Goal: Complete application form: Complete application form

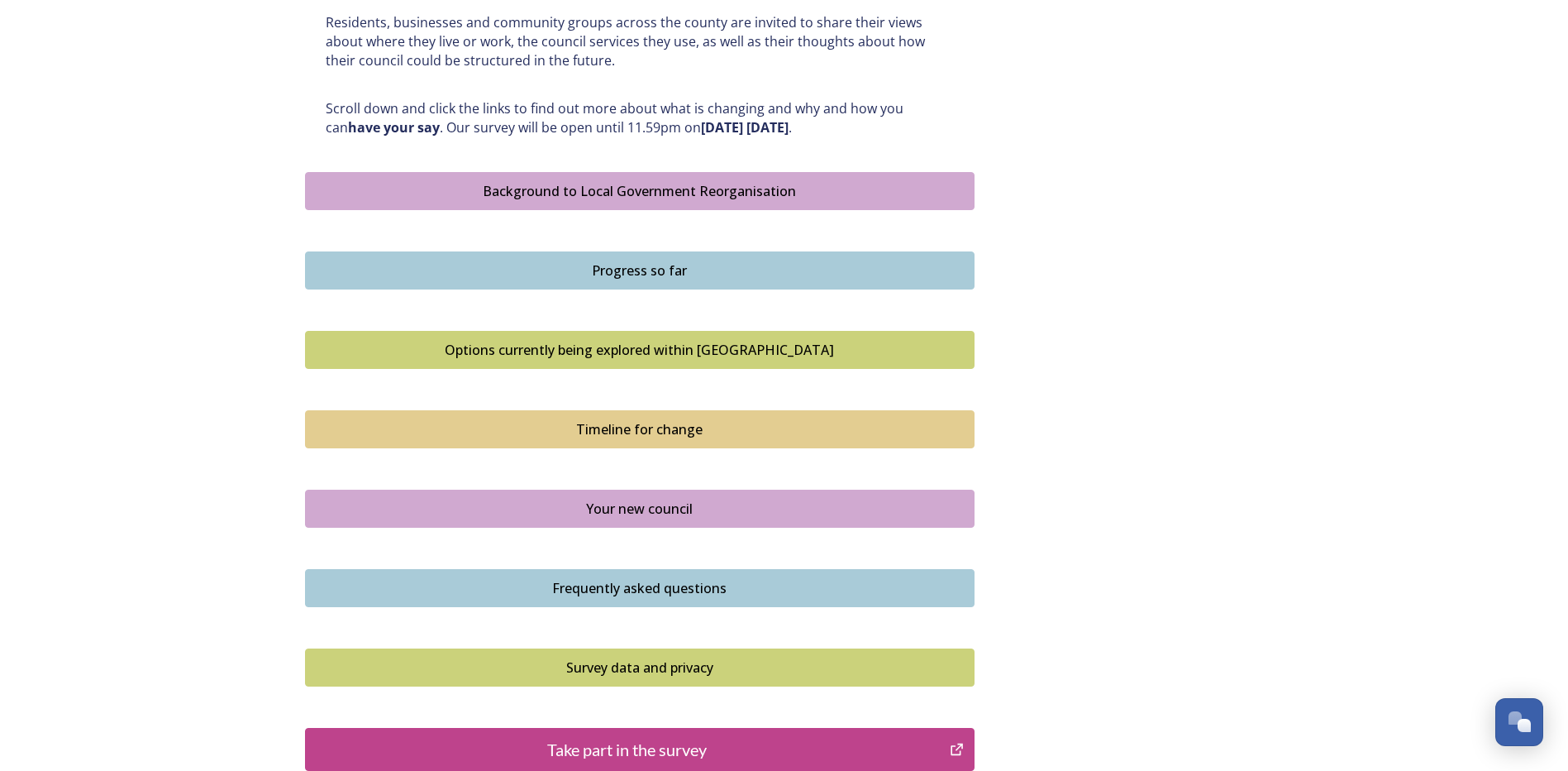
scroll to position [909, 0]
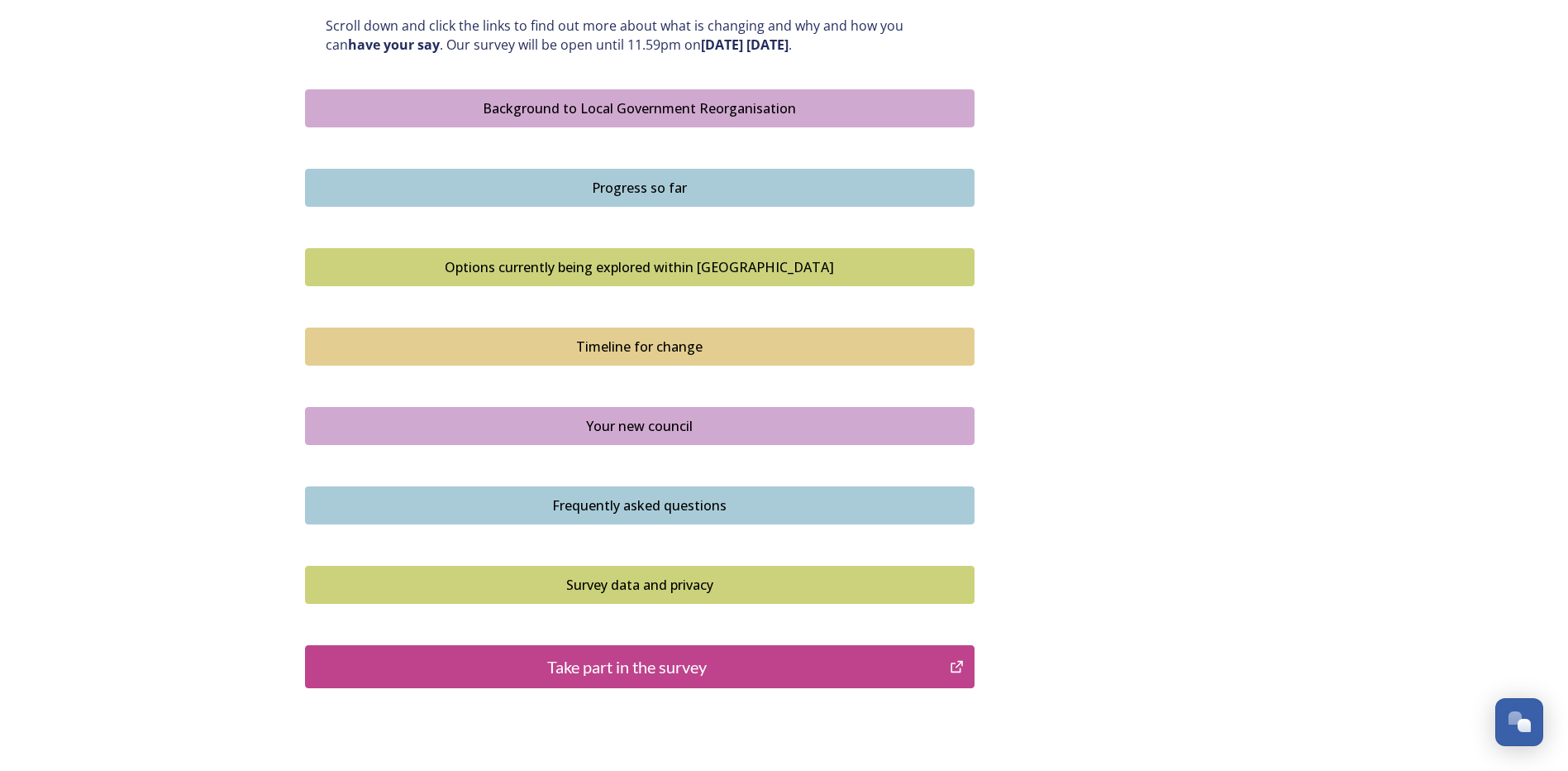
click at [626, 116] on div "Background to Local Government Reorganisation" at bounding box center [640, 107] width 651 height 20
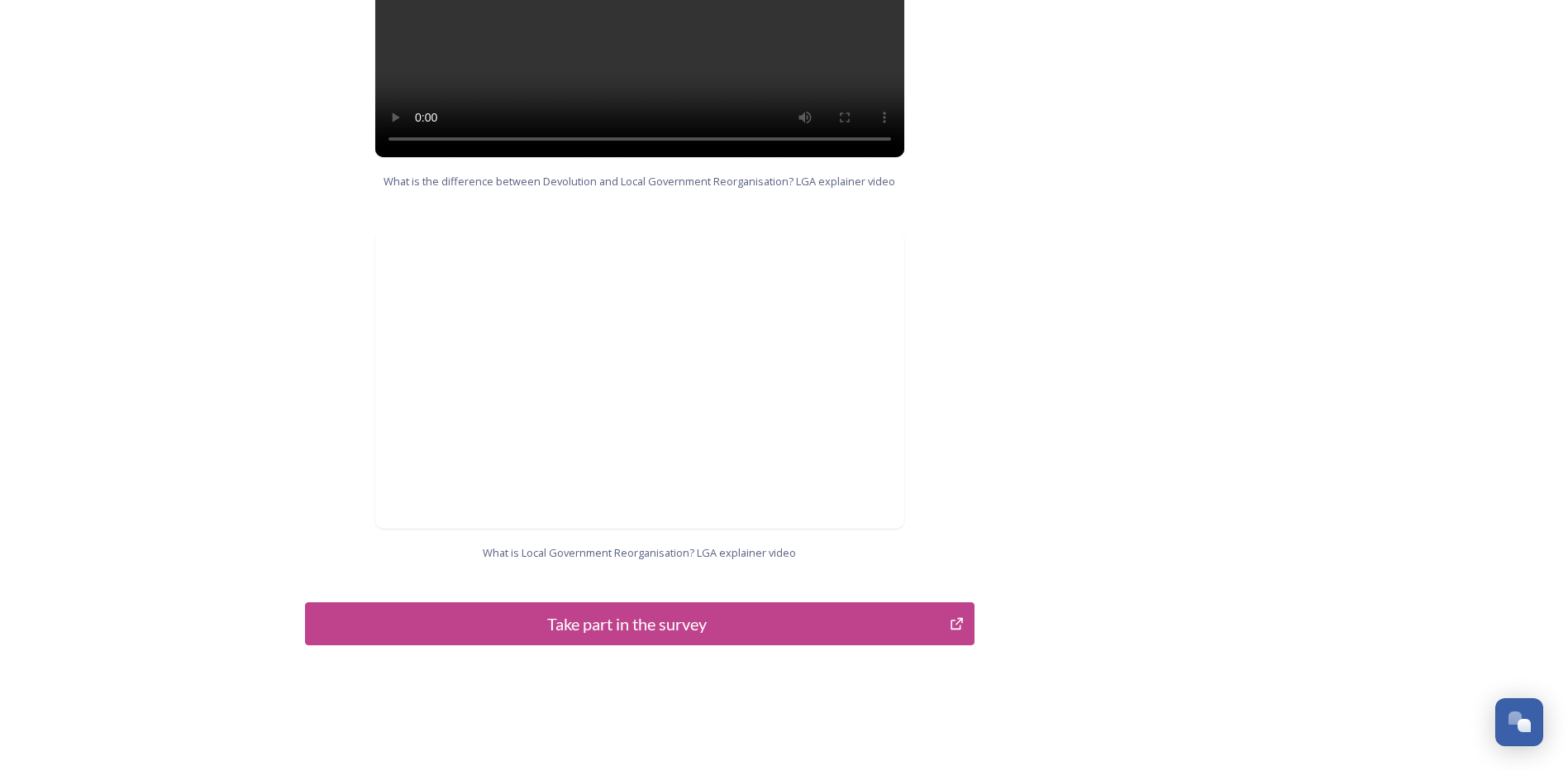
scroll to position [1574, 0]
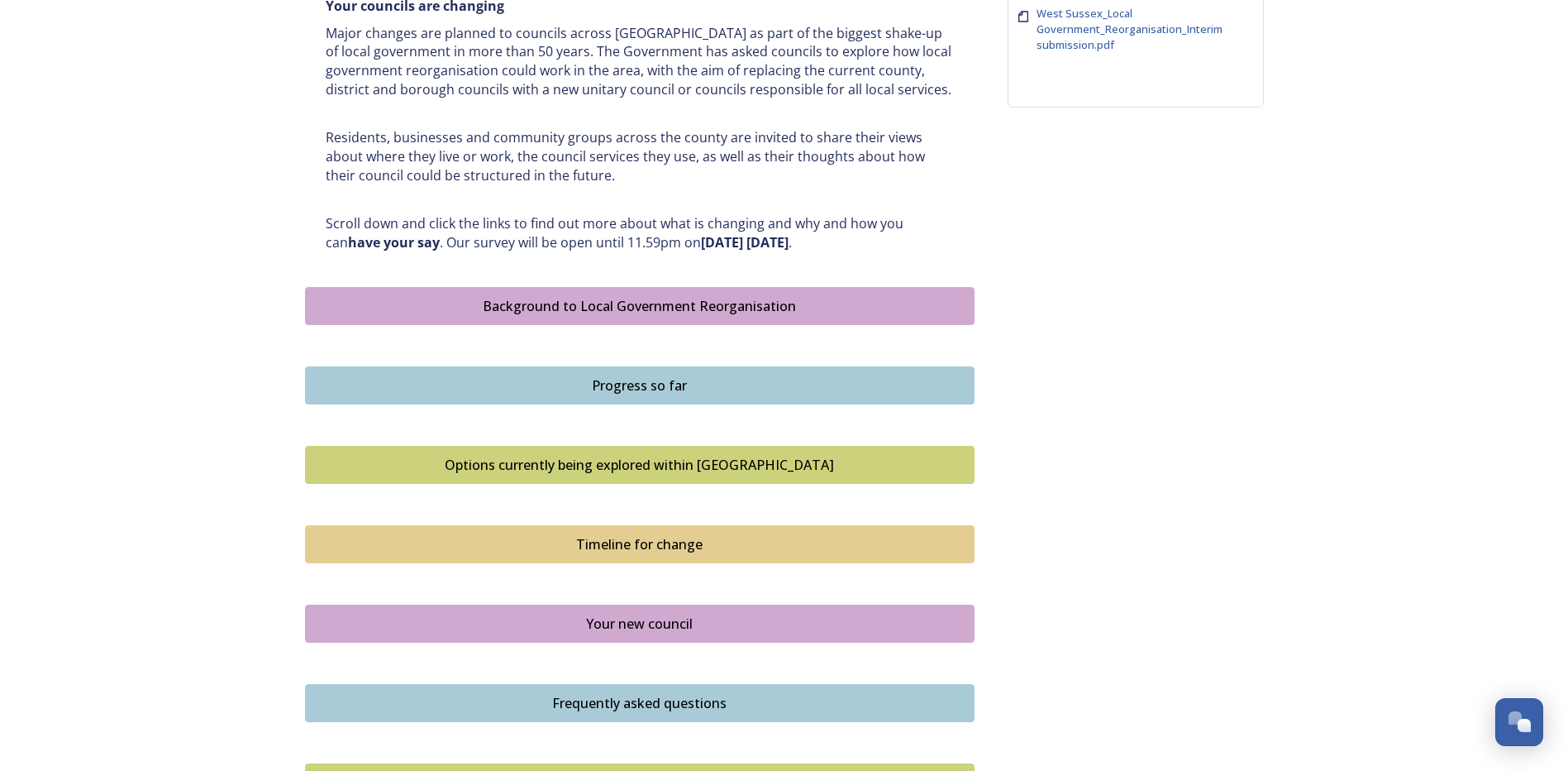
scroll to position [827, 0]
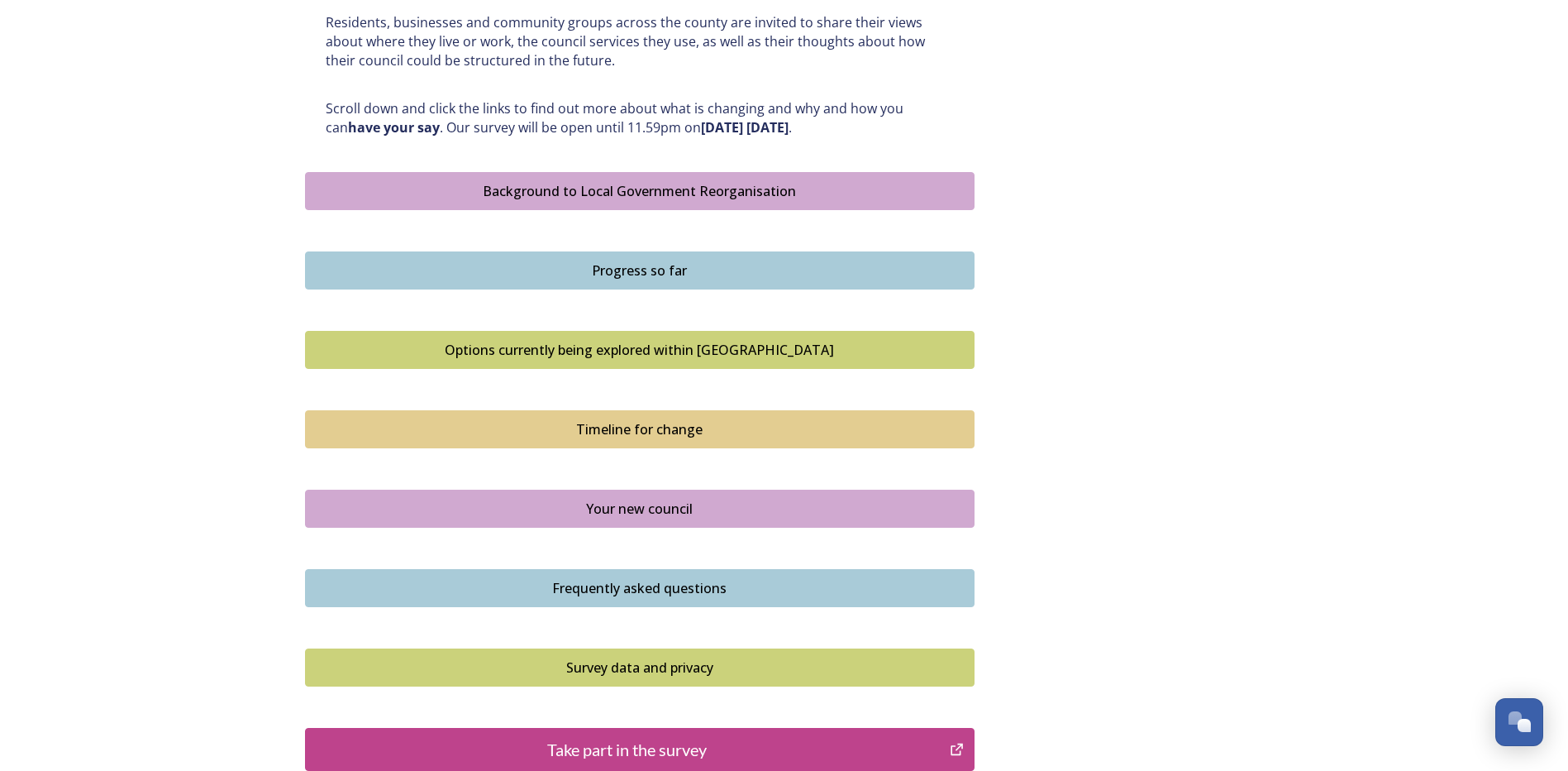
click at [605, 263] on div "Progress so far" at bounding box center [640, 270] width 651 height 20
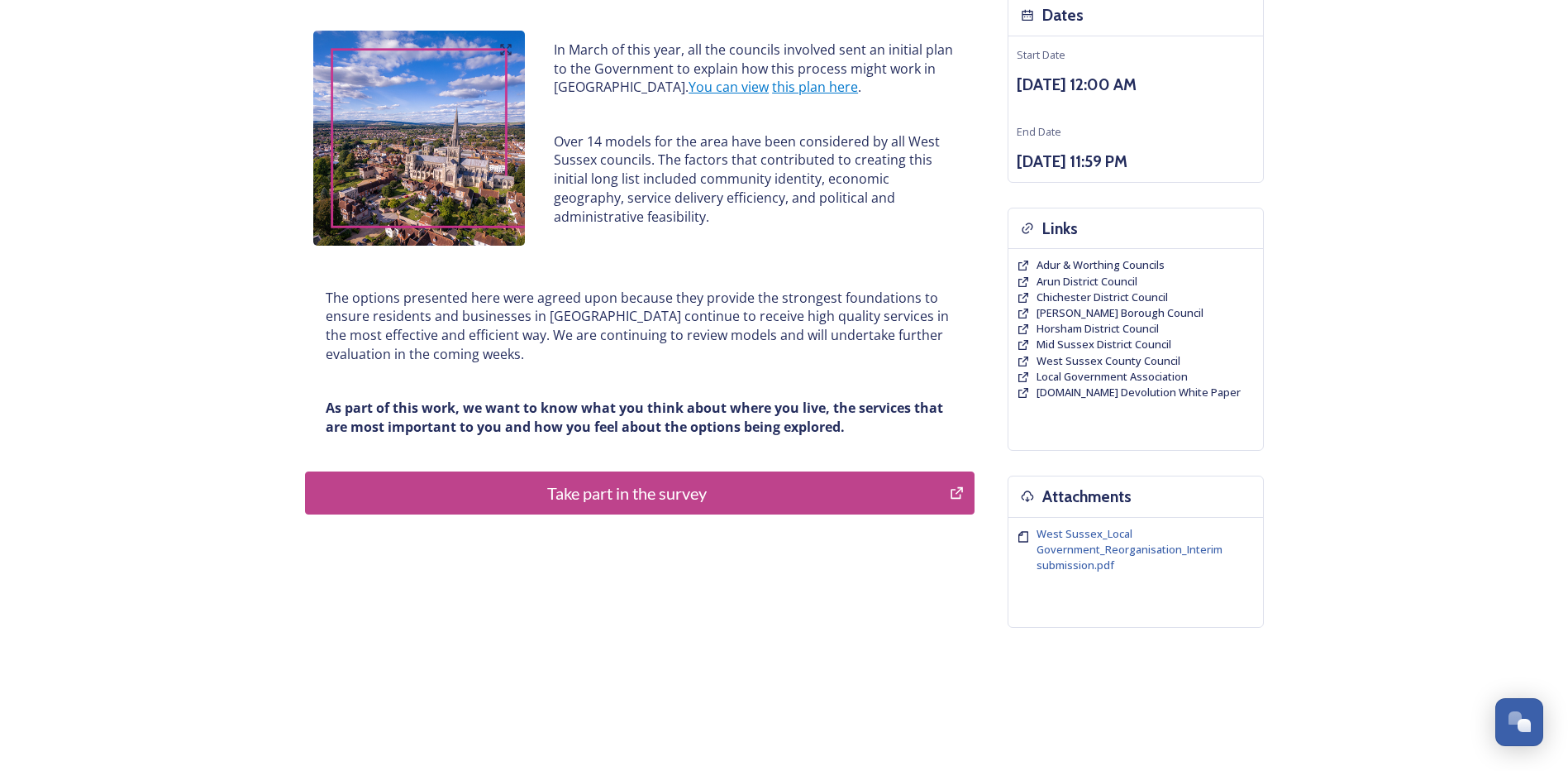
scroll to position [206, 0]
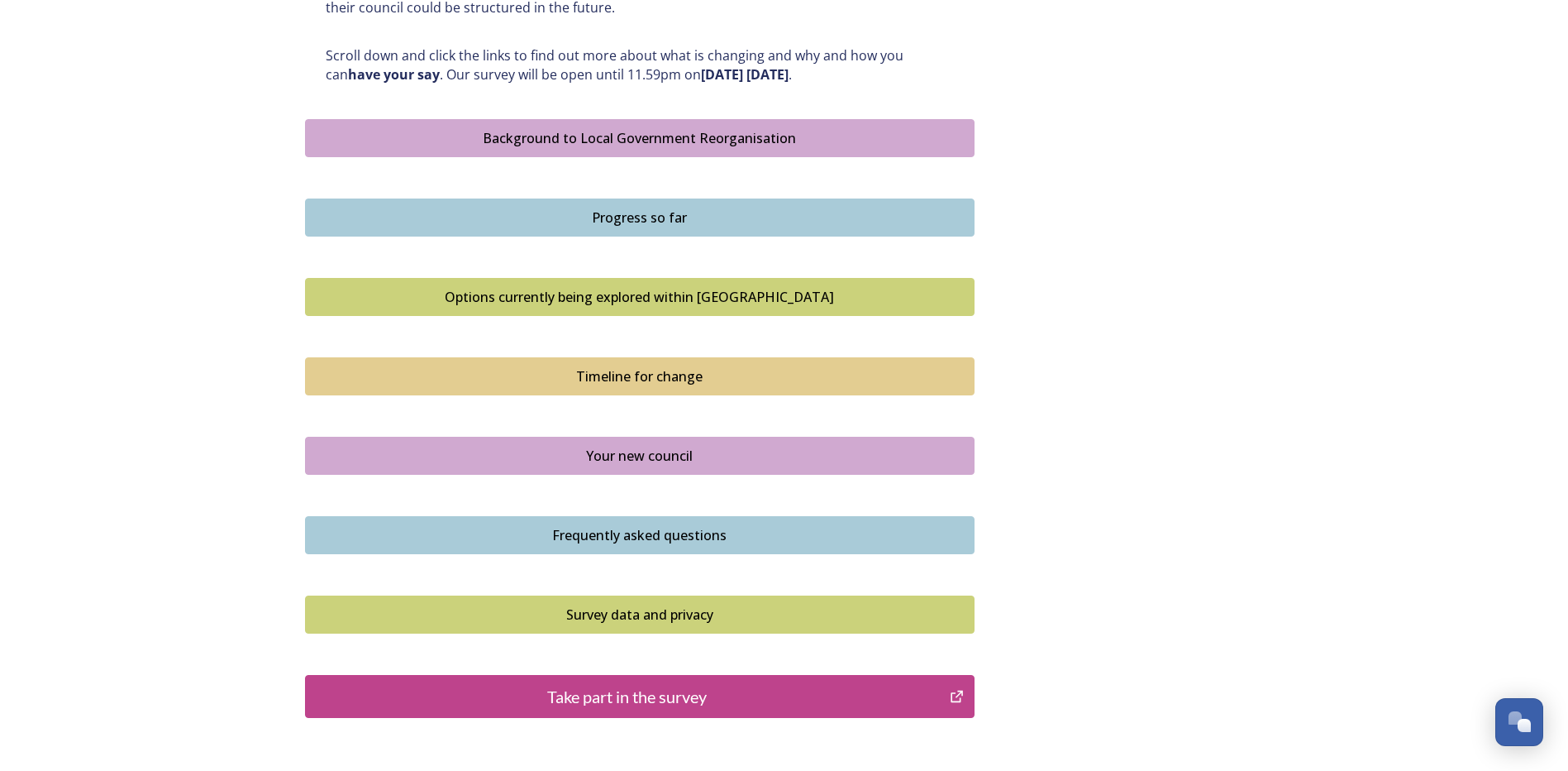
scroll to position [909, 0]
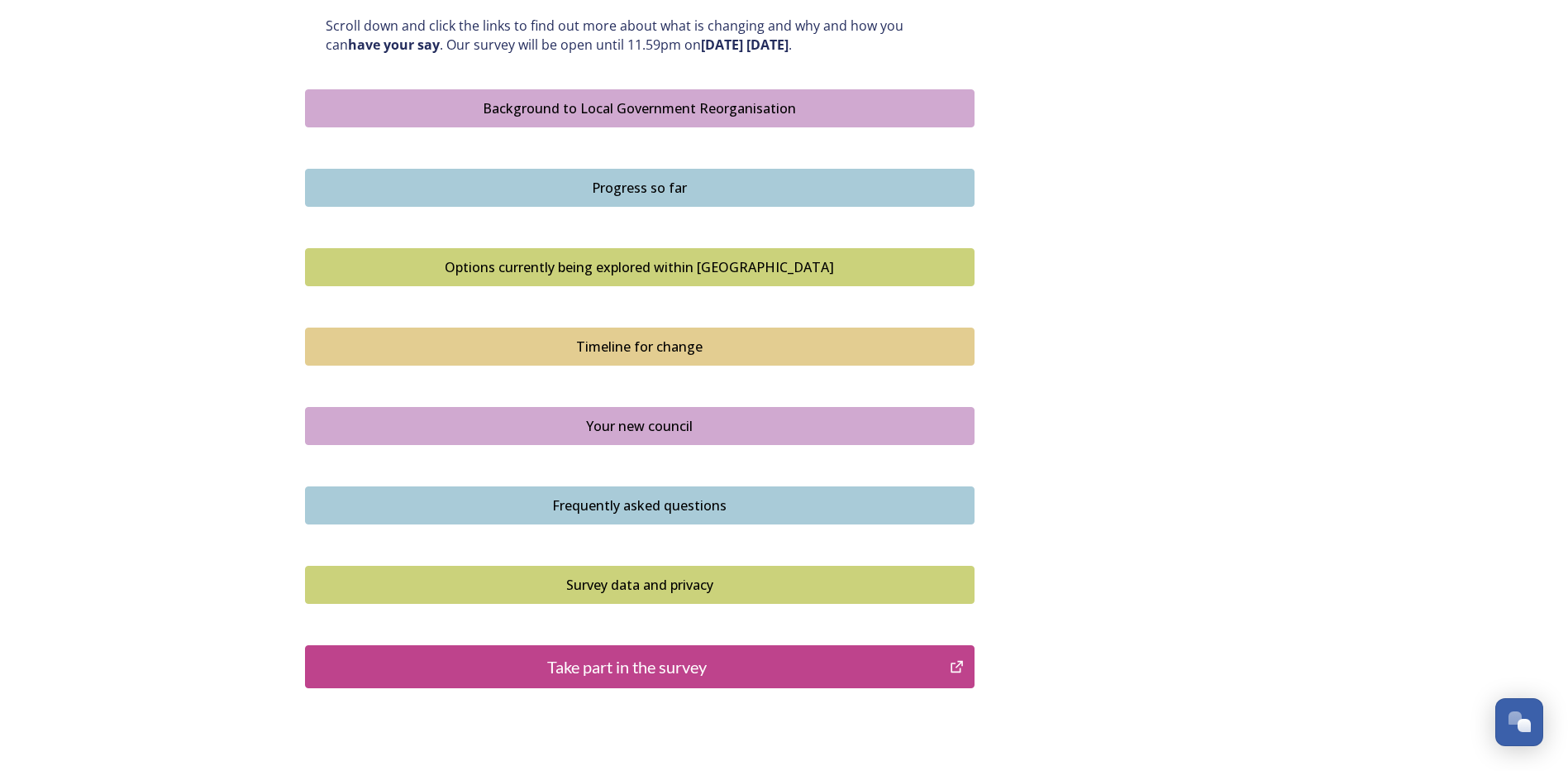
click at [571, 267] on div "Options currently being explored within West Sussex" at bounding box center [640, 266] width 651 height 20
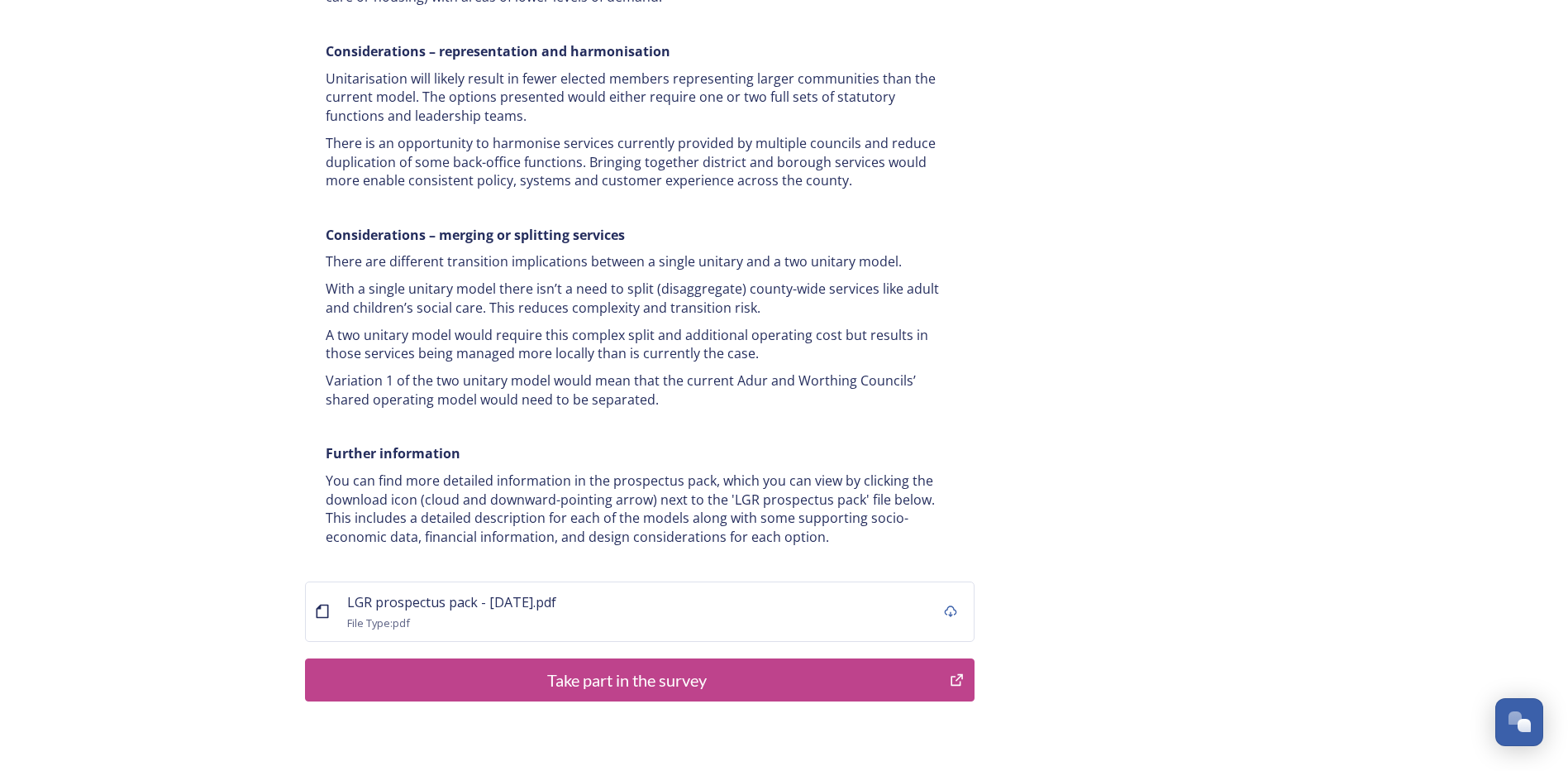
scroll to position [3129, 0]
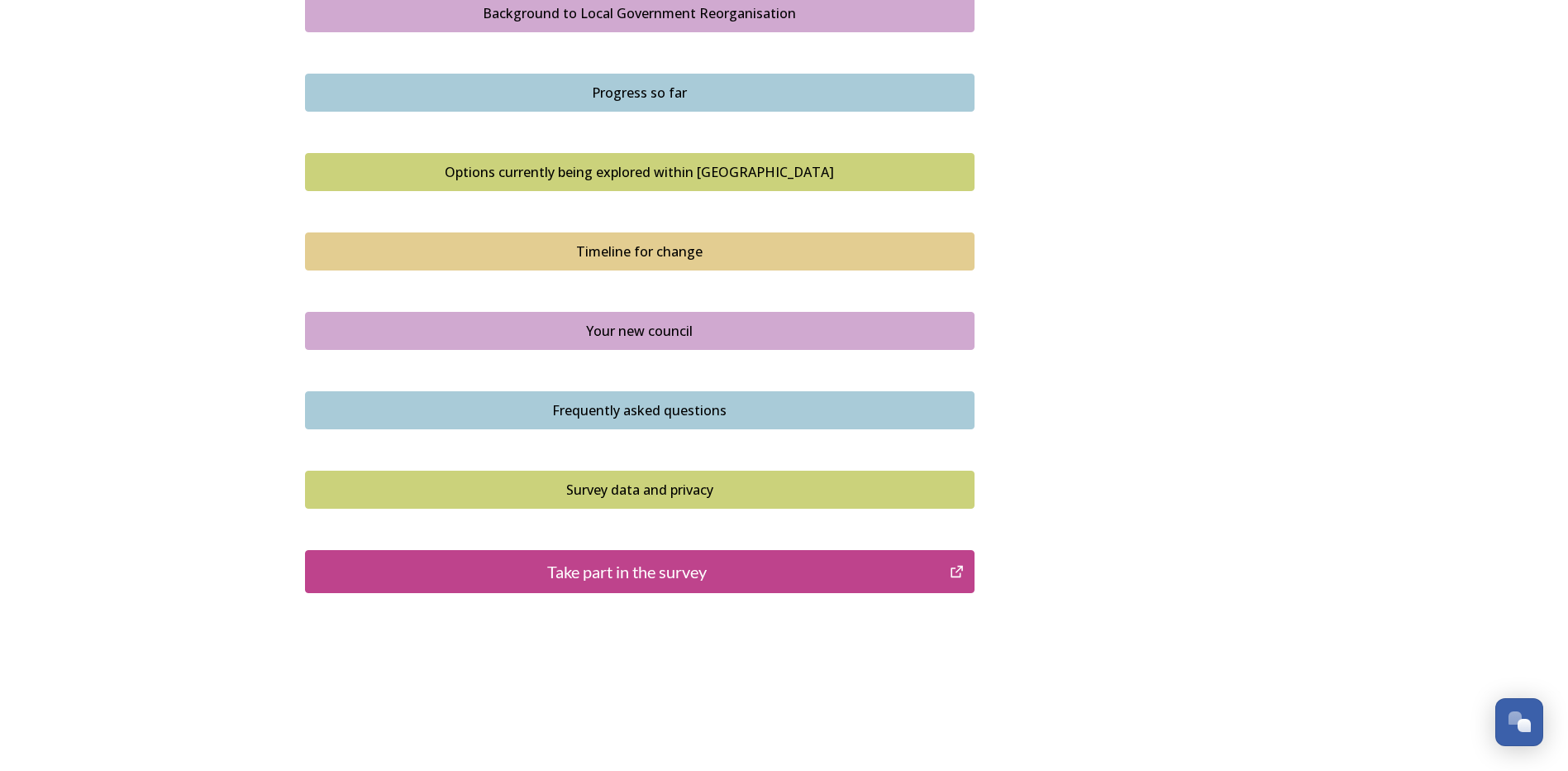
scroll to position [1009, 0]
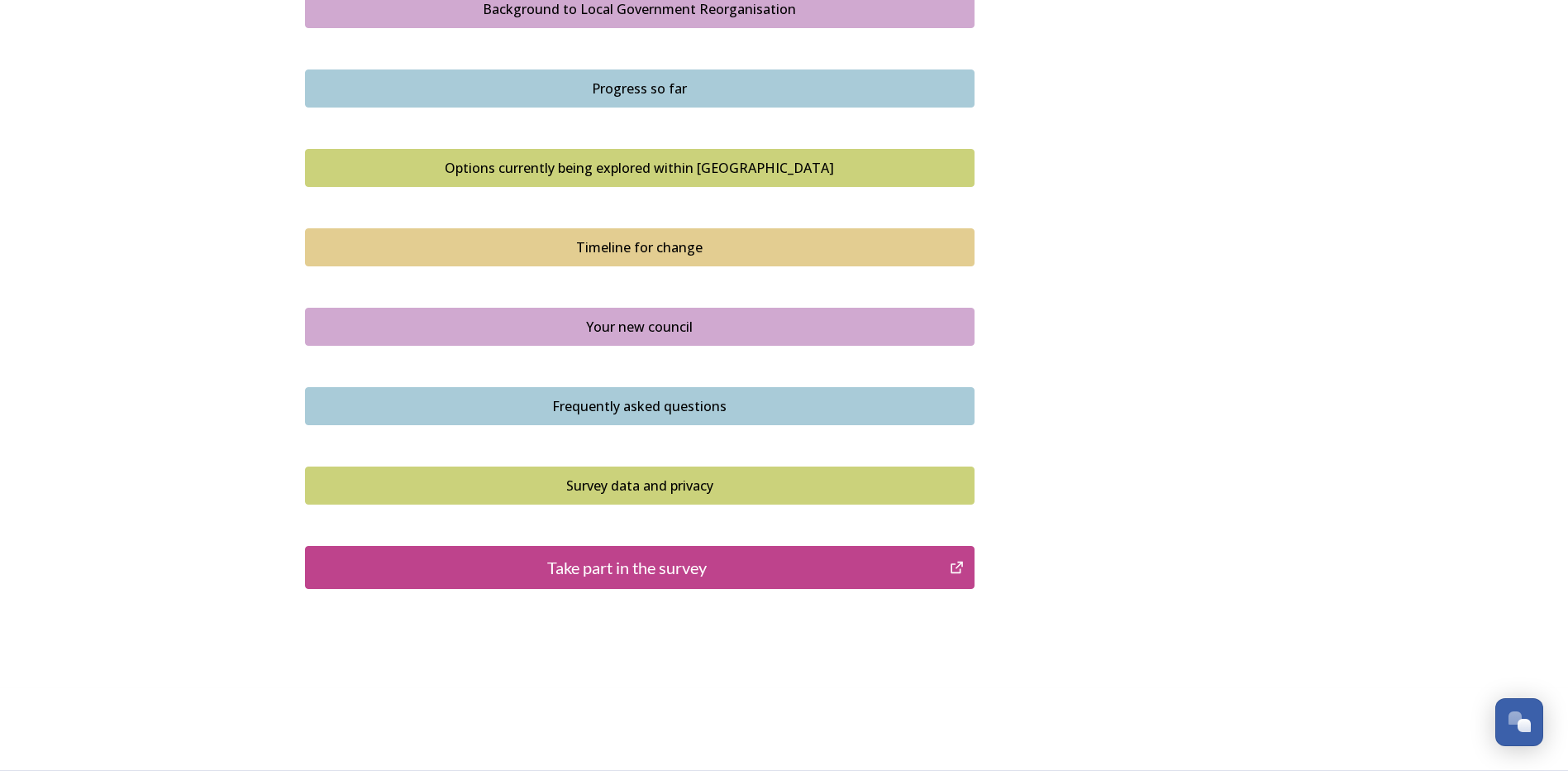
click at [644, 242] on div "Timeline for change" at bounding box center [640, 247] width 651 height 20
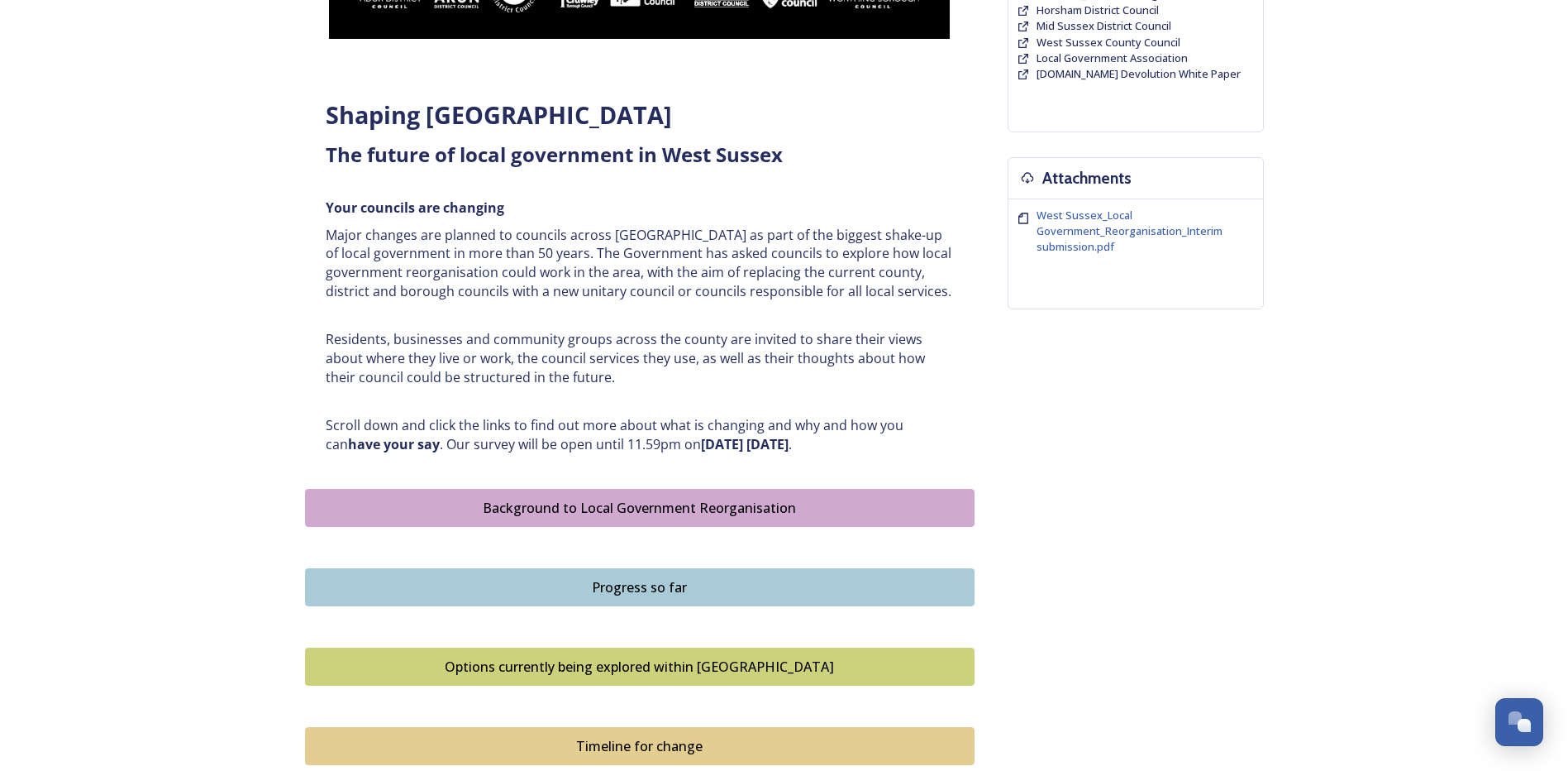
scroll to position [993, 0]
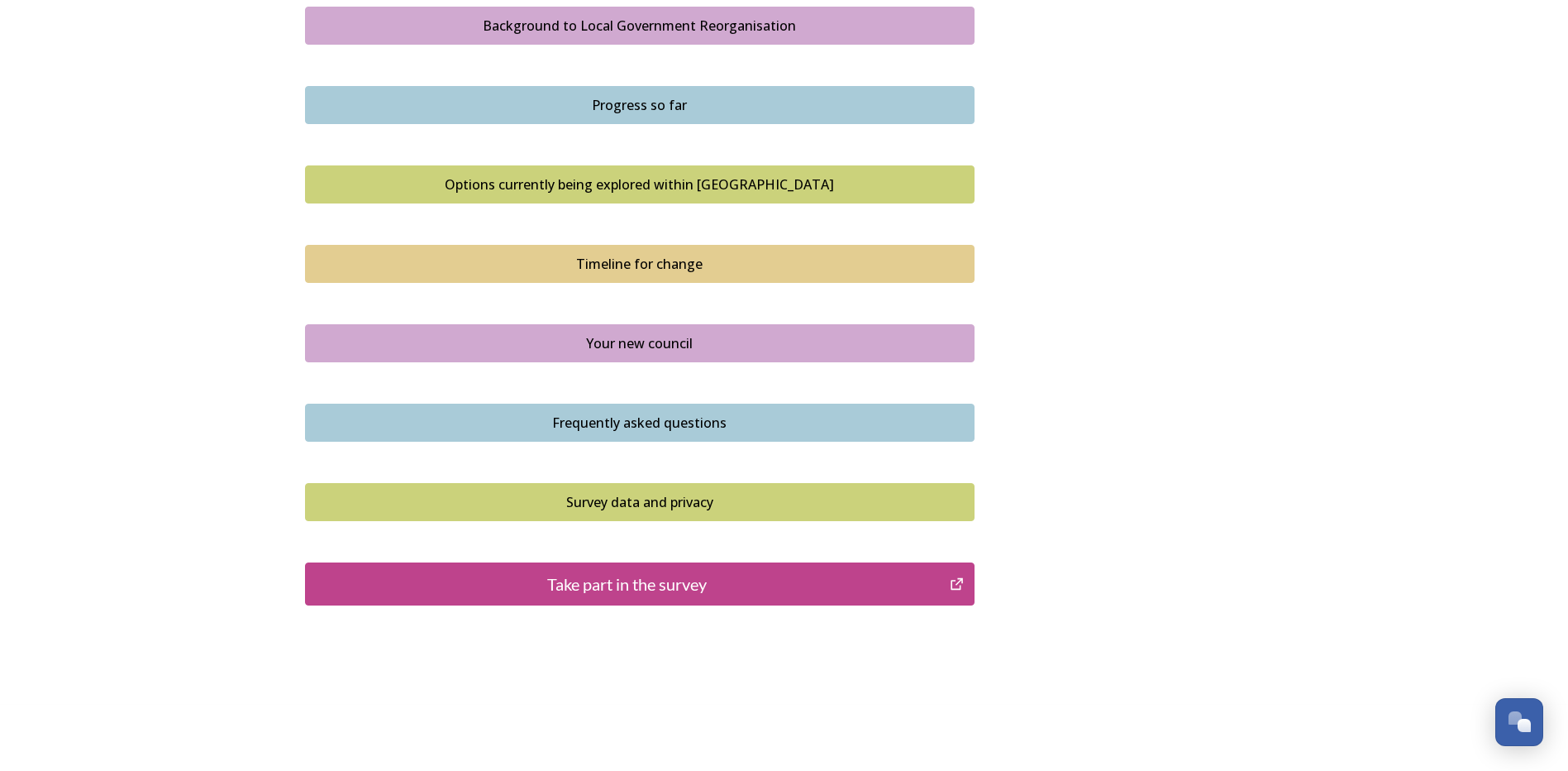
click at [667, 348] on div "Your new council" at bounding box center [640, 343] width 651 height 20
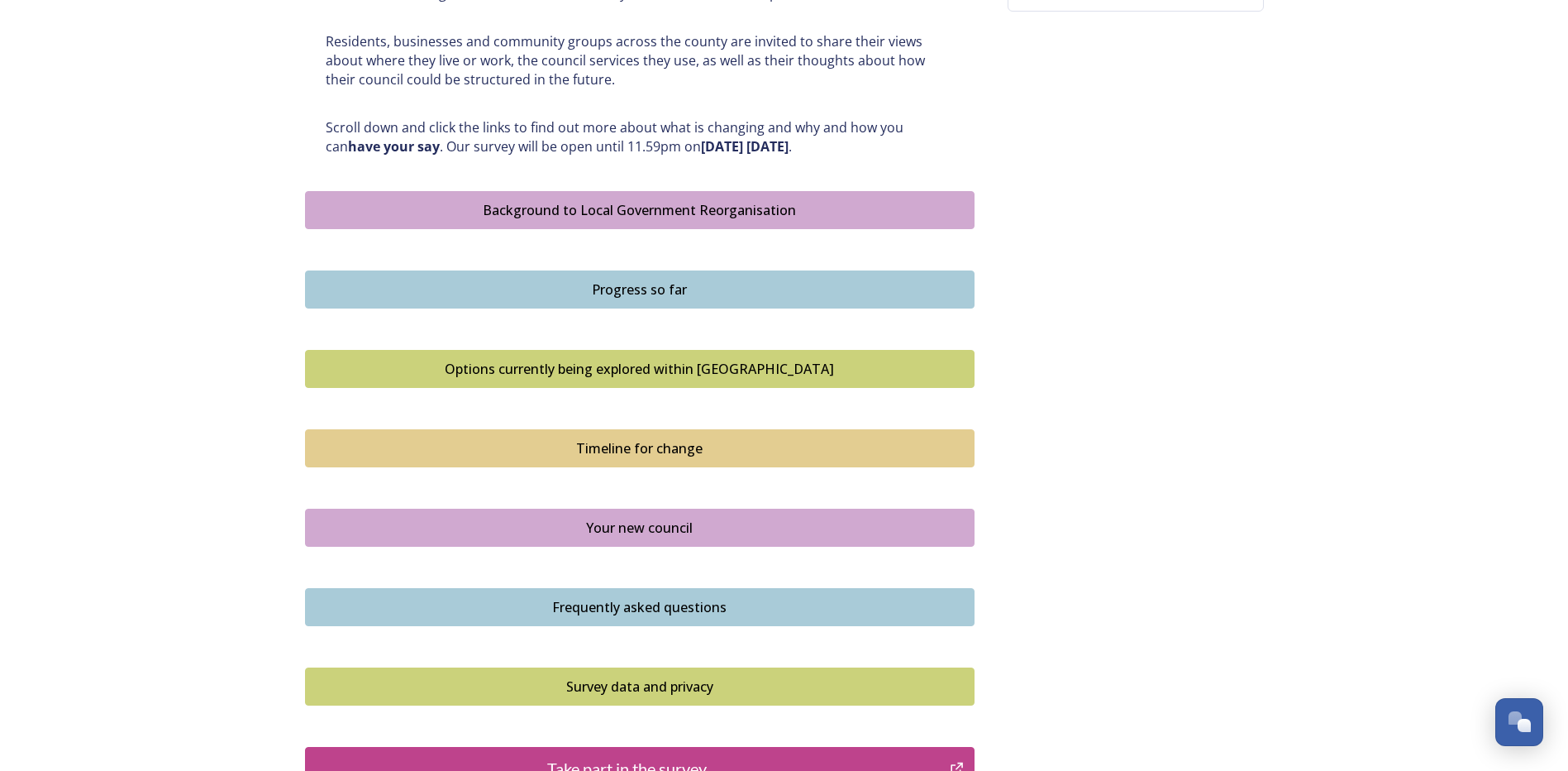
scroll to position [1009, 0]
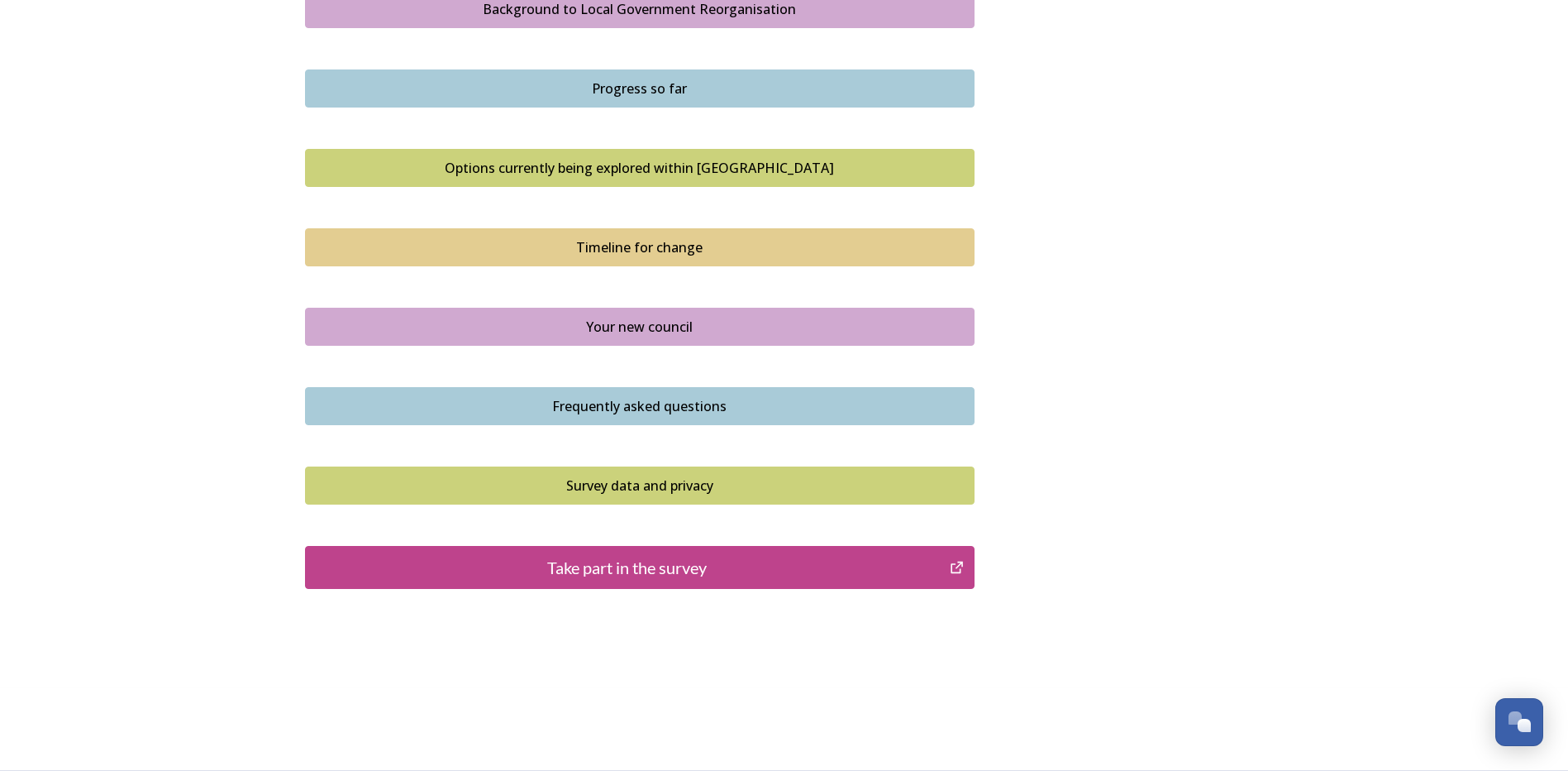
click at [642, 402] on div "Frequently asked questions" at bounding box center [640, 406] width 651 height 20
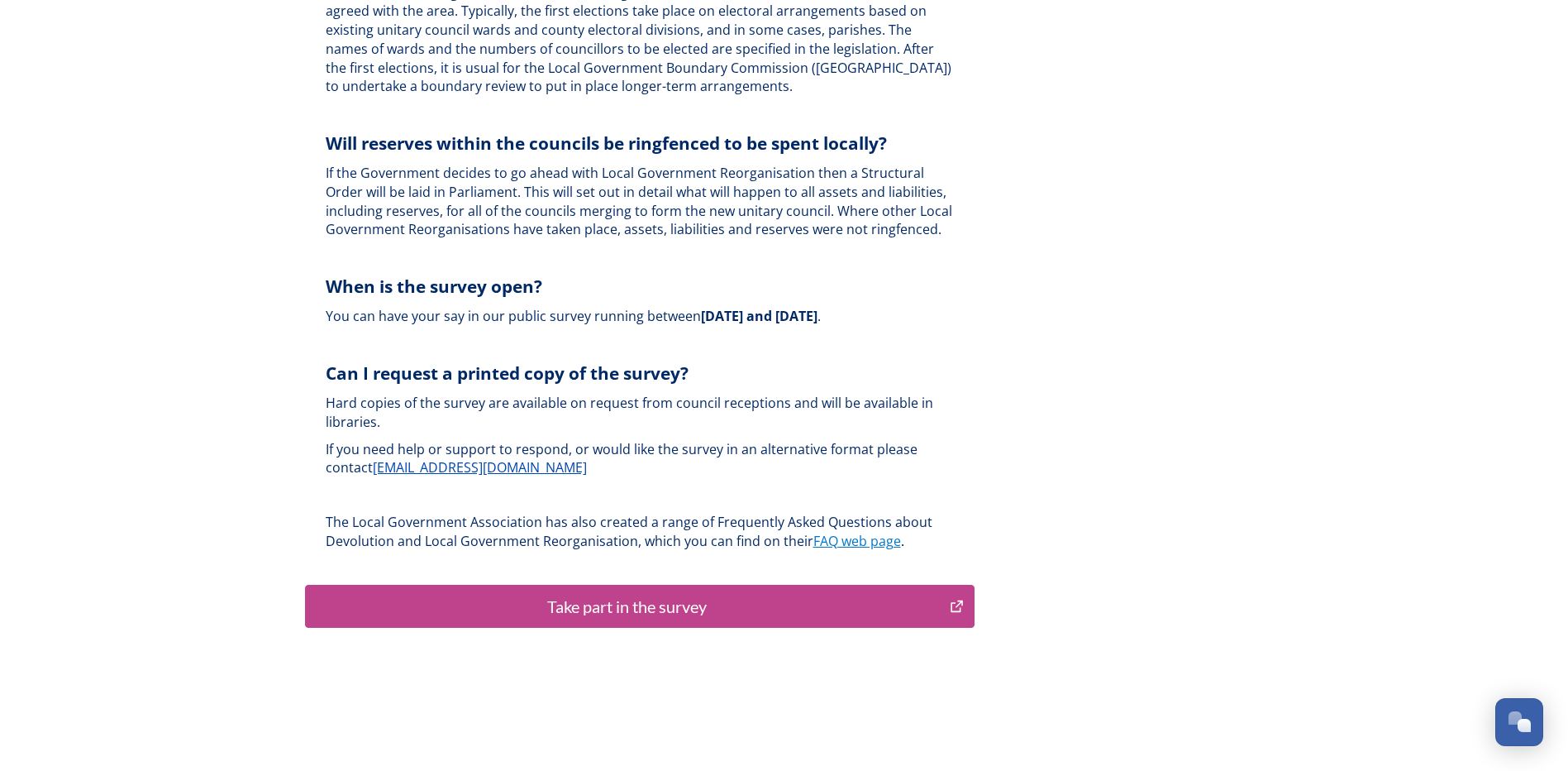
scroll to position [4841, 0]
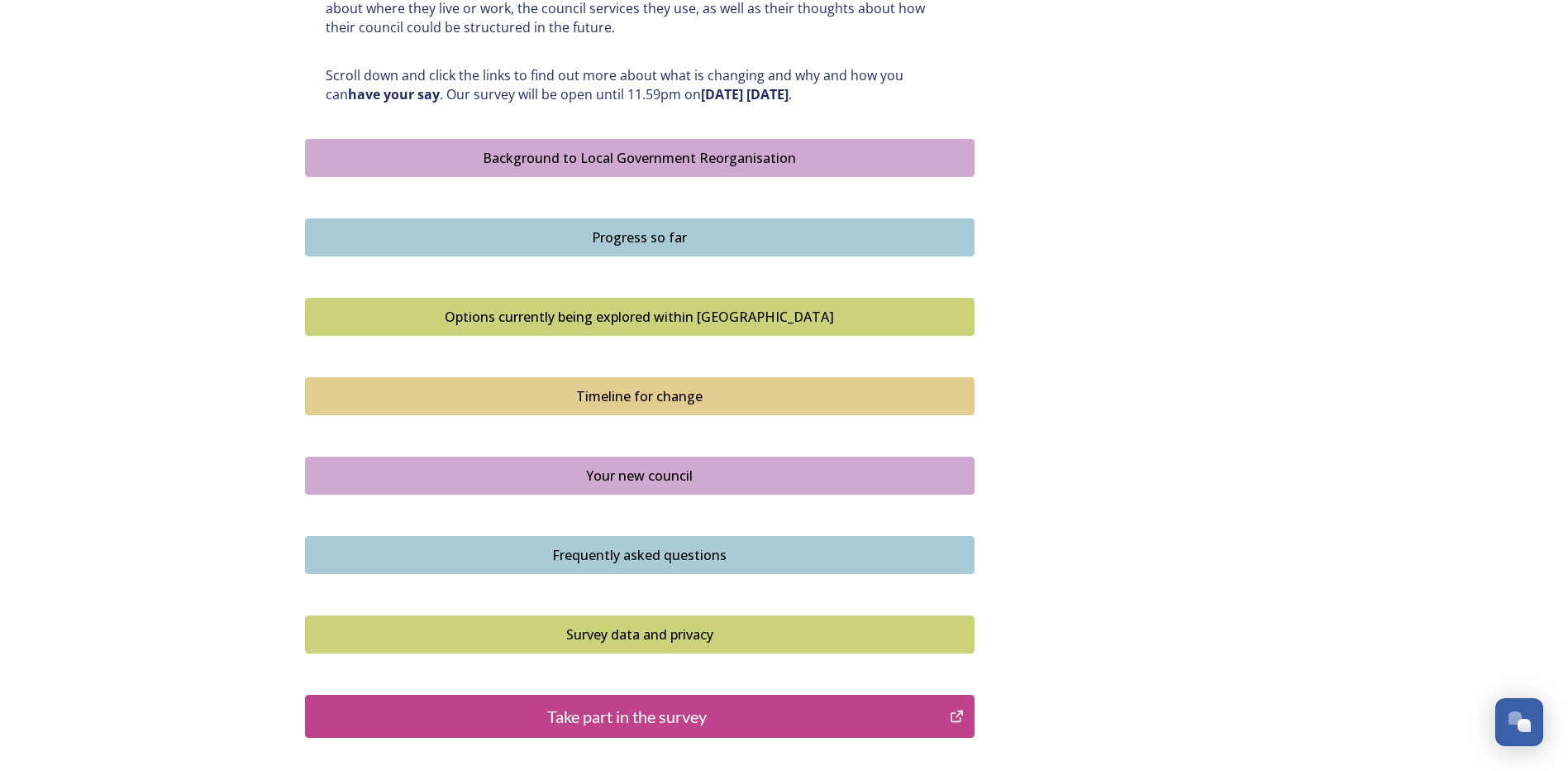
scroll to position [1009, 0]
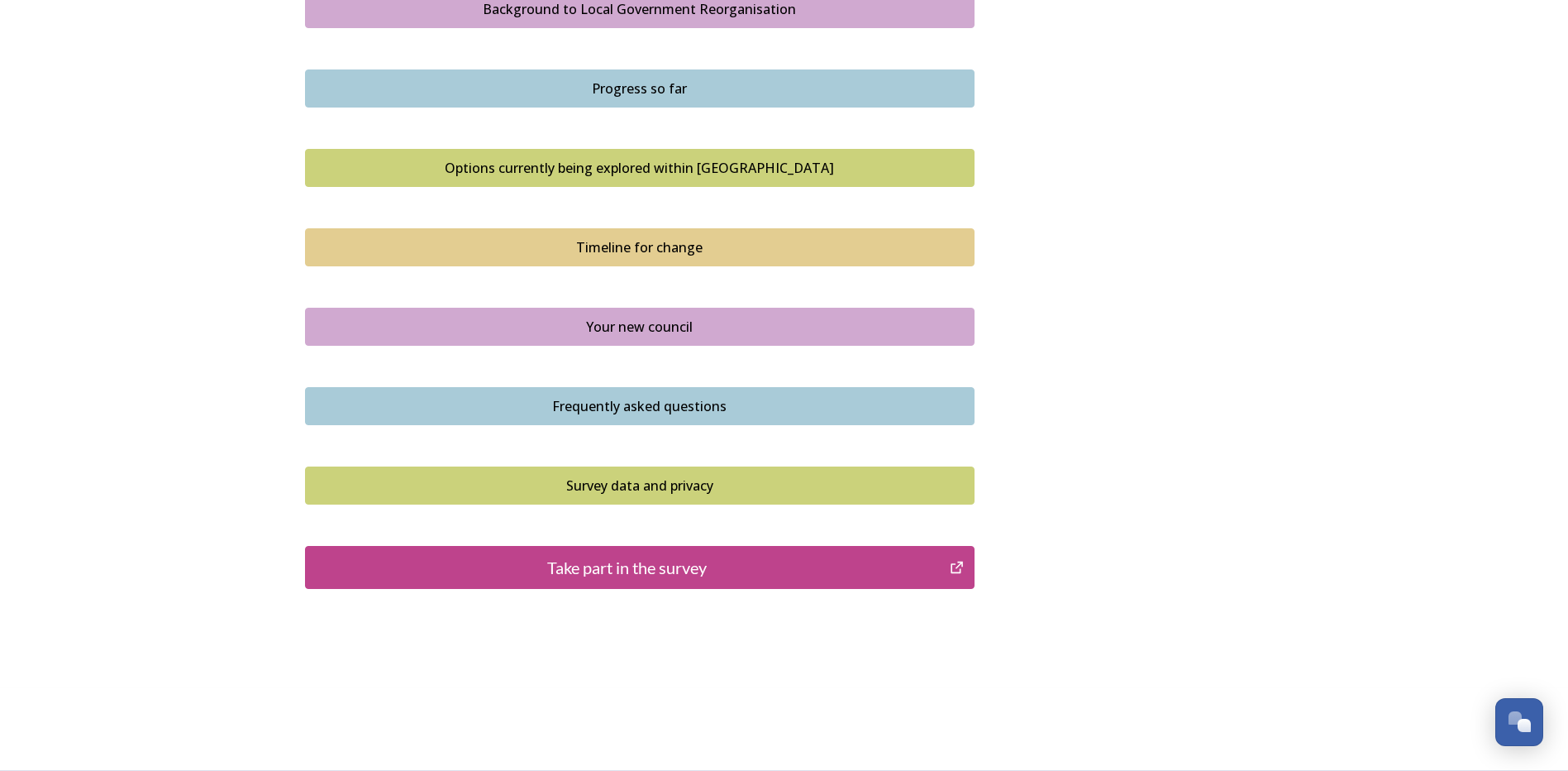
click at [662, 568] on div "Take part in the survey" at bounding box center [628, 567] width 627 height 25
click at [632, 566] on div "Take part in the survey" at bounding box center [628, 567] width 627 height 25
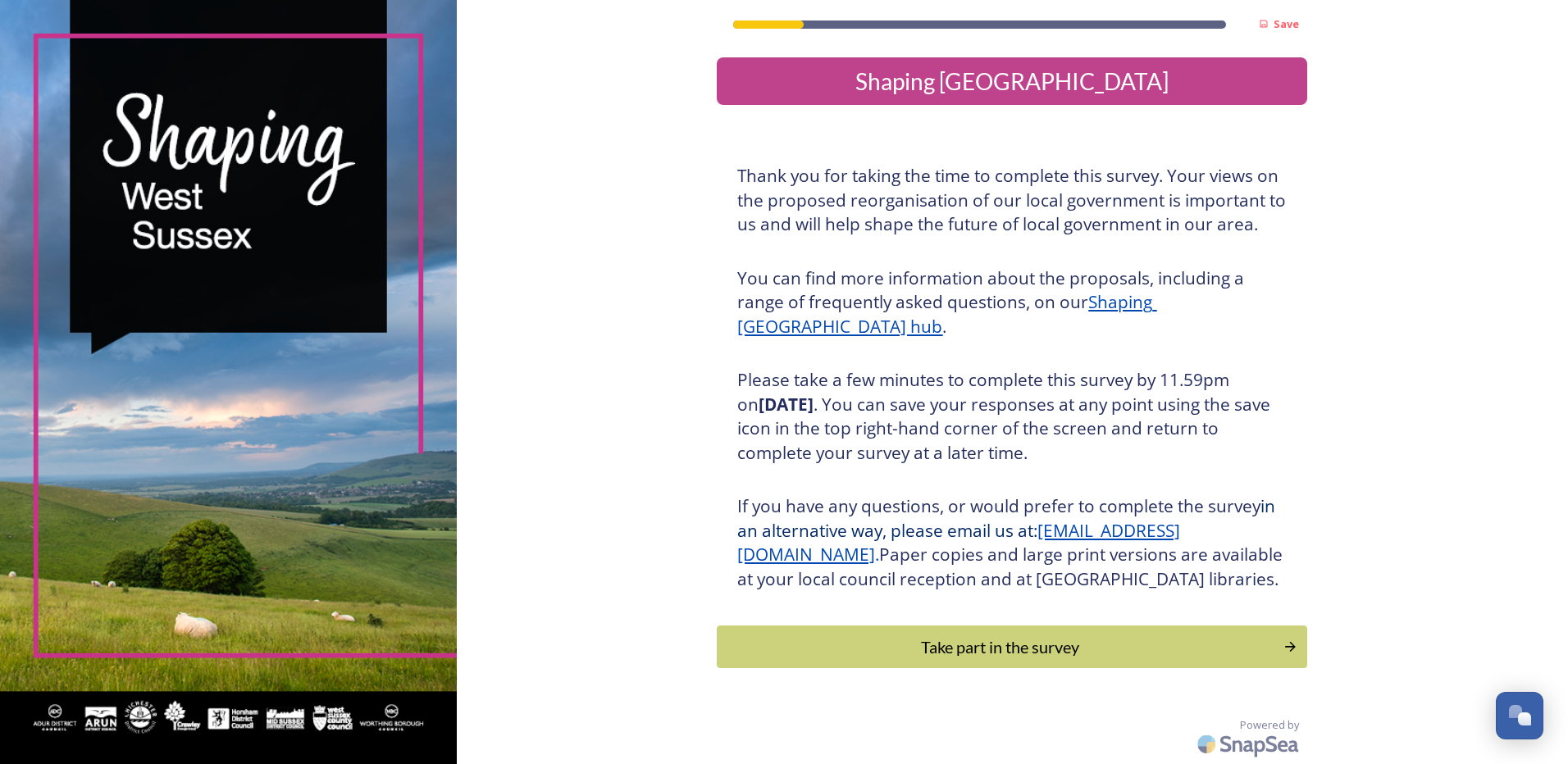
scroll to position [24, 0]
click at [1051, 651] on div "Take part in the survey" at bounding box center [1000, 646] width 554 height 25
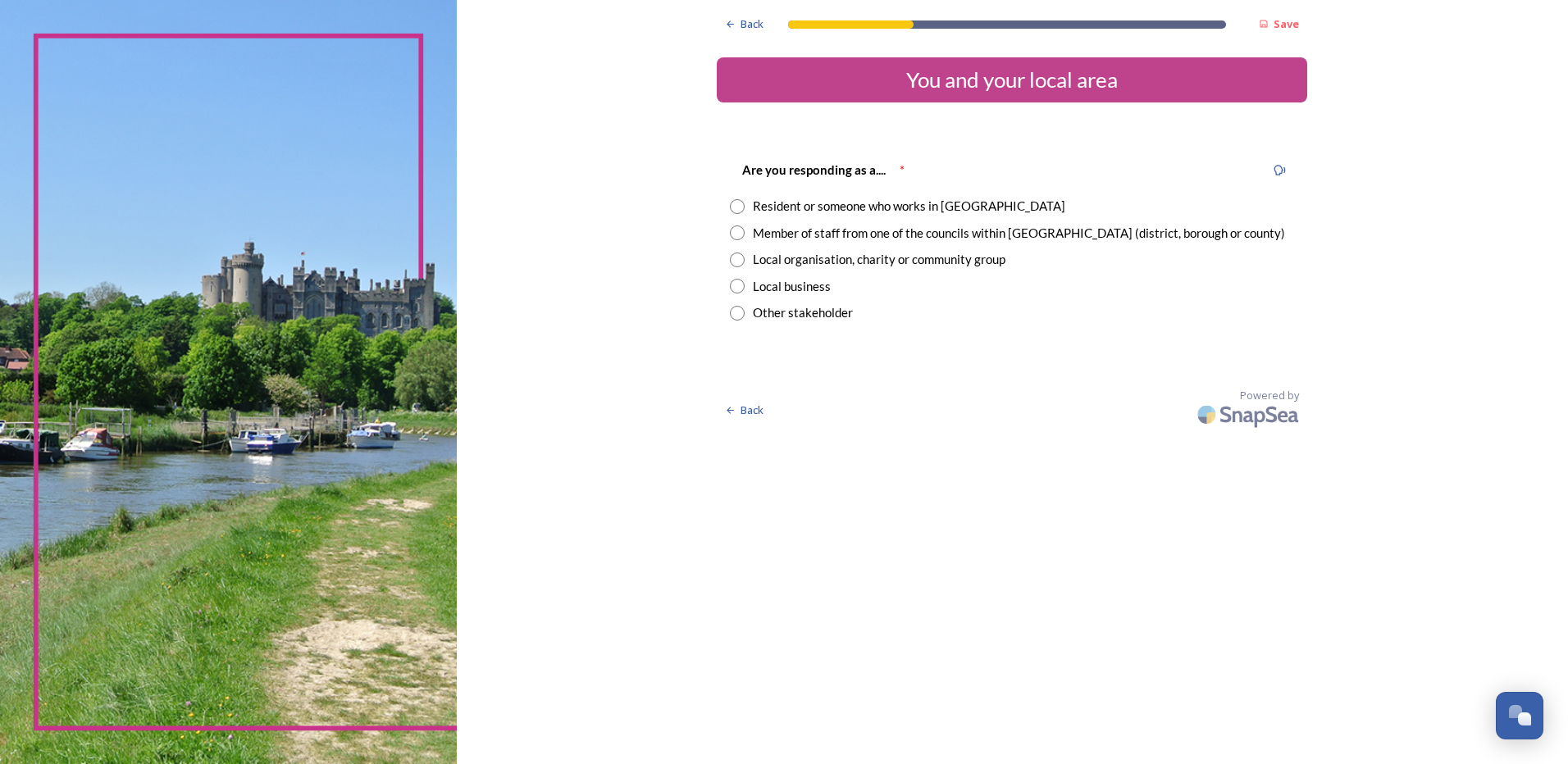
click at [929, 232] on div "Member of staff from one of the councils within [GEOGRAPHIC_DATA] (district, bo…" at bounding box center [1018, 233] width 532 height 19
radio input "true"
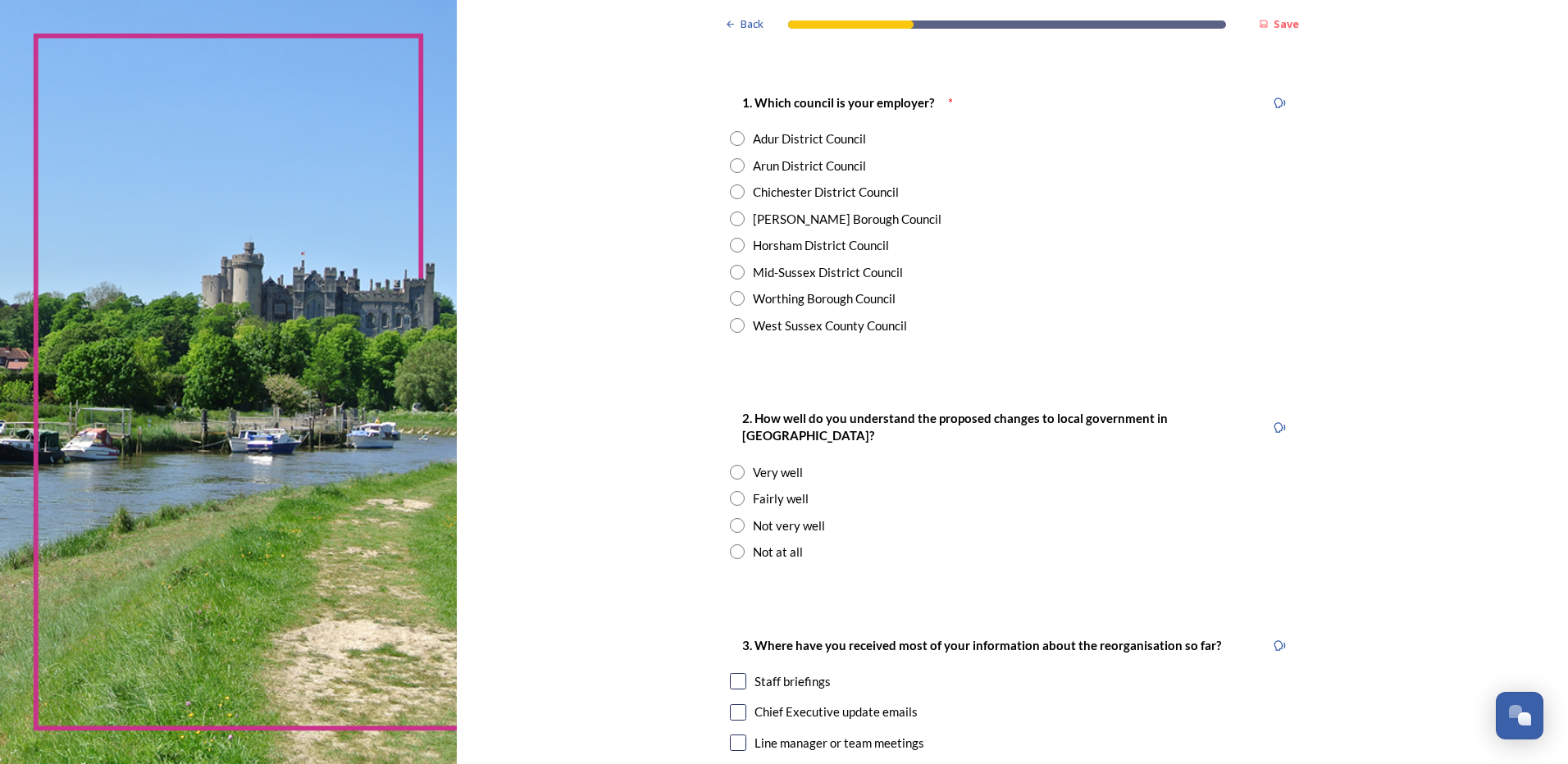
scroll to position [328, 0]
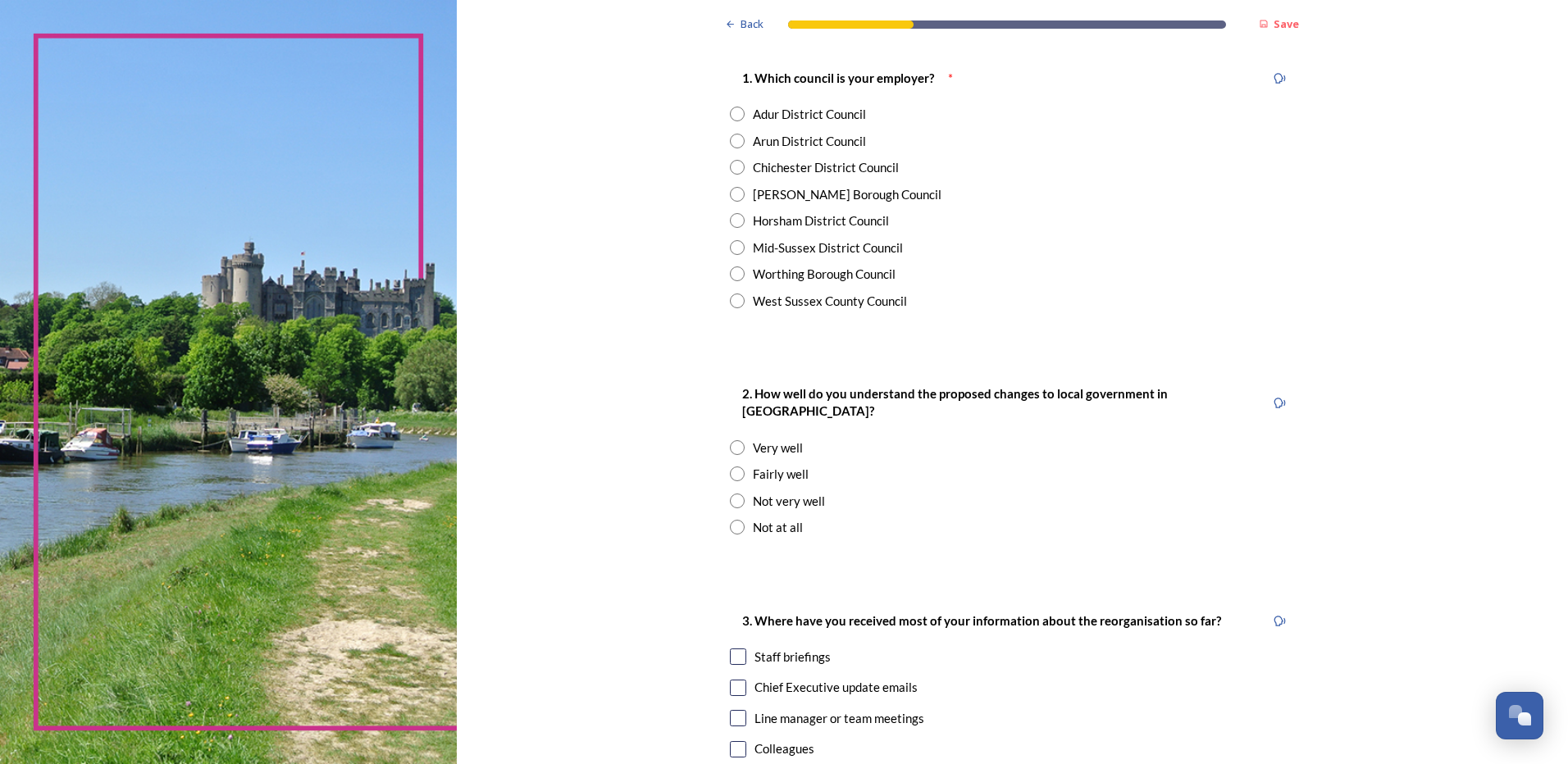
click at [791, 302] on div "West Sussex County Council" at bounding box center [829, 302] width 154 height 19
radio input "true"
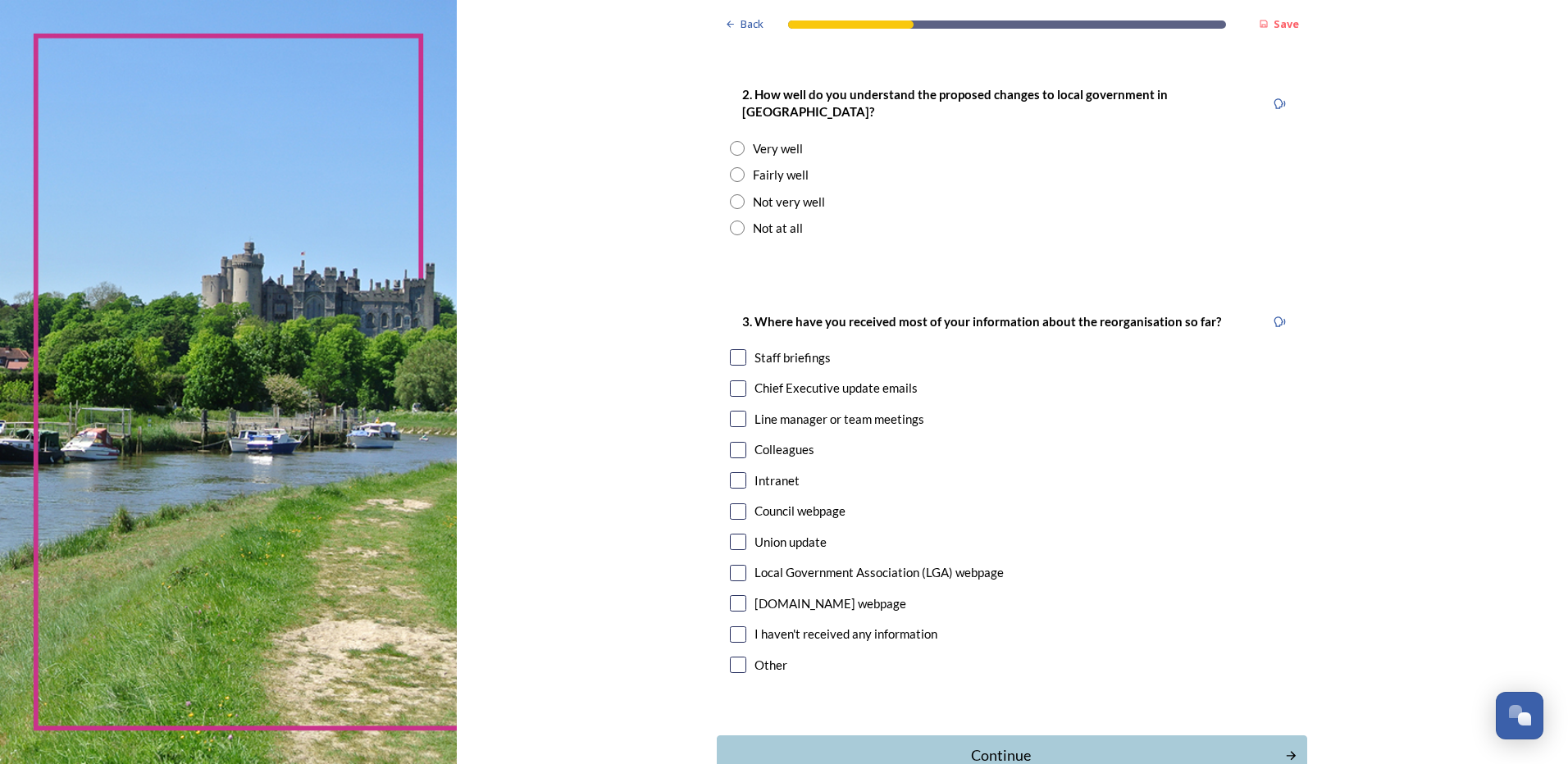
scroll to position [656, 0]
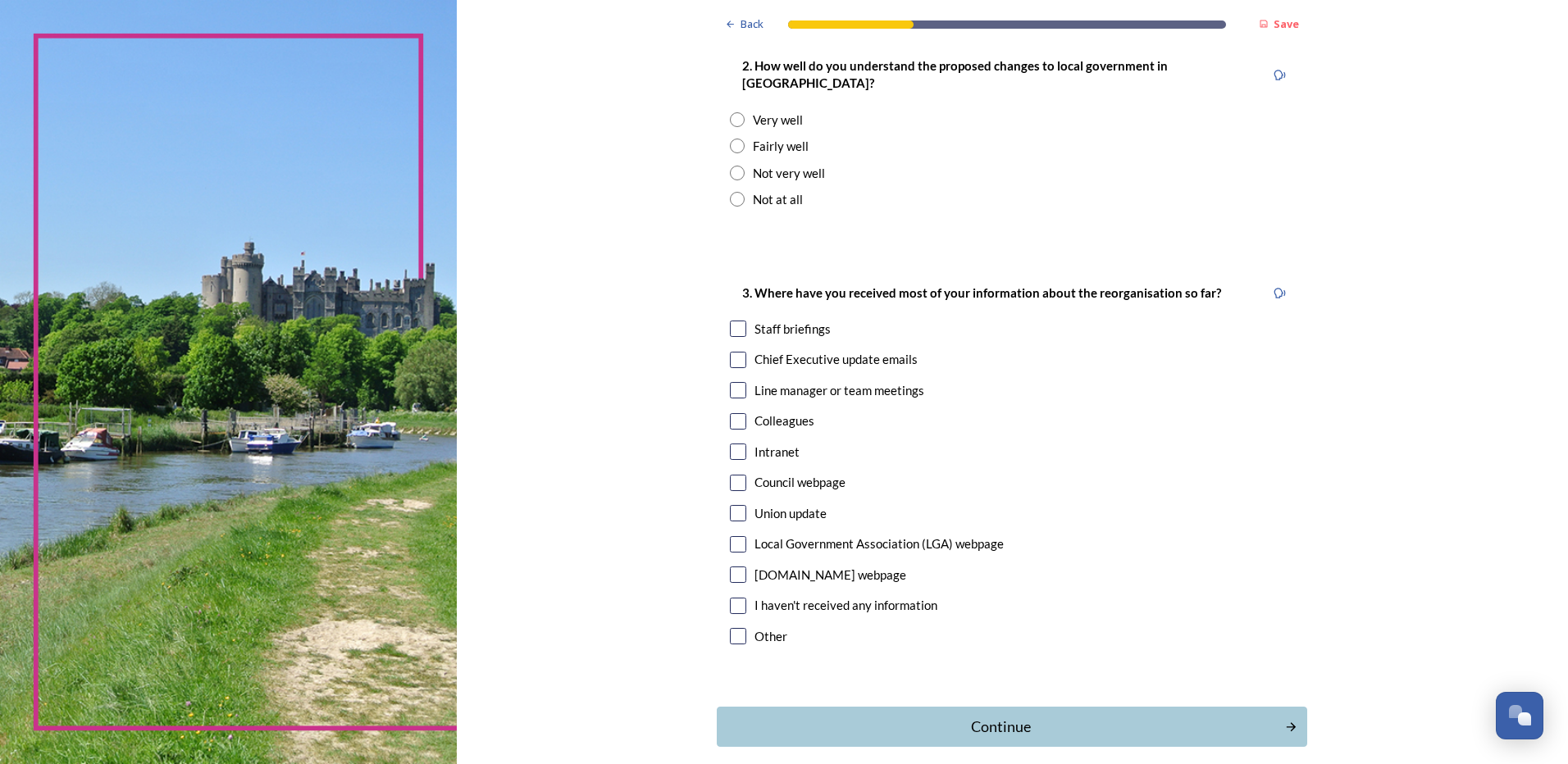
click at [774, 137] on div "Fairly well" at bounding box center [780, 146] width 55 height 19
radio input "true"
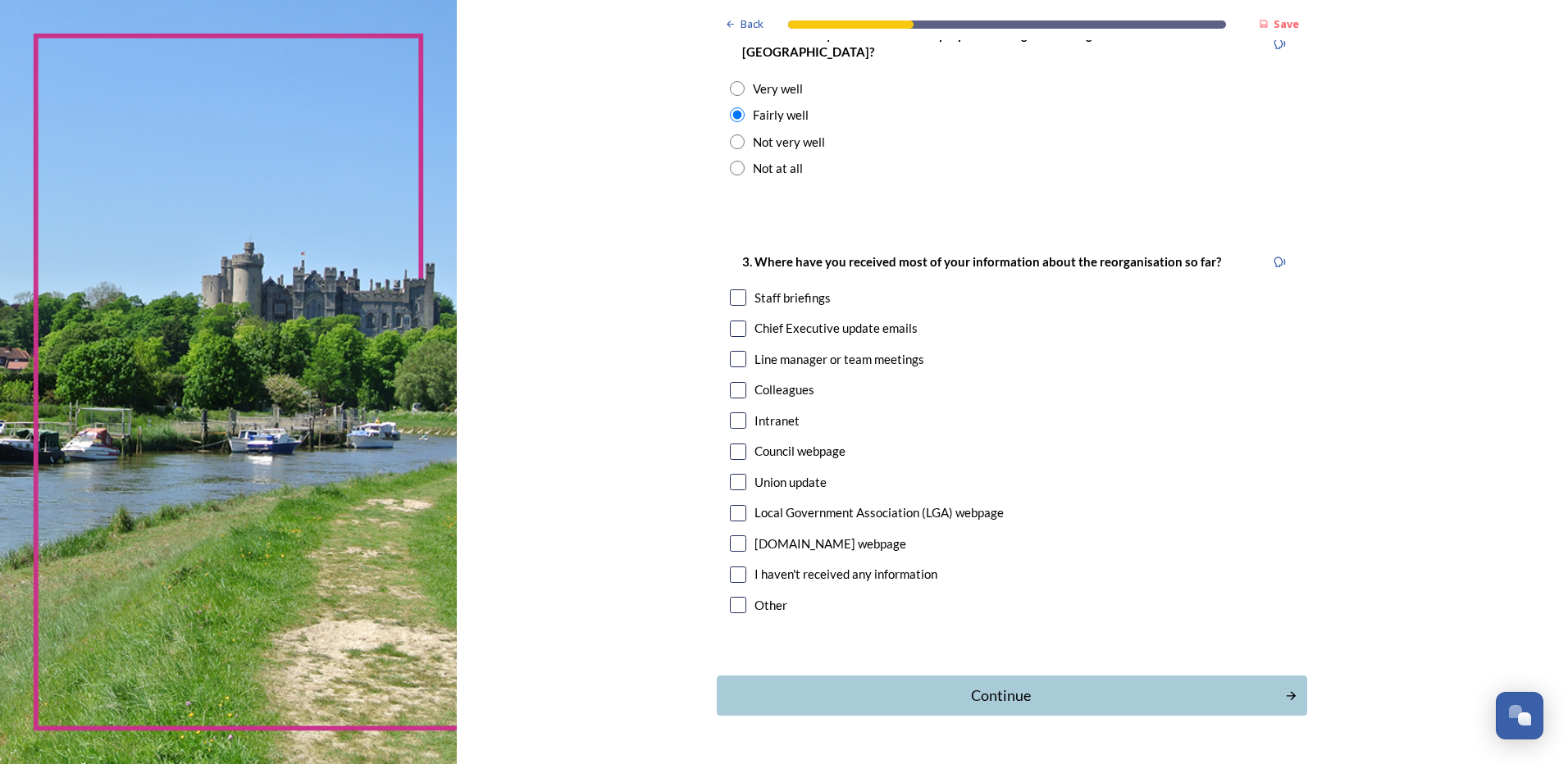
scroll to position [716, 0]
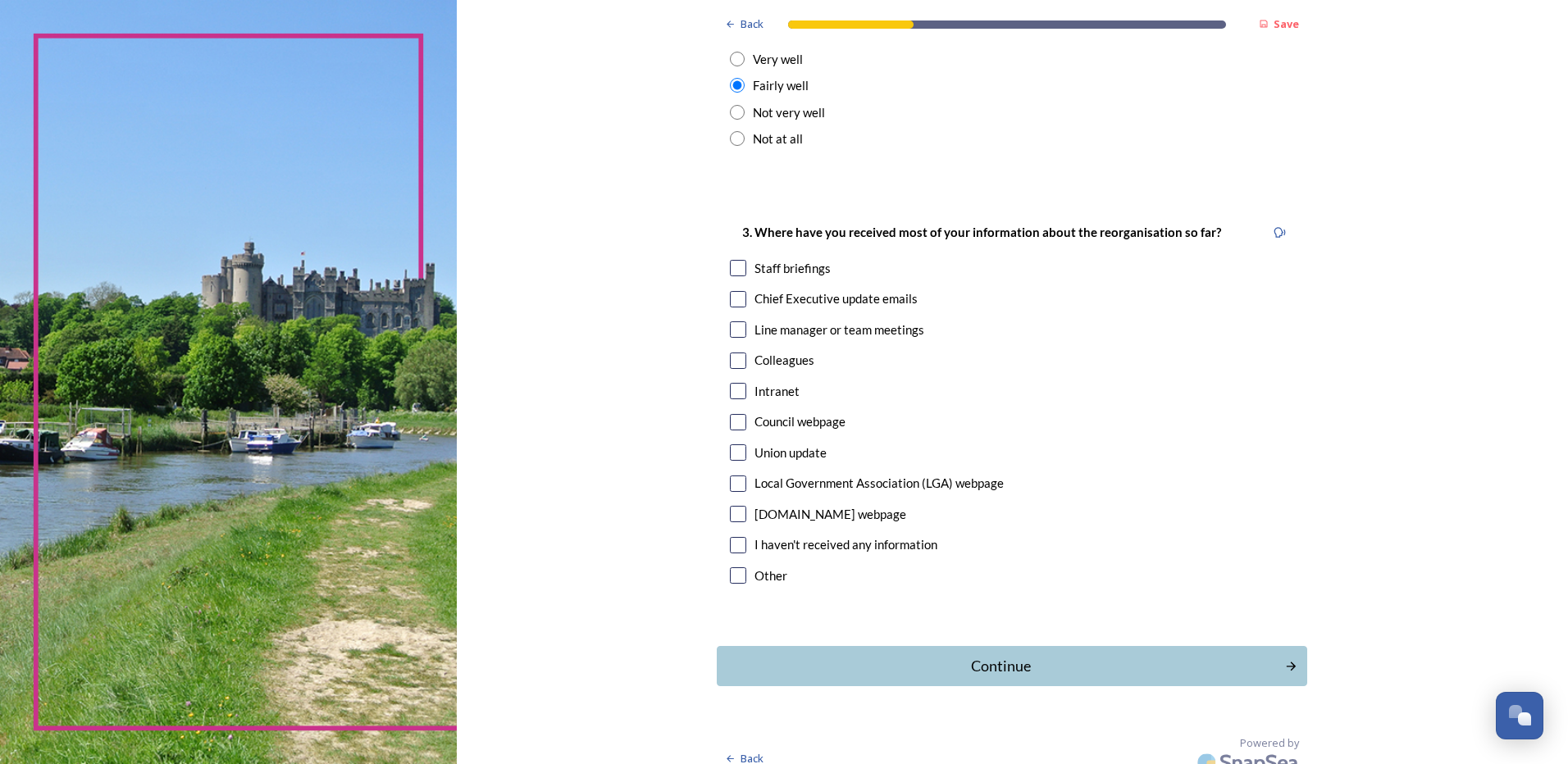
click at [729, 291] on input "checkbox" at bounding box center [737, 299] width 16 height 16
checkbox input "true"
click at [993, 655] on div "Continue" at bounding box center [1000, 666] width 555 height 22
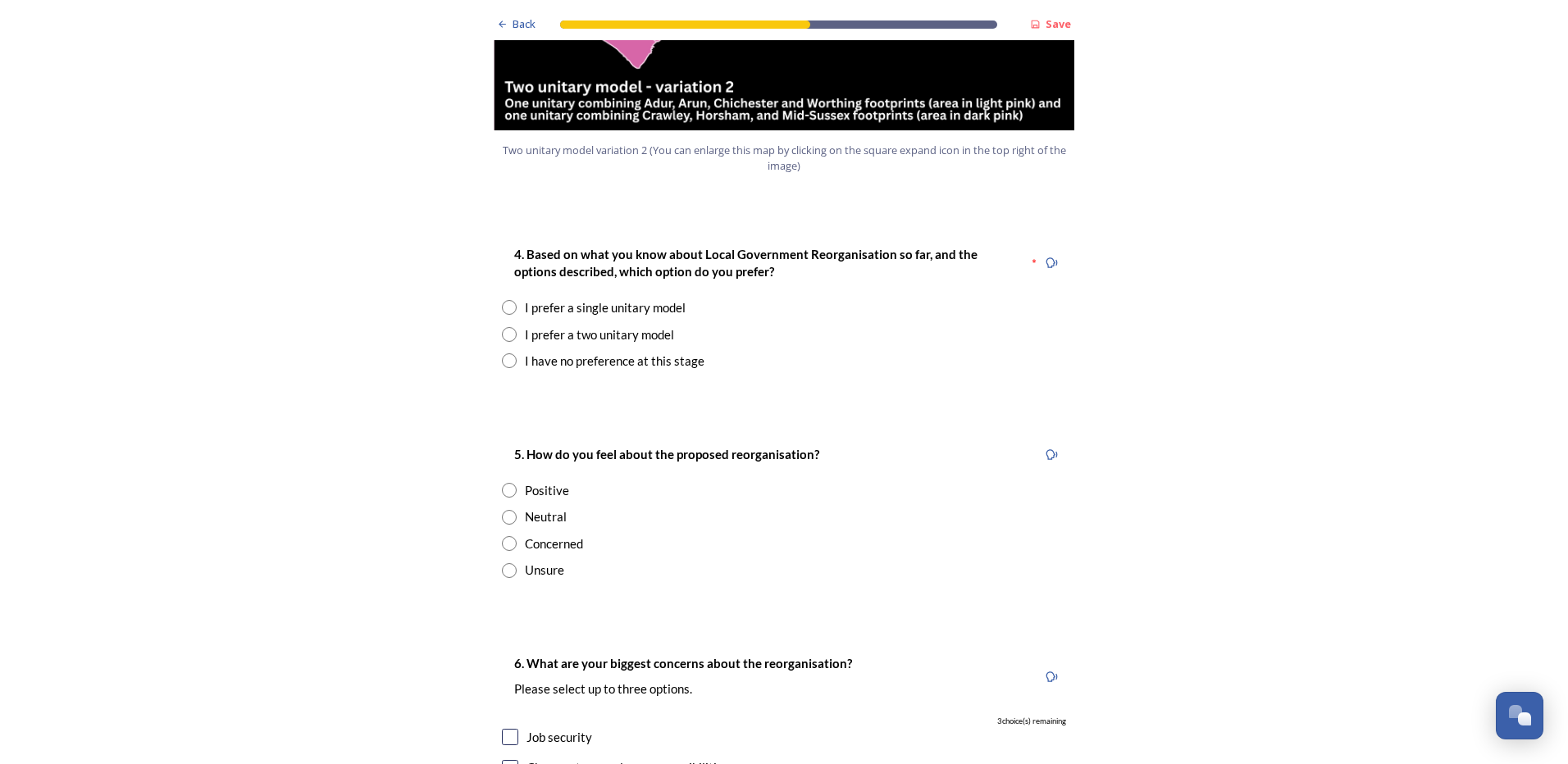
scroll to position [2131, 0]
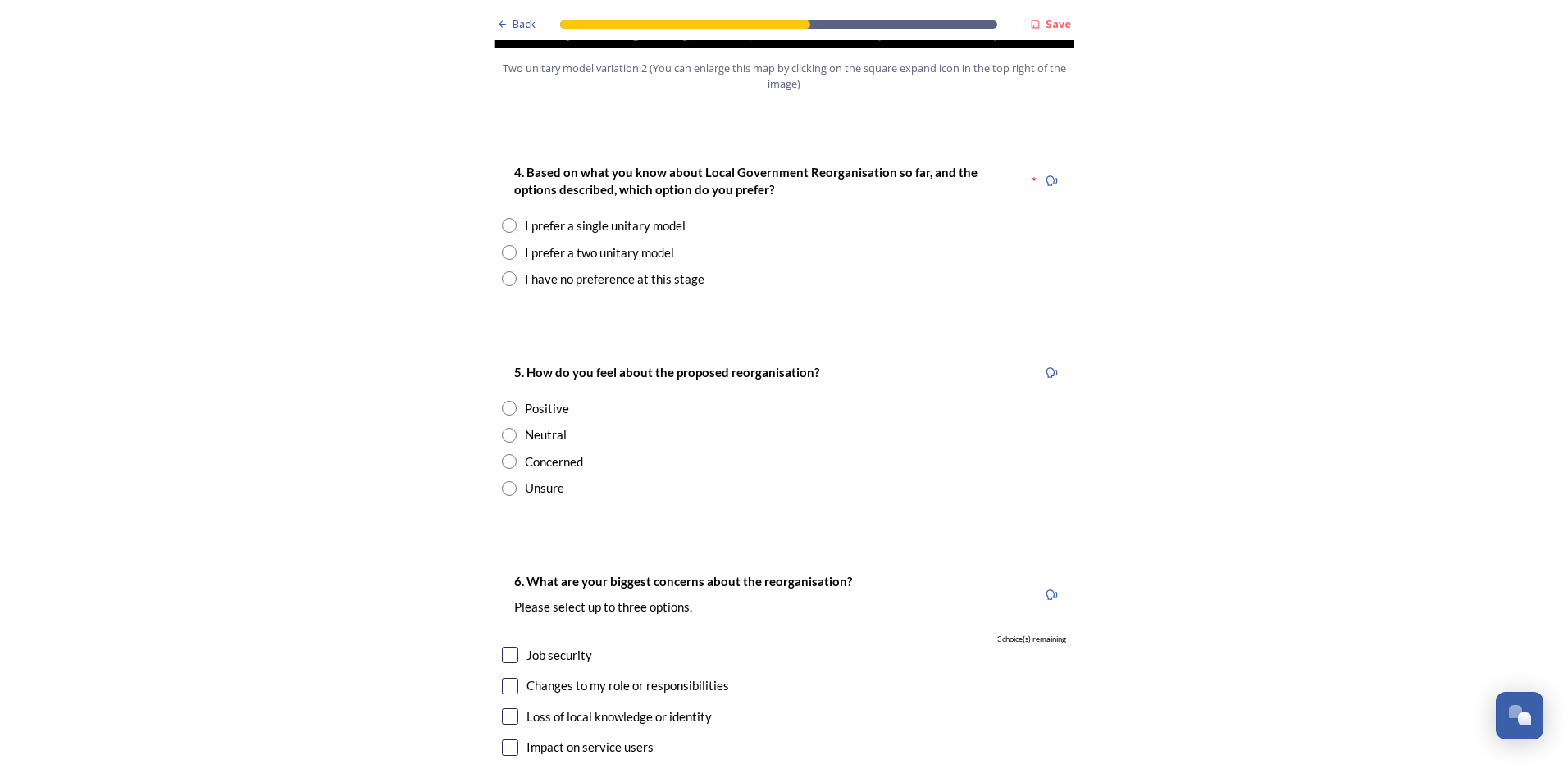
click at [510, 218] on input "radio" at bounding box center [509, 225] width 14 height 14
radio input "true"
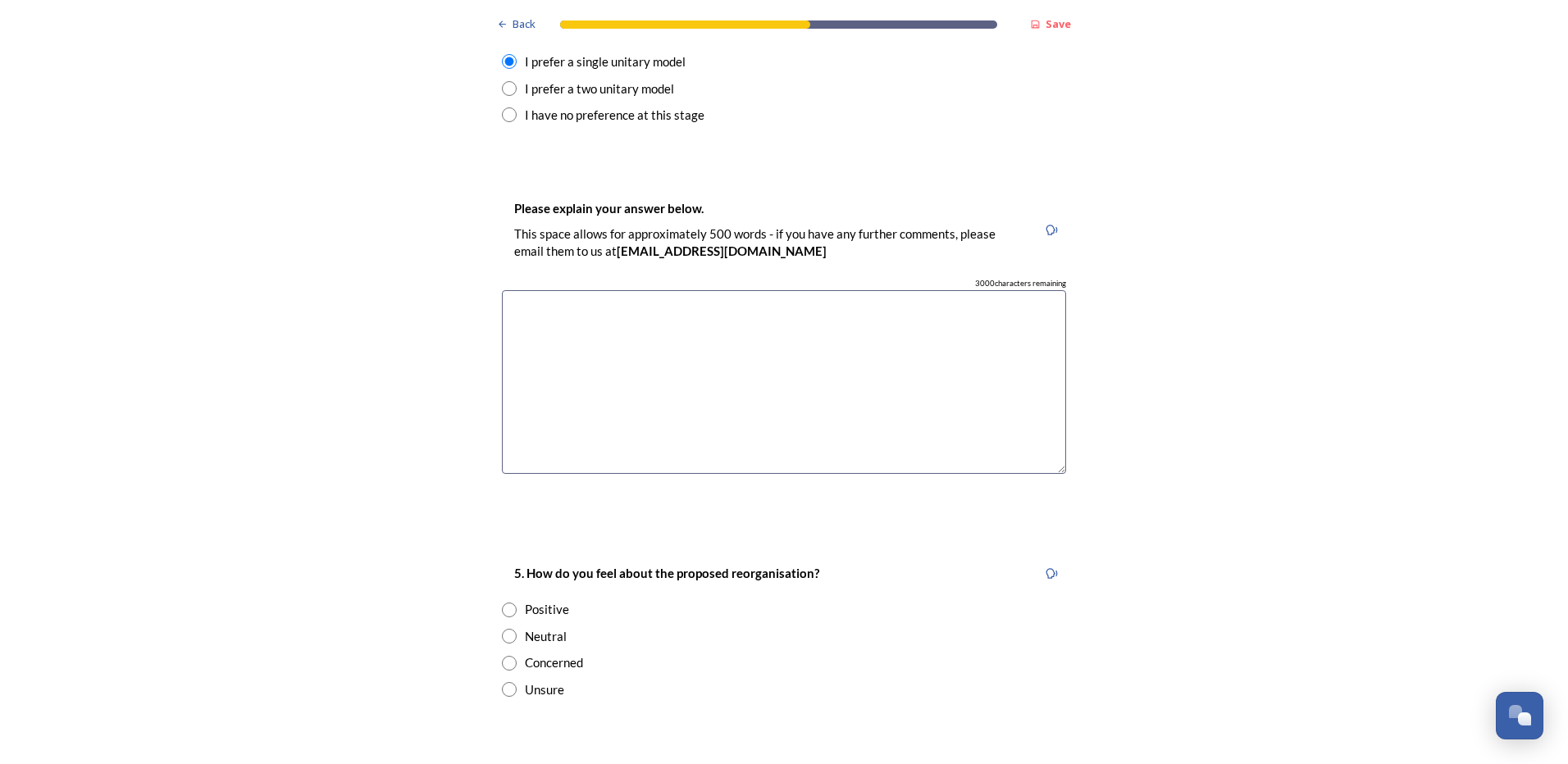
scroll to position [2213, 0]
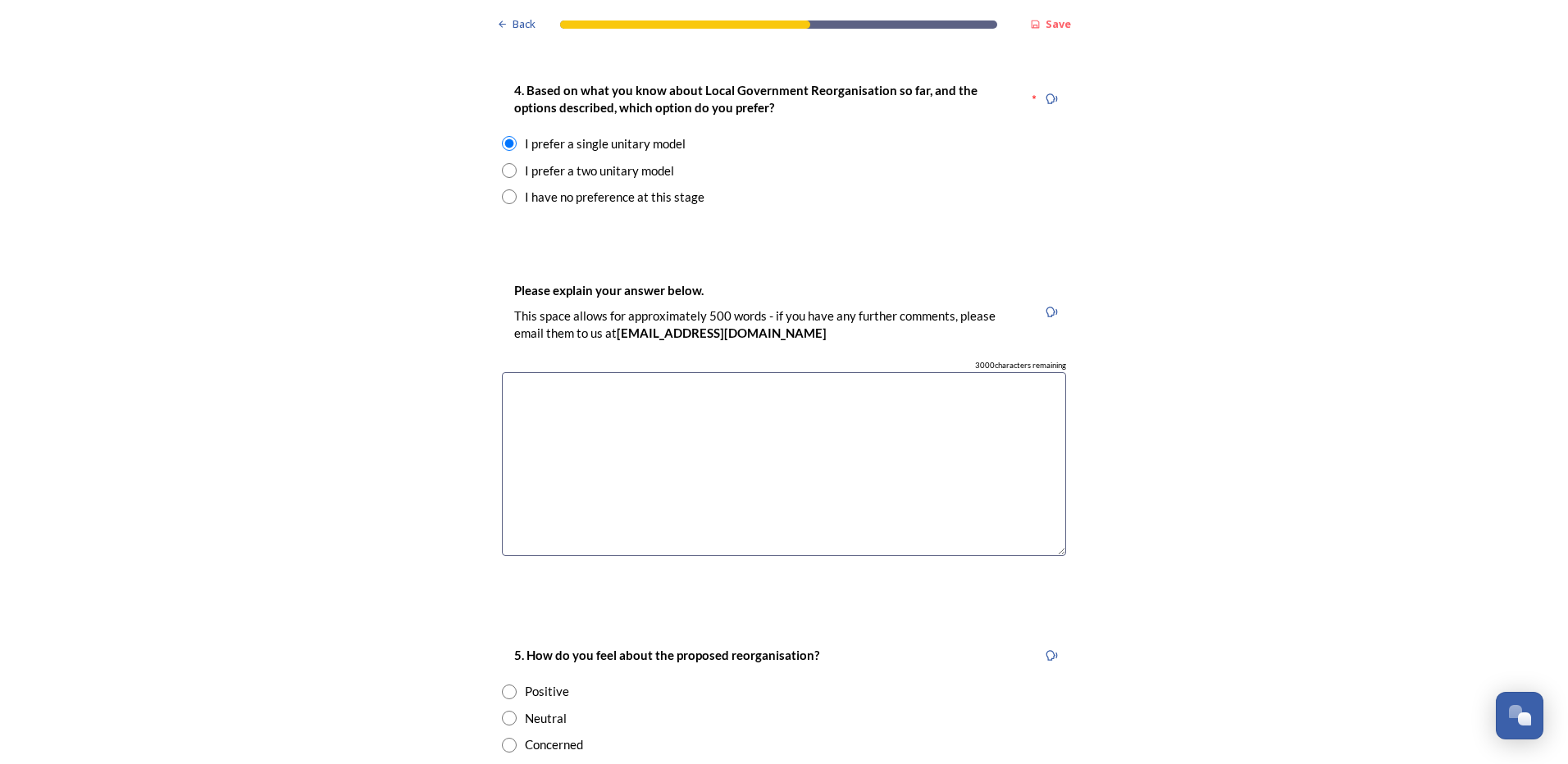
click at [736, 393] on textarea at bounding box center [784, 464] width 564 height 184
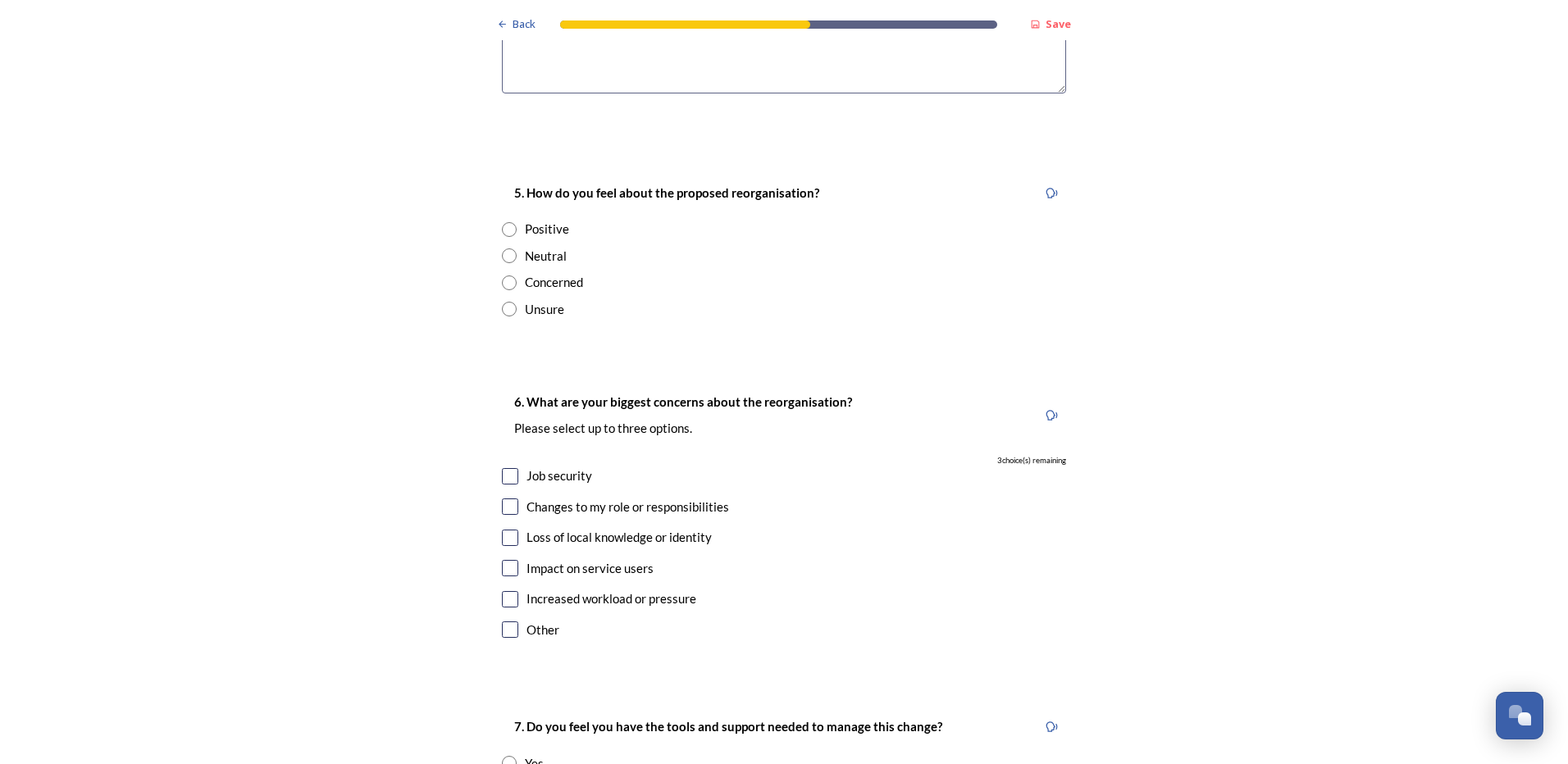
scroll to position [2704, 0]
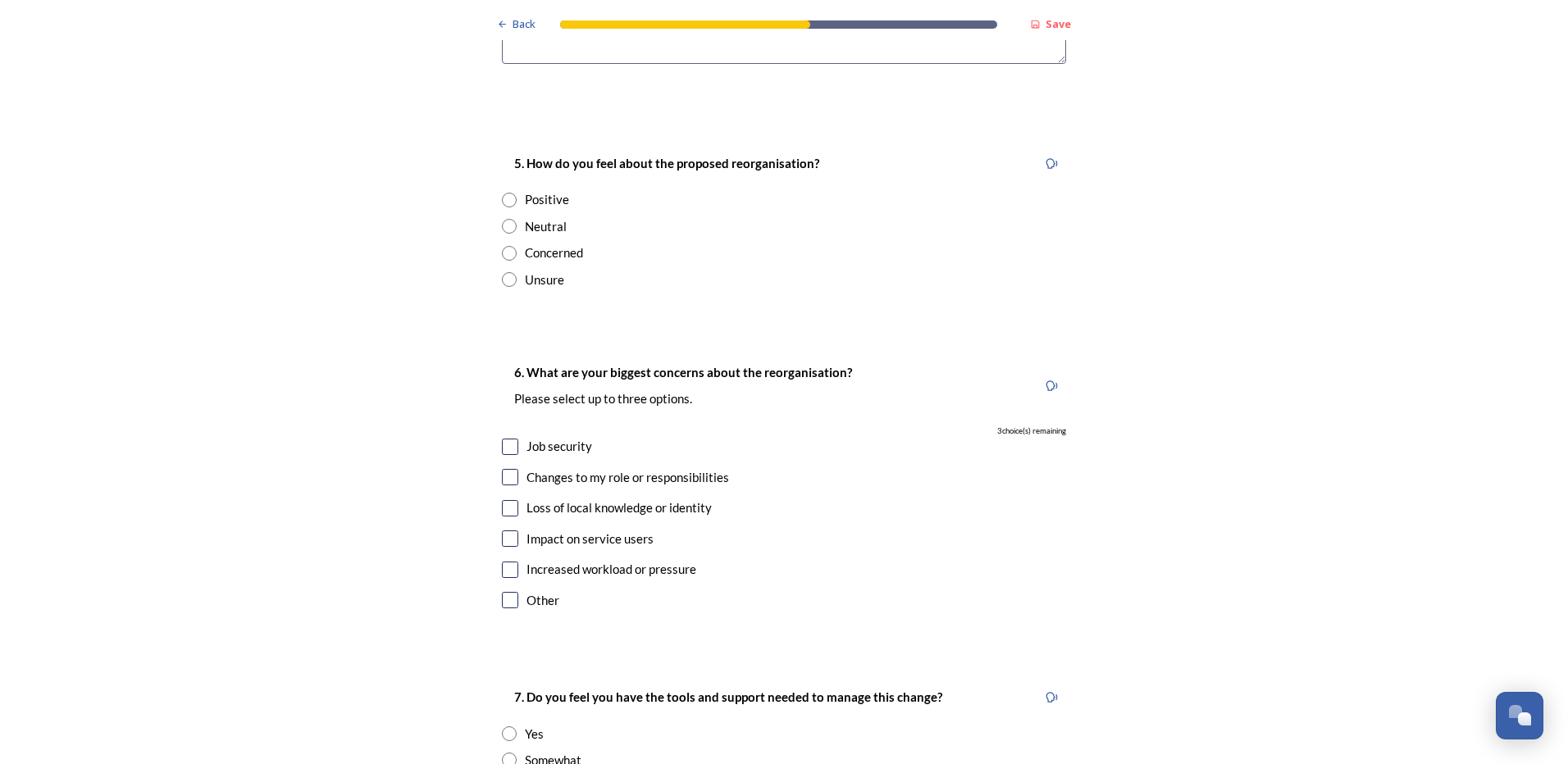
type textarea "We're already struggling to recruit to technical posts, doubling the number of …"
click at [502, 272] on input "radio" at bounding box center [509, 279] width 14 height 14
radio input "true"
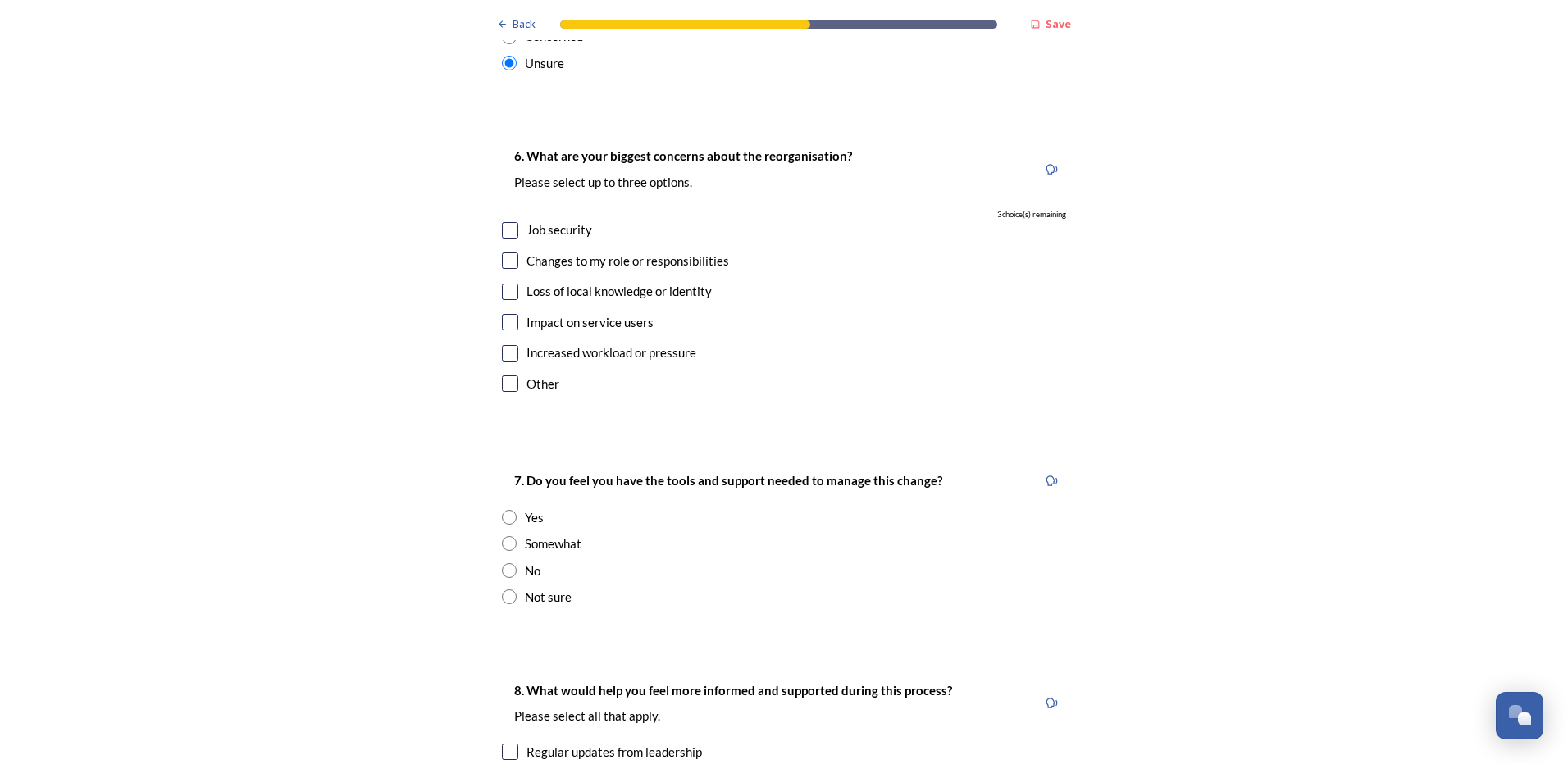
scroll to position [2950, 0]
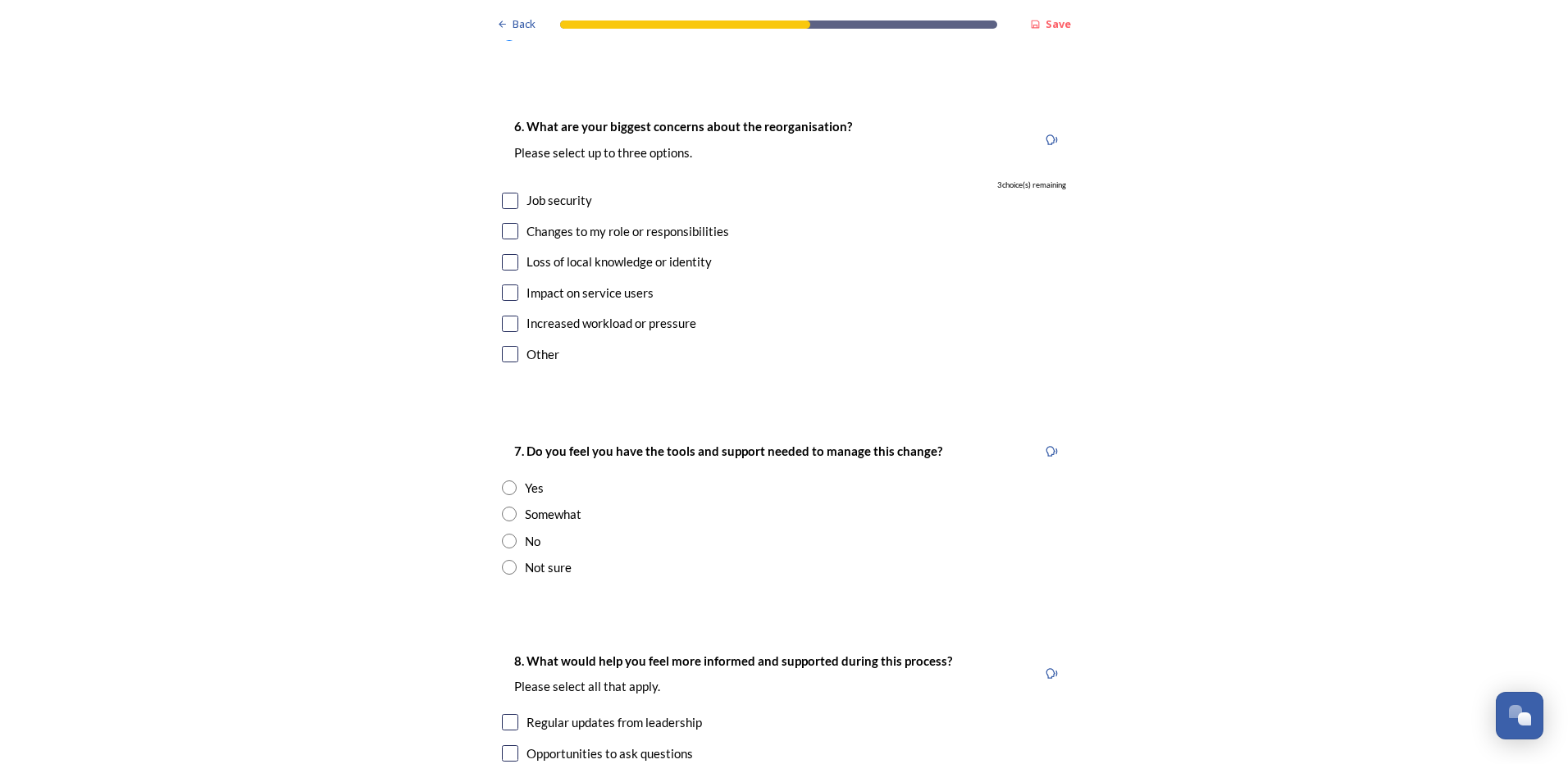
click at [502, 315] on input "checkbox" at bounding box center [510, 323] width 16 height 16
checkbox input "true"
click at [504, 284] on input "checkbox" at bounding box center [510, 292] width 16 height 16
checkbox input "true"
click at [503, 223] on input "checkbox" at bounding box center [510, 231] width 16 height 16
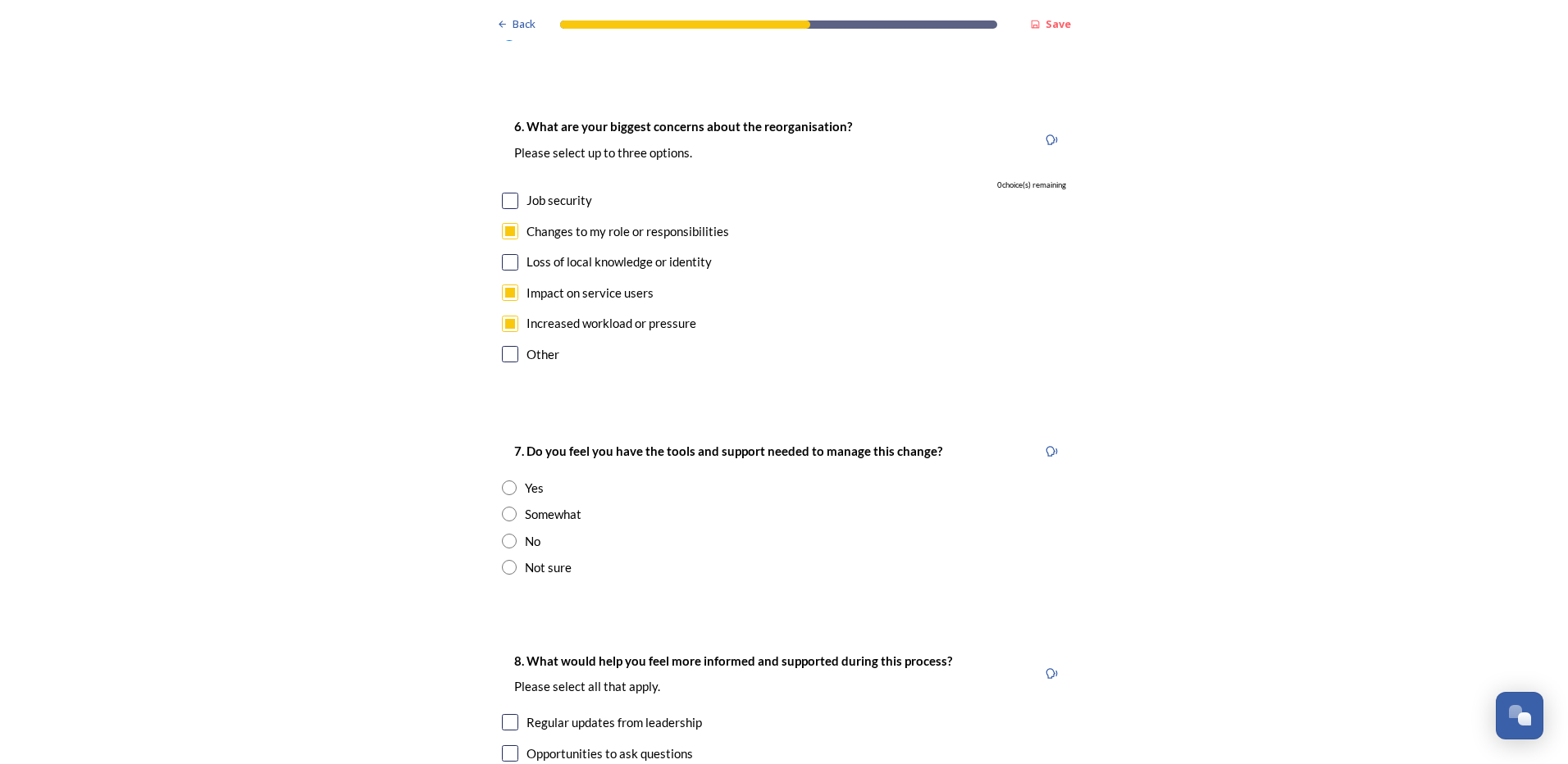
click at [502, 223] on input "checkbox" at bounding box center [510, 231] width 16 height 16
checkbox input "true"
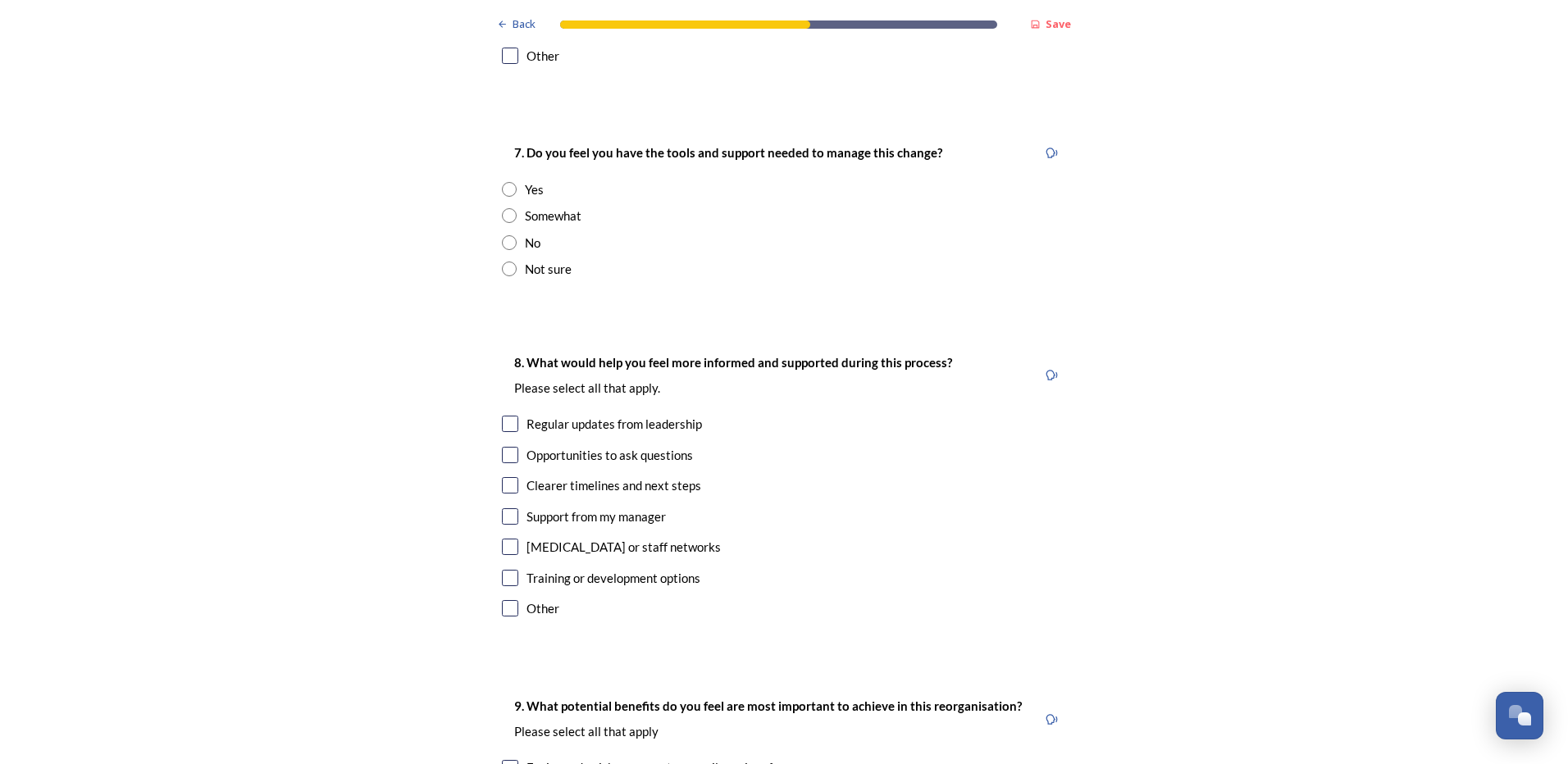
scroll to position [3278, 0]
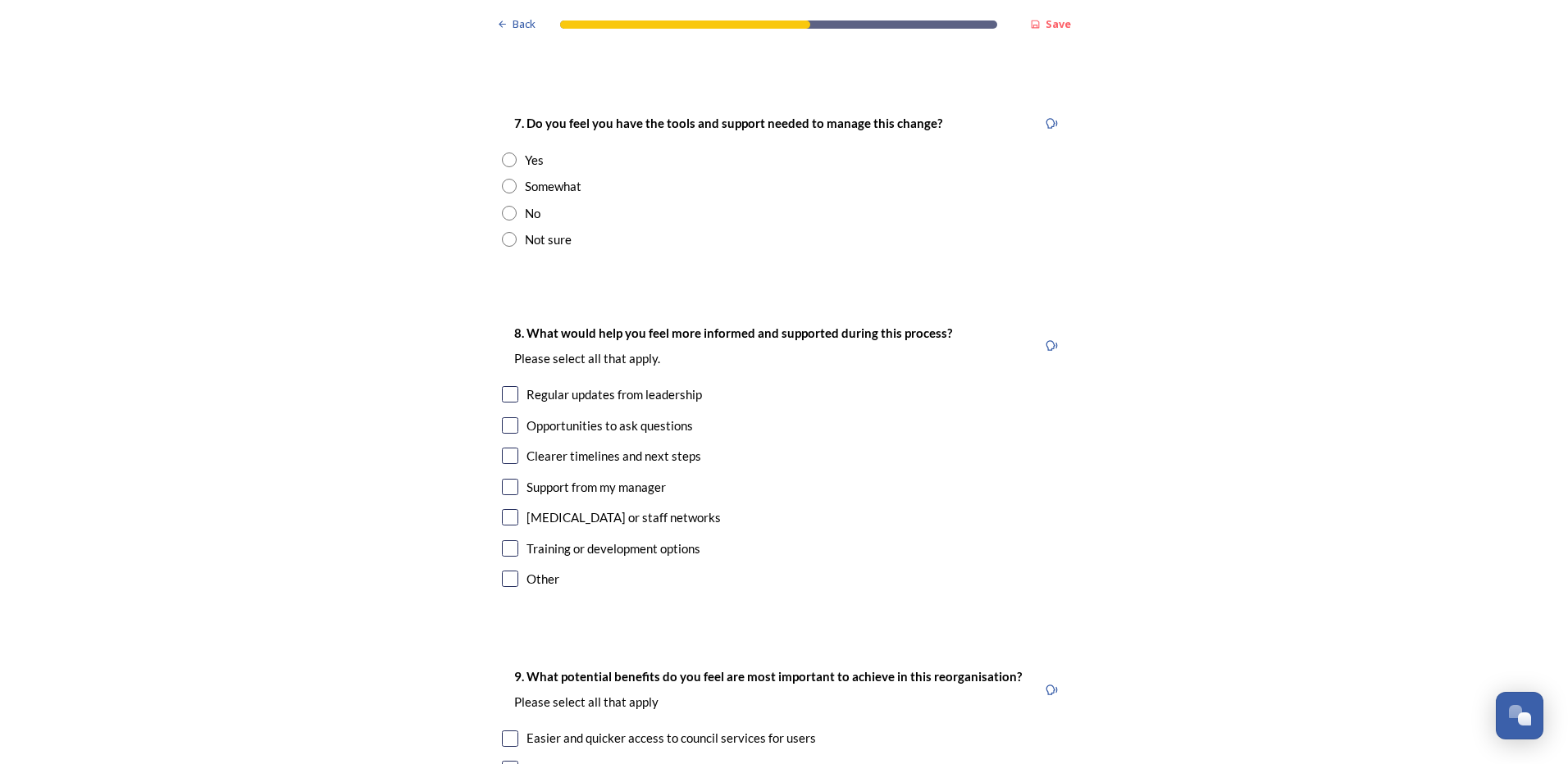
click at [509, 232] on input "radio" at bounding box center [509, 238] width 14 height 14
radio input "true"
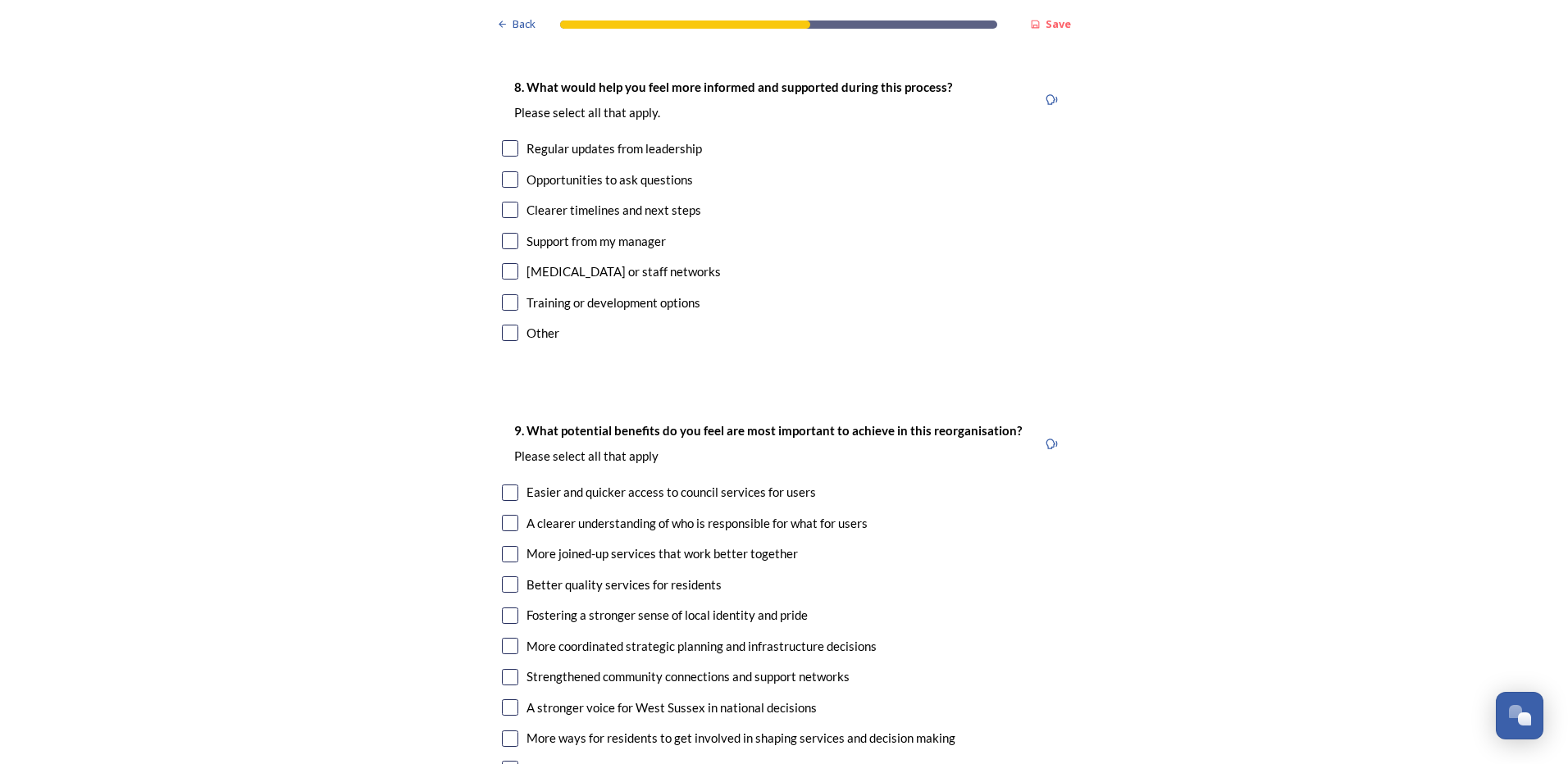
scroll to position [3442, 0]
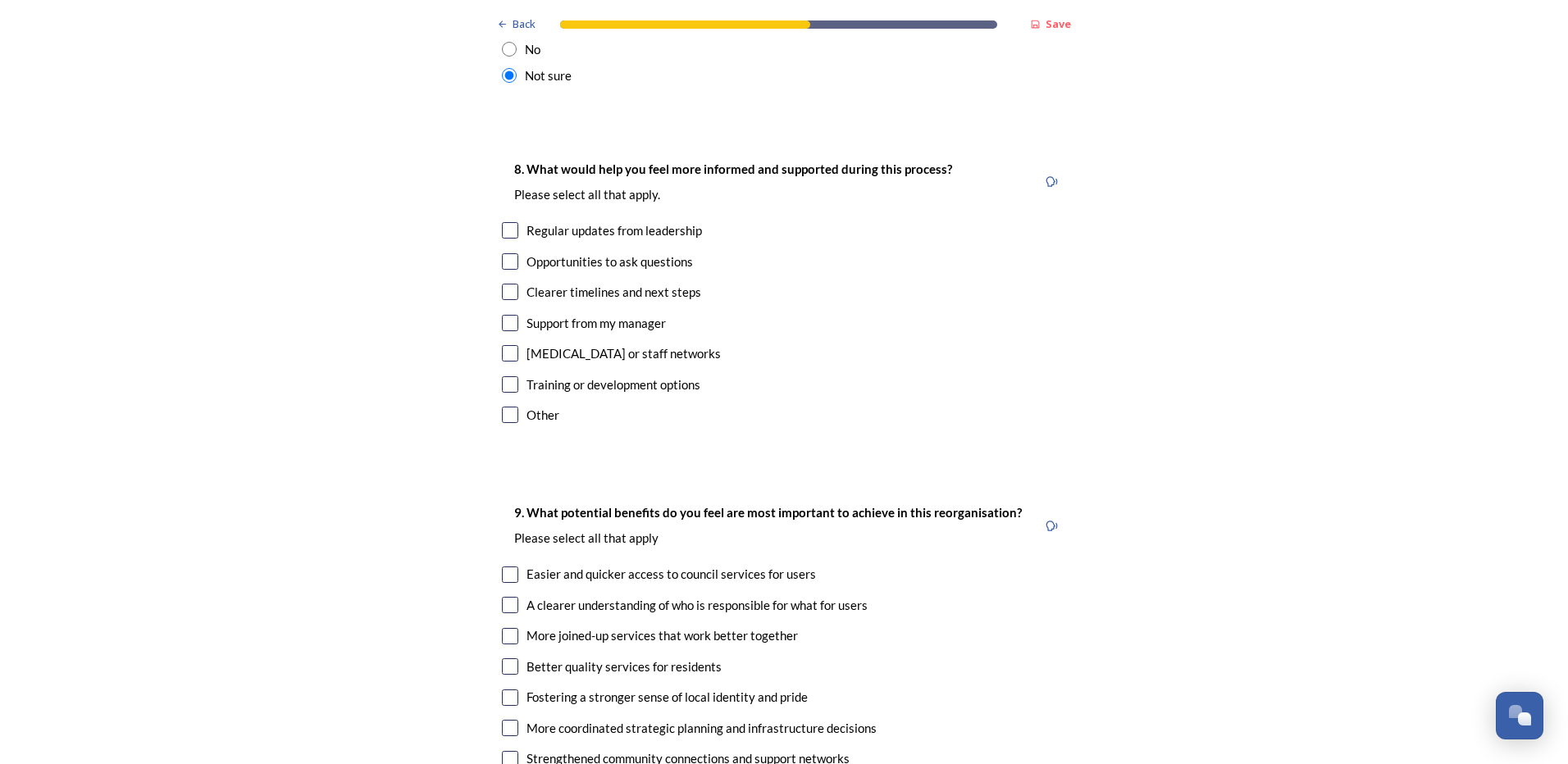
click at [510, 406] on input "checkbox" at bounding box center [510, 414] width 16 height 16
checkbox input "true"
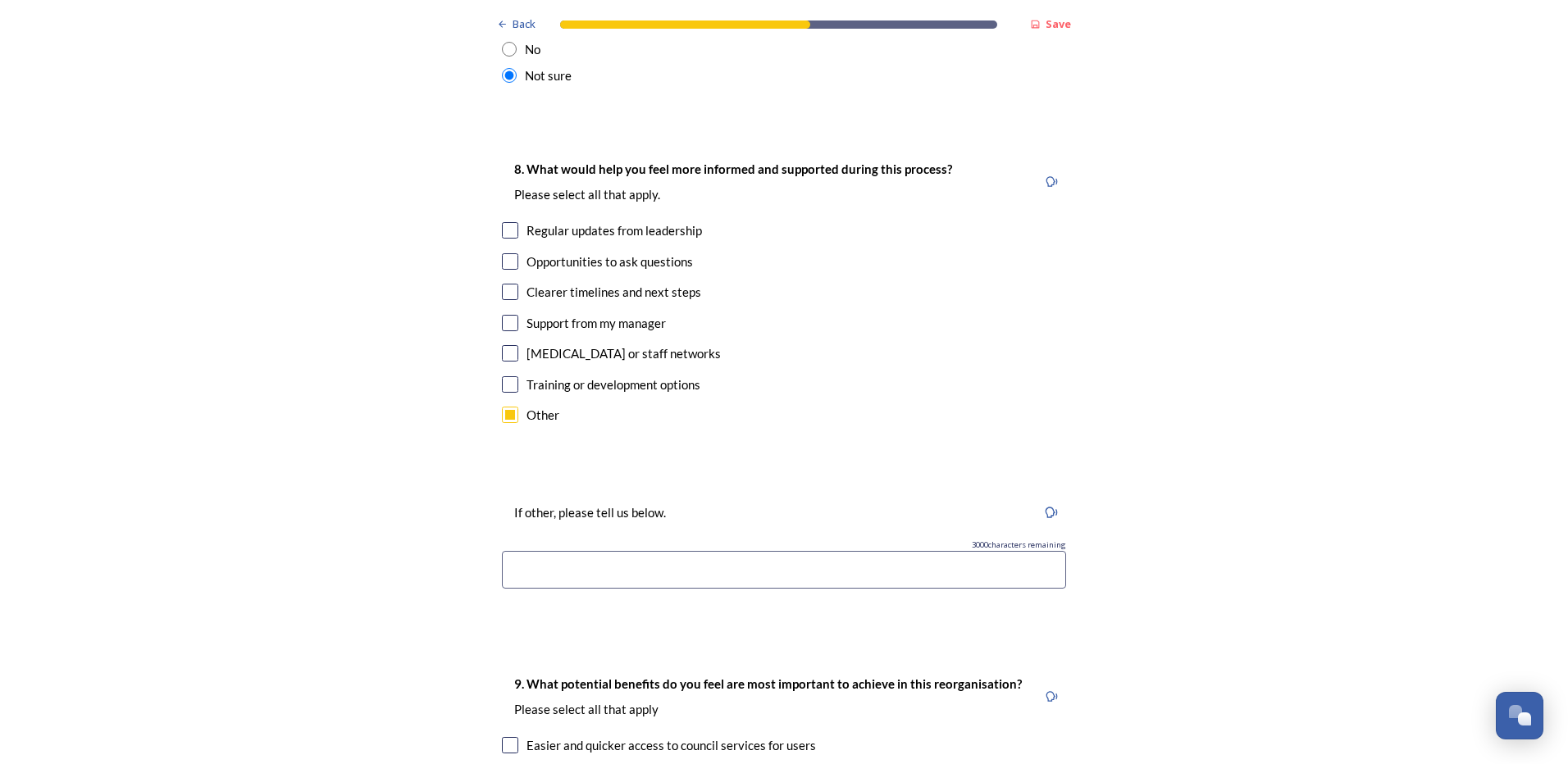
click at [572, 551] on input at bounding box center [784, 570] width 564 height 37
drag, startPoint x: 820, startPoint y: 524, endPoint x: 1310, endPoint y: 536, distance: 490.1
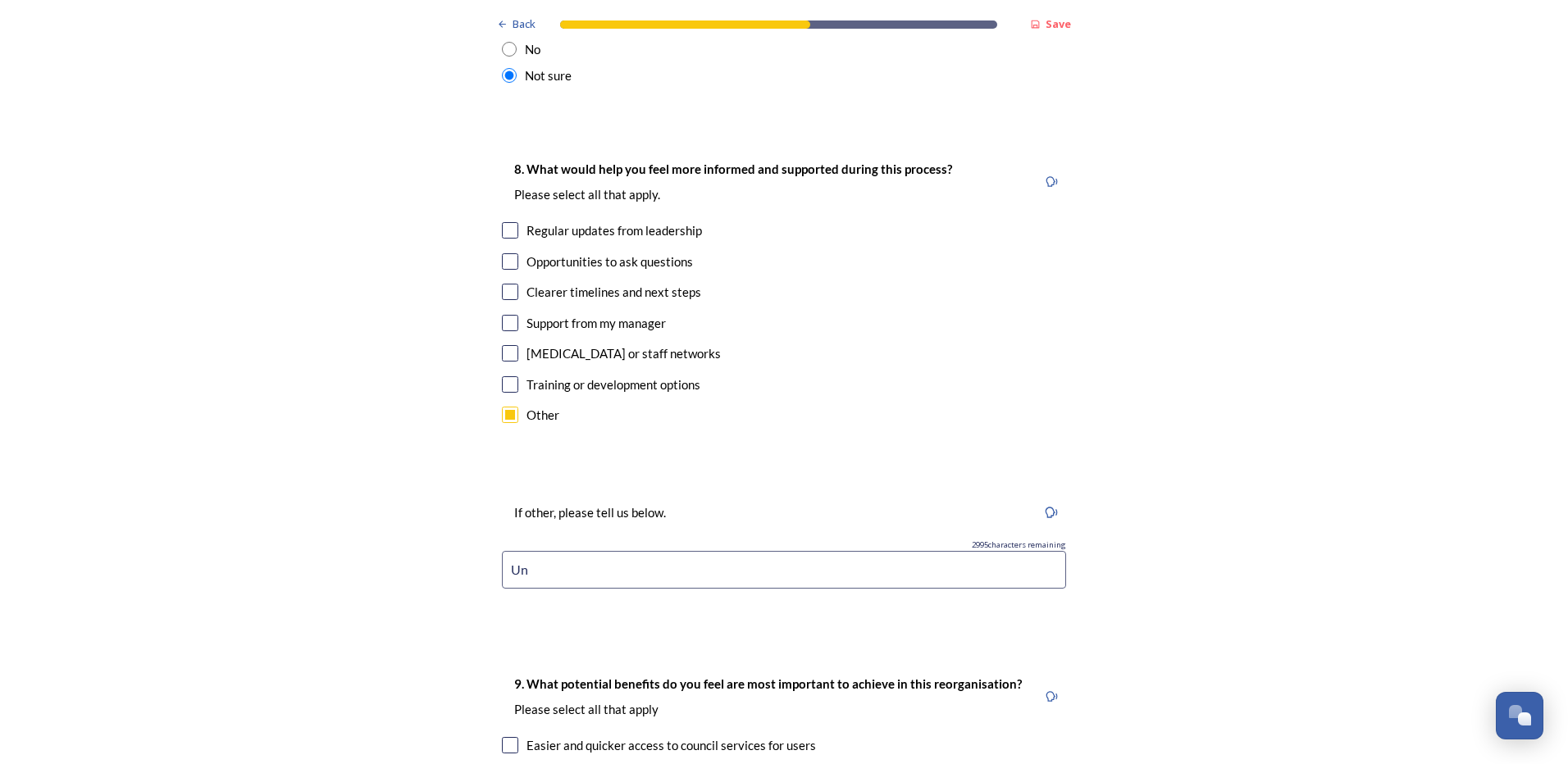
type input "U"
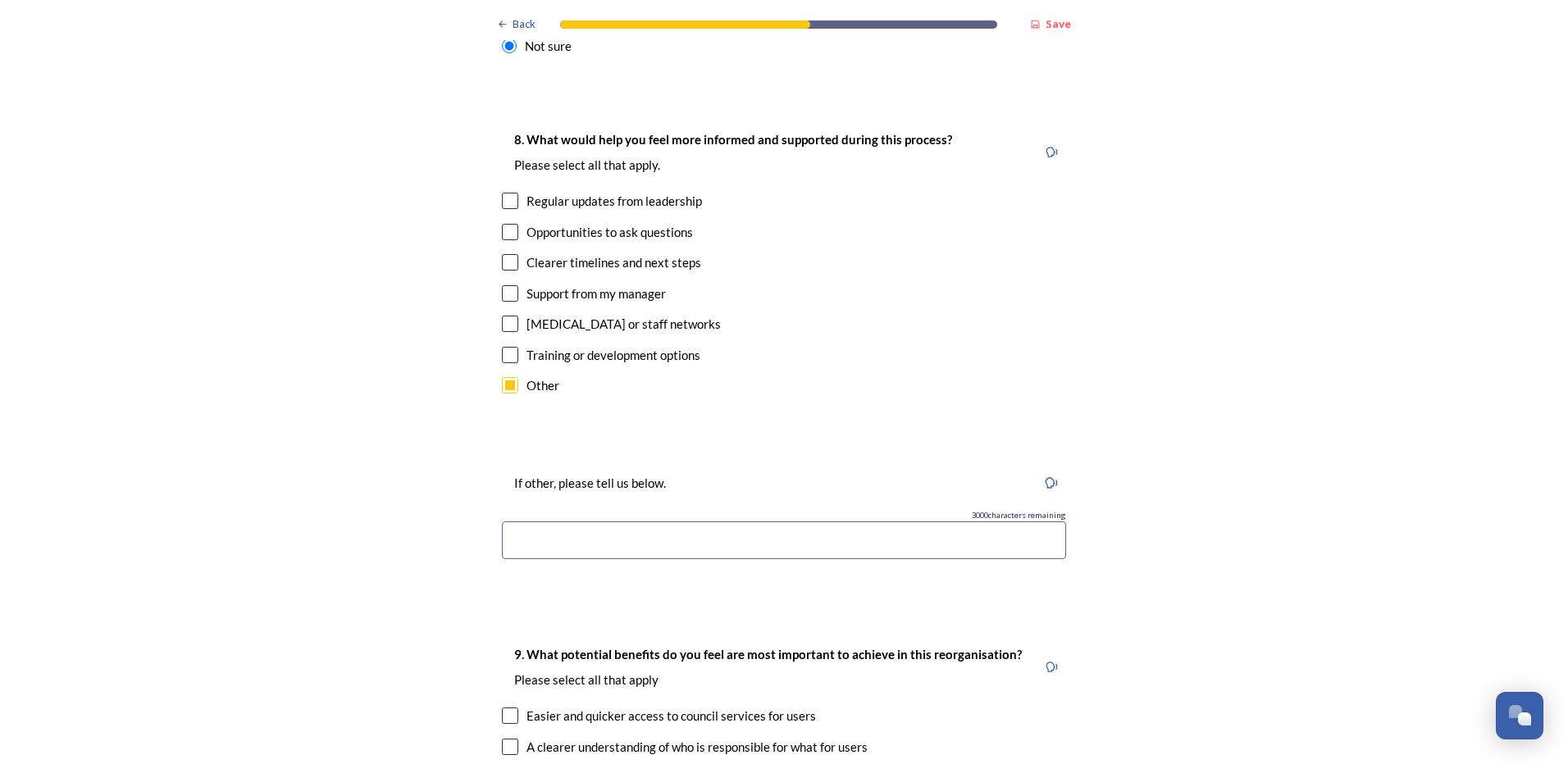
scroll to position [3442, 0]
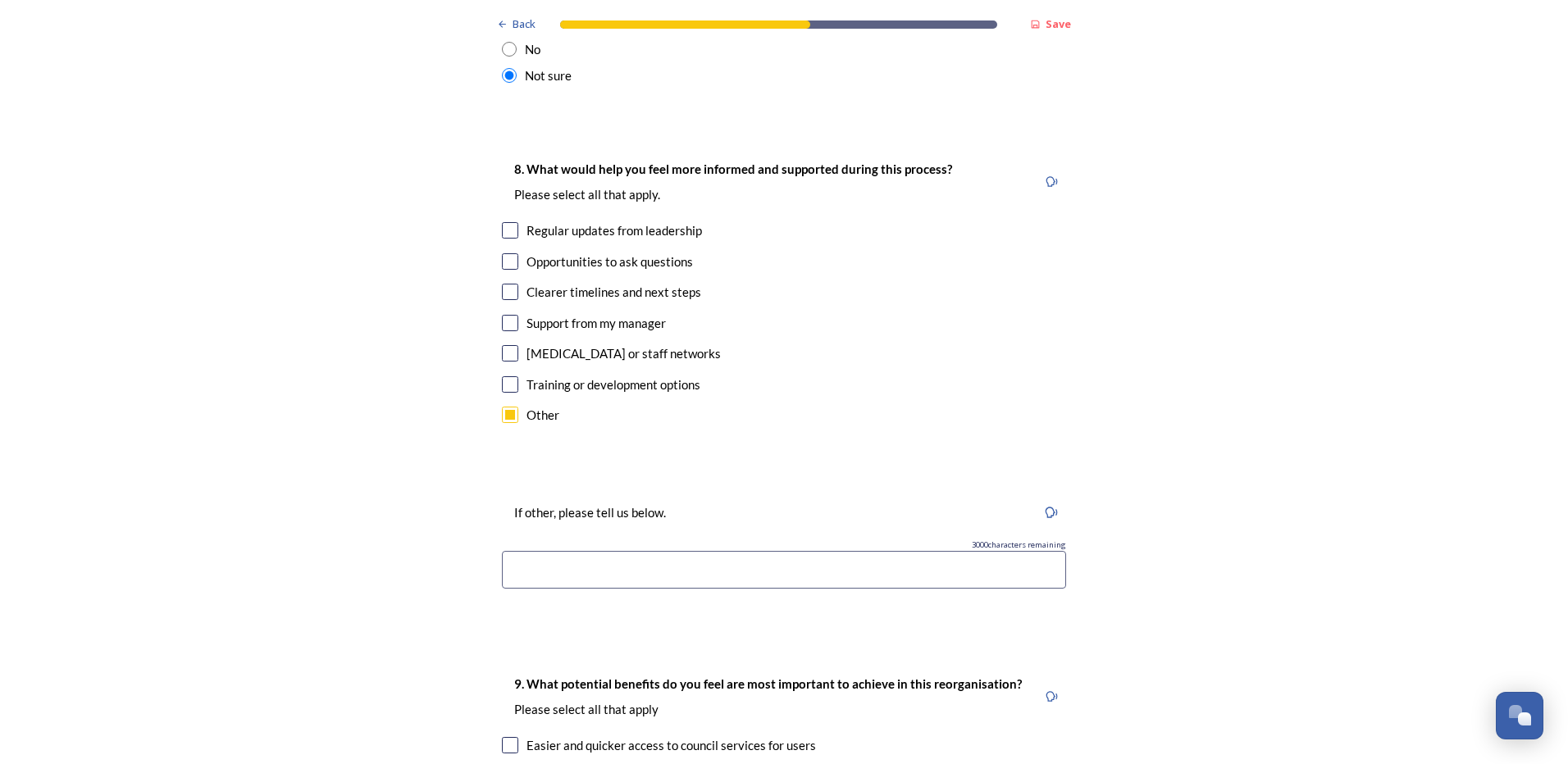
click at [610, 551] on input at bounding box center [784, 570] width 564 height 37
type input "U"
click at [504, 284] on input "checkbox" at bounding box center [510, 291] width 16 height 16
checkbox input "true"
click at [510, 406] on input "checkbox" at bounding box center [510, 414] width 16 height 16
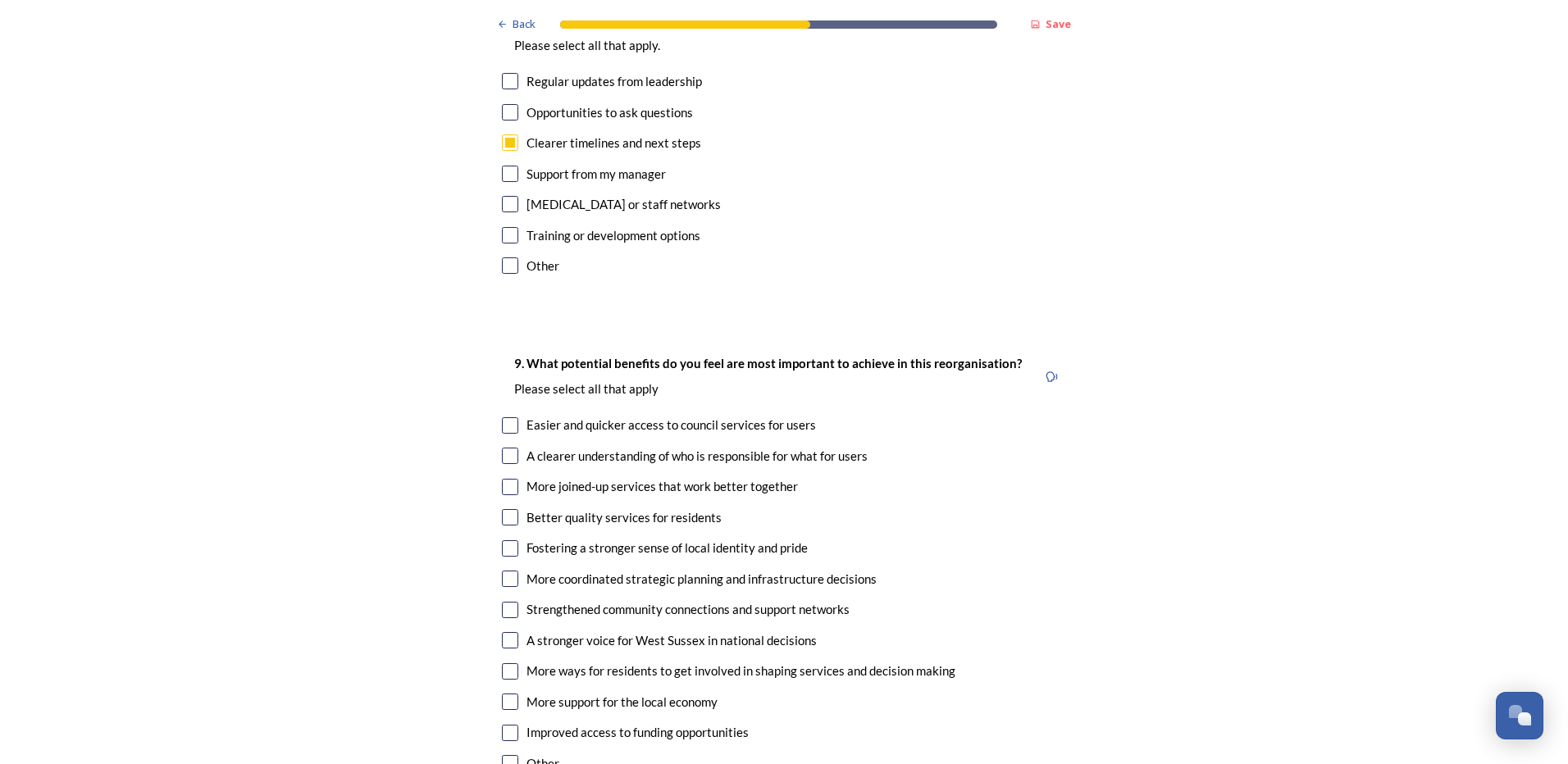
scroll to position [3606, 0]
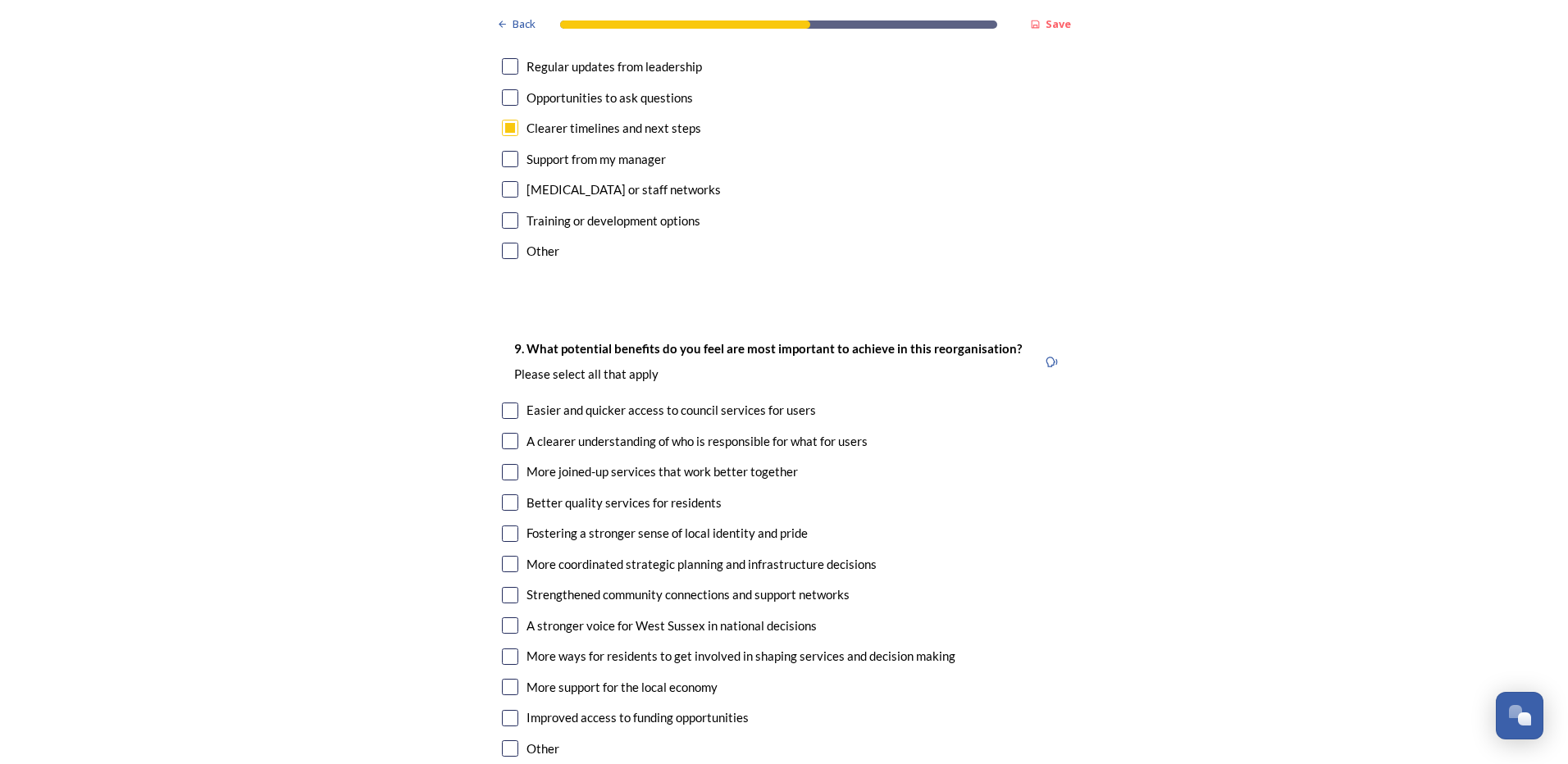
click at [502, 243] on input "checkbox" at bounding box center [510, 250] width 16 height 16
checkbox input "true"
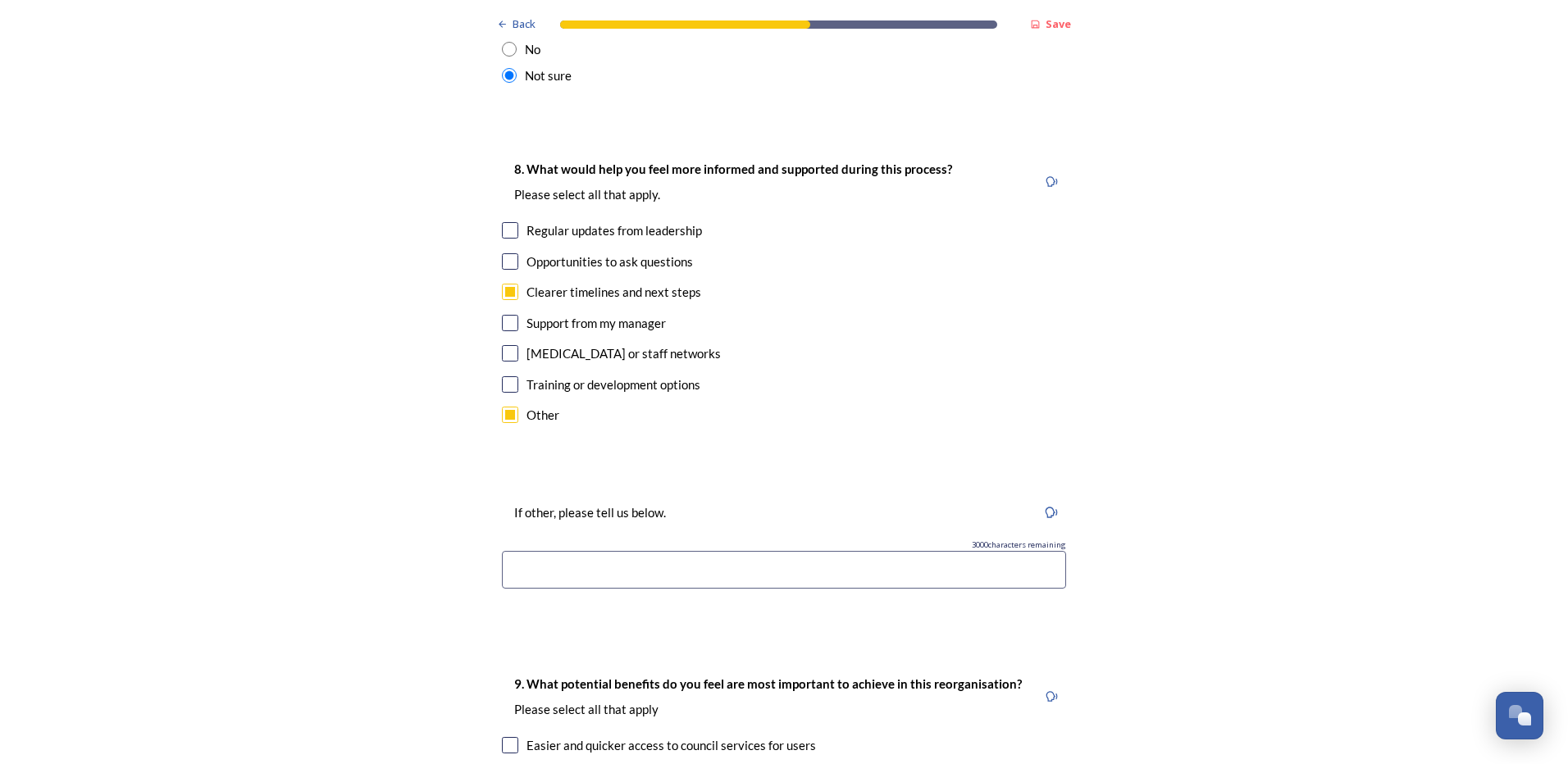
scroll to position [3524, 0]
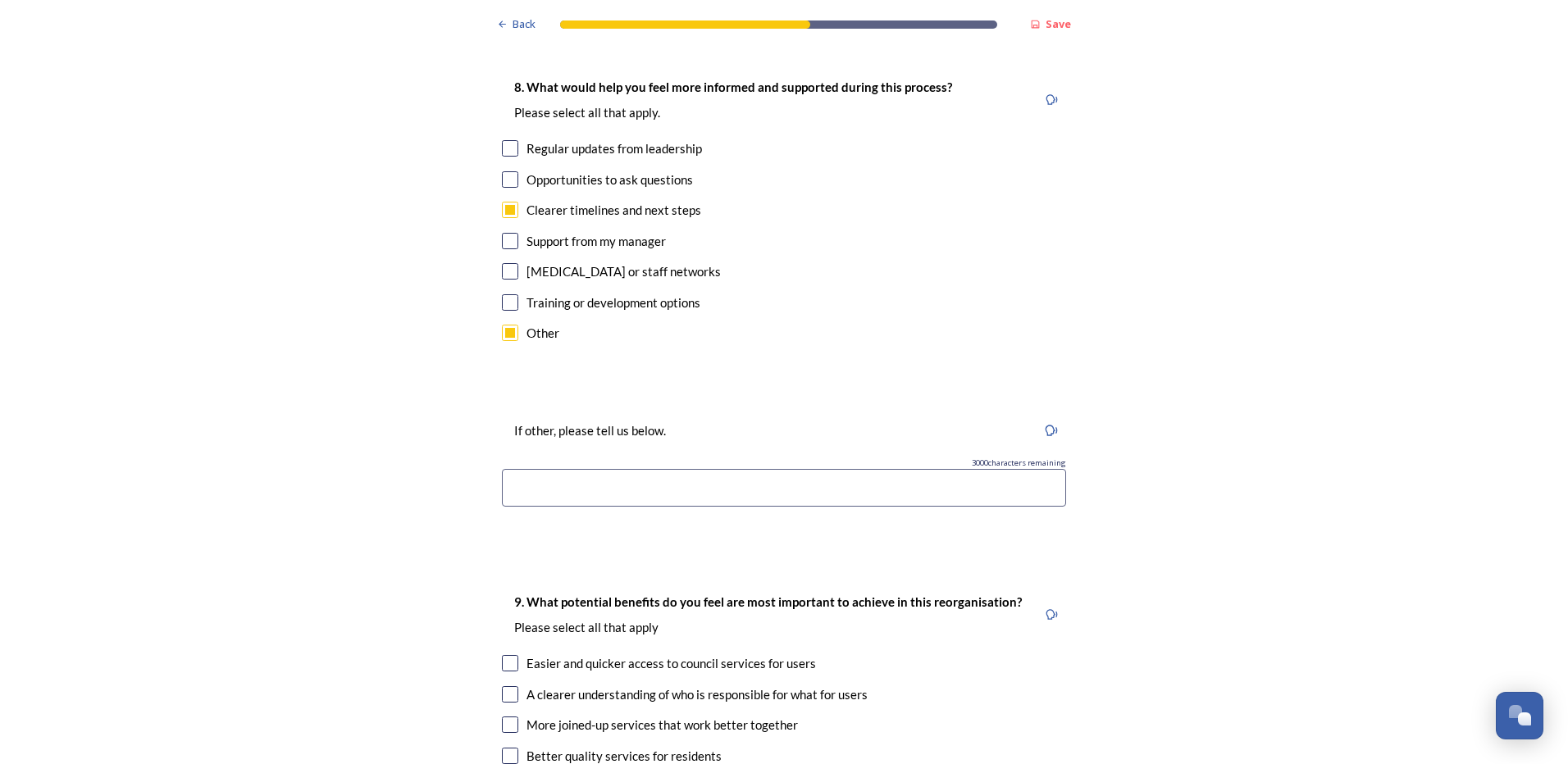
click at [581, 468] on input at bounding box center [784, 487] width 564 height 37
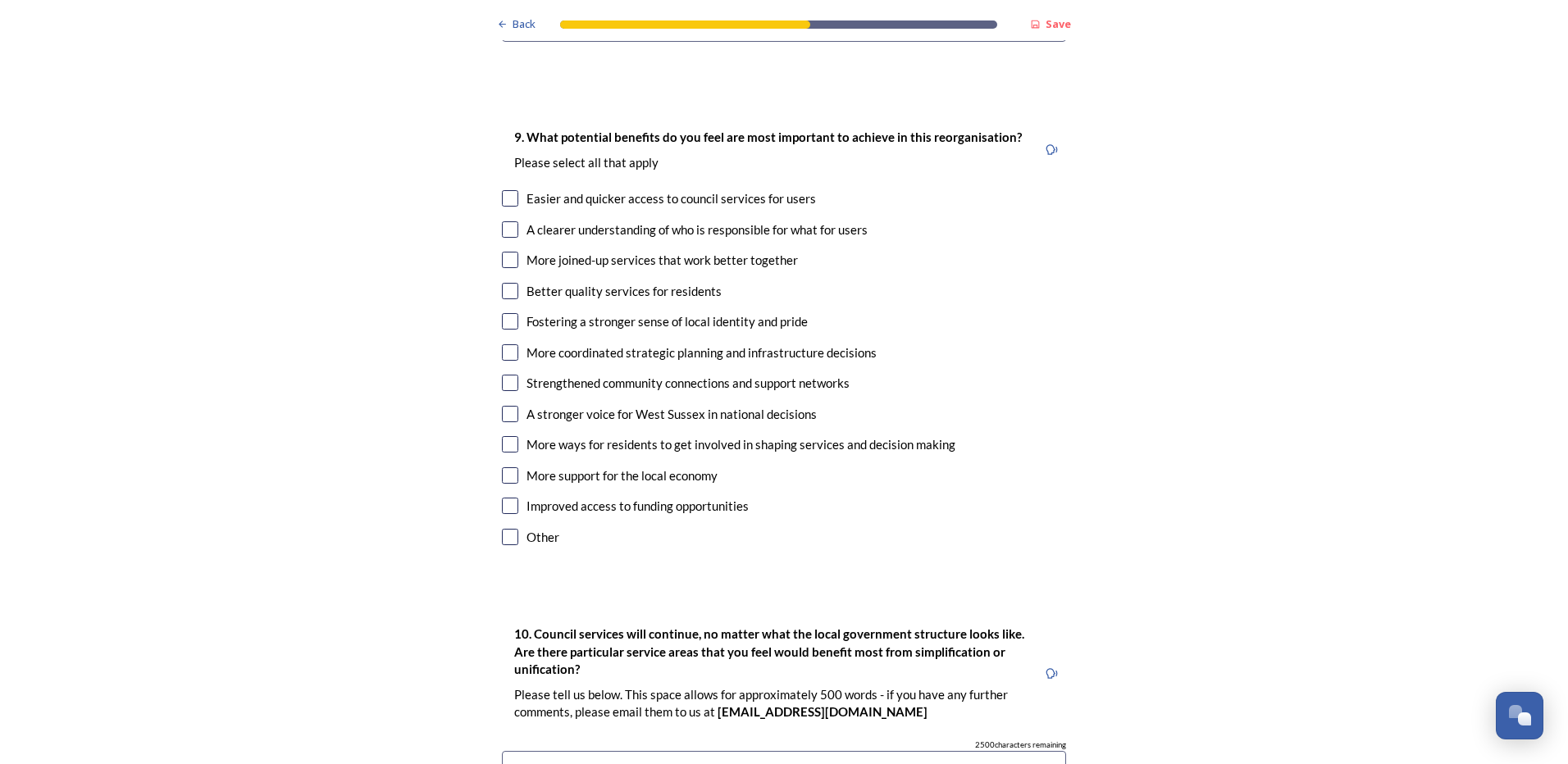
scroll to position [4016, 0]
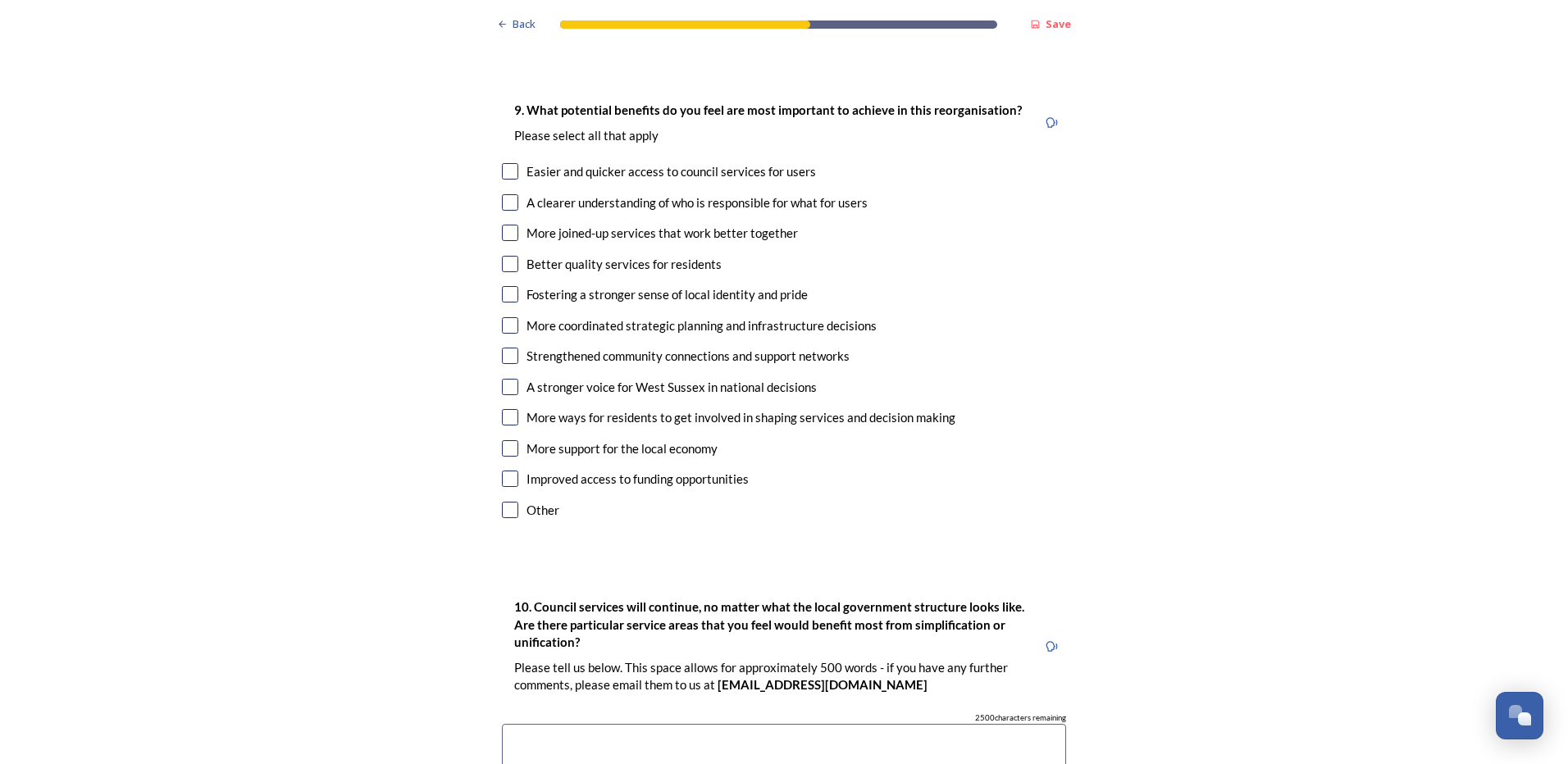
type input "Understanding what areas may be moved to the Mayoral Council to understand what…"
click at [503, 163] on input "checkbox" at bounding box center [510, 170] width 16 height 16
checkbox input "true"
click at [503, 225] on input "checkbox" at bounding box center [510, 233] width 16 height 16
checkbox input "true"
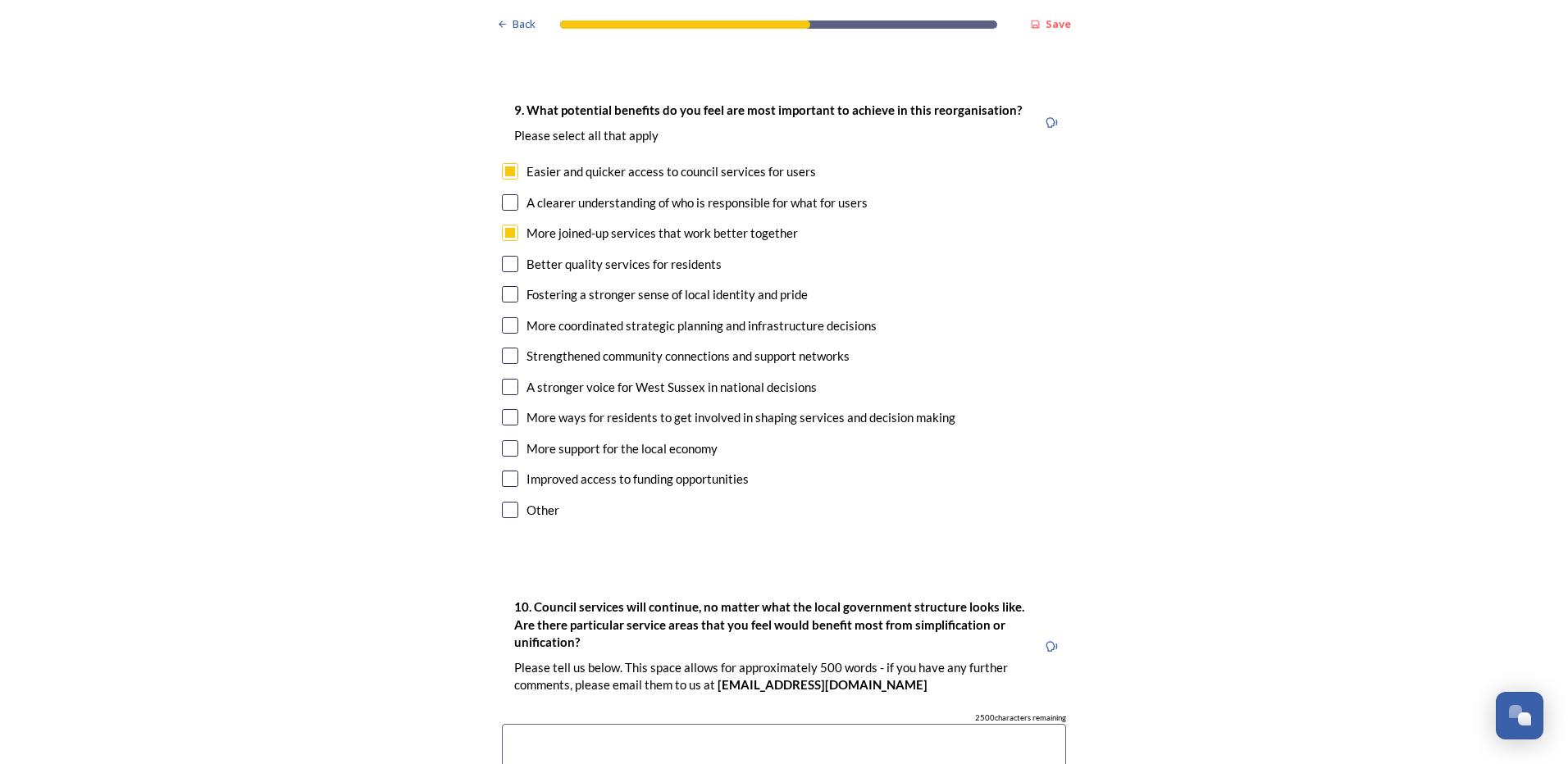
click at [502, 317] on input "checkbox" at bounding box center [510, 325] width 16 height 16
checkbox input "true"
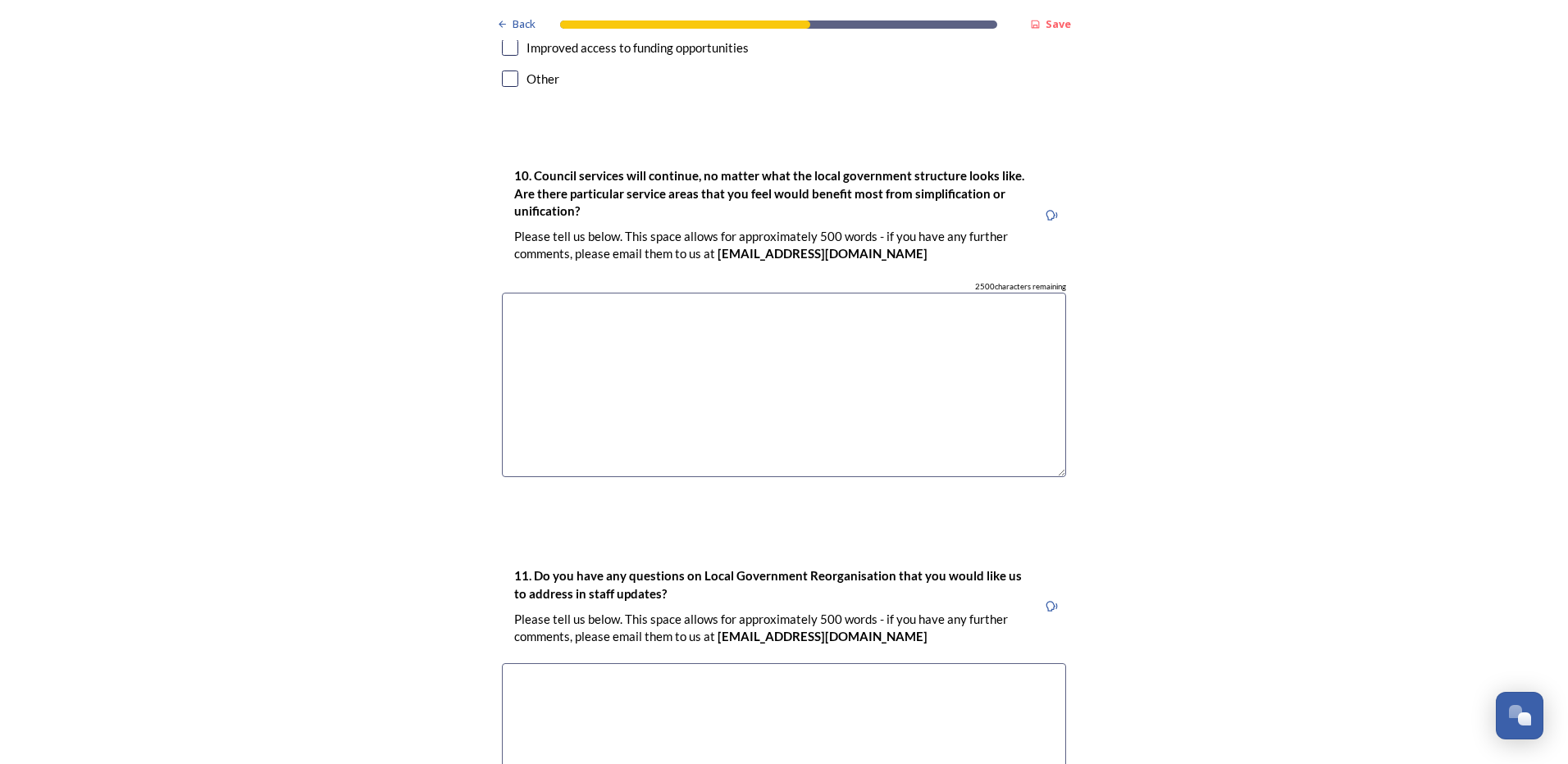
scroll to position [4507, 0]
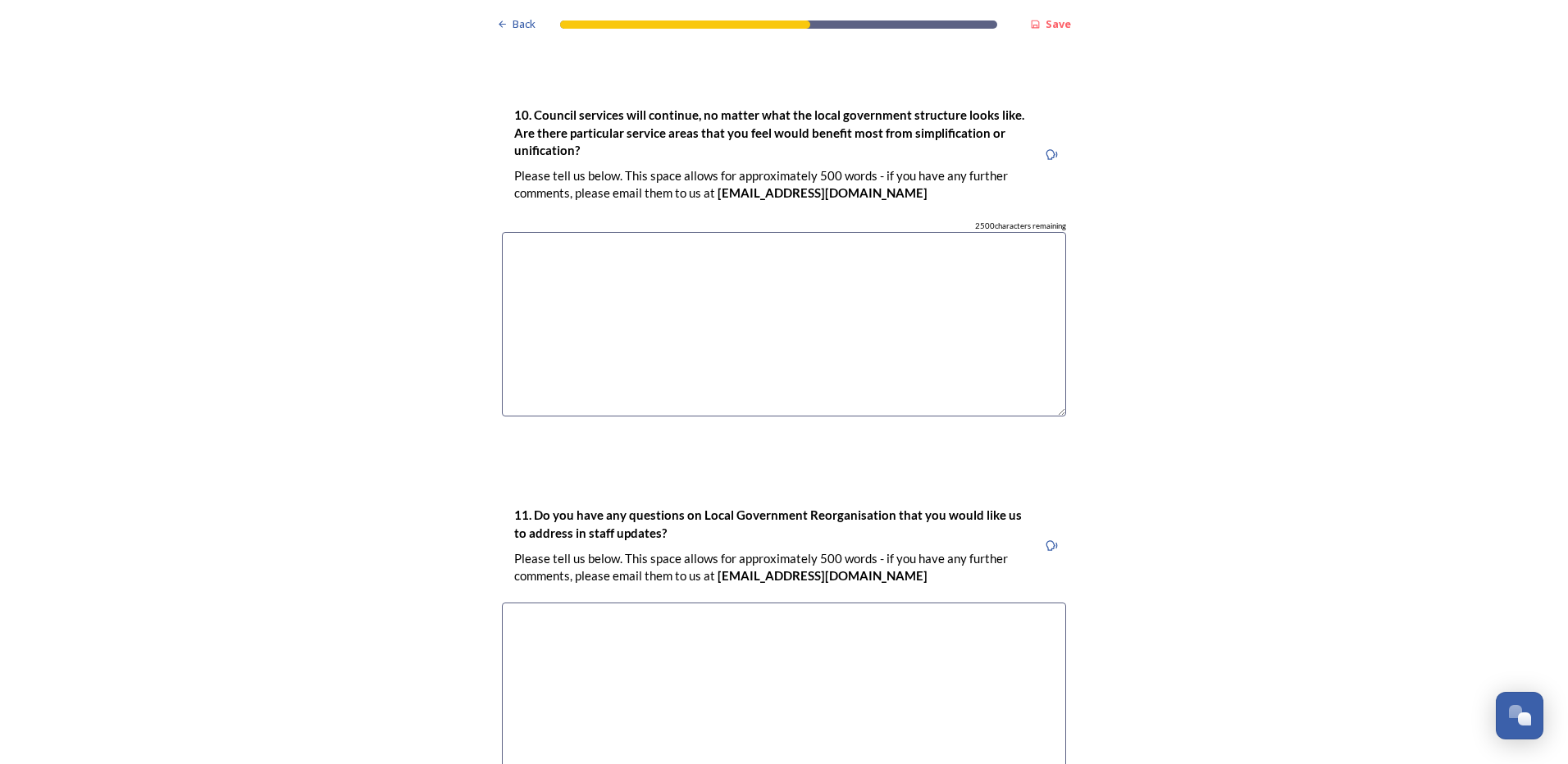
click at [610, 250] on textarea at bounding box center [784, 324] width 564 height 184
type textarea "O"
click at [902, 232] on textarea "All admin/information areas so only one point of contact needs to be made and b…" at bounding box center [784, 324] width 564 height 184
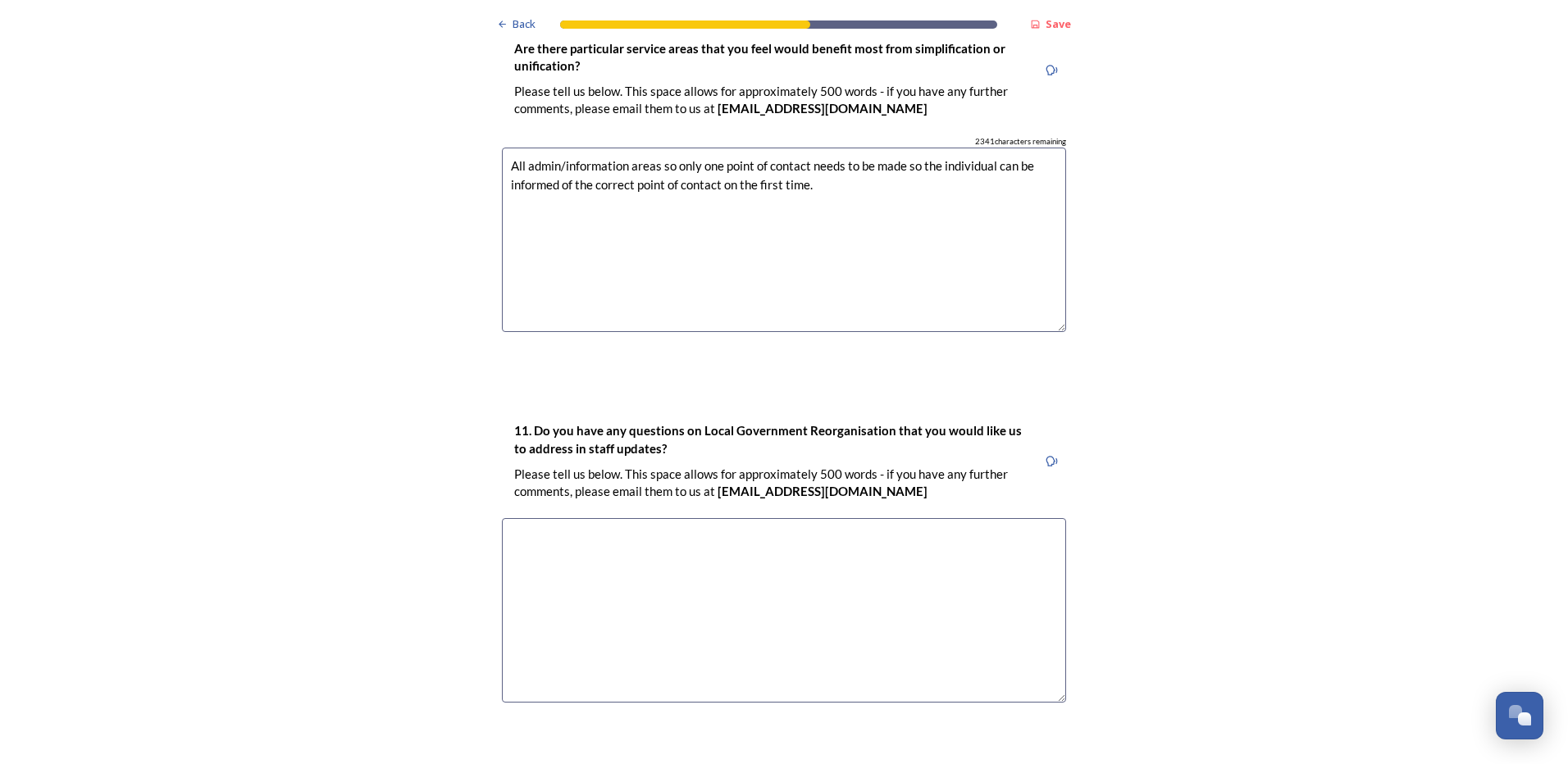
scroll to position [4690, 0]
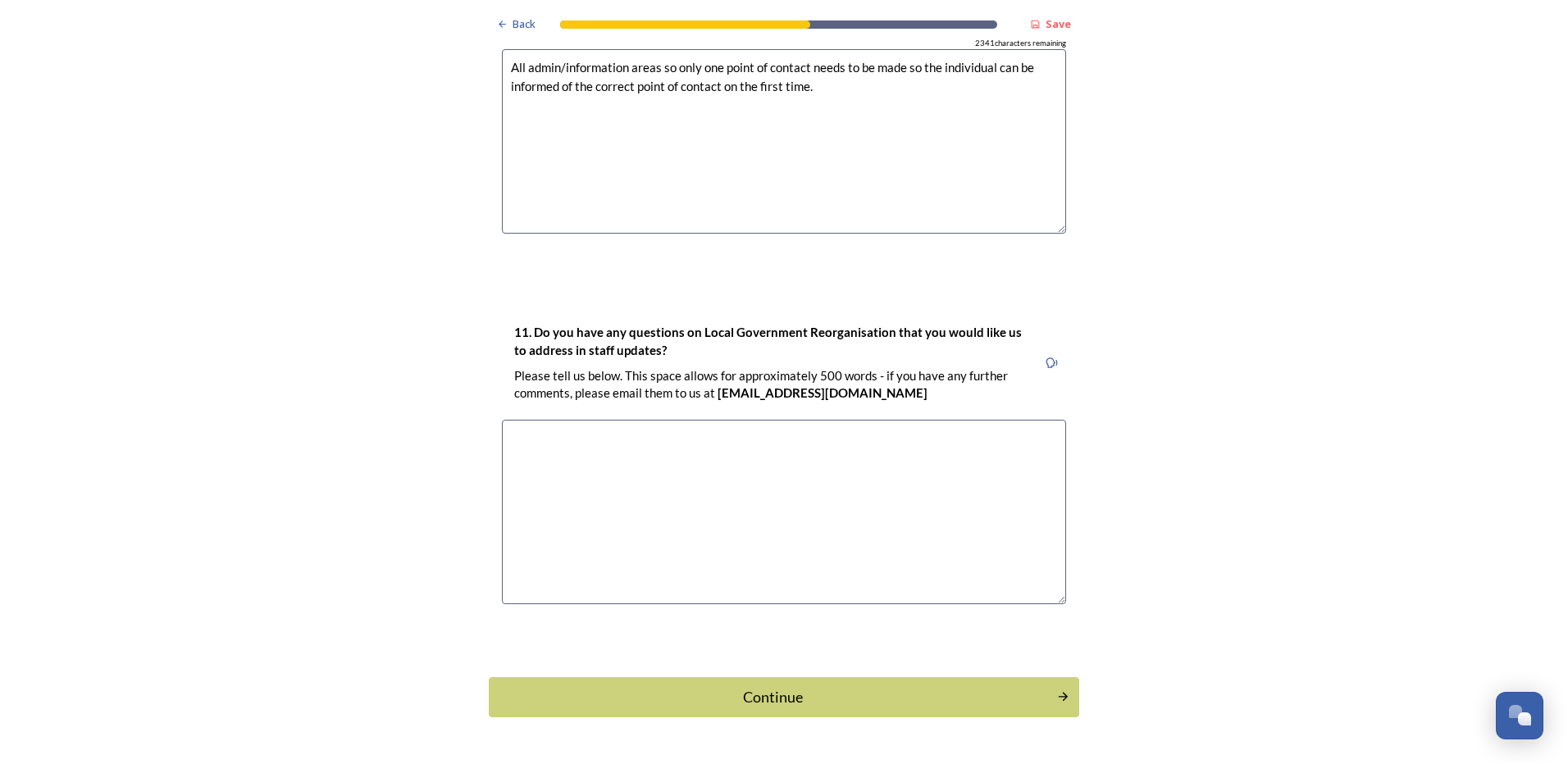
type textarea "All admin/information areas so only one point of contact needs to be made so th…"
click at [712, 314] on div "11. Do you have any questions on Local Government Reorganisation that you would…" at bounding box center [769, 363] width 534 height 97
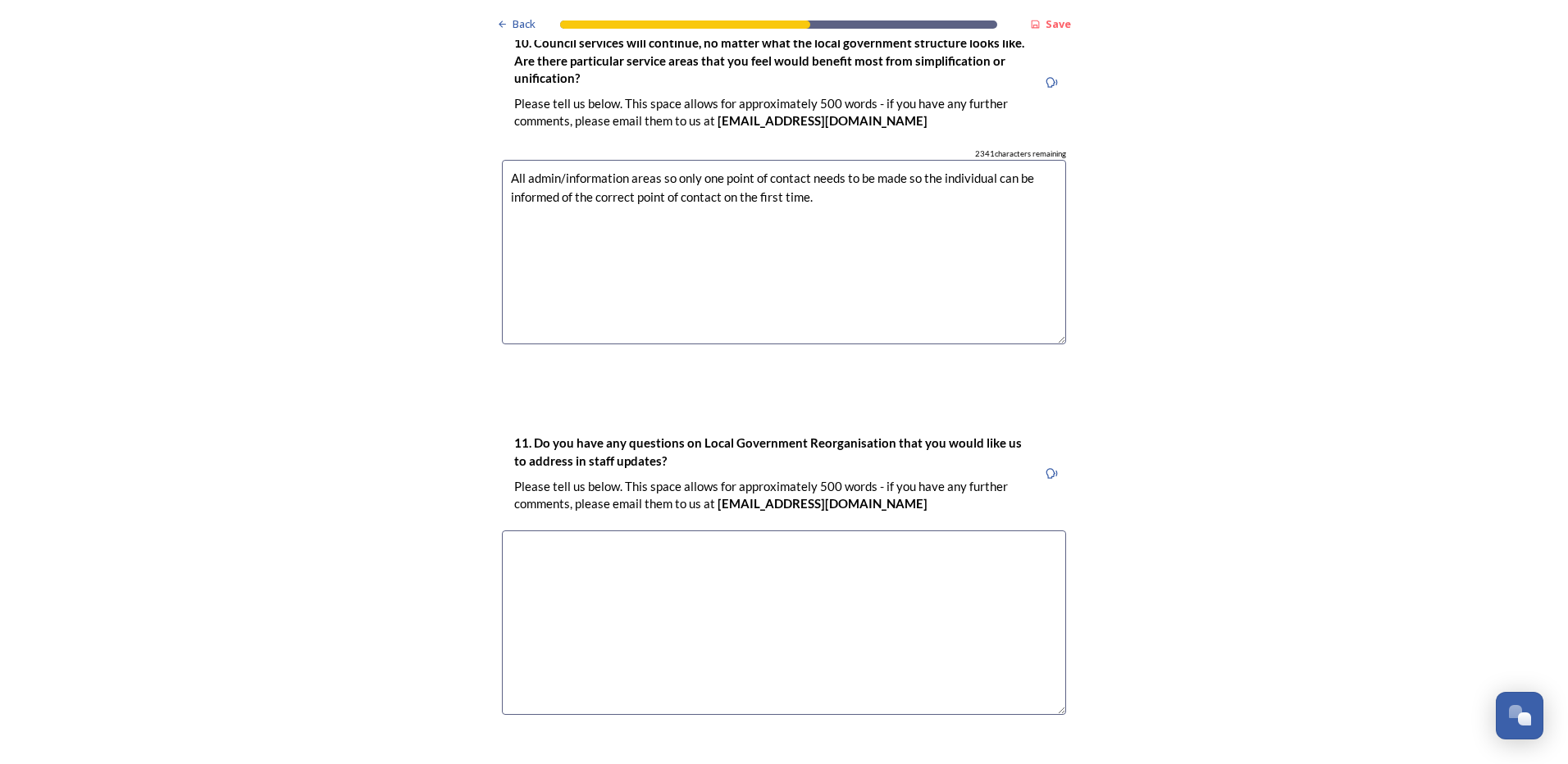
scroll to position [4280, 0]
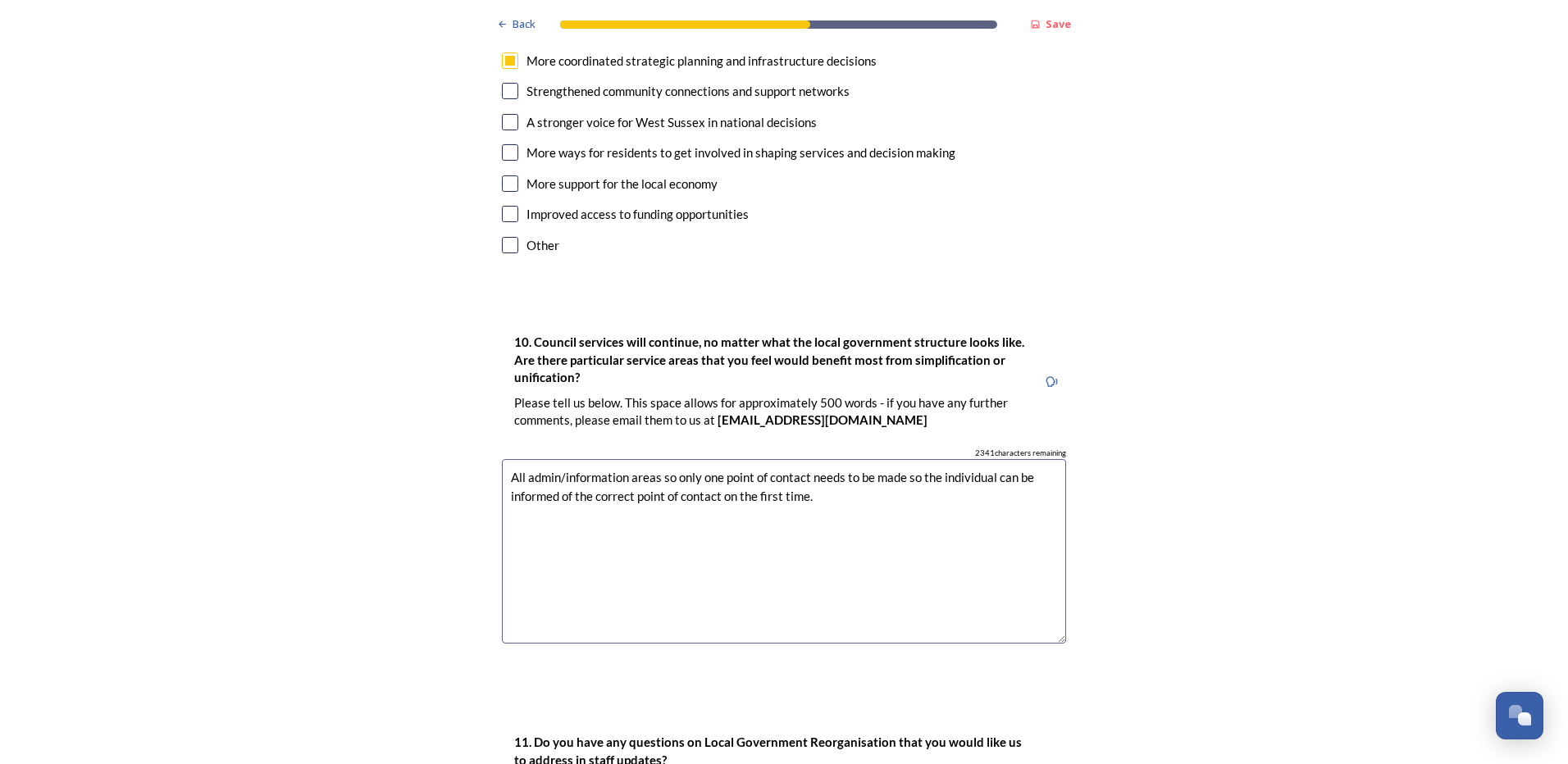
drag, startPoint x: 864, startPoint y: 455, endPoint x: 454, endPoint y: 427, distance: 411.0
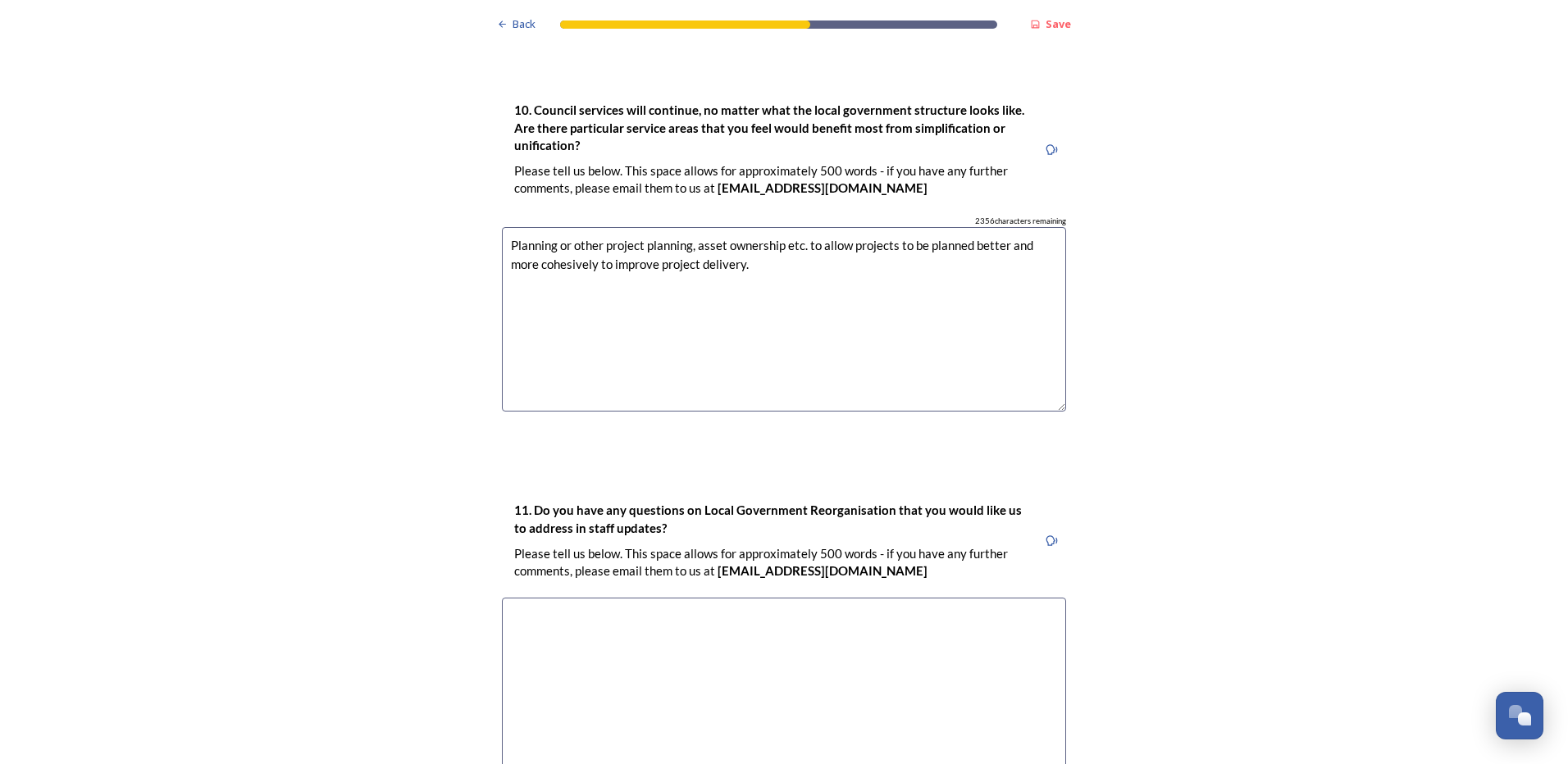
scroll to position [4690, 0]
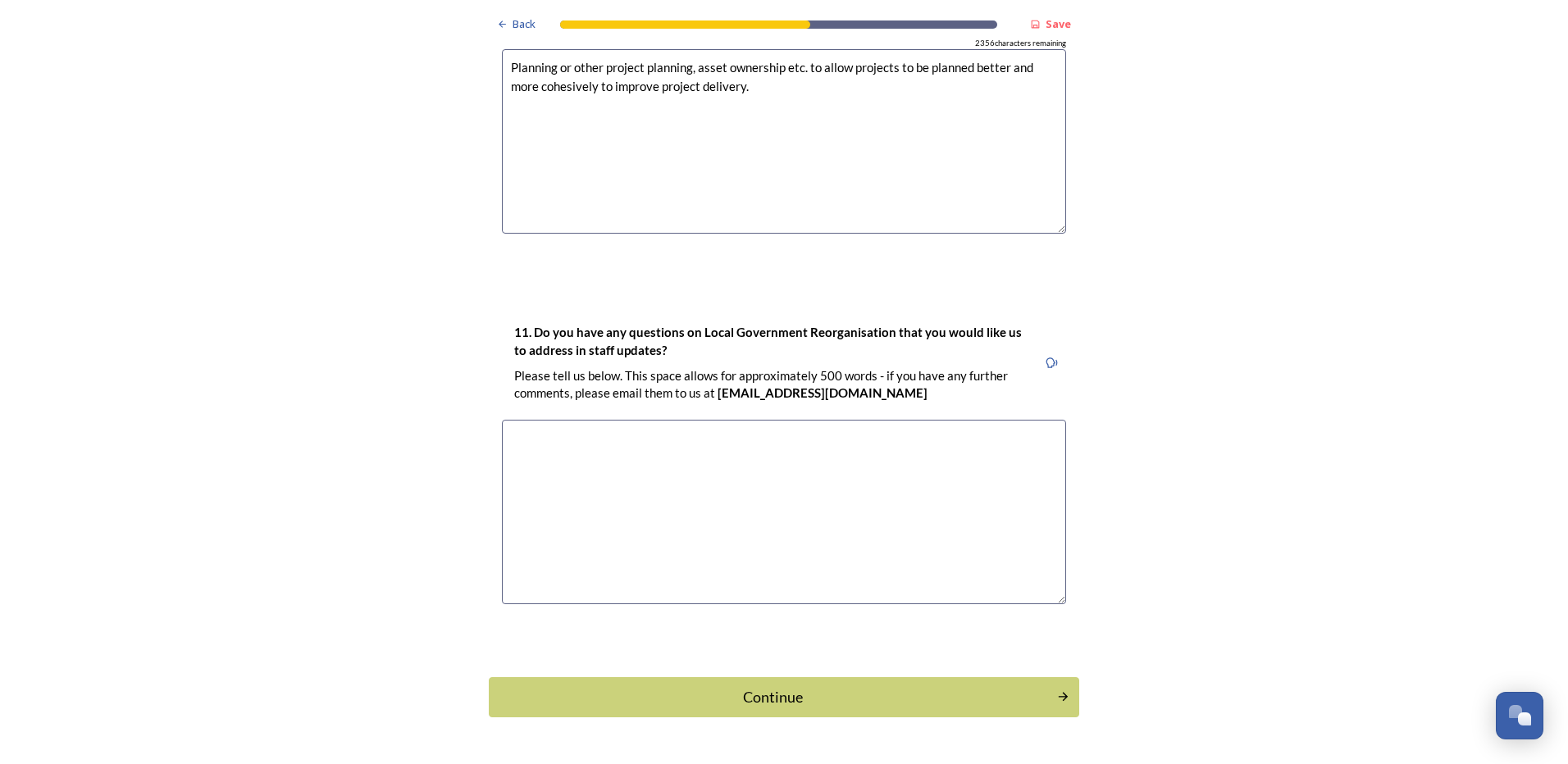
type textarea "Planning or other project planning, asset ownership etc. to allow projects to b…"
click at [656, 420] on textarea at bounding box center [784, 512] width 564 height 184
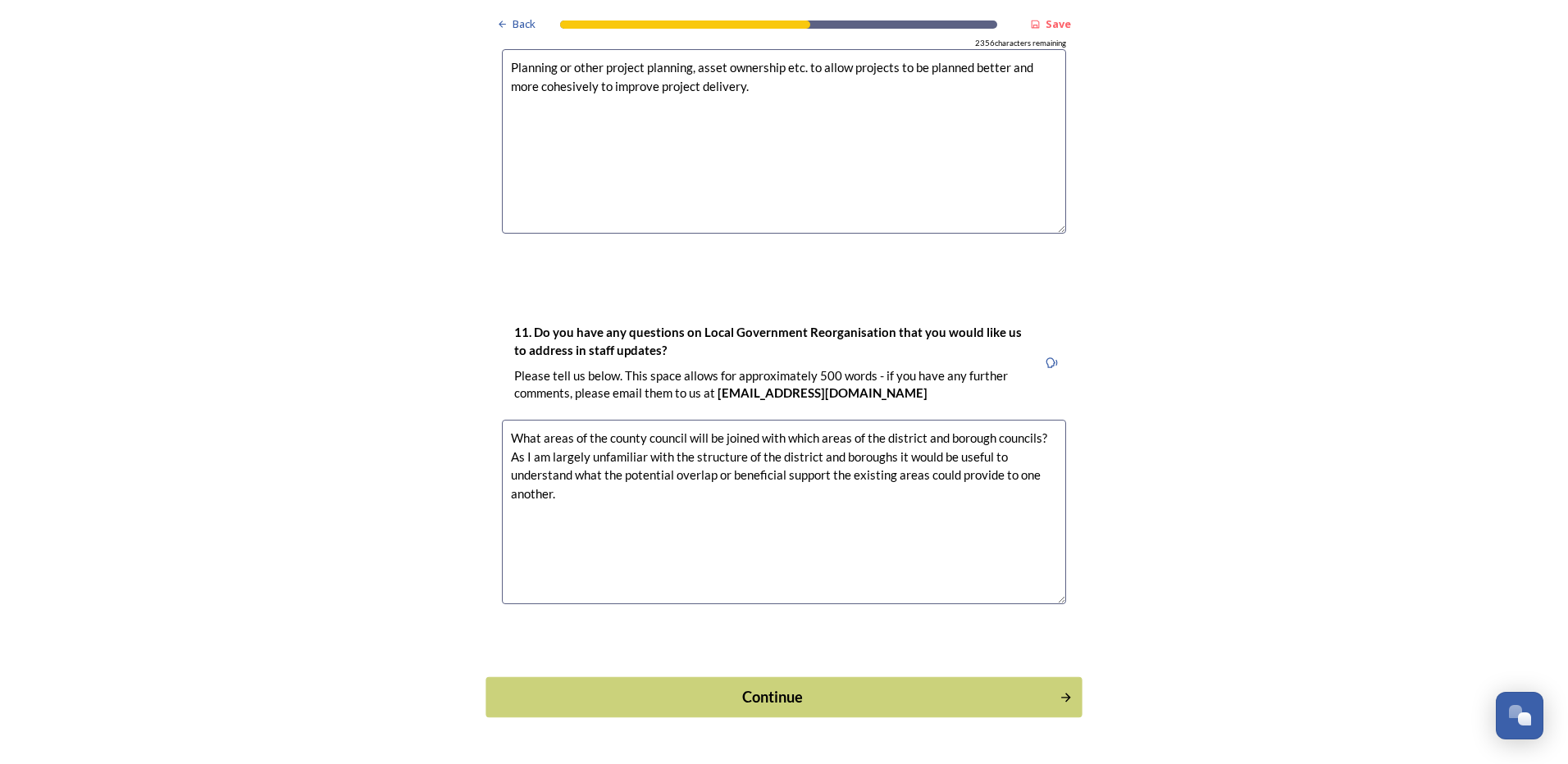
type textarea "What areas of the county council will be joined with which areas of the distric…"
click at [676, 686] on div "Continue" at bounding box center [772, 697] width 555 height 22
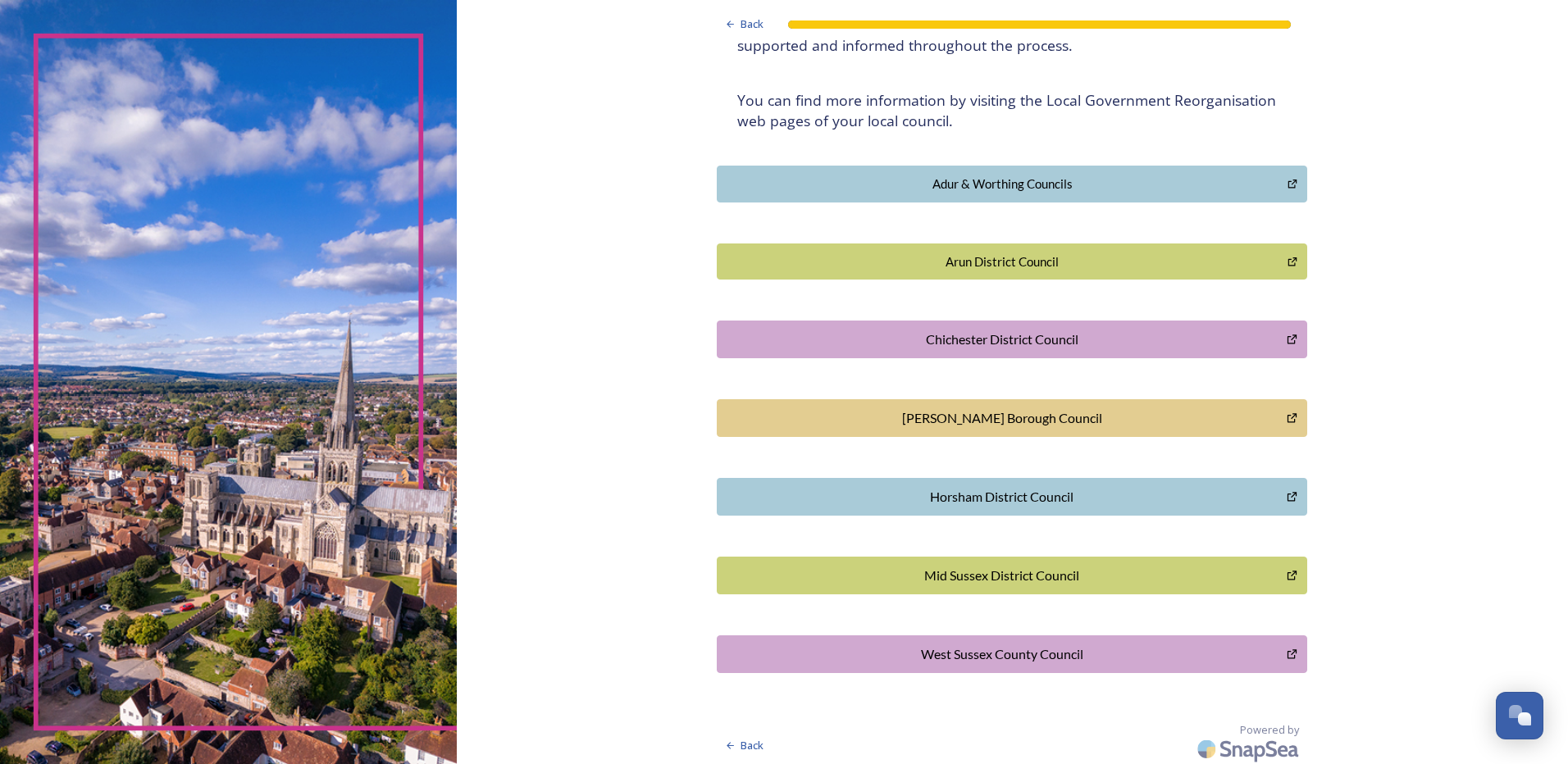
scroll to position [292, 0]
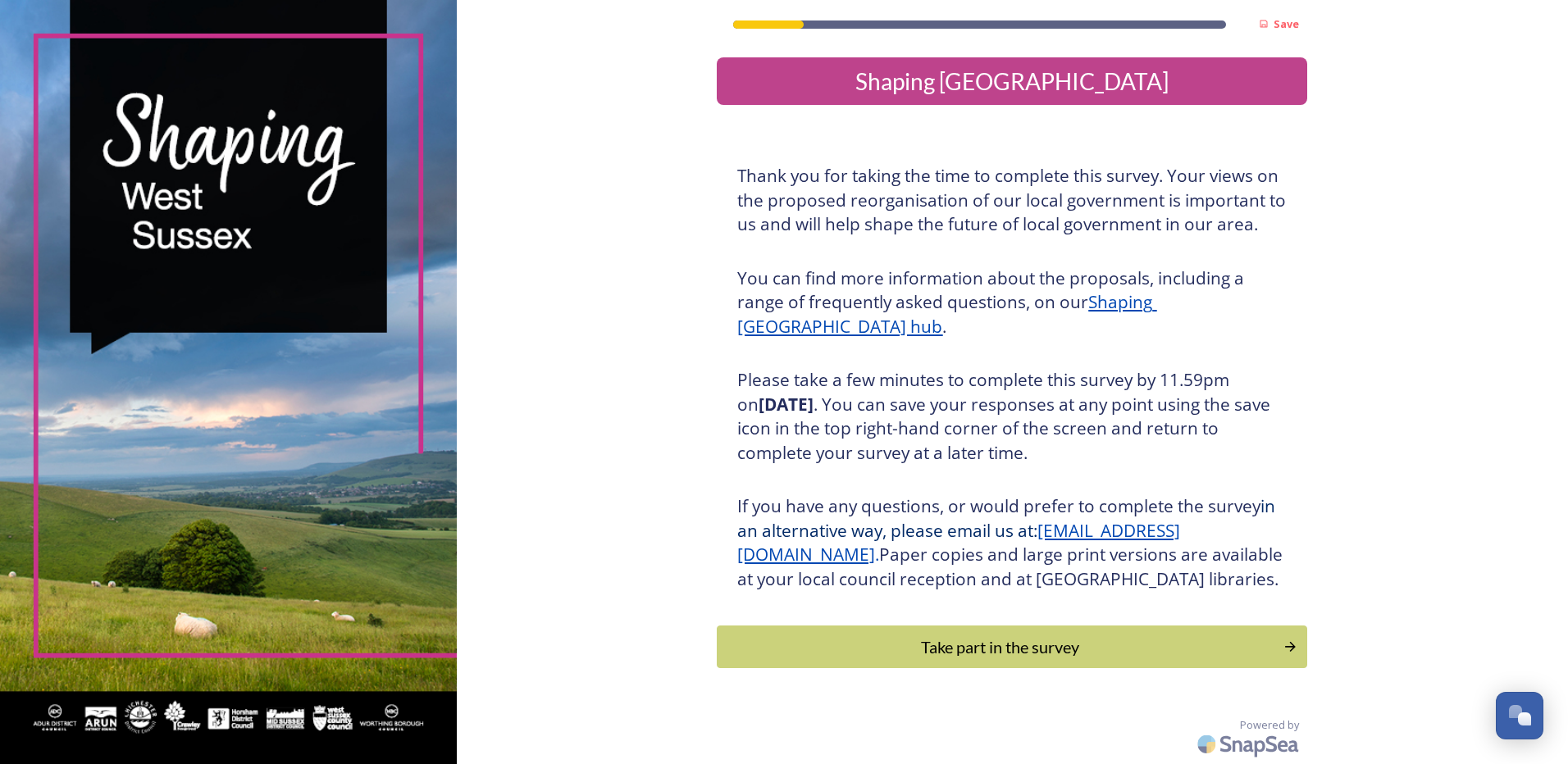
click at [874, 659] on div "Take part in the survey" at bounding box center [1000, 646] width 549 height 25
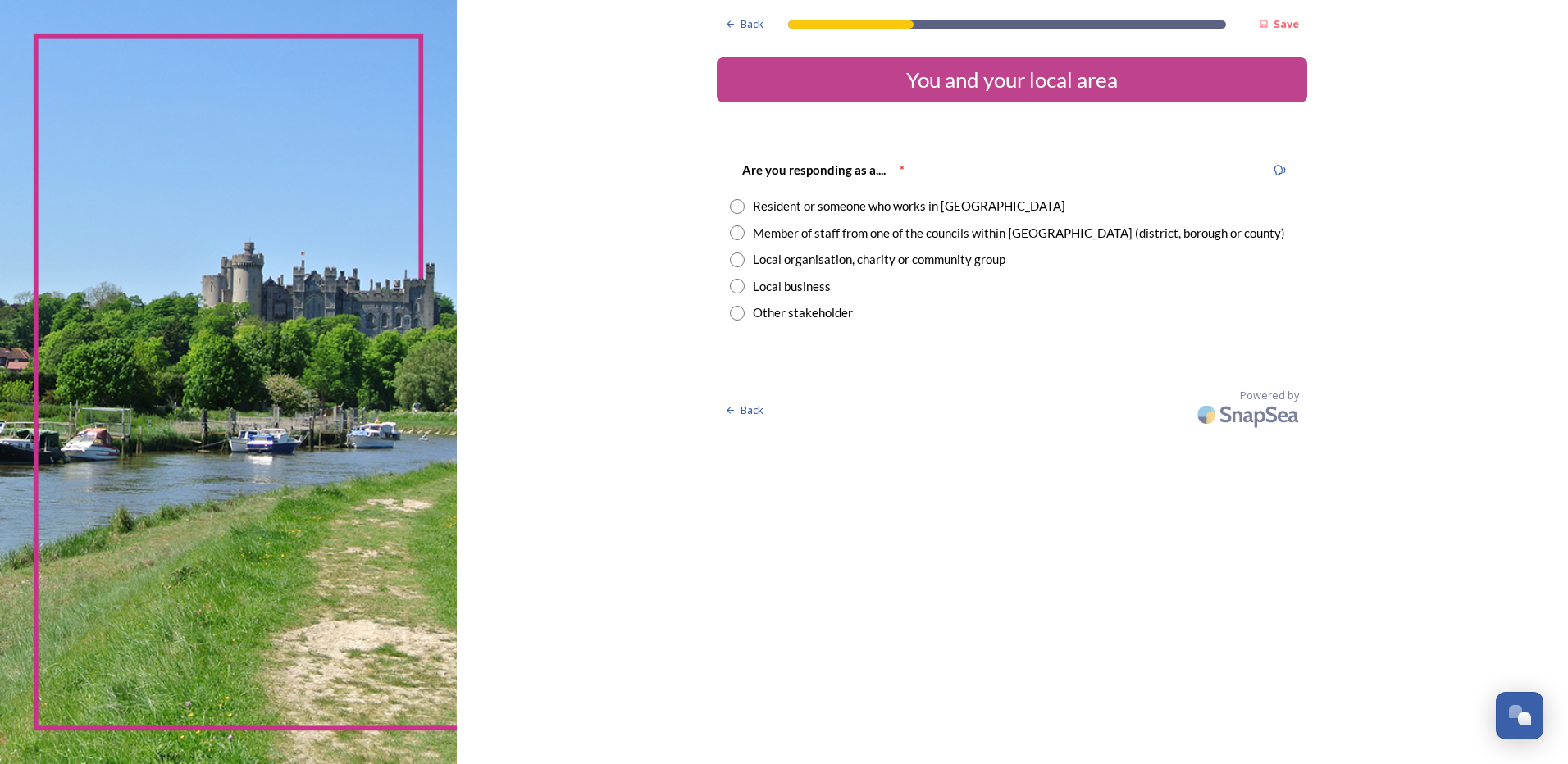
click at [850, 206] on div "Resident or someone who works in [GEOGRAPHIC_DATA]" at bounding box center [908, 206] width 313 height 19
radio input "true"
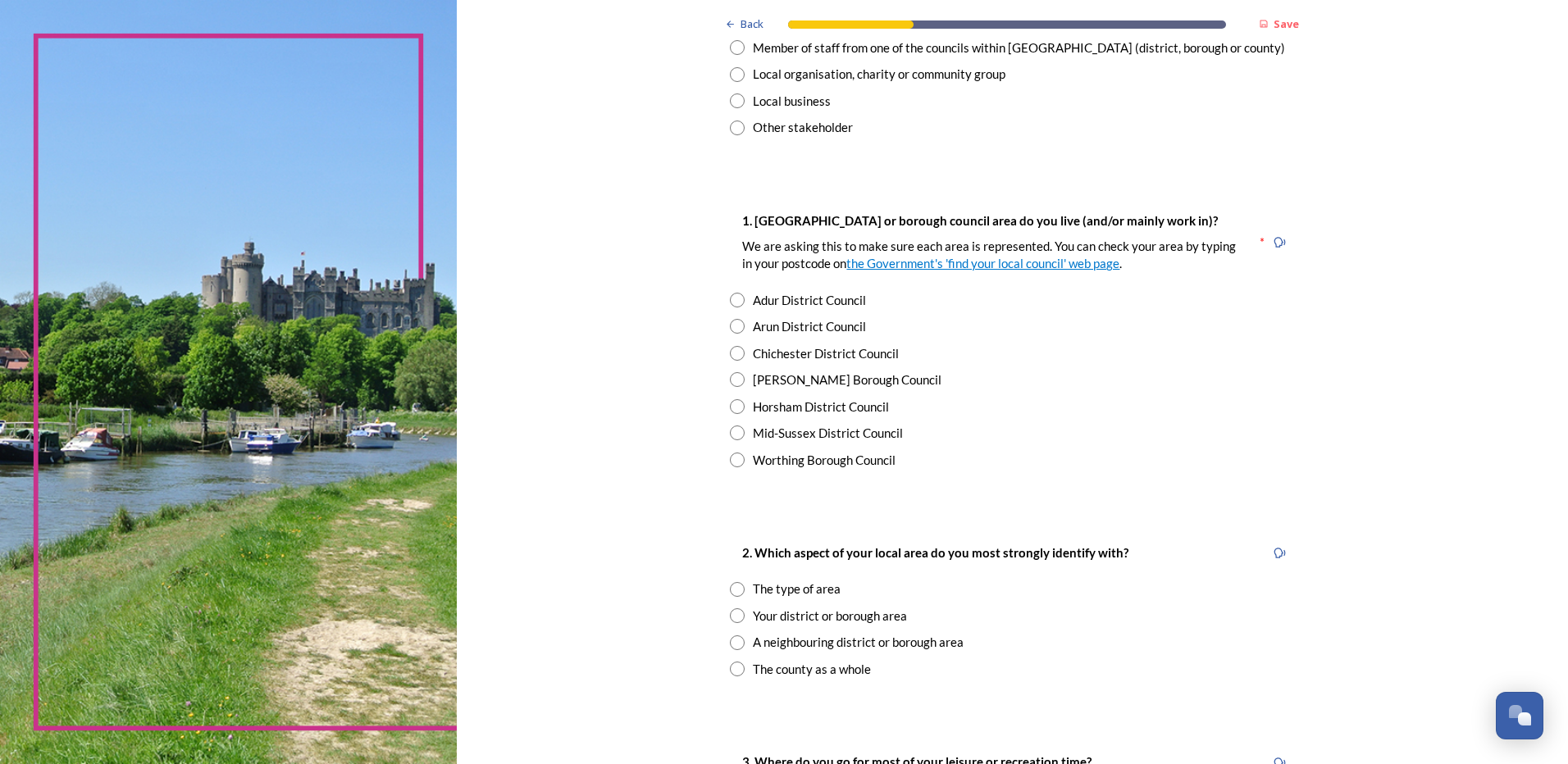
scroll to position [246, 0]
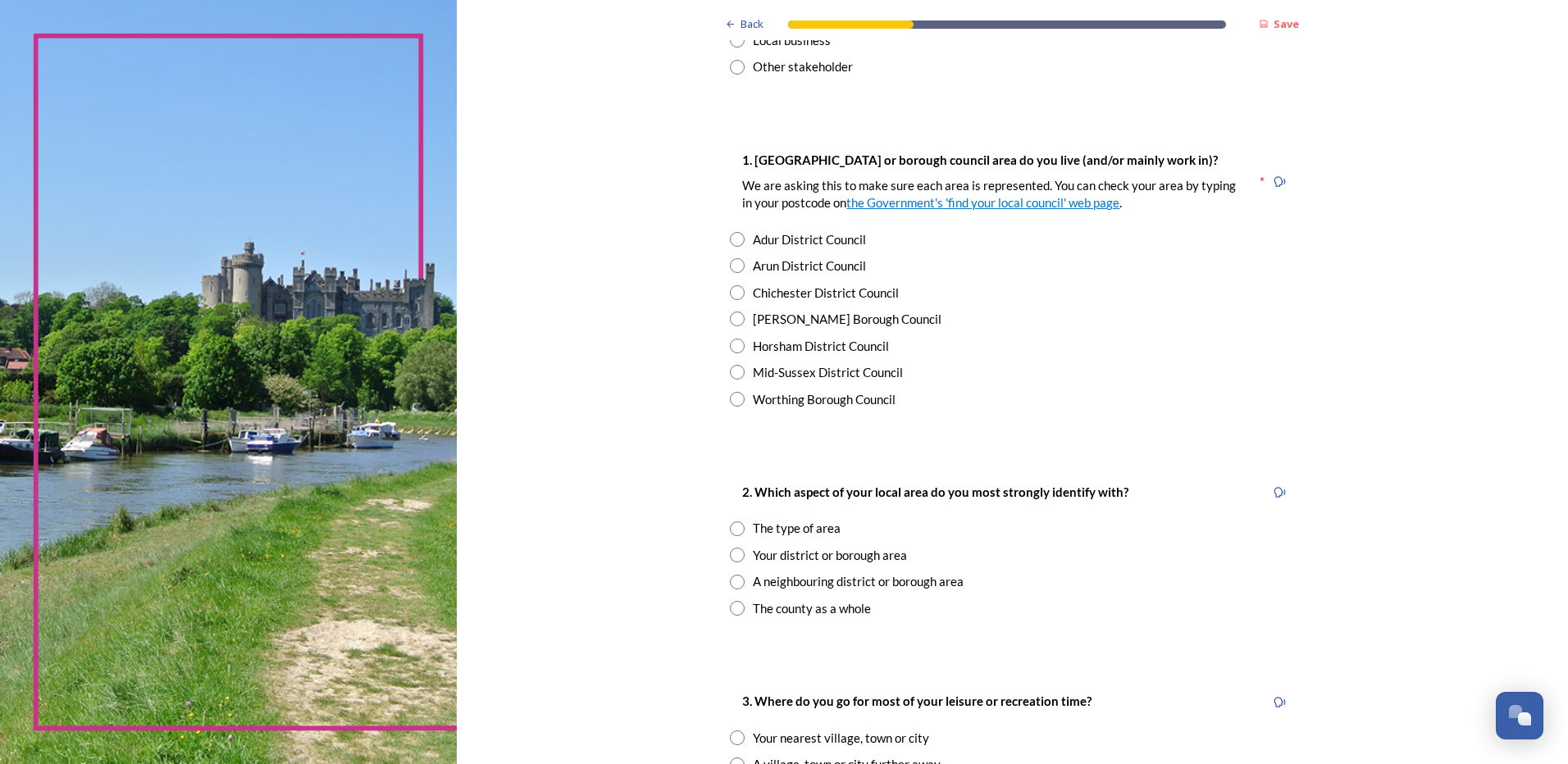
click at [810, 289] on div "Chichester District Council" at bounding box center [825, 293] width 146 height 19
radio input "true"
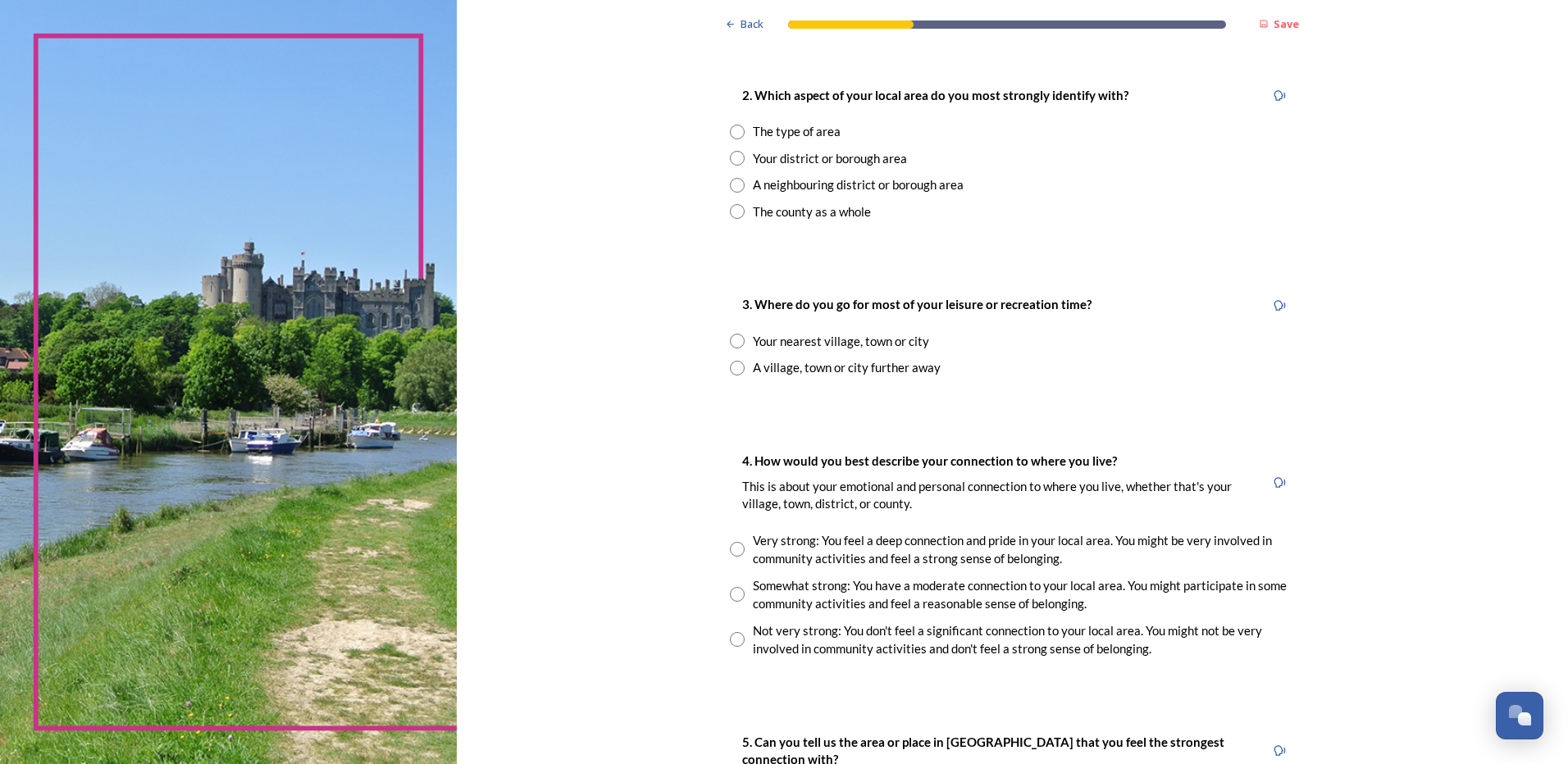
scroll to position [656, 0]
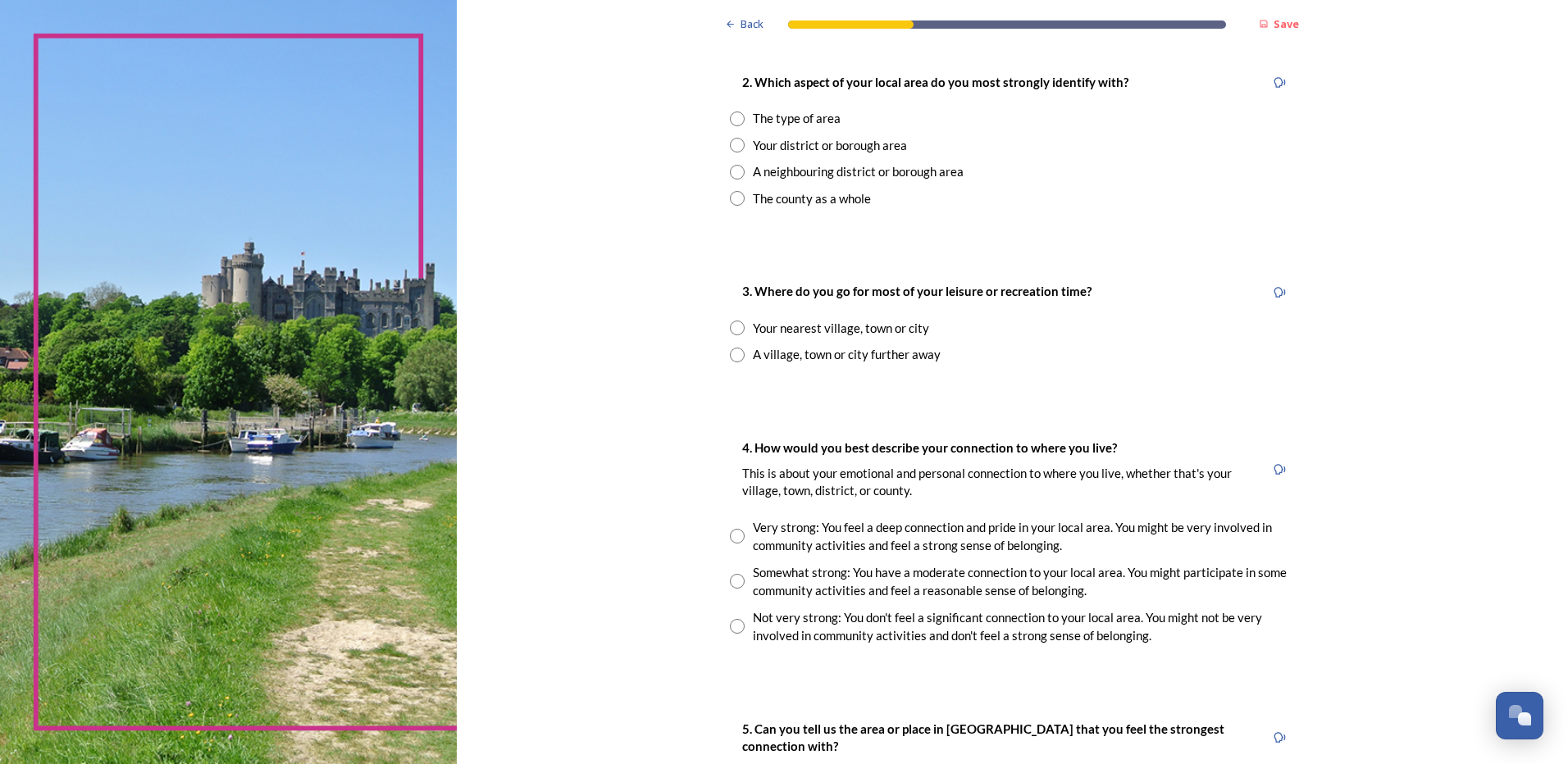
click at [730, 119] on input "radio" at bounding box center [736, 118] width 14 height 14
radio input "true"
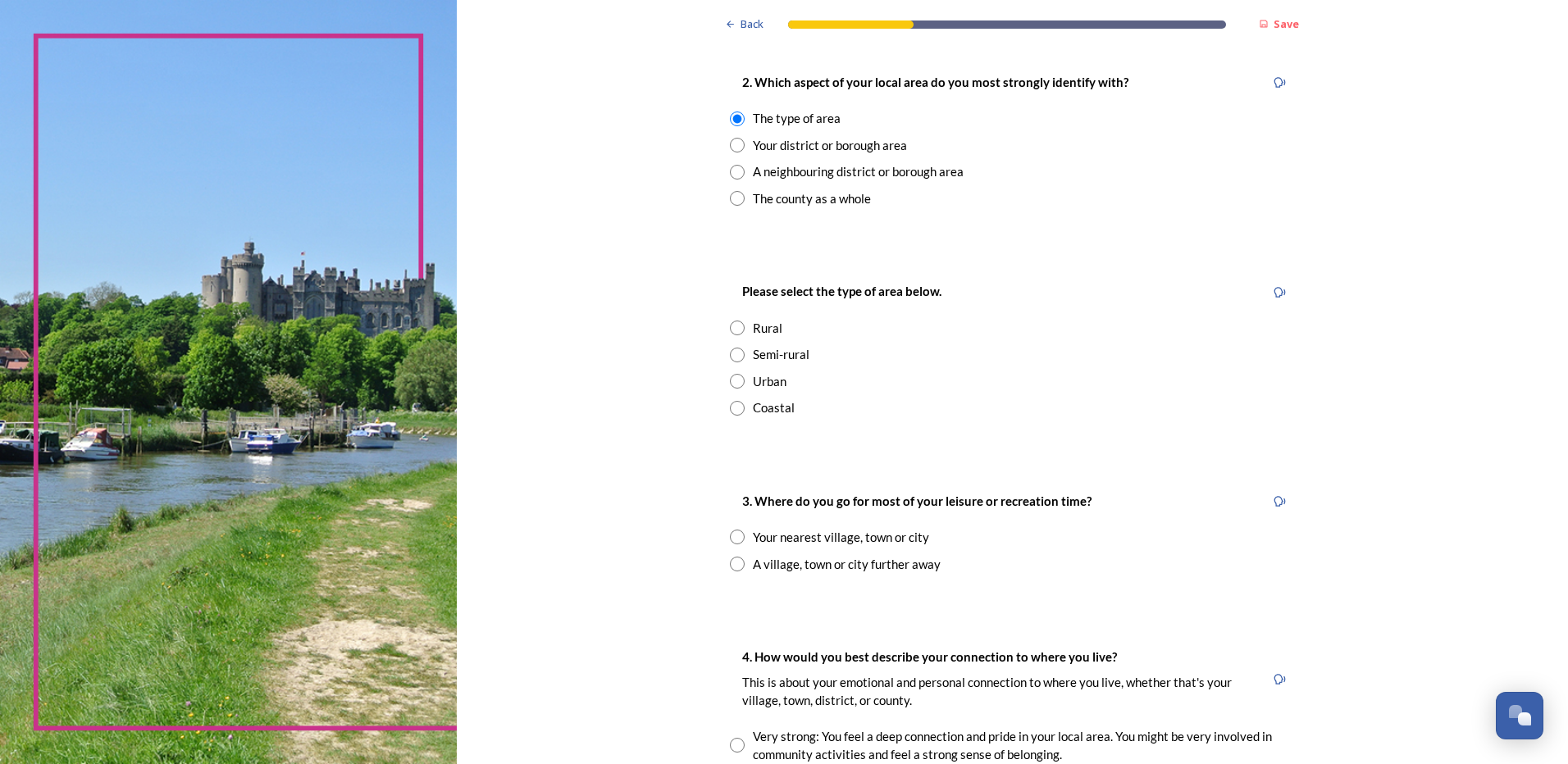
click at [729, 357] on input "radio" at bounding box center [736, 354] width 14 height 14
radio input "true"
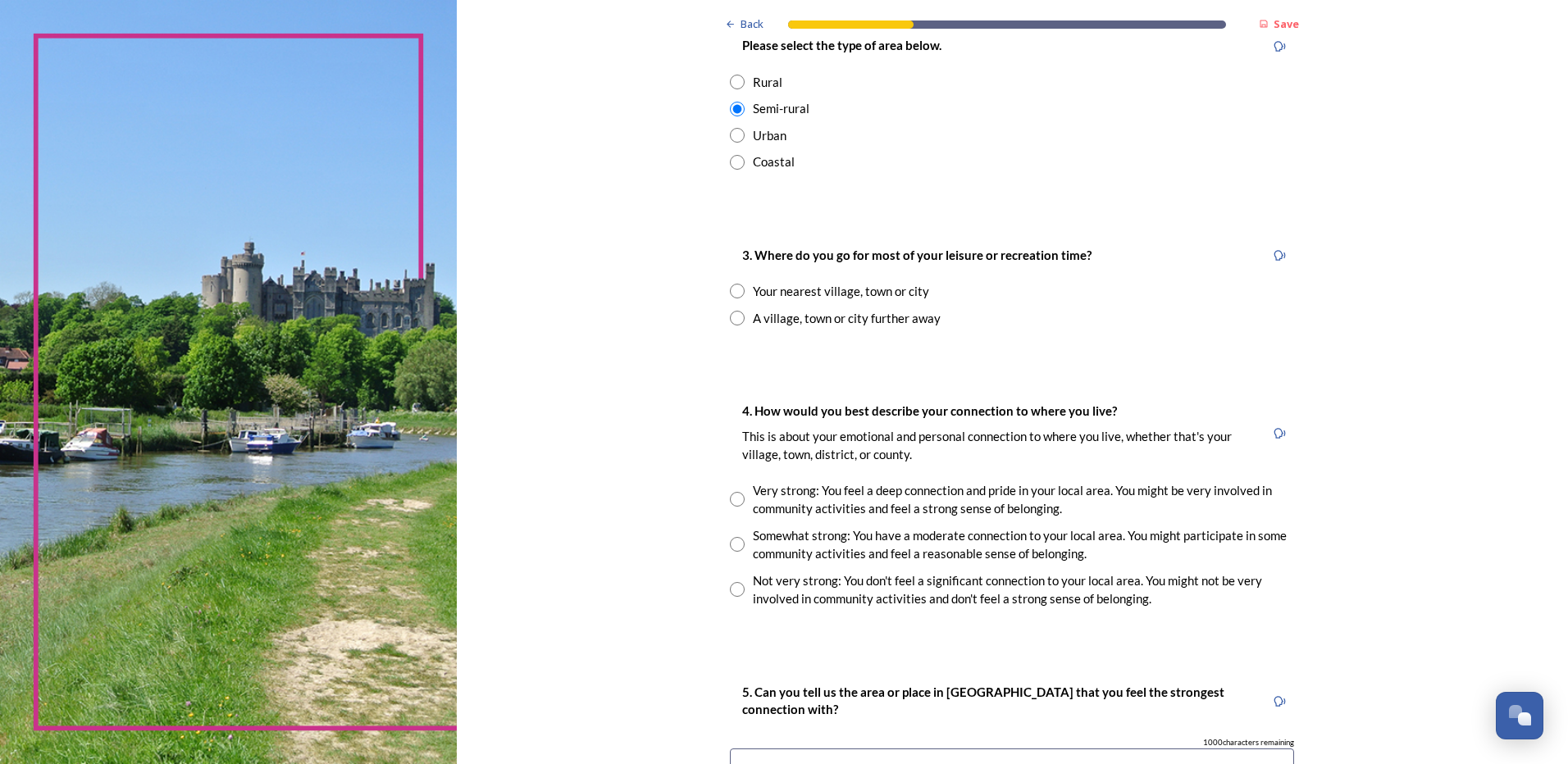
scroll to position [984, 0]
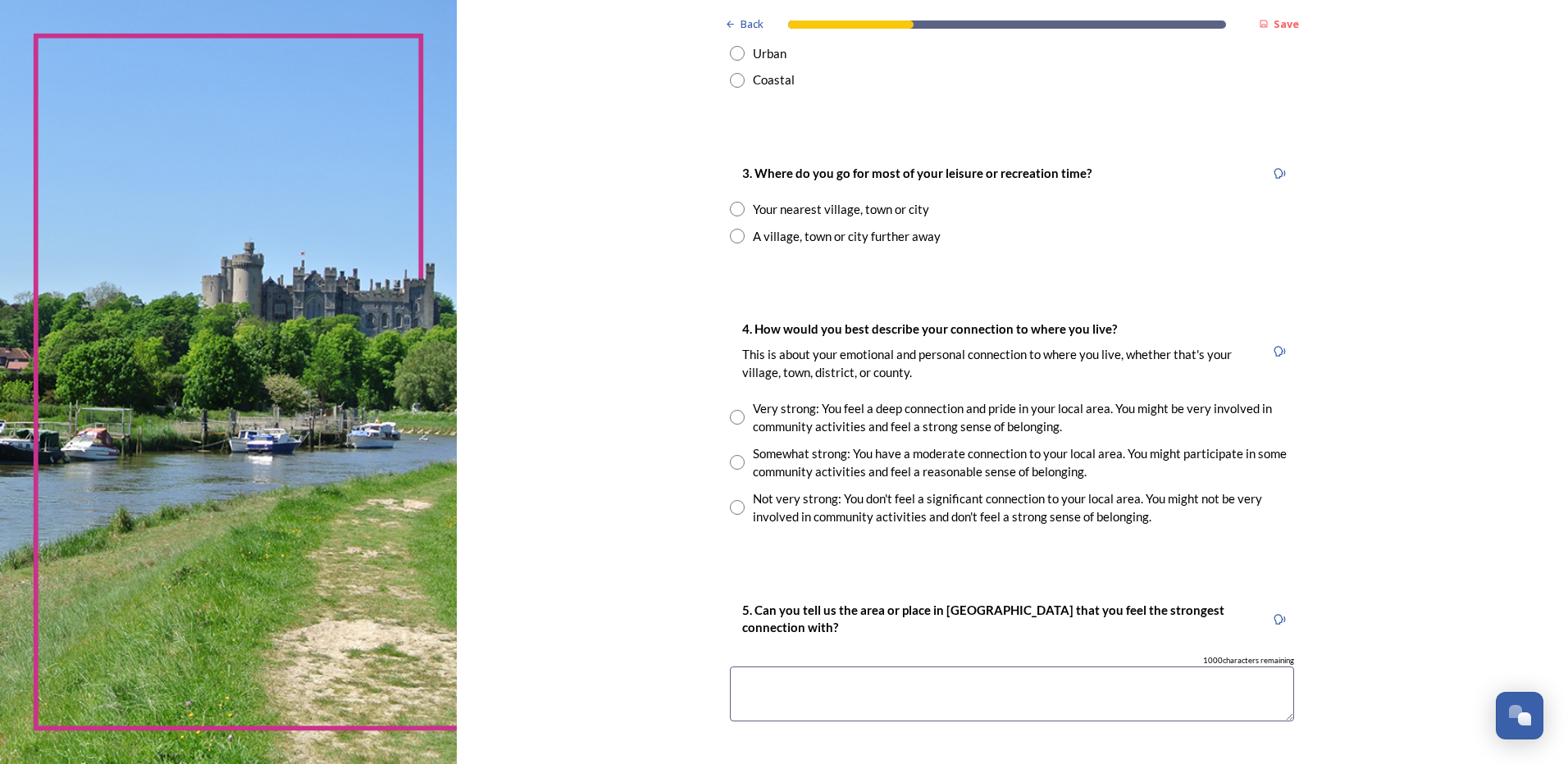
click at [729, 206] on input "radio" at bounding box center [736, 209] width 14 height 14
radio input "true"
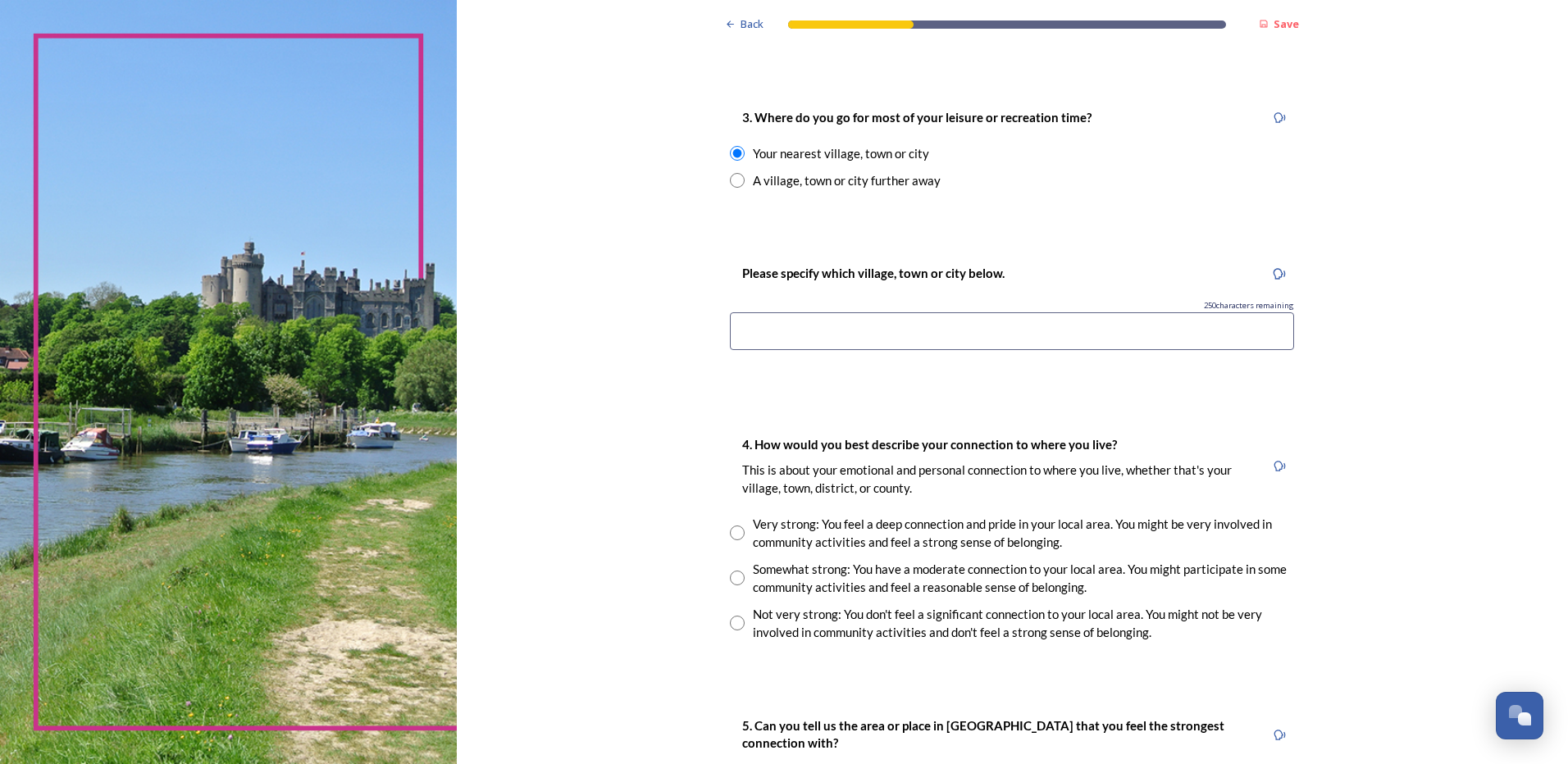
scroll to position [1066, 0]
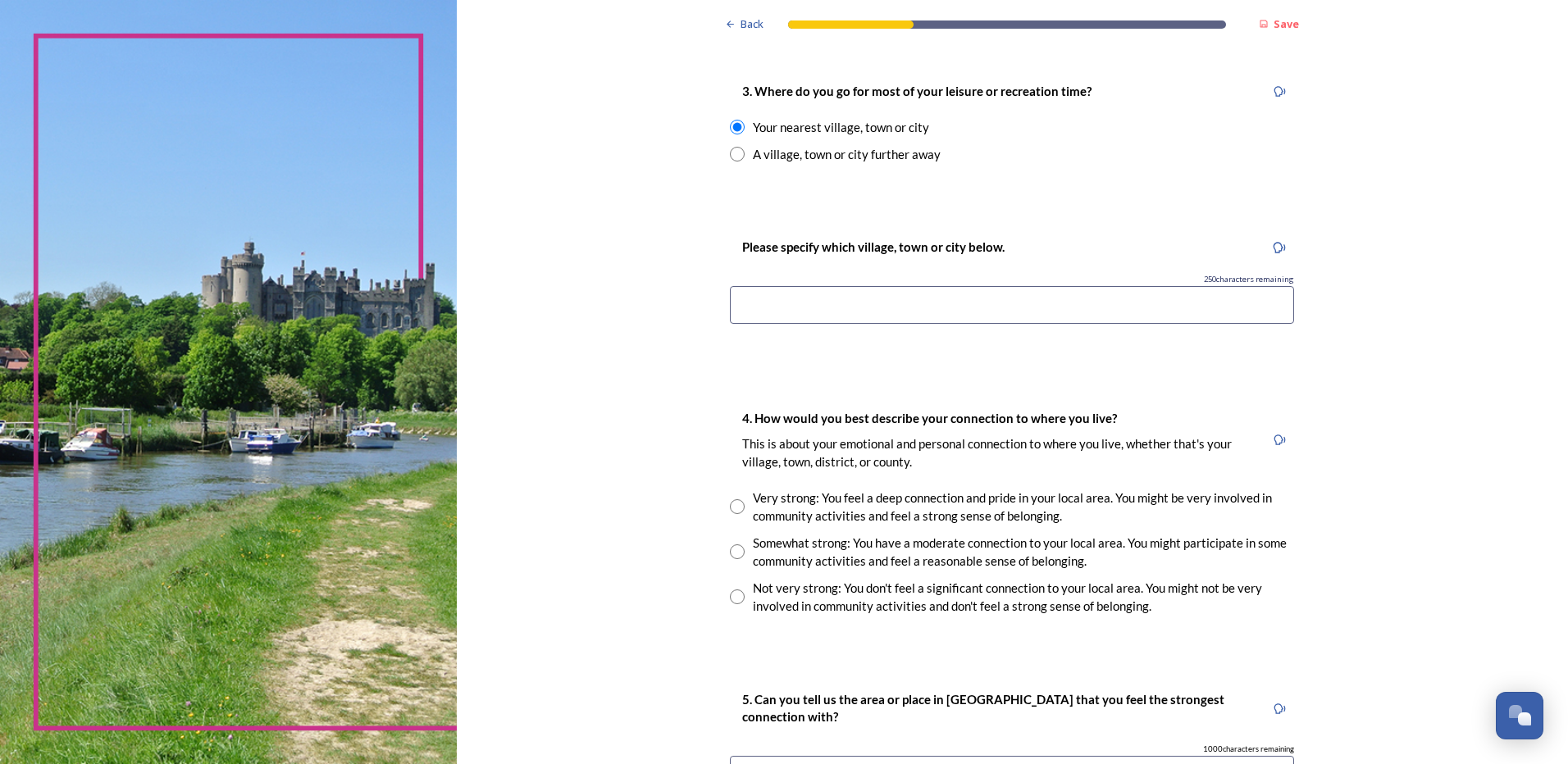
click at [862, 313] on input at bounding box center [1012, 305] width 564 height 37
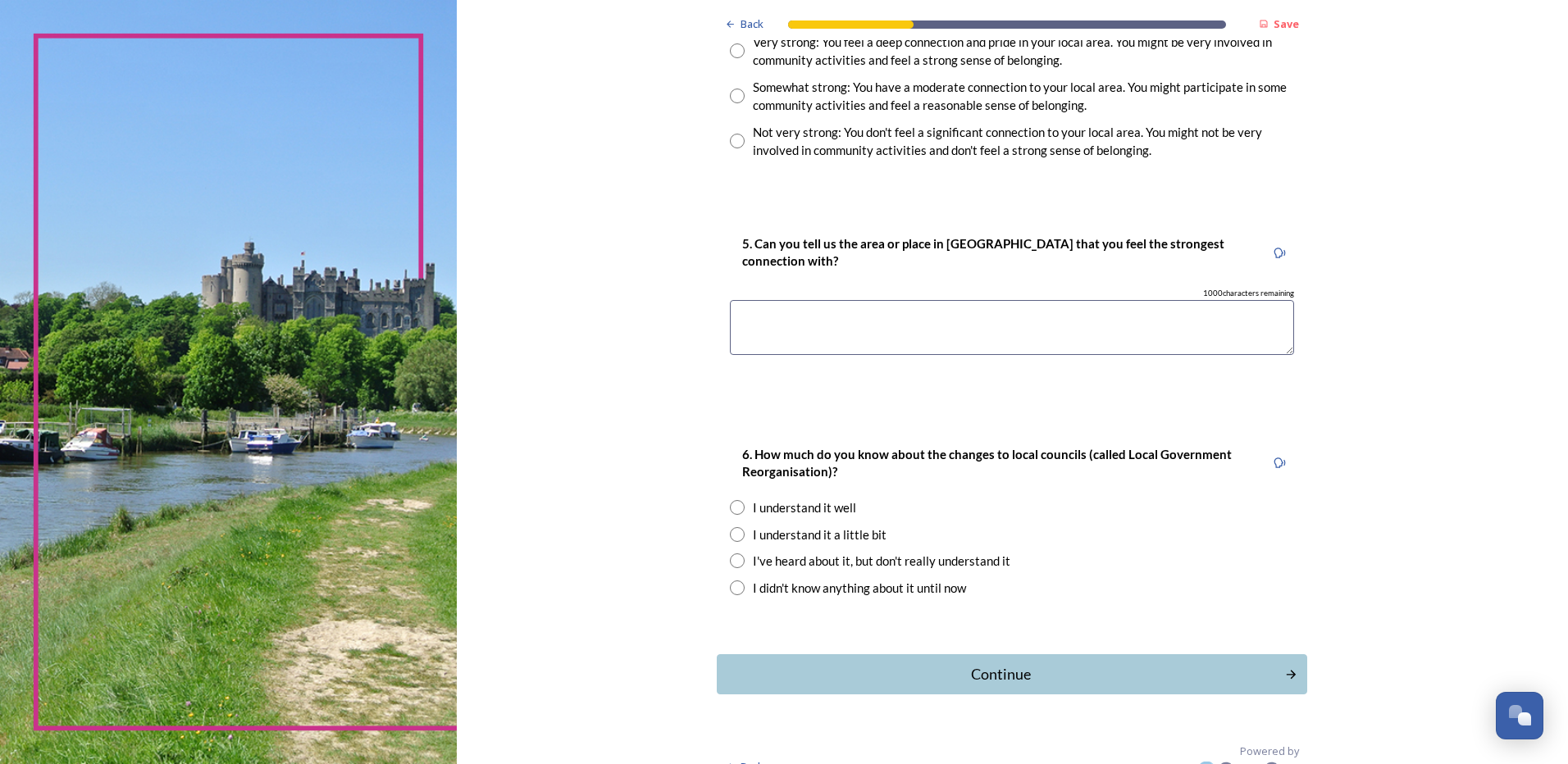
scroll to position [1547, 0]
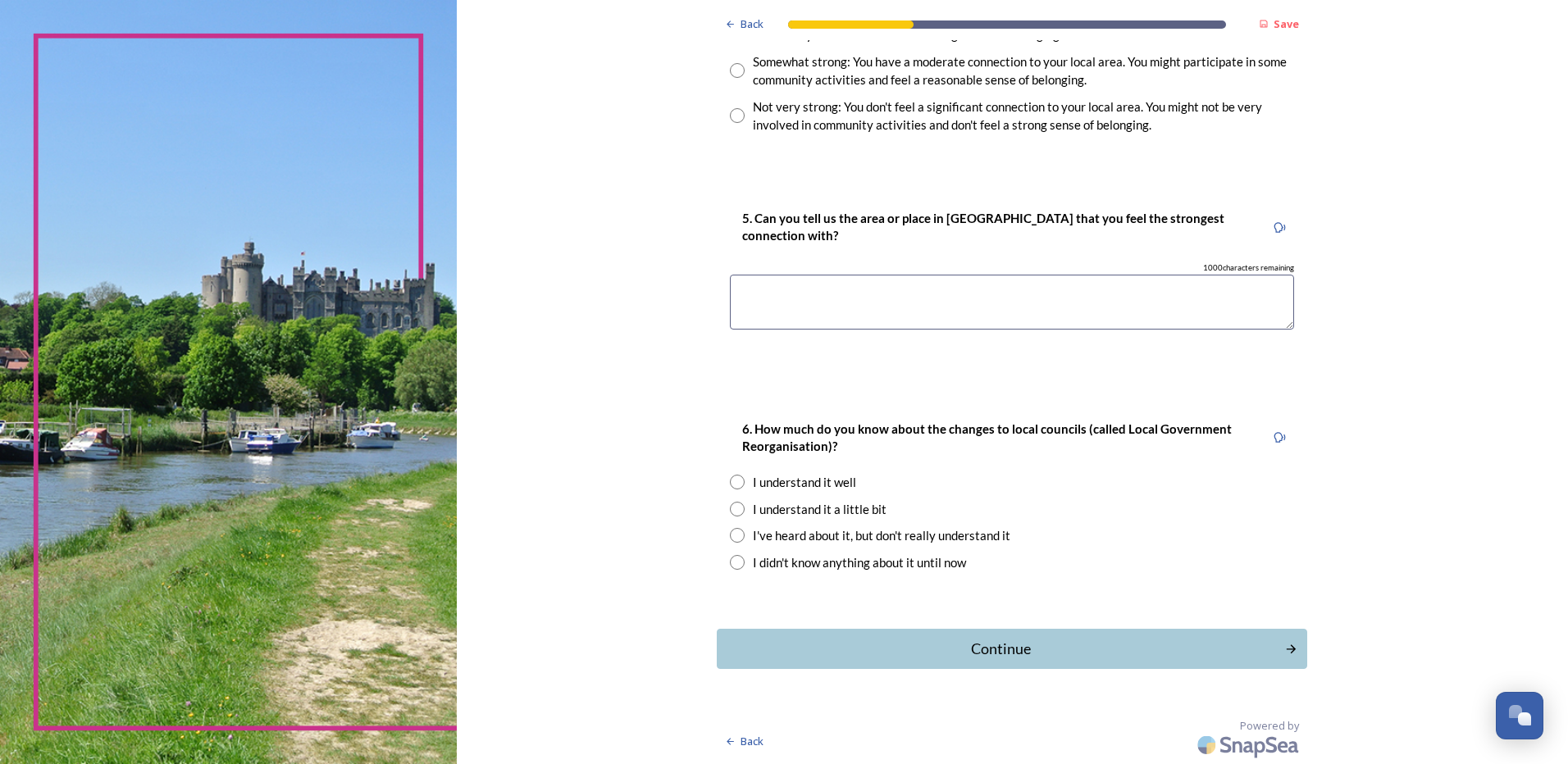
type input "Chichester"
click at [731, 114] on input "radio" at bounding box center [736, 115] width 14 height 14
radio input "true"
click at [930, 304] on textarea at bounding box center [1012, 302] width 564 height 55
click at [831, 304] on textarea at bounding box center [1012, 302] width 564 height 55
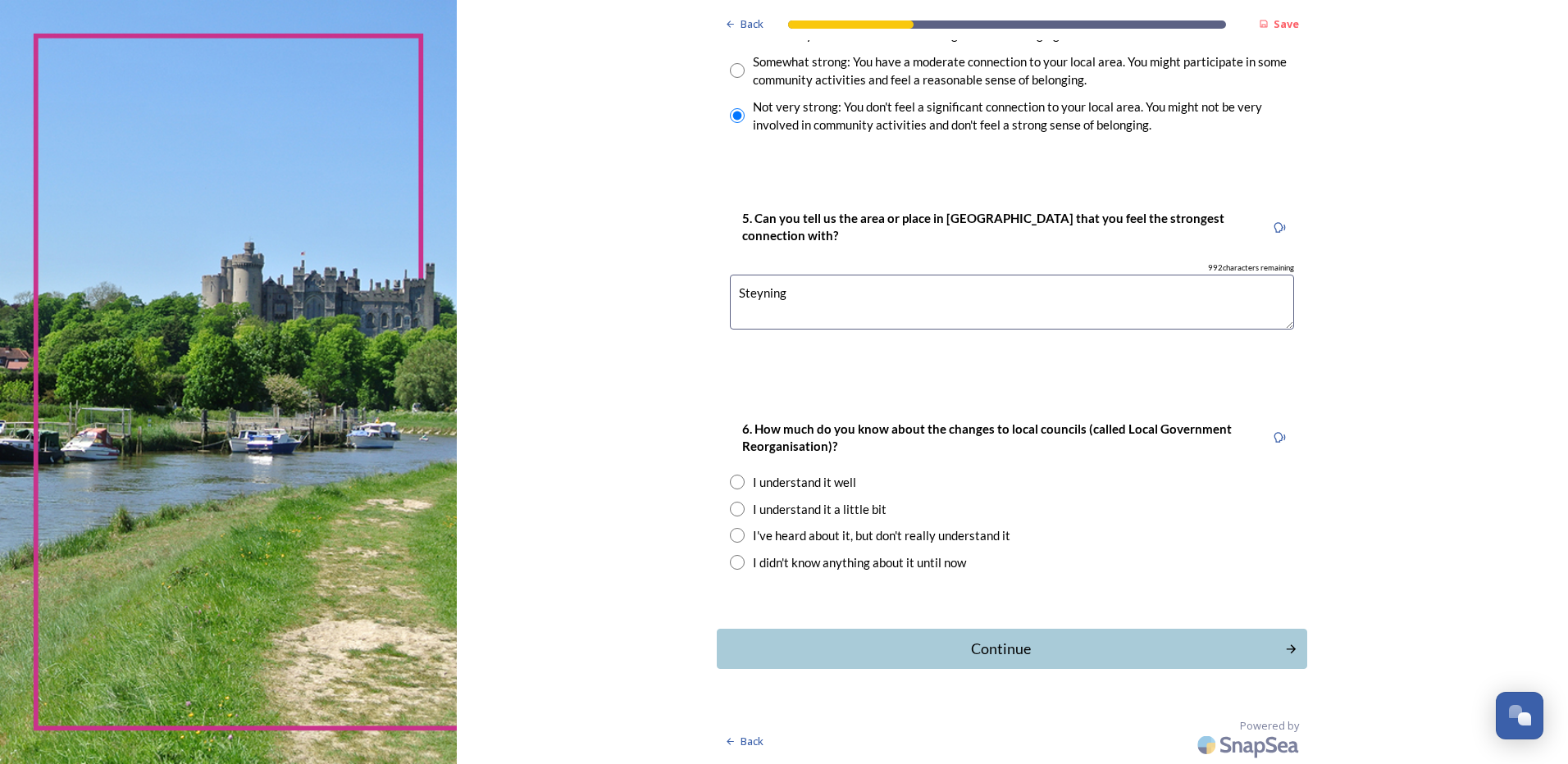
type textarea "Steyning"
drag, startPoint x: 736, startPoint y: 289, endPoint x: 700, endPoint y: 289, distance: 36.0
type textarea "Anywhere where nature and history are preserved."
click at [758, 484] on div "I understand it well" at bounding box center [804, 482] width 103 height 19
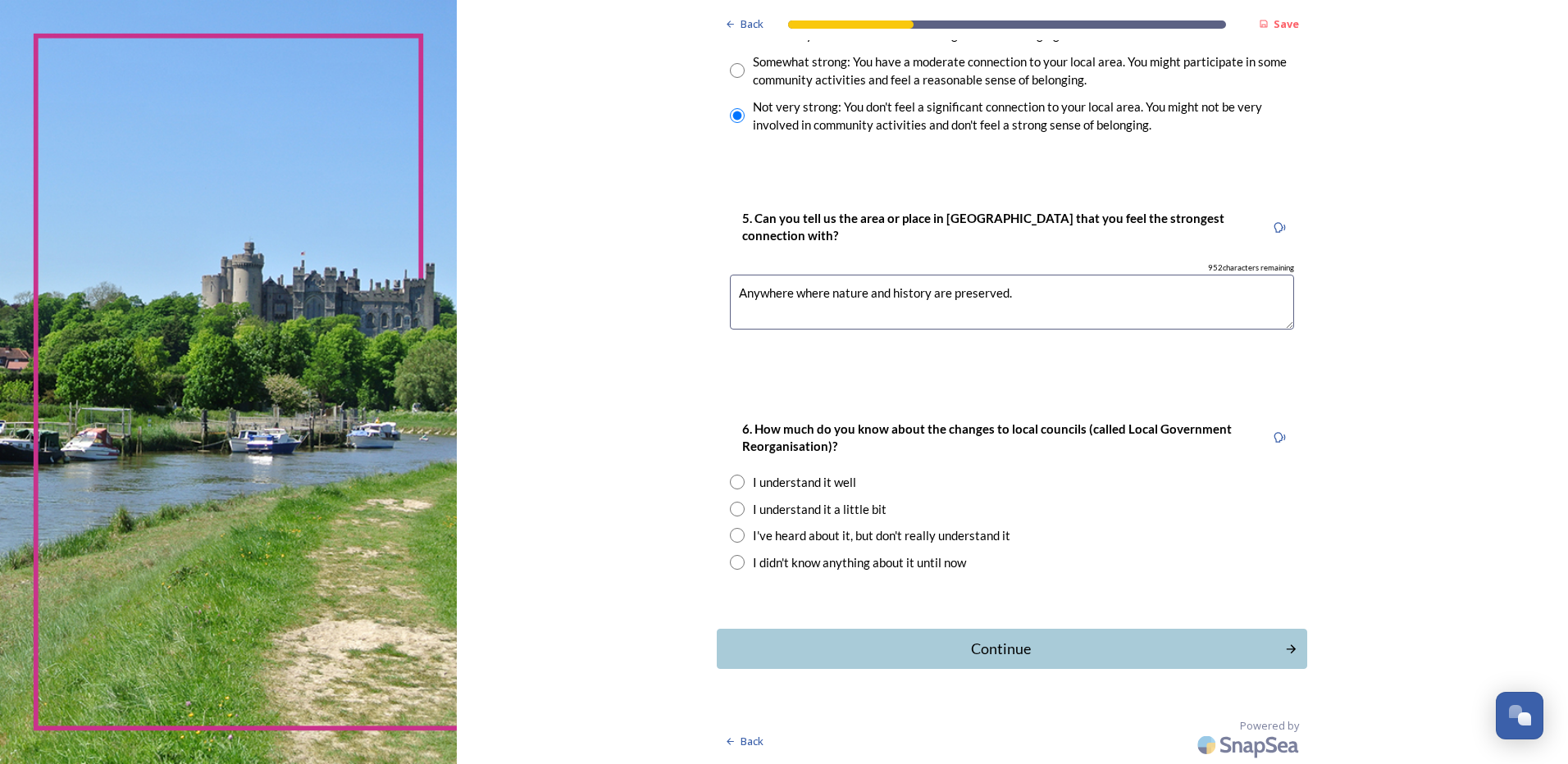
radio input "true"
click at [899, 655] on div "Continue" at bounding box center [1000, 649] width 555 height 22
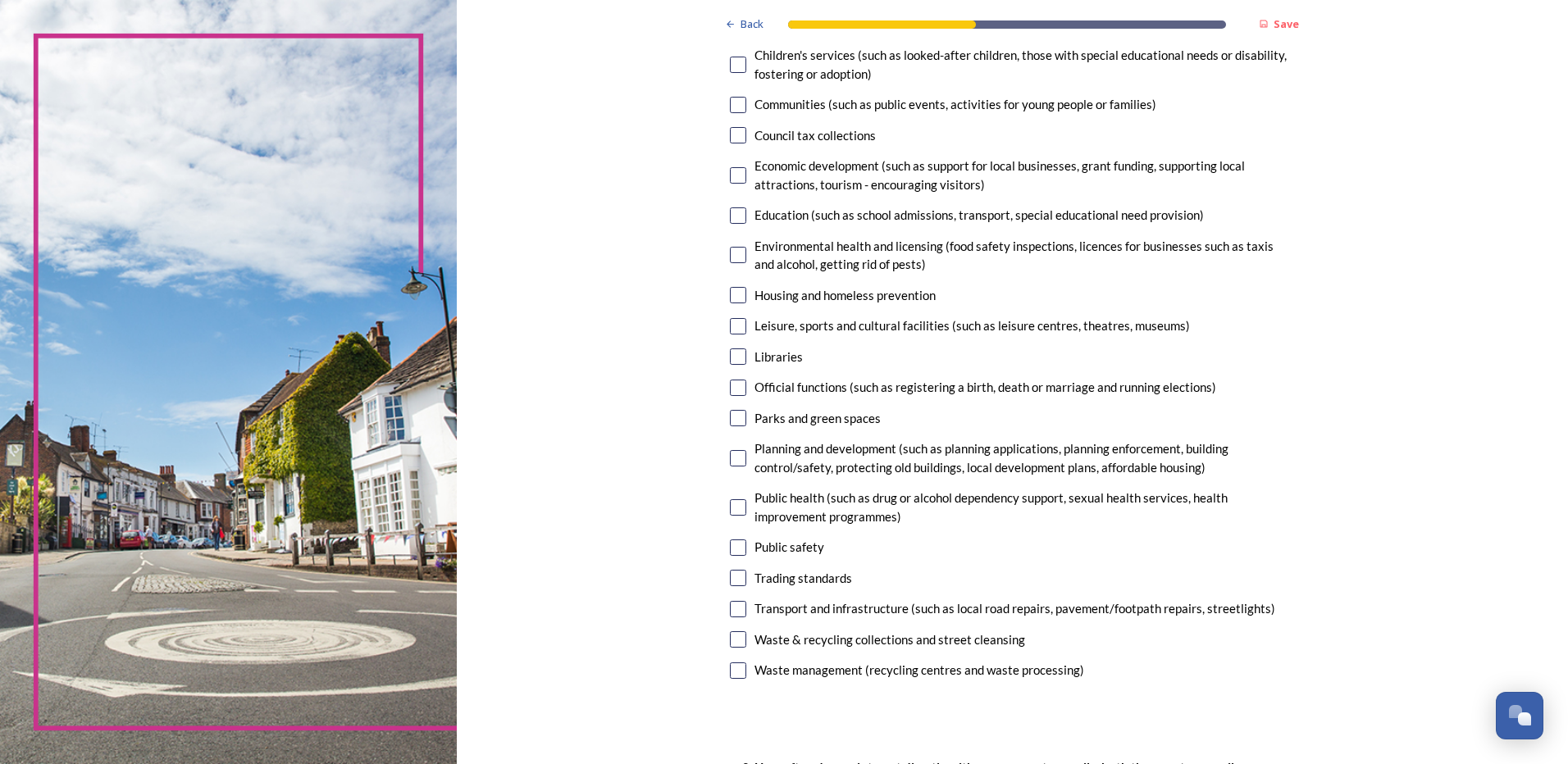
scroll to position [246, 0]
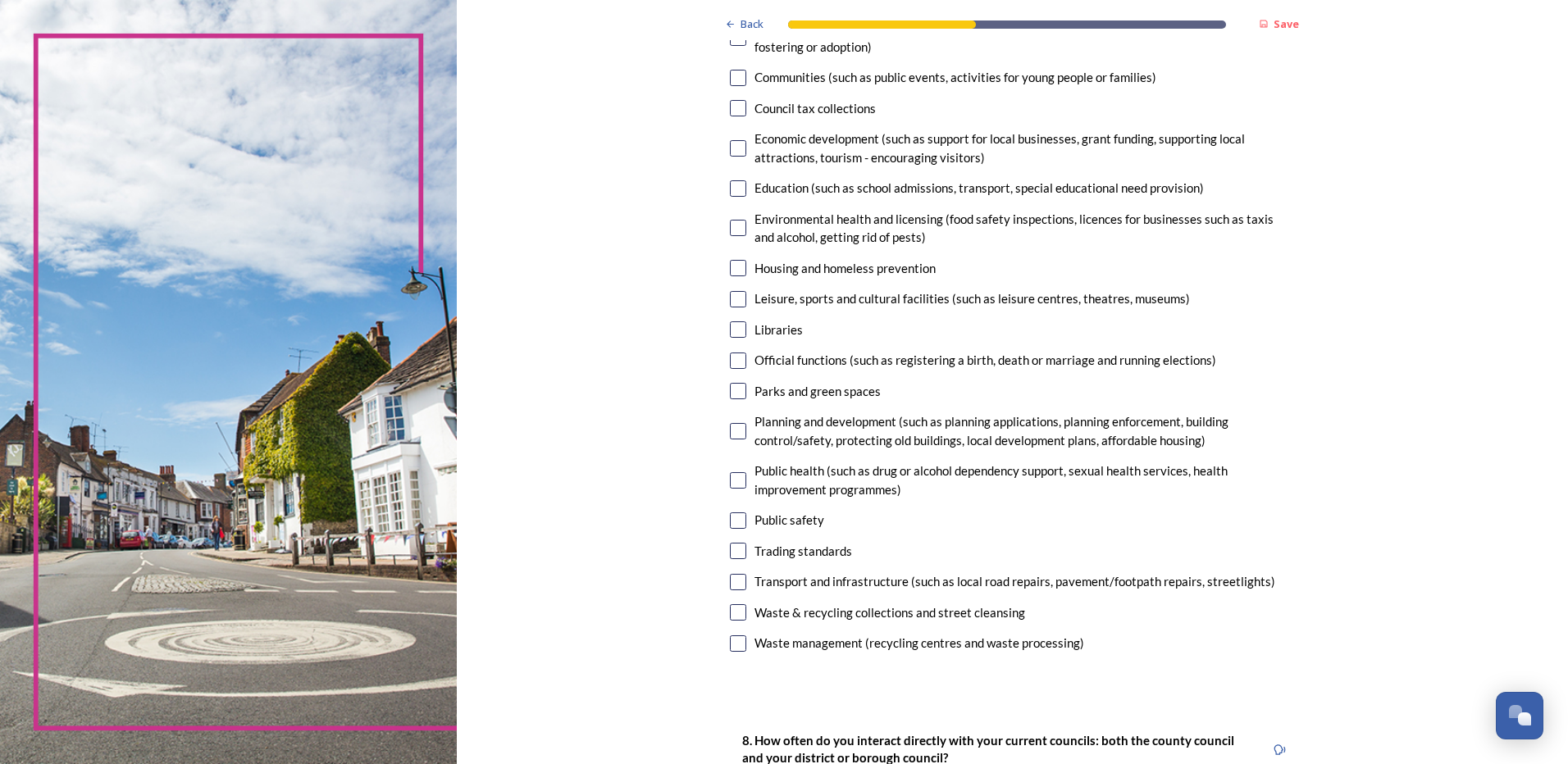
click at [729, 103] on input "checkbox" at bounding box center [737, 107] width 16 height 16
checkbox input "true"
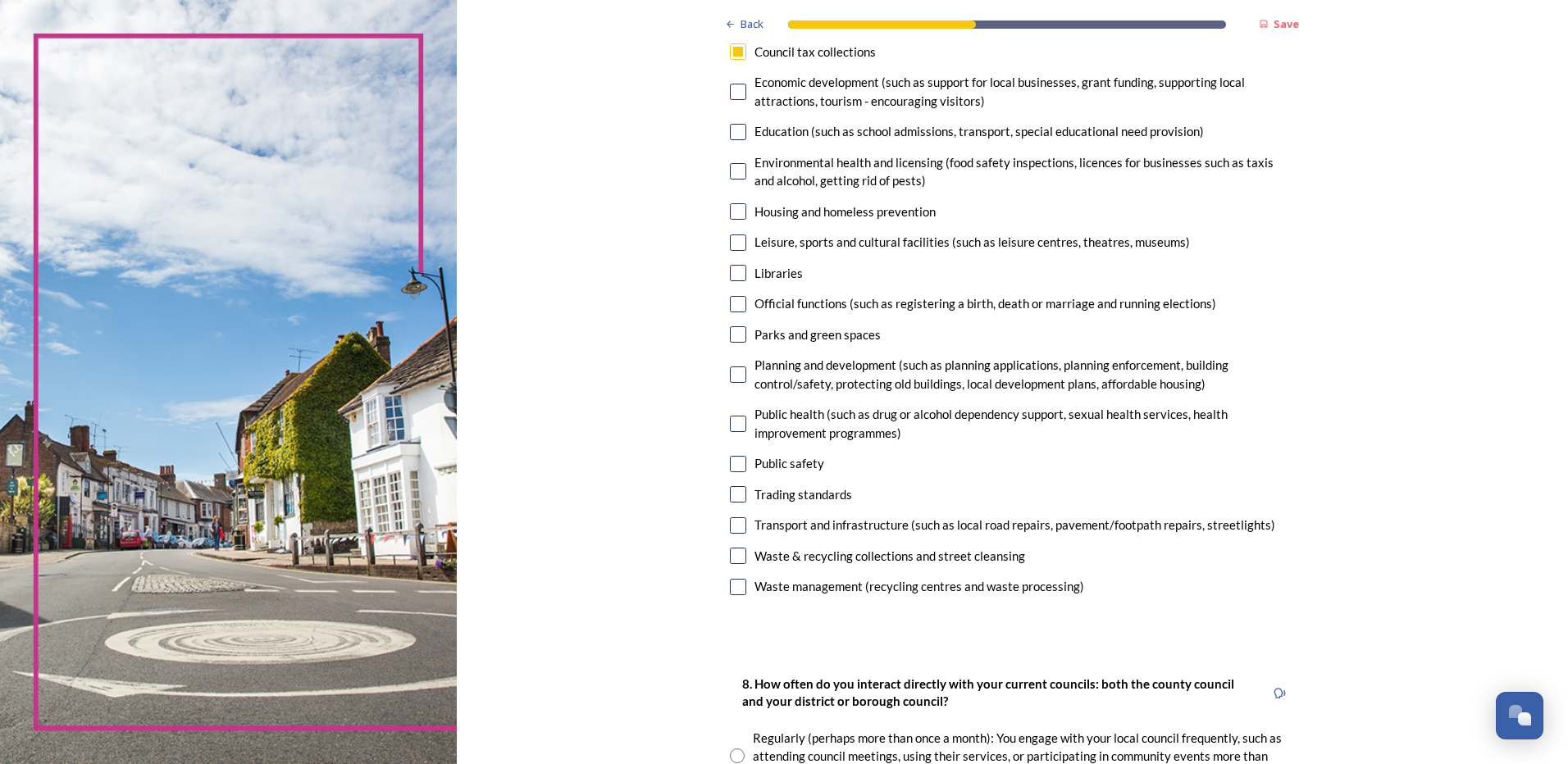
scroll to position [328, 0]
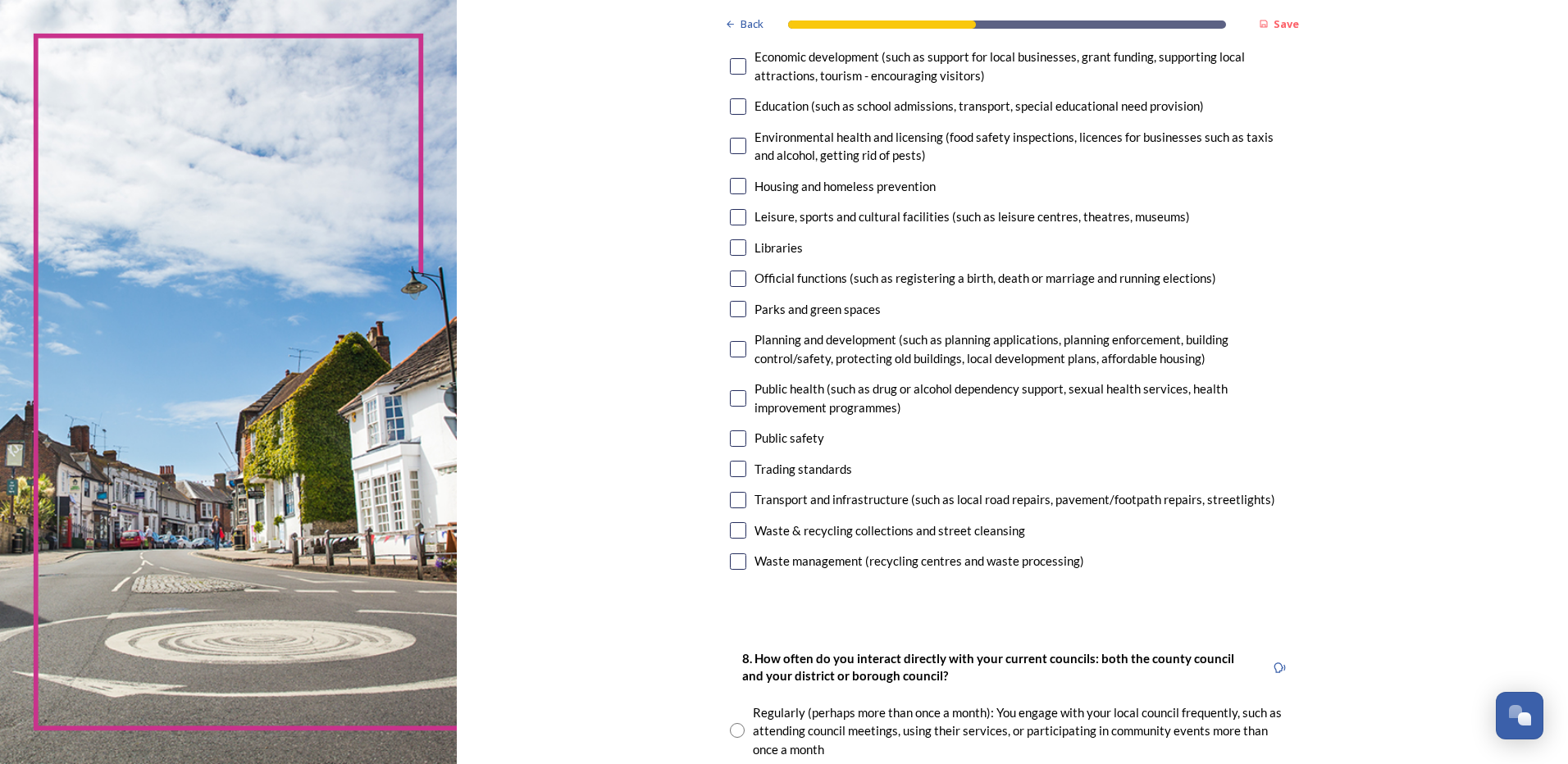
click at [734, 439] on input "checkbox" at bounding box center [737, 438] width 16 height 16
checkbox input "true"
click at [734, 497] on input "checkbox" at bounding box center [737, 499] width 16 height 16
checkbox input "true"
click at [731, 531] on input "checkbox" at bounding box center [737, 530] width 16 height 16
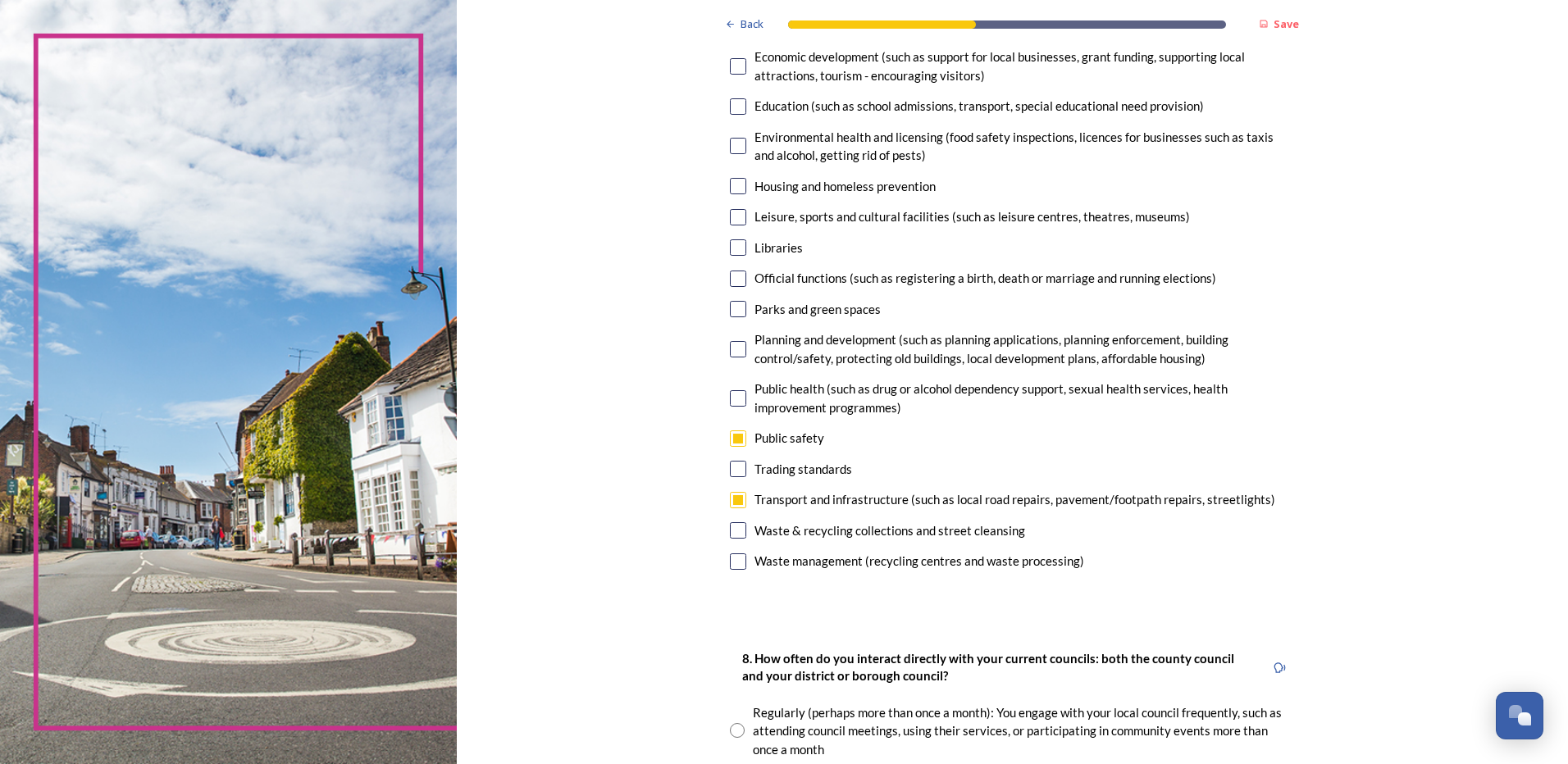
checkbox input "true"
click at [735, 564] on input "checkbox" at bounding box center [737, 560] width 16 height 16
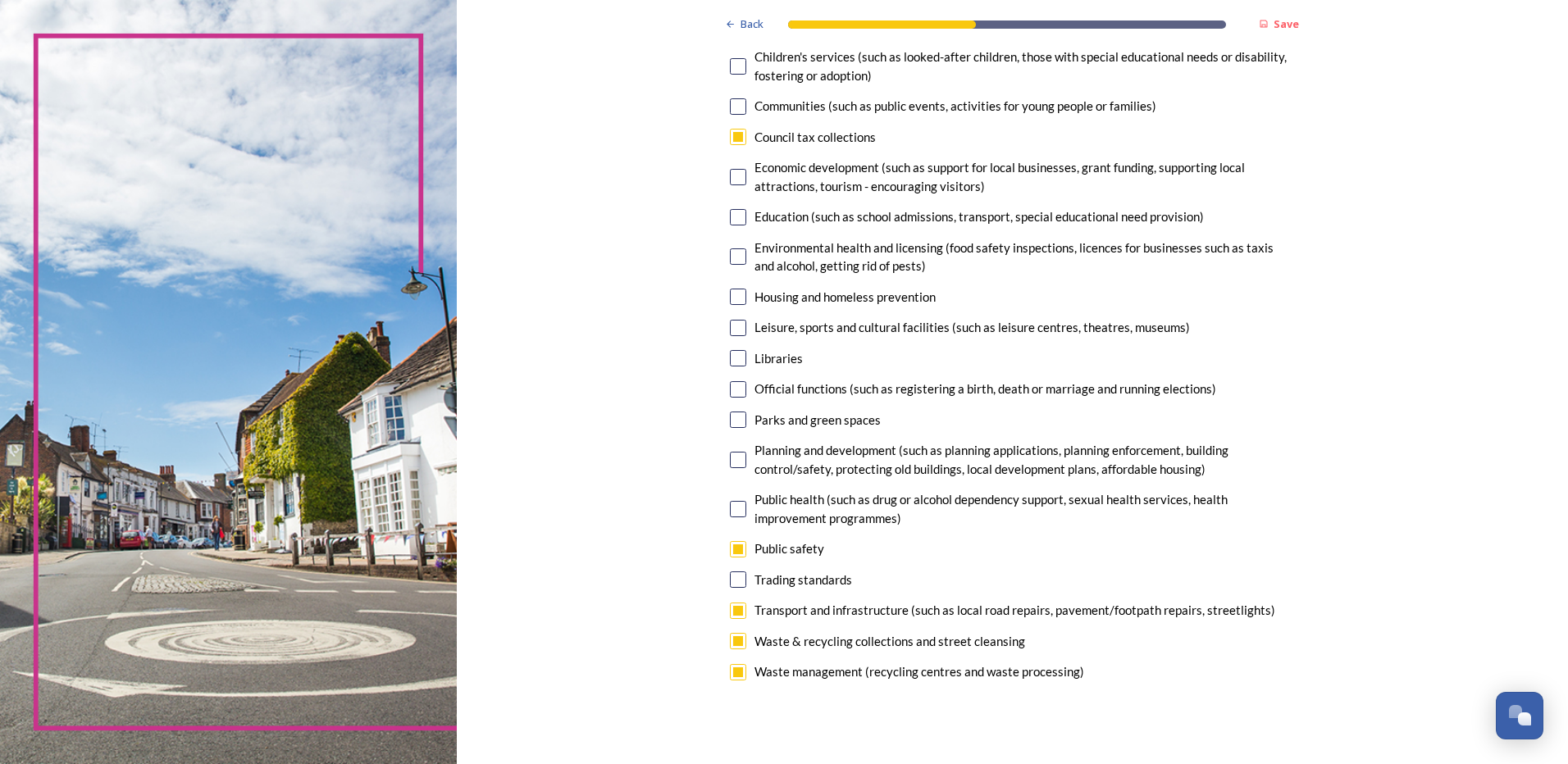
scroll to position [246, 0]
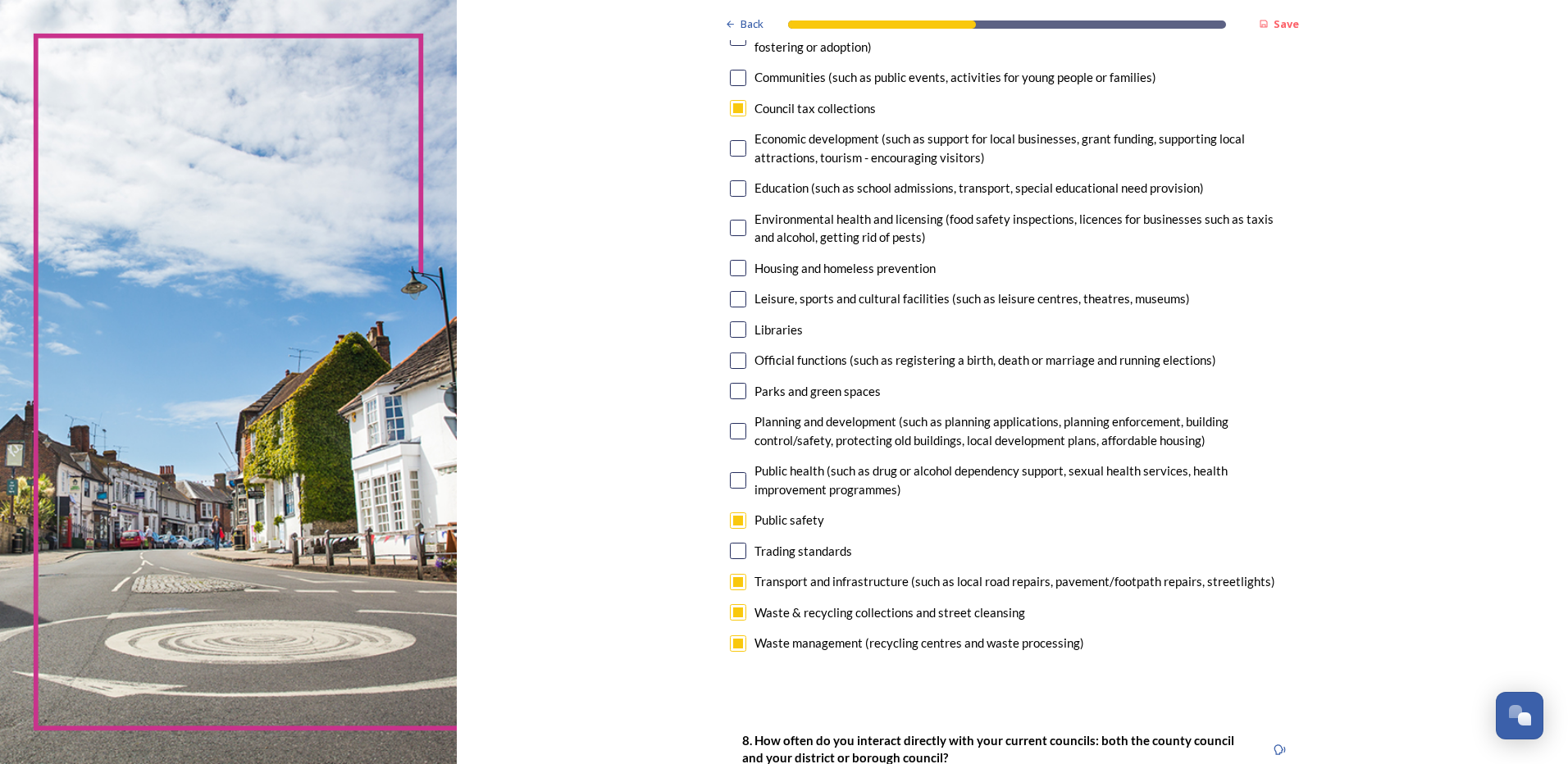
click at [733, 645] on input "checkbox" at bounding box center [737, 643] width 16 height 16
click at [735, 641] on input "checkbox" at bounding box center [737, 643] width 16 height 16
checkbox input "true"
click at [735, 522] on input "checkbox" at bounding box center [737, 520] width 16 height 16
checkbox input "false"
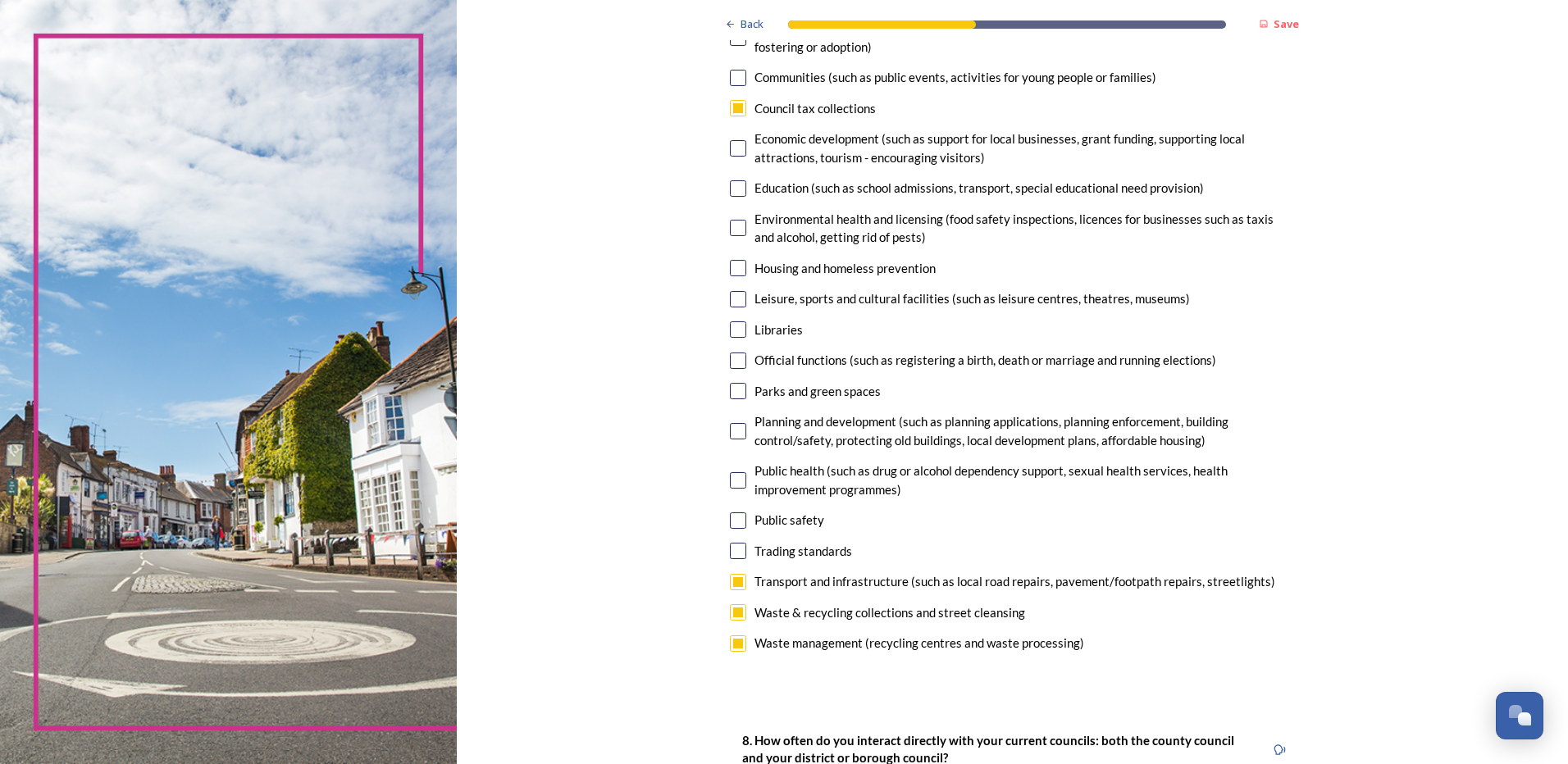
click at [729, 106] on input "checkbox" at bounding box center [737, 107] width 16 height 16
checkbox input "false"
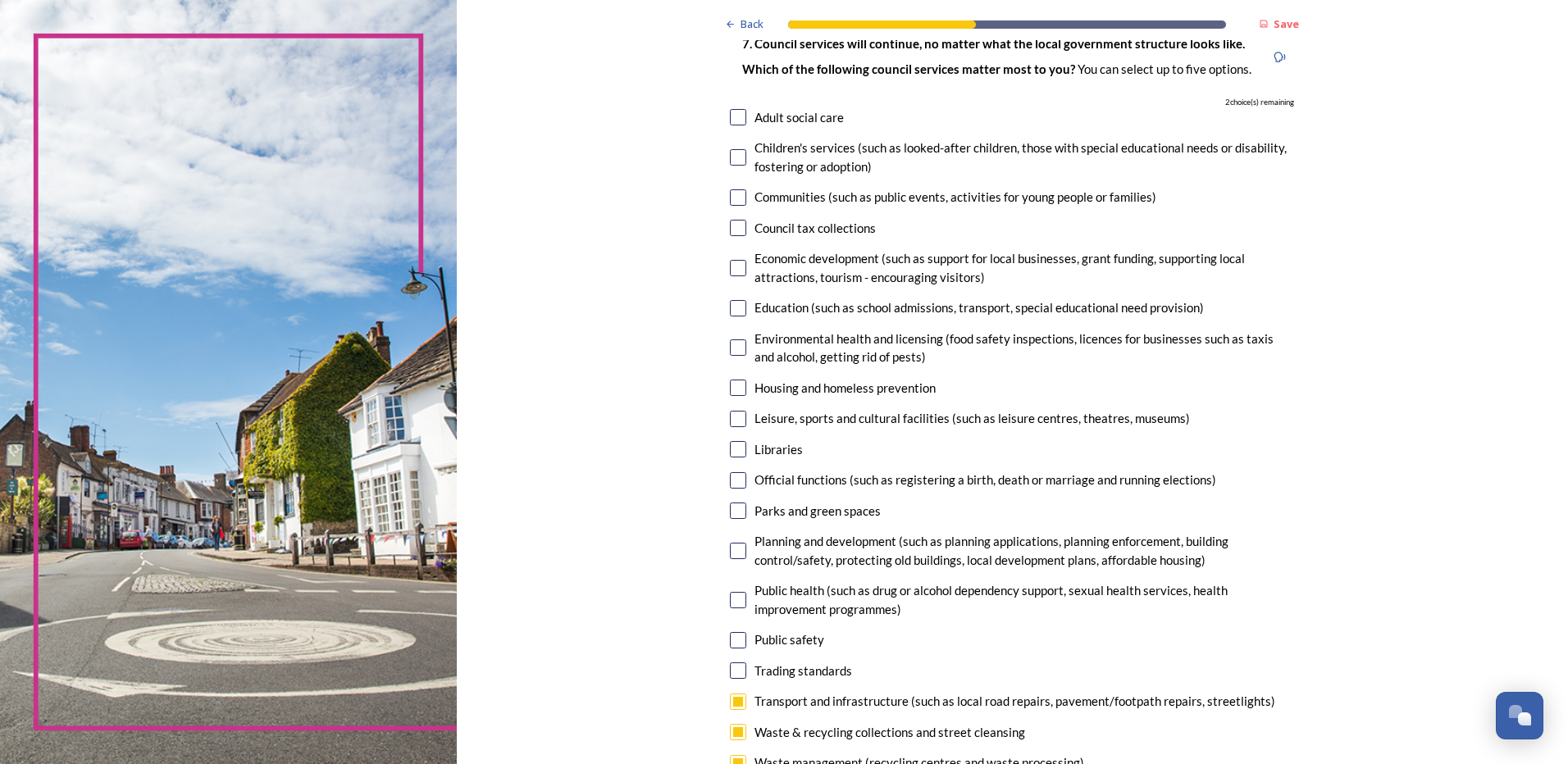
scroll to position [164, 0]
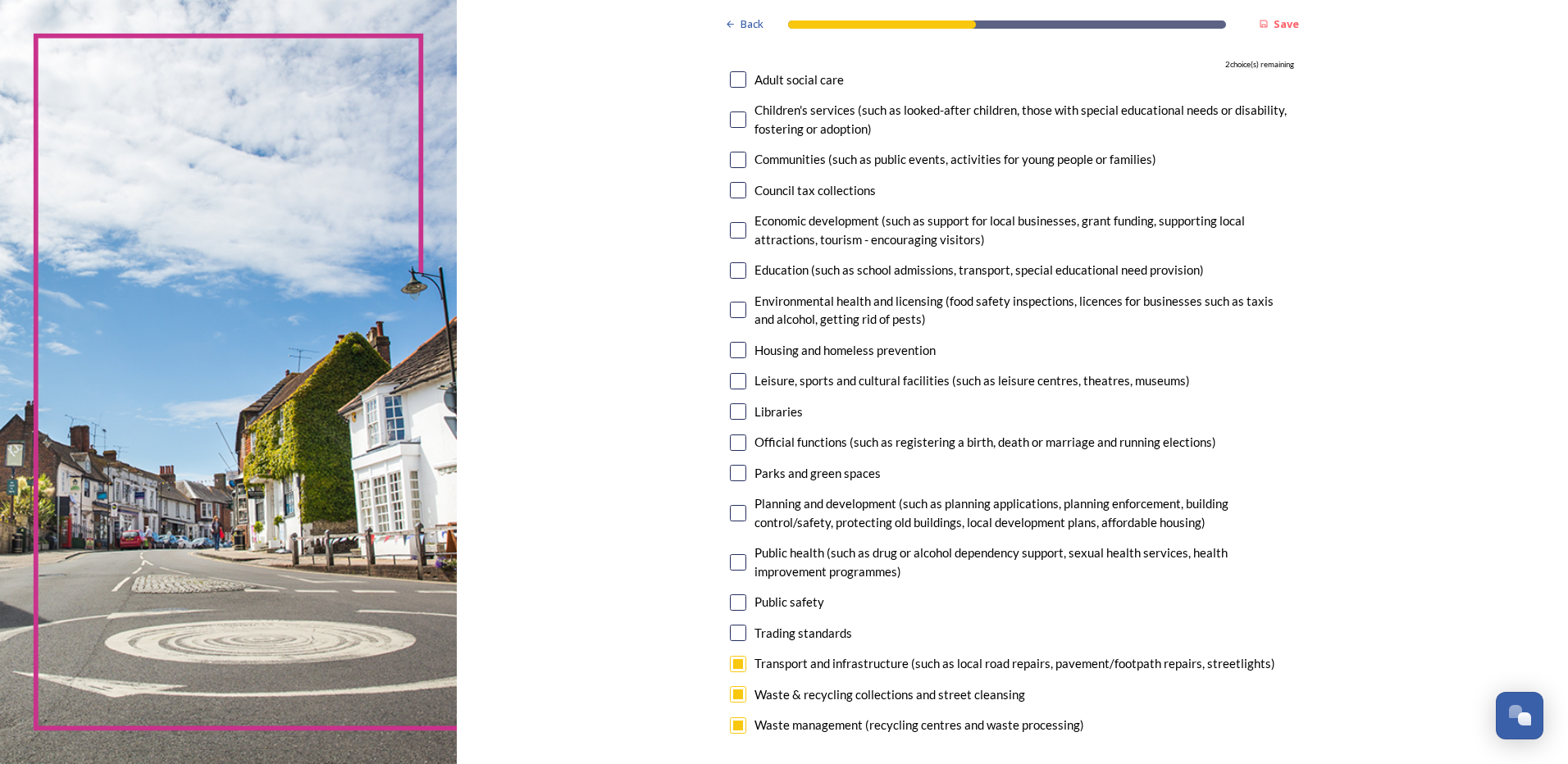
click at [738, 721] on input "checkbox" at bounding box center [737, 725] width 16 height 16
checkbox input "false"
click at [732, 697] on input "checkbox" at bounding box center [737, 693] width 16 height 16
checkbox input "false"
click at [732, 667] on input "checkbox" at bounding box center [737, 663] width 16 height 16
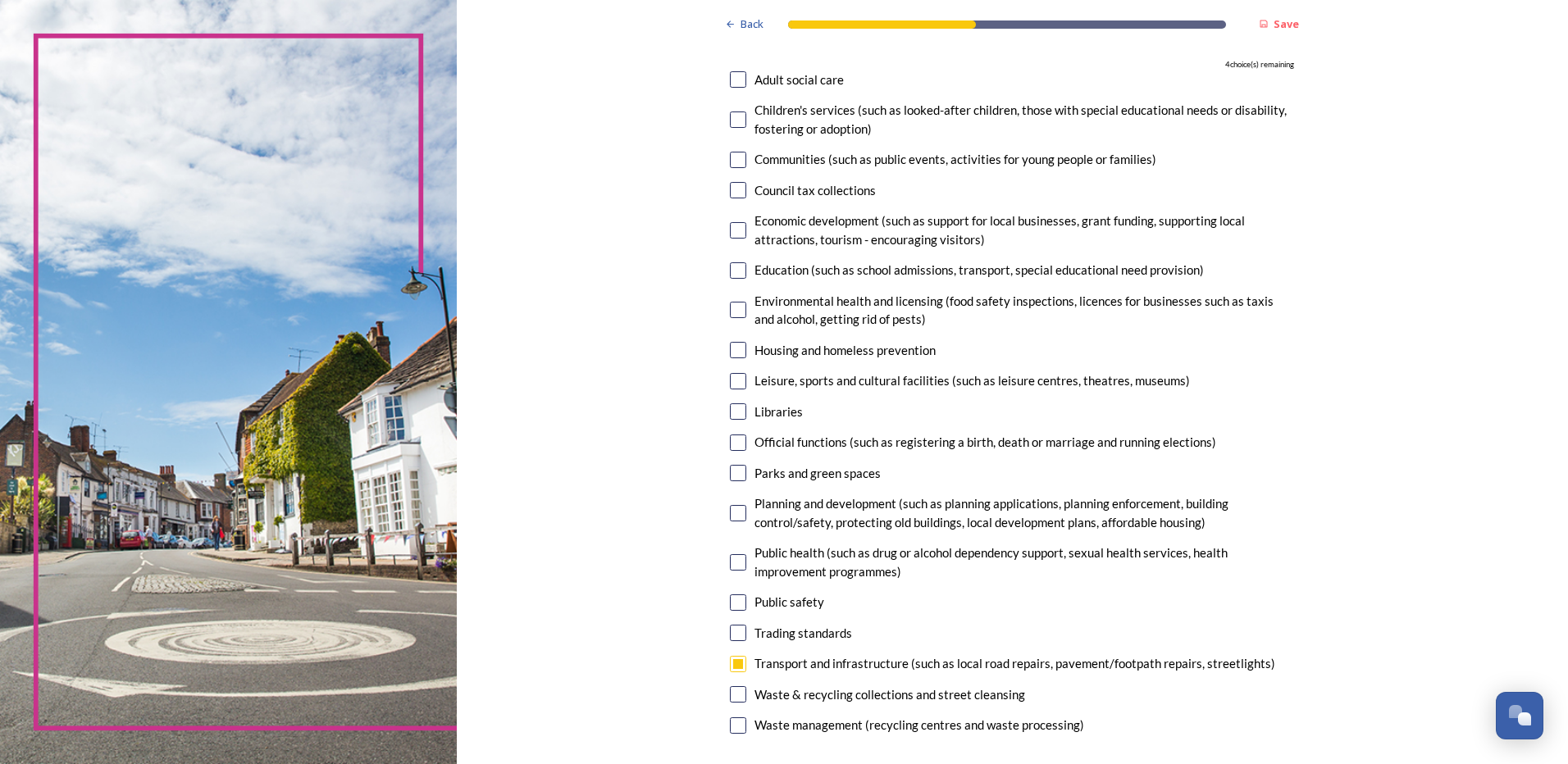
checkbox input "false"
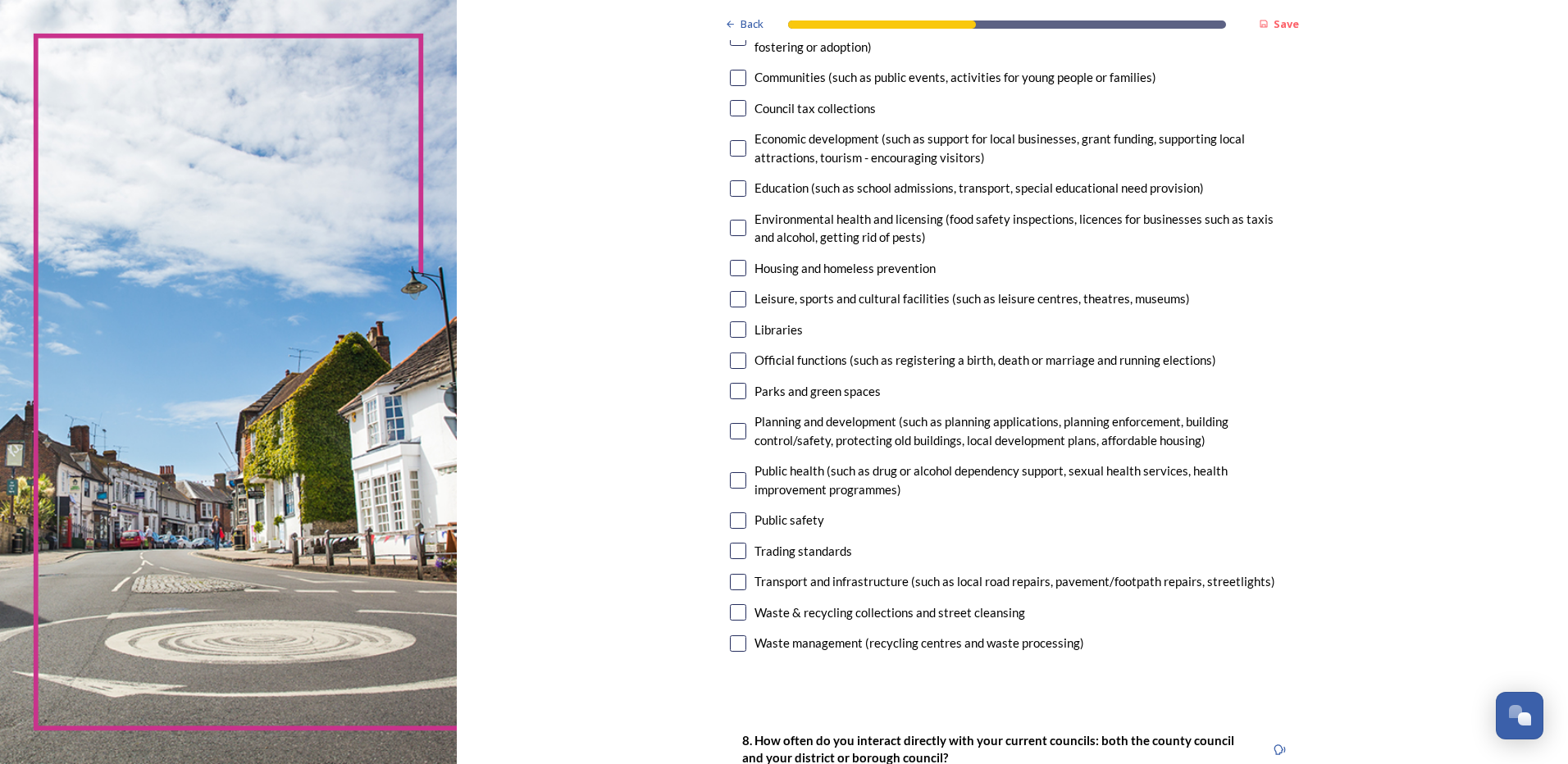
scroll to position [328, 0]
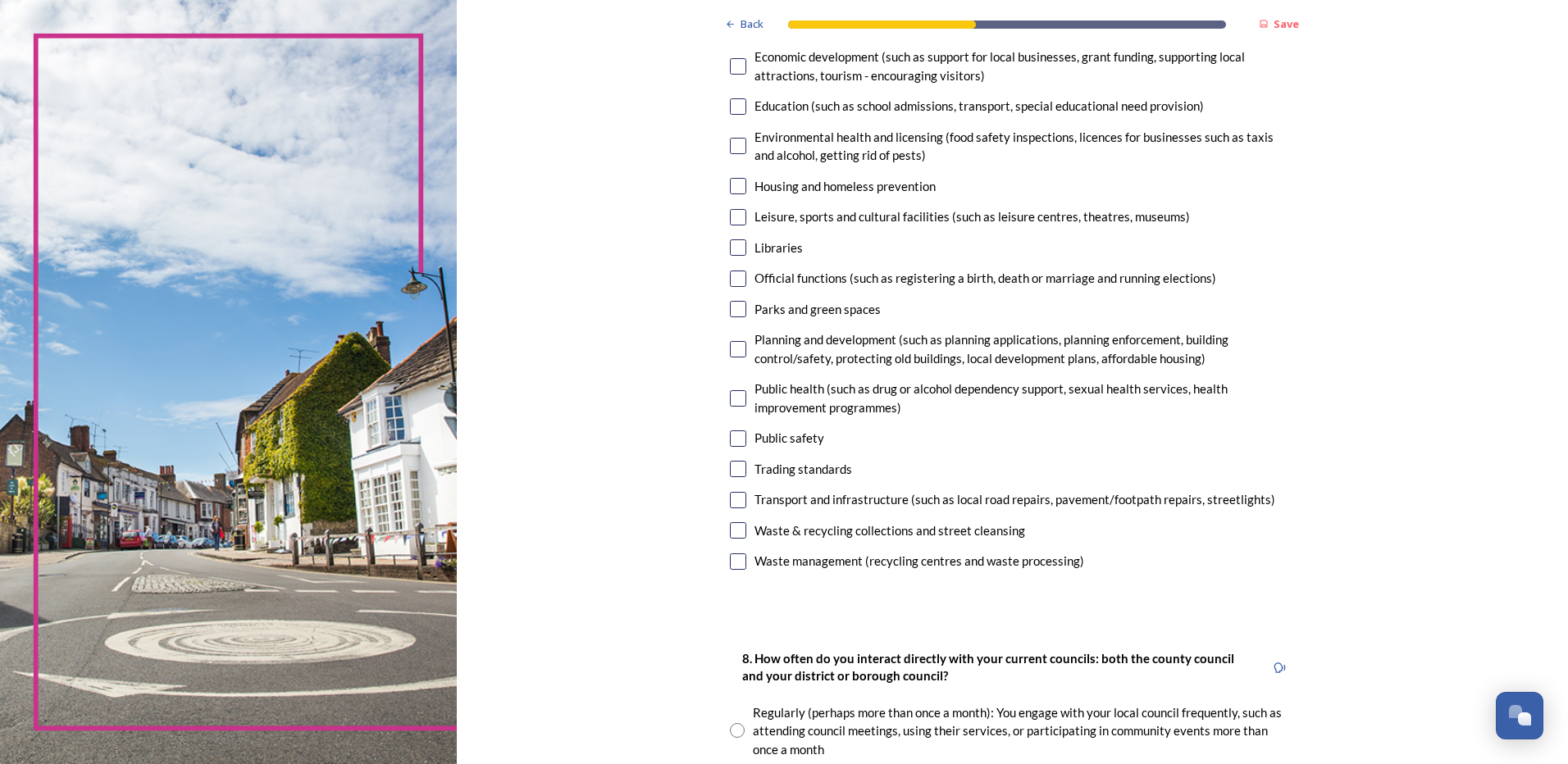
click at [734, 531] on input "checkbox" at bounding box center [737, 530] width 16 height 16
checkbox input "true"
click at [735, 559] on input "checkbox" at bounding box center [737, 560] width 16 height 16
checkbox input "true"
drag, startPoint x: 660, startPoint y: 399, endPoint x: 631, endPoint y: 256, distance: 145.9
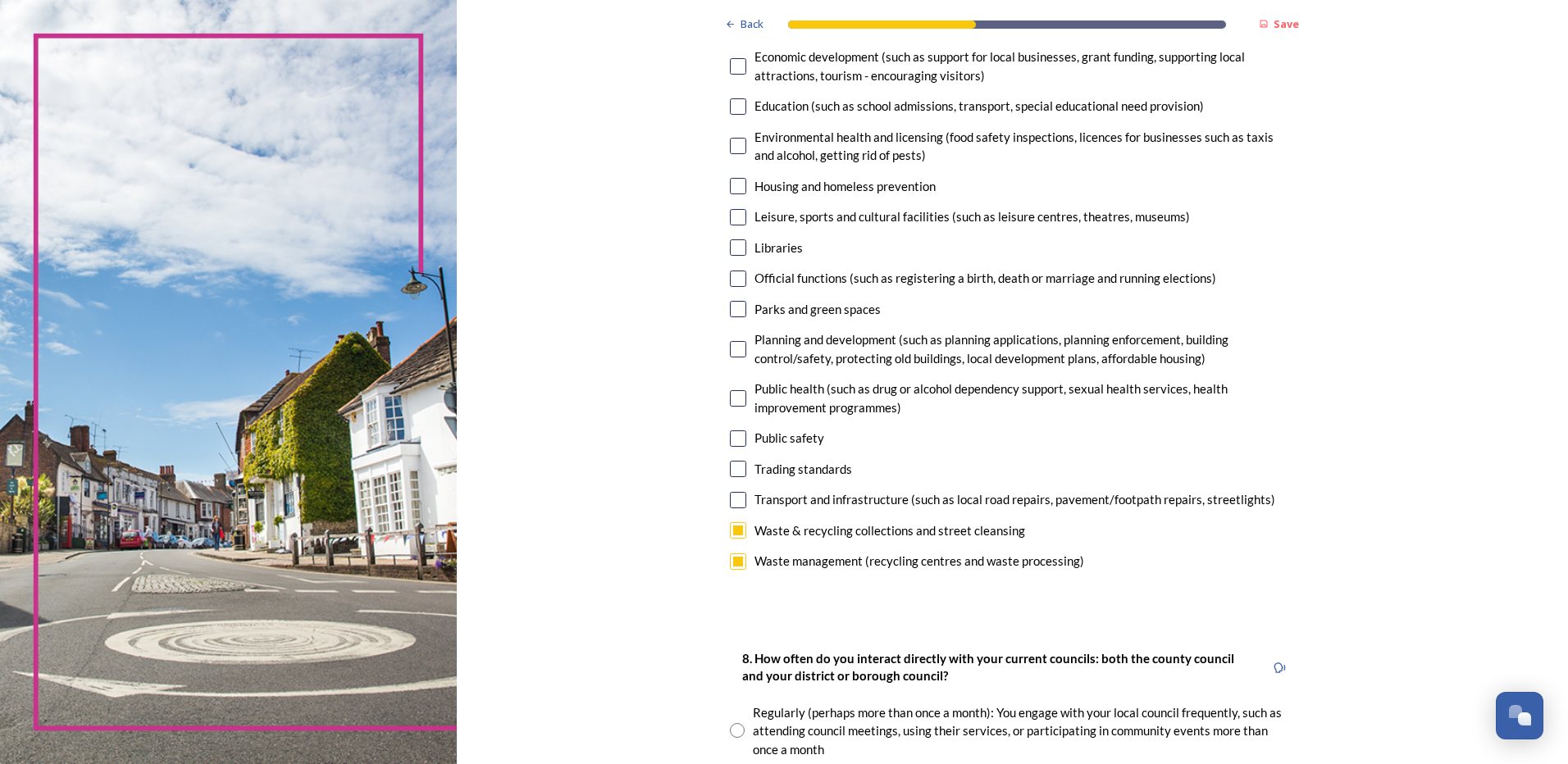
click at [631, 256] on div "Back Save Your local services 7. Council services will continue, no matter what…" at bounding box center [1012, 709] width 1111 height 2075
click at [729, 252] on input "checkbox" at bounding box center [737, 247] width 16 height 16
checkbox input "true"
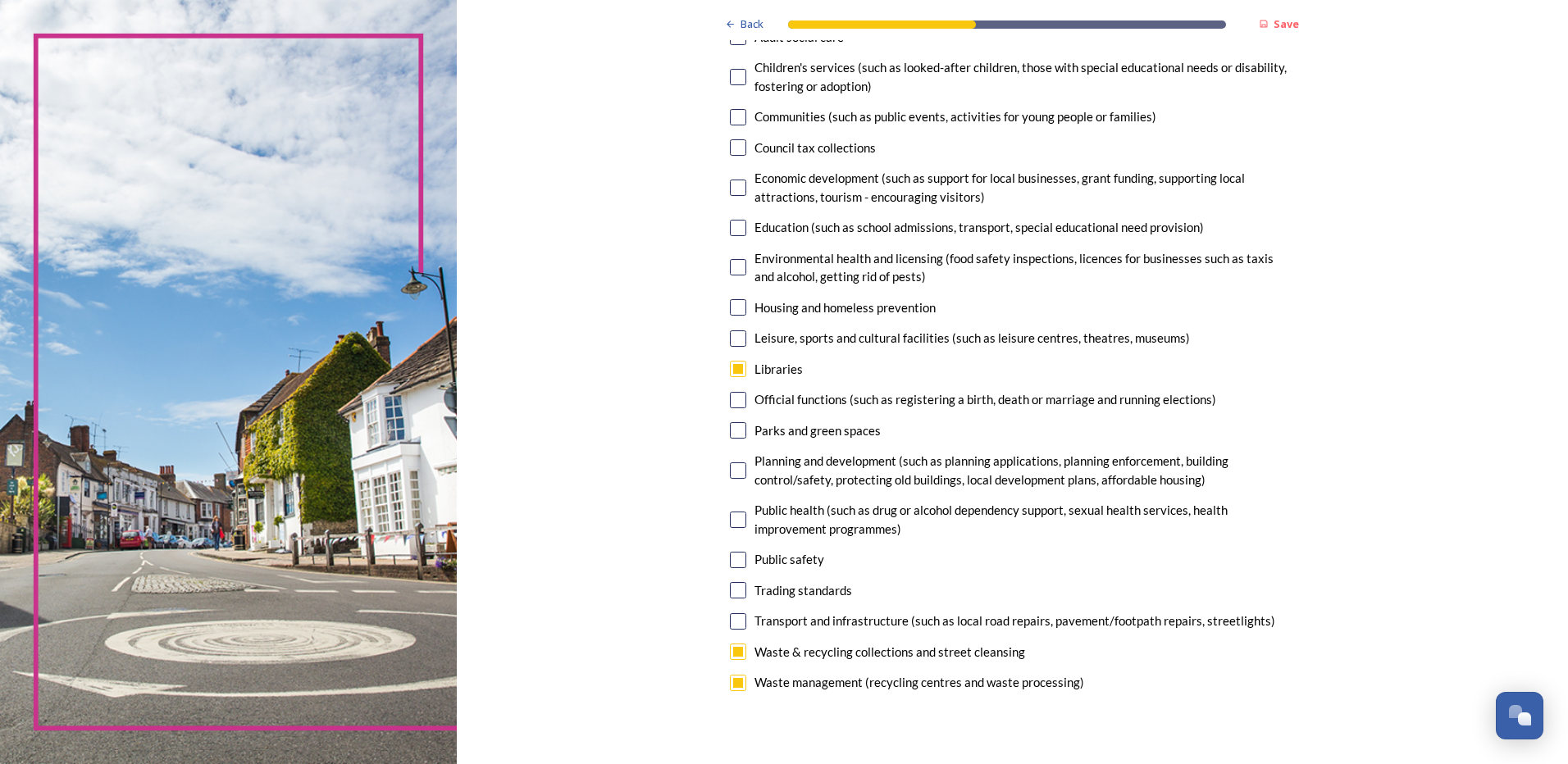
scroll to position [246, 0]
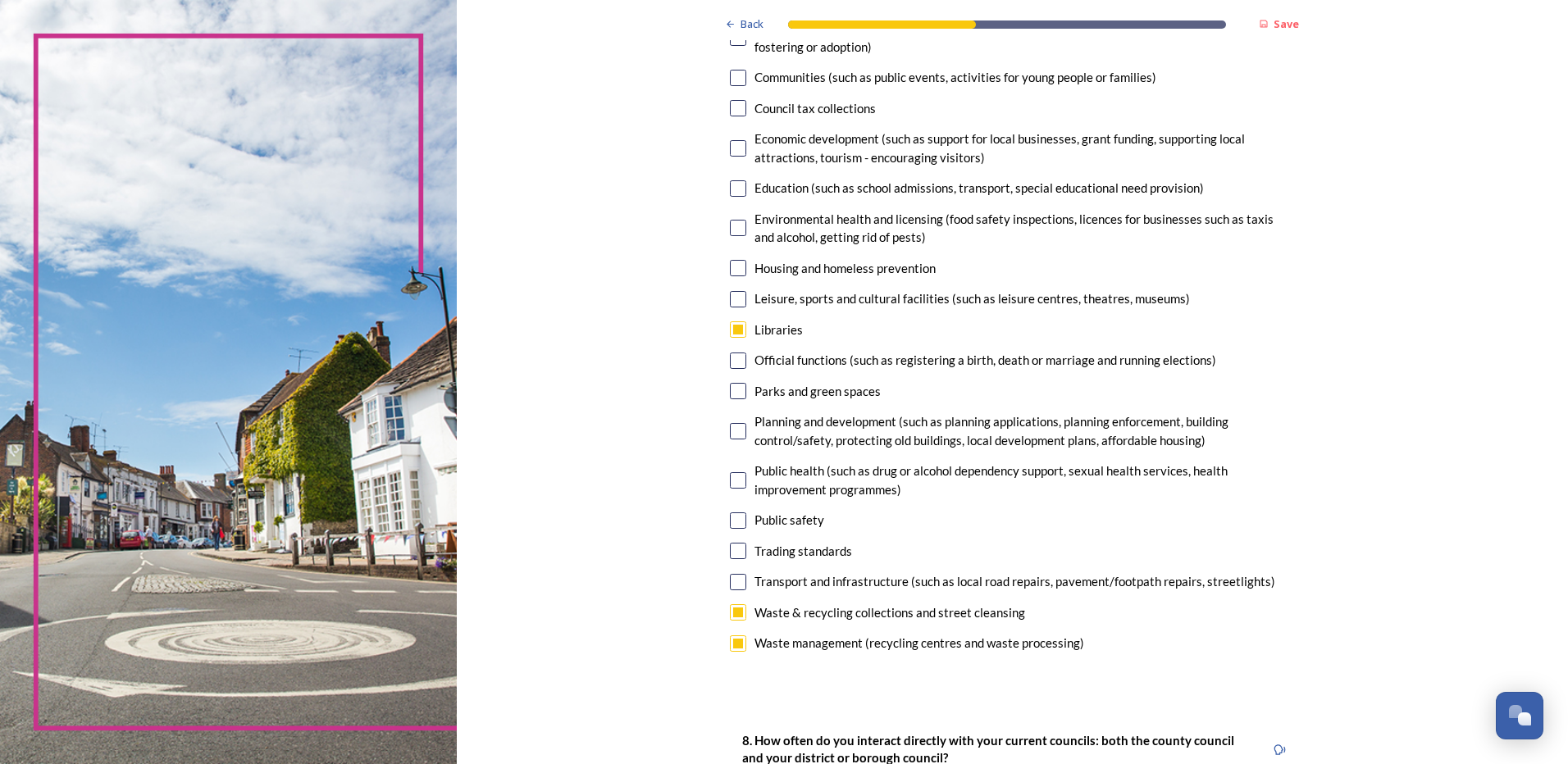
click at [729, 430] on input "checkbox" at bounding box center [737, 430] width 16 height 16
checkbox input "true"
click at [734, 480] on input "checkbox" at bounding box center [737, 480] width 16 height 16
checkbox input "true"
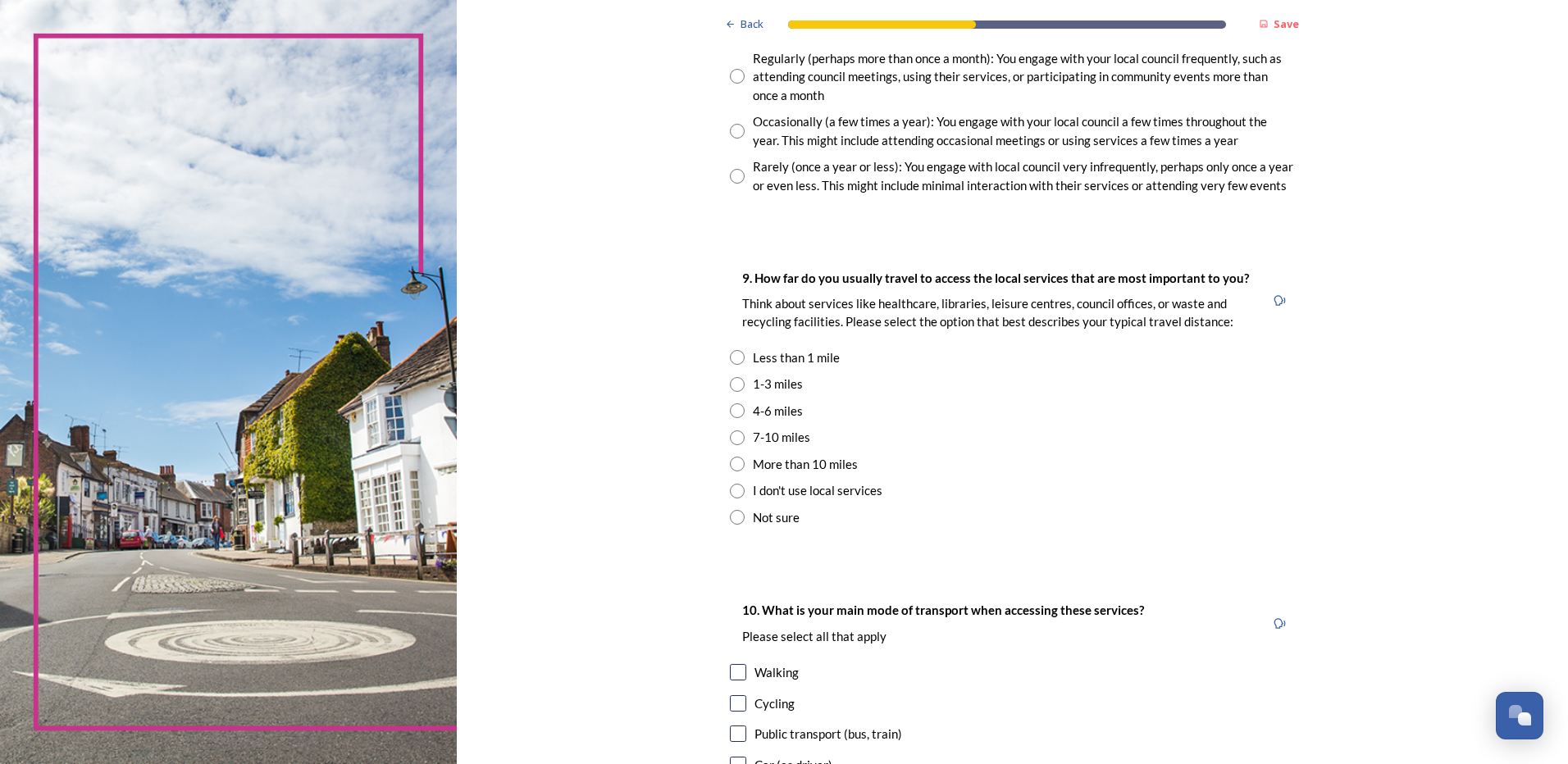
scroll to position [984, 0]
click at [730, 170] on input "radio" at bounding box center [736, 174] width 14 height 14
radio input "true"
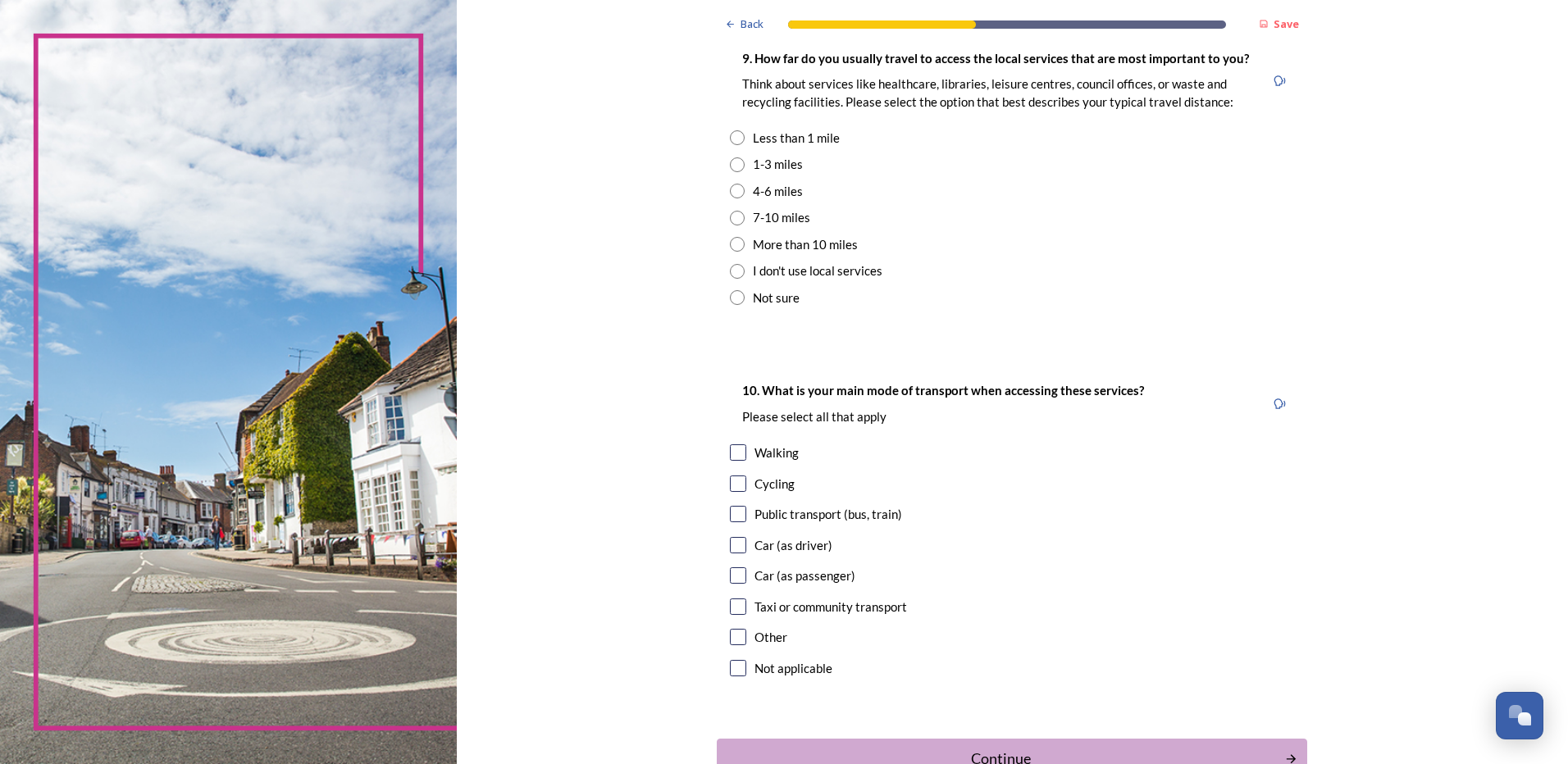
scroll to position [1229, 0]
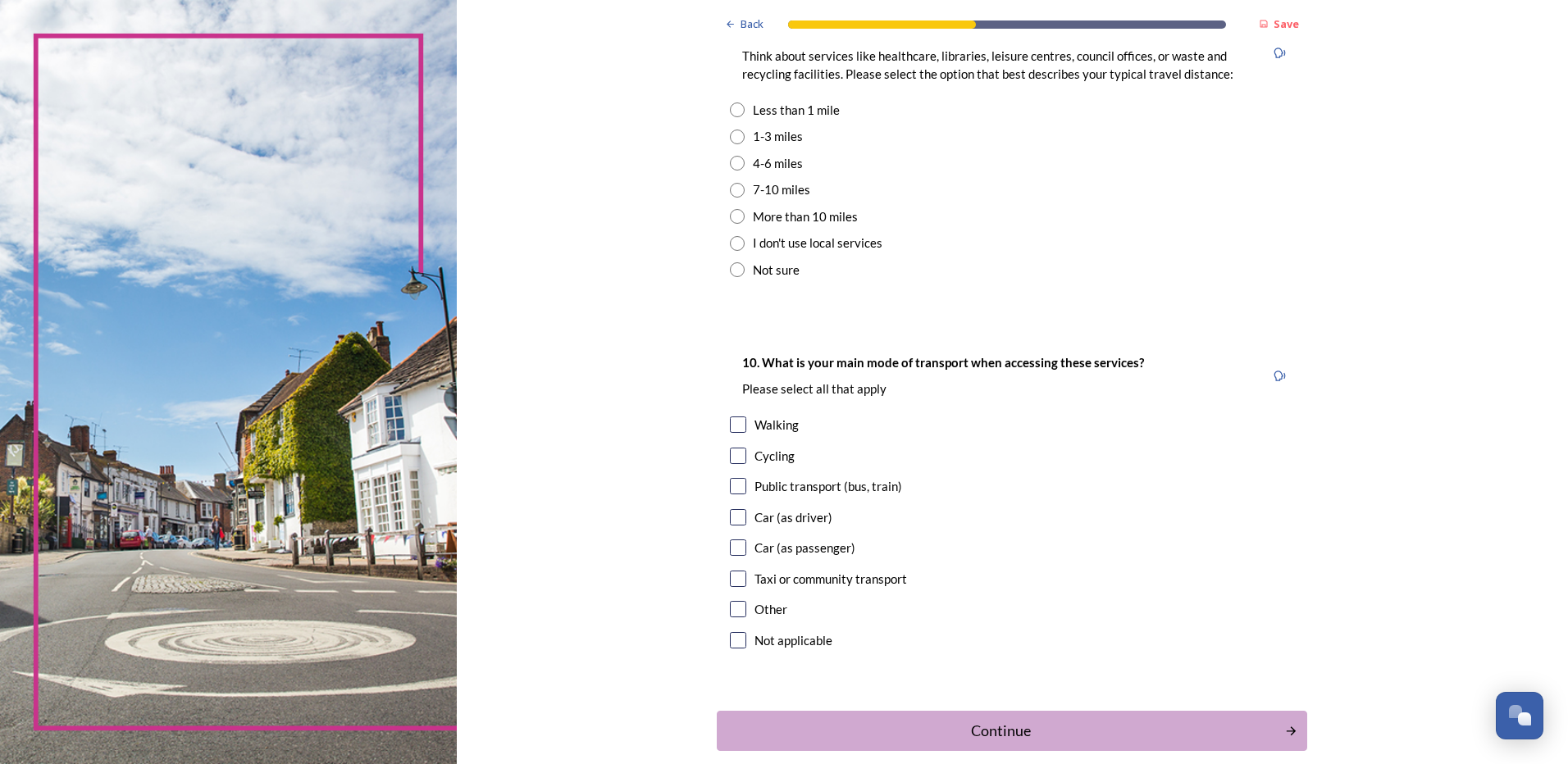
click at [736, 107] on input "radio" at bounding box center [736, 109] width 14 height 14
radio input "true"
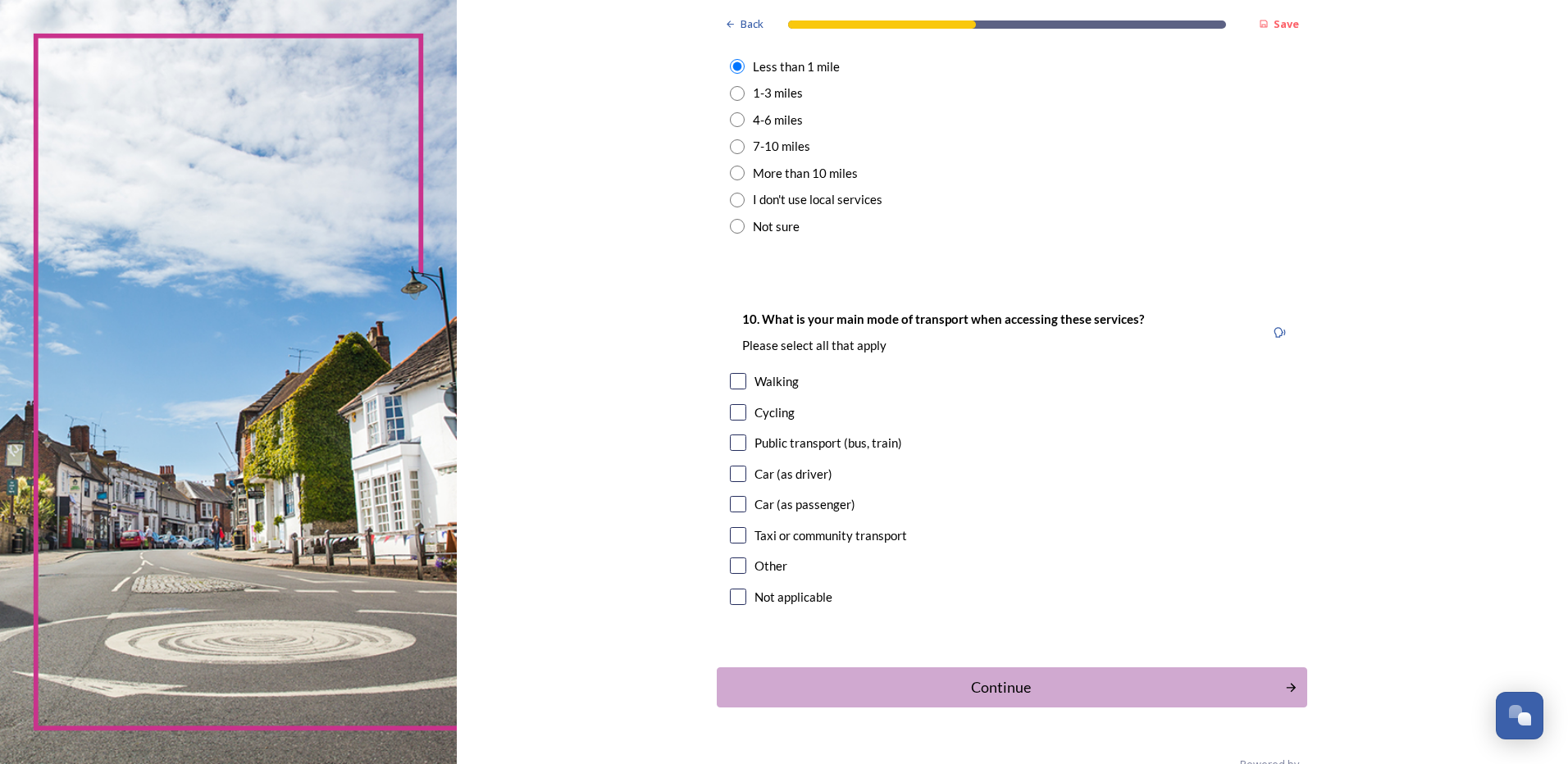
scroll to position [1311, 0]
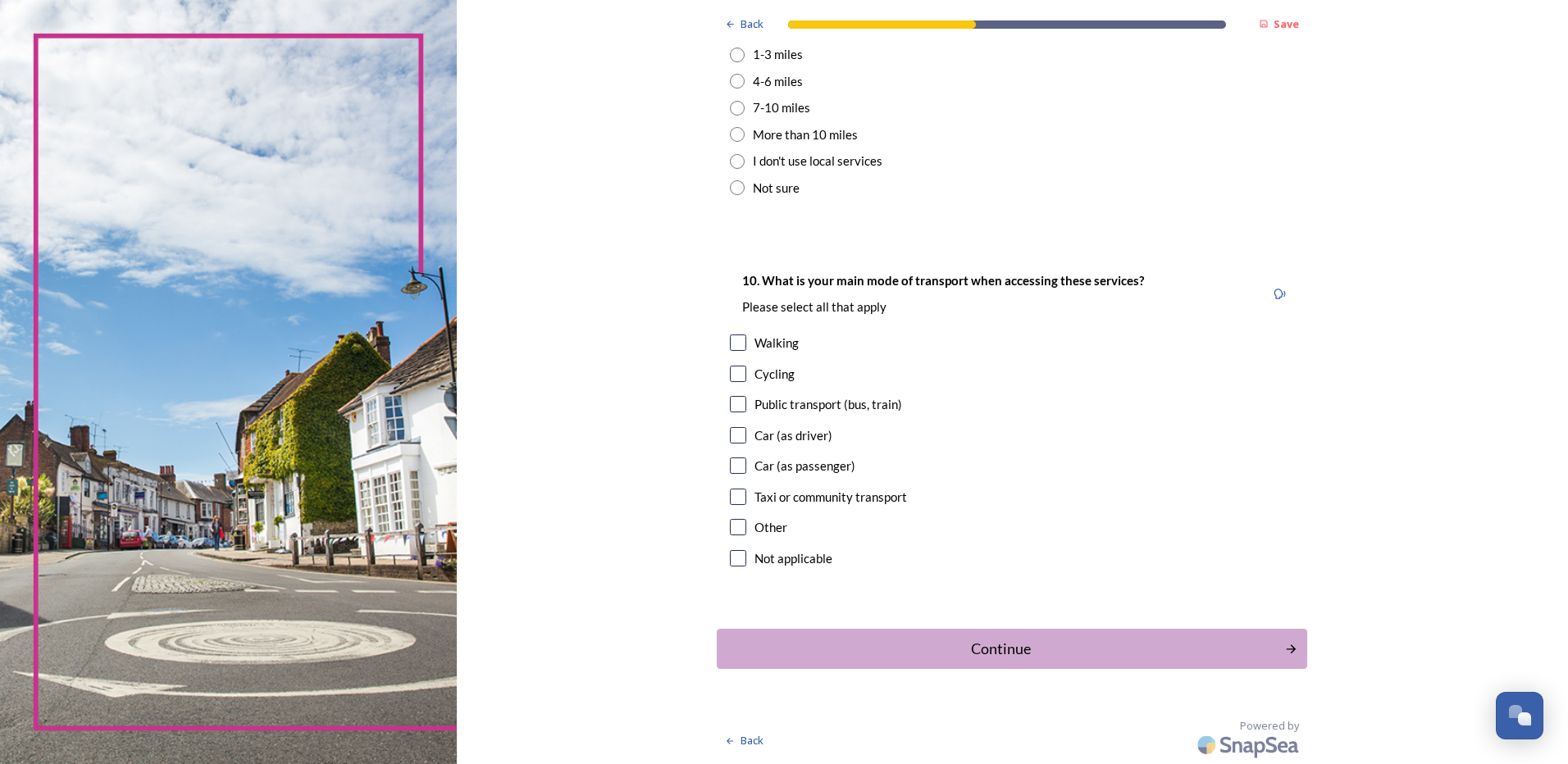
click at [734, 342] on input "checkbox" at bounding box center [737, 342] width 16 height 16
checkbox input "true"
click at [729, 433] on input "checkbox" at bounding box center [737, 434] width 16 height 16
checkbox input "true"
click at [962, 648] on div "Continue" at bounding box center [1000, 649] width 555 height 22
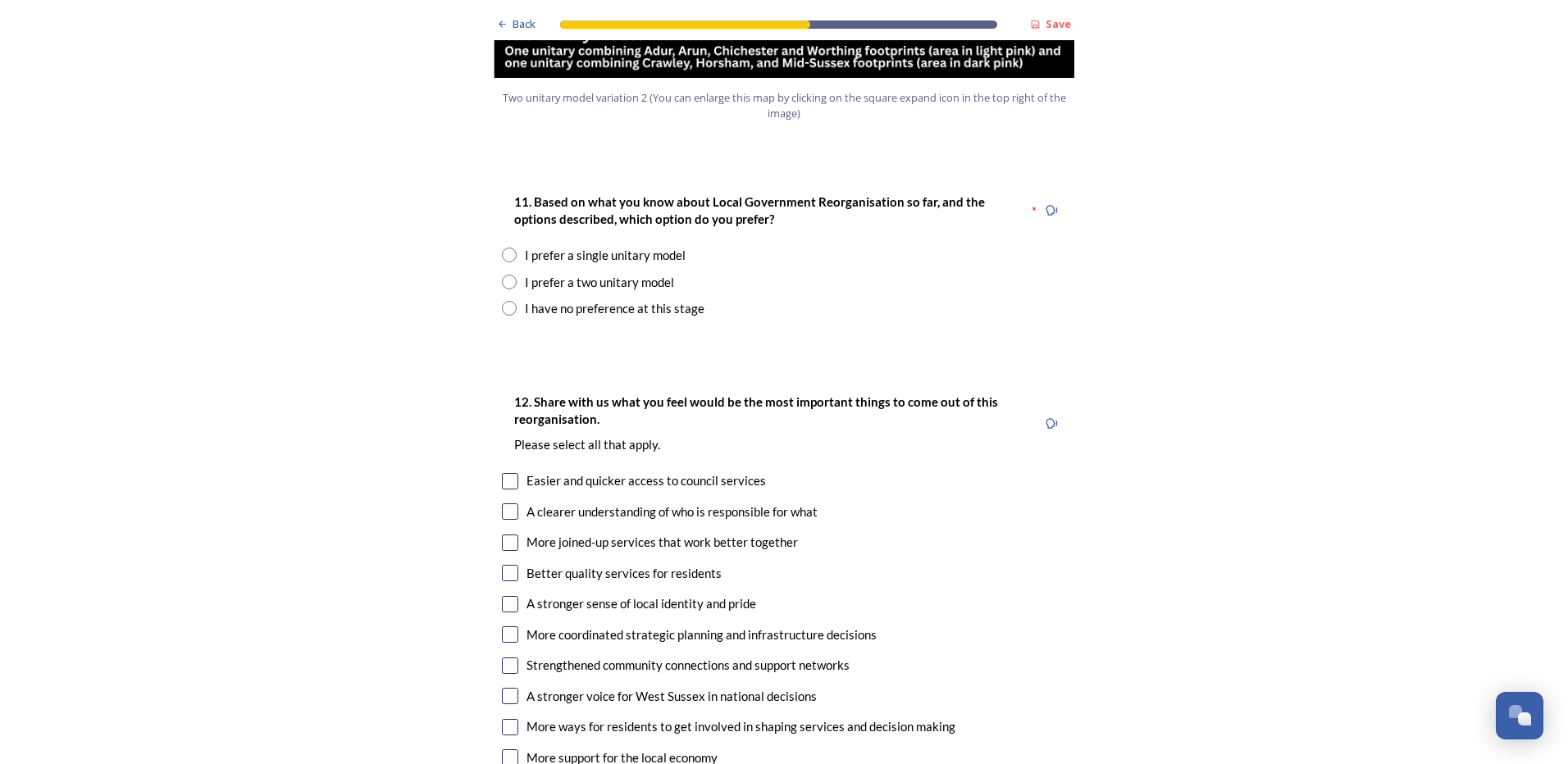
scroll to position [2131, 0]
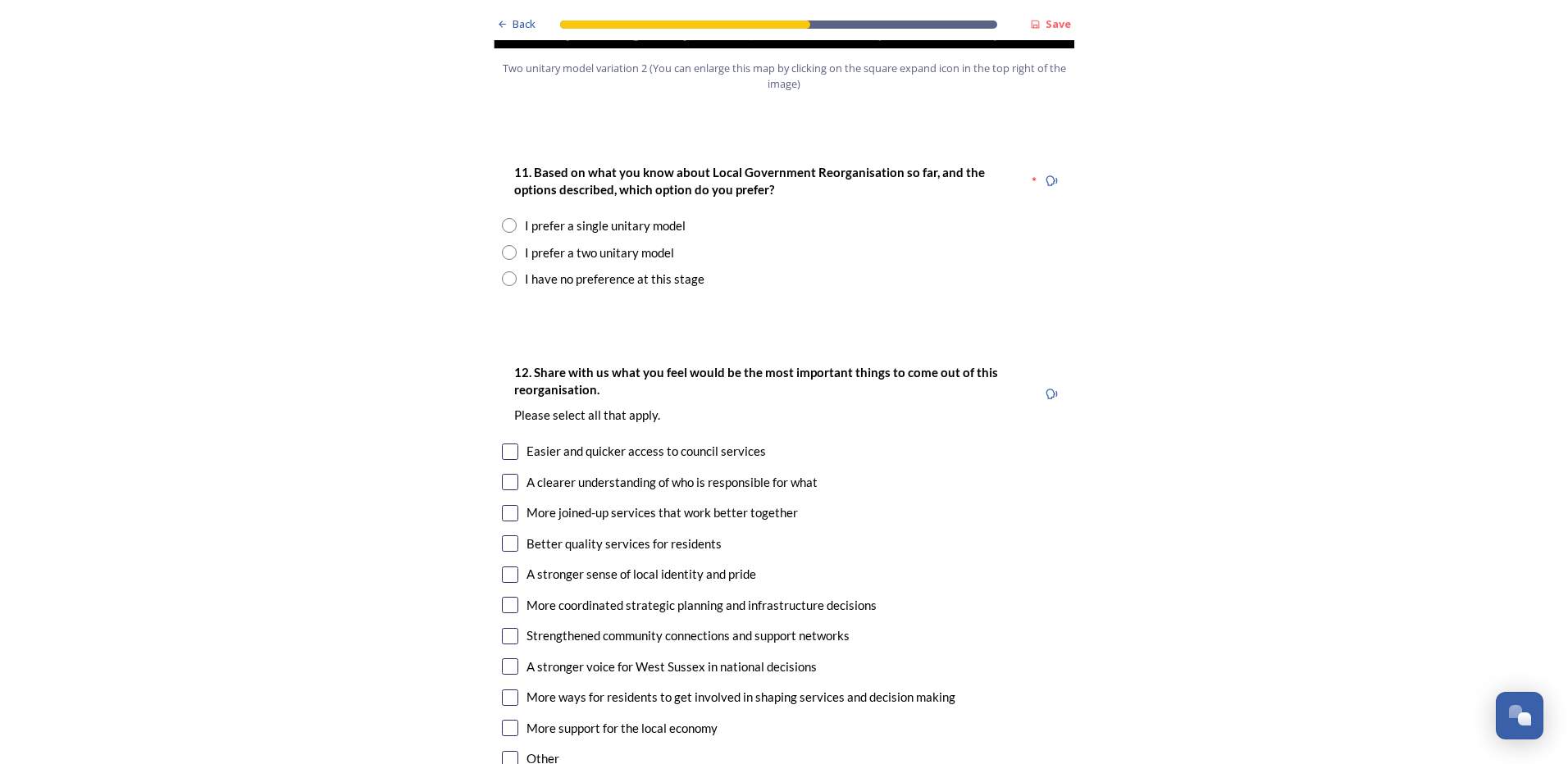
click at [506, 218] on input "radio" at bounding box center [509, 225] width 14 height 14
radio input "true"
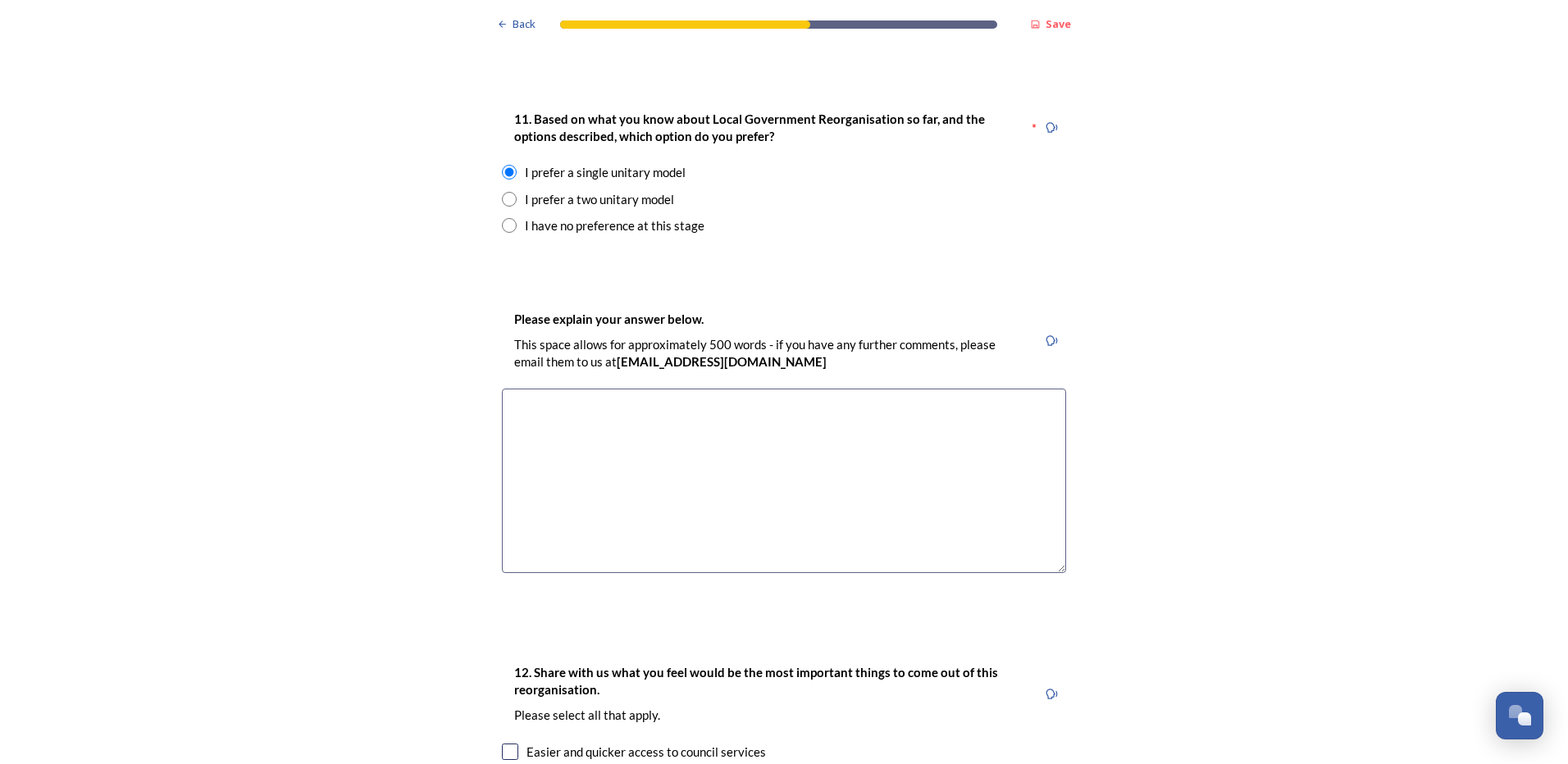
scroll to position [2213, 0]
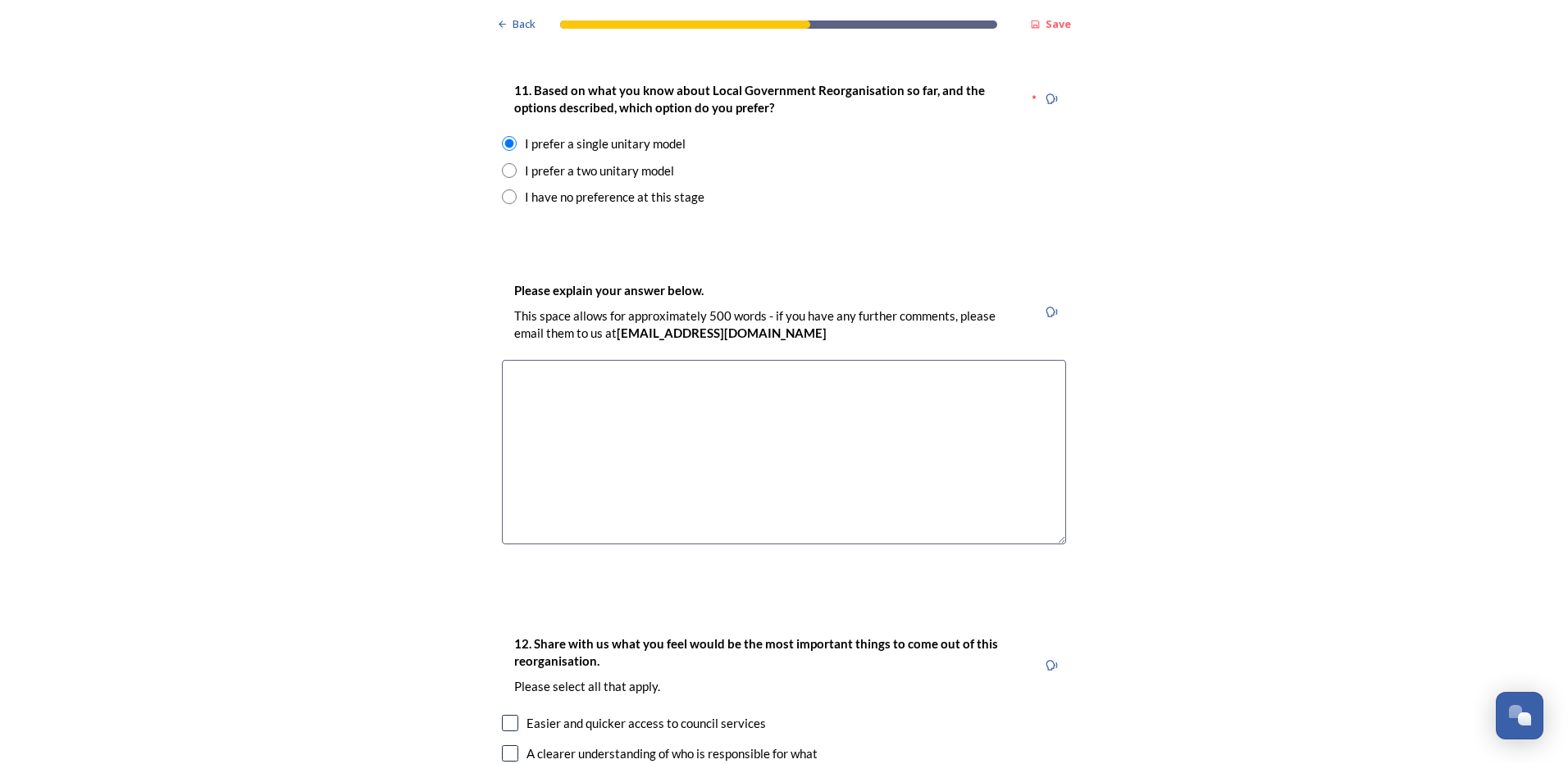
click at [602, 378] on textarea at bounding box center [784, 451] width 564 height 184
drag, startPoint x: 842, startPoint y: 328, endPoint x: 986, endPoint y: 303, distance: 146.2
click at [855, 359] on textarea "If the whole point of the reorganisation is to streamline services, why add to …" at bounding box center [784, 451] width 564 height 184
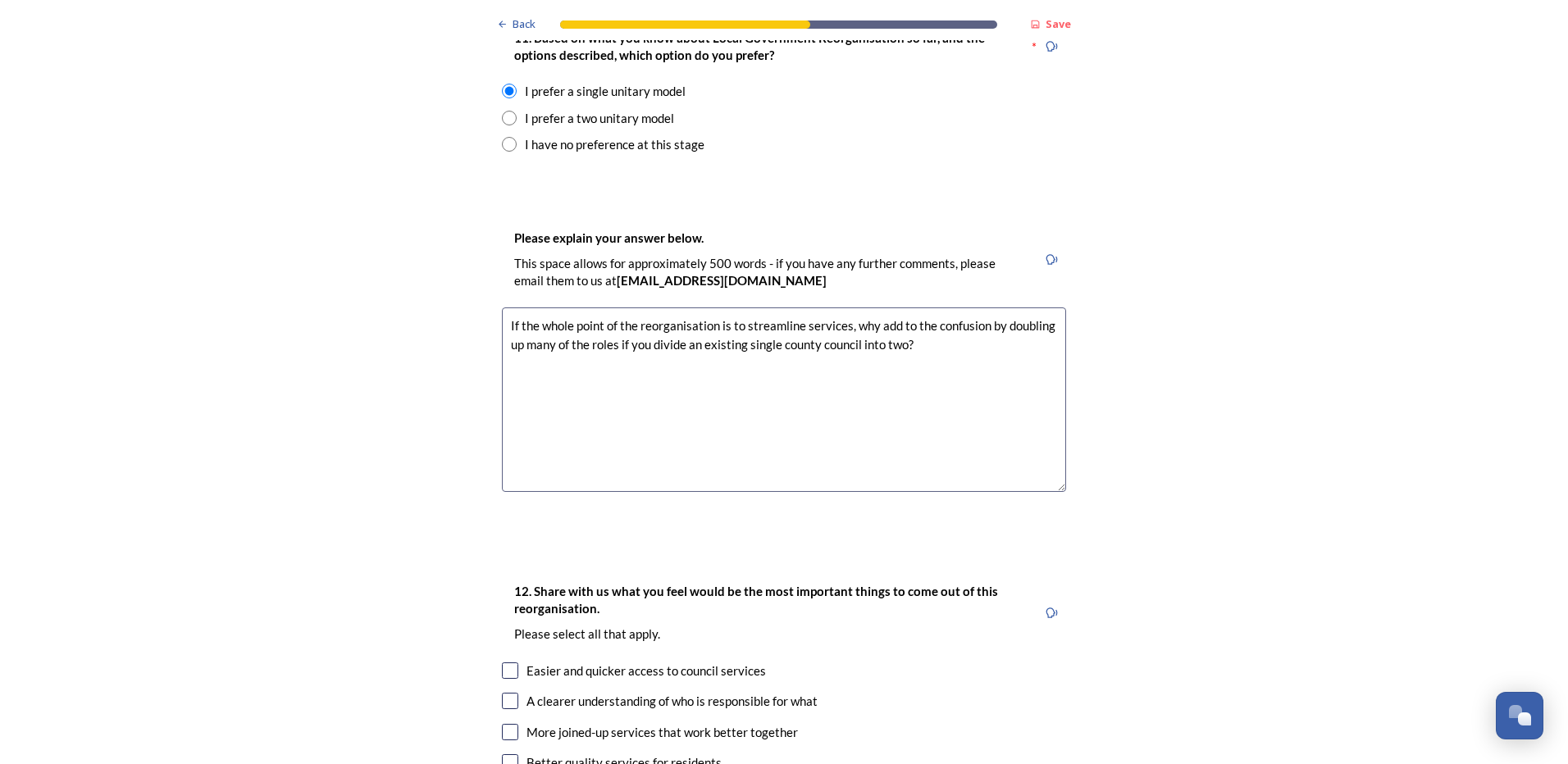
scroll to position [2295, 0]
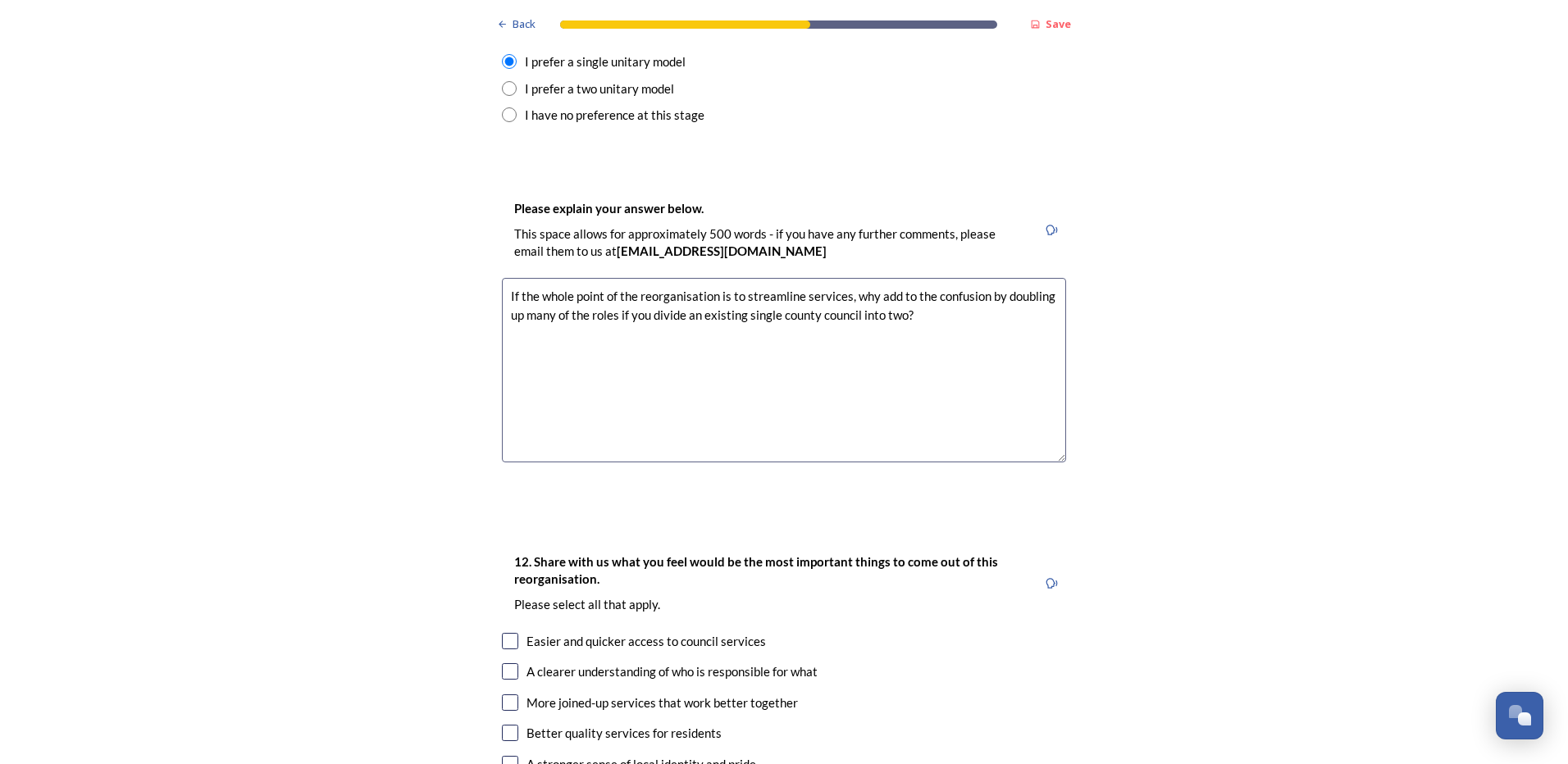
click at [953, 278] on textarea "If the whole point of the reorganisation is to streamline services, why add to …" at bounding box center [784, 370] width 564 height 184
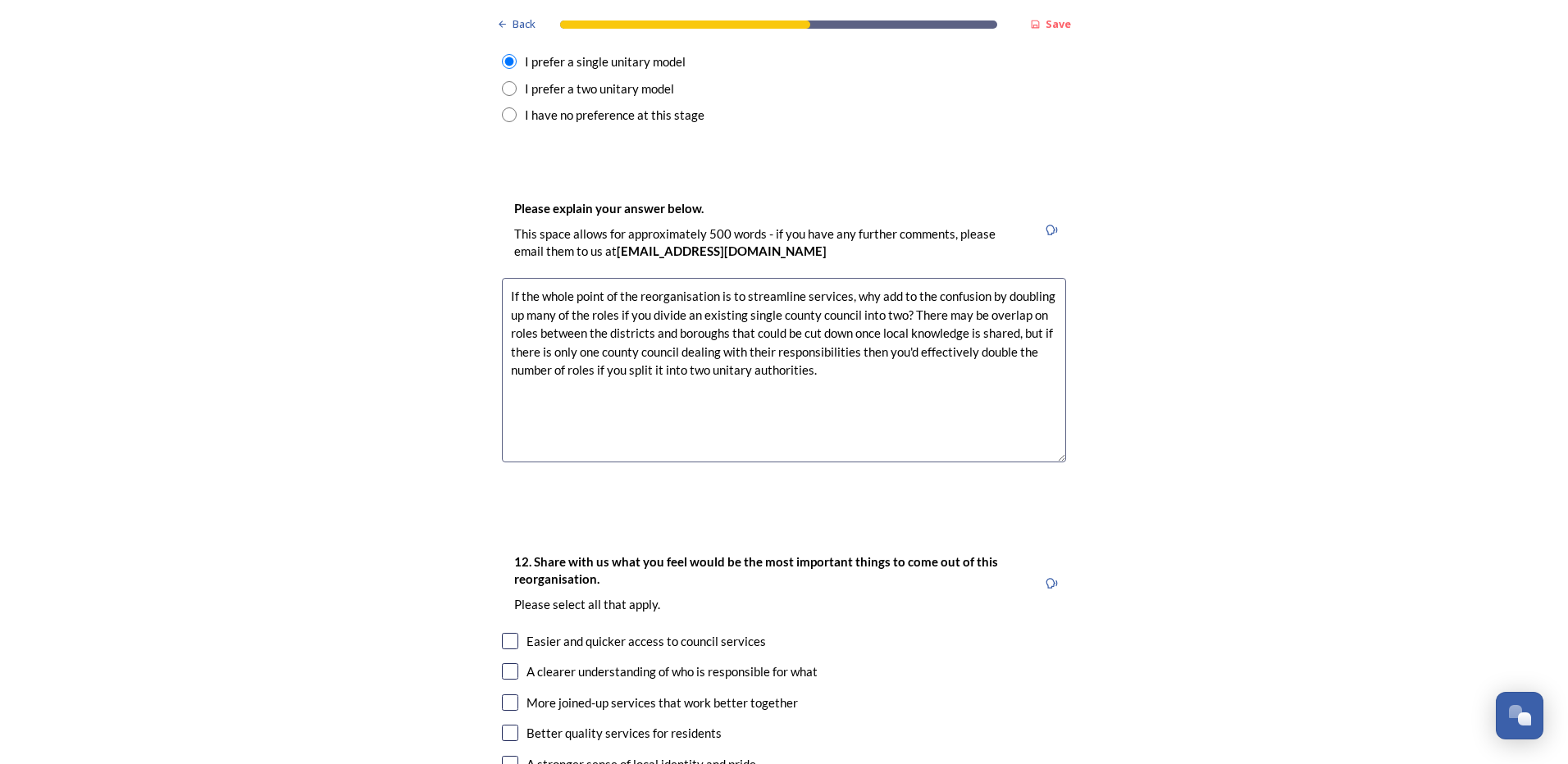
click at [591, 319] on textarea "If the whole point of the reorganisation is to streamline services, why add to …" at bounding box center [784, 370] width 564 height 184
click at [735, 319] on textarea "If the whole point of the reorganisation is to streamline services, why add to …" at bounding box center [784, 370] width 564 height 184
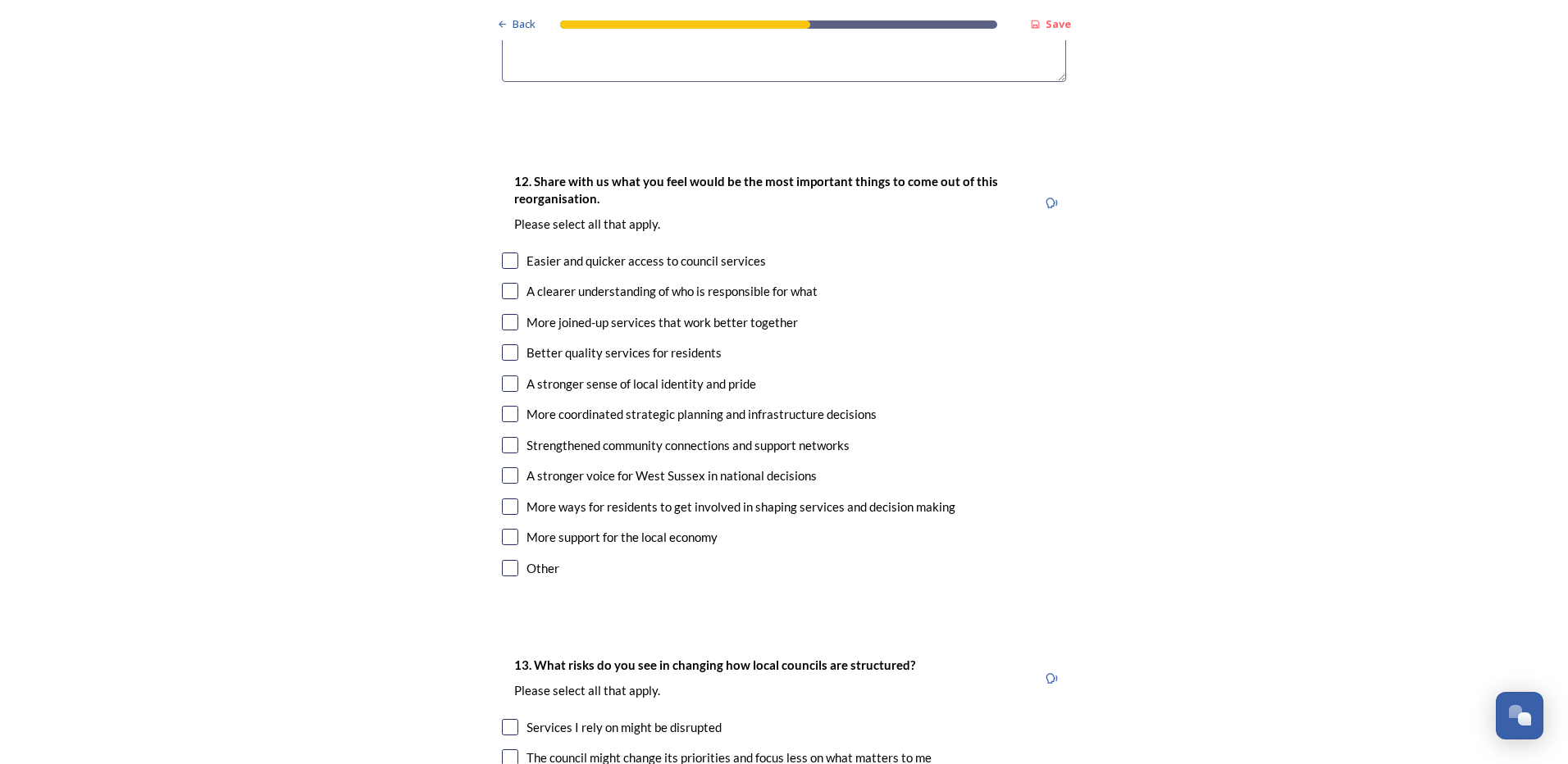
scroll to position [2704, 0]
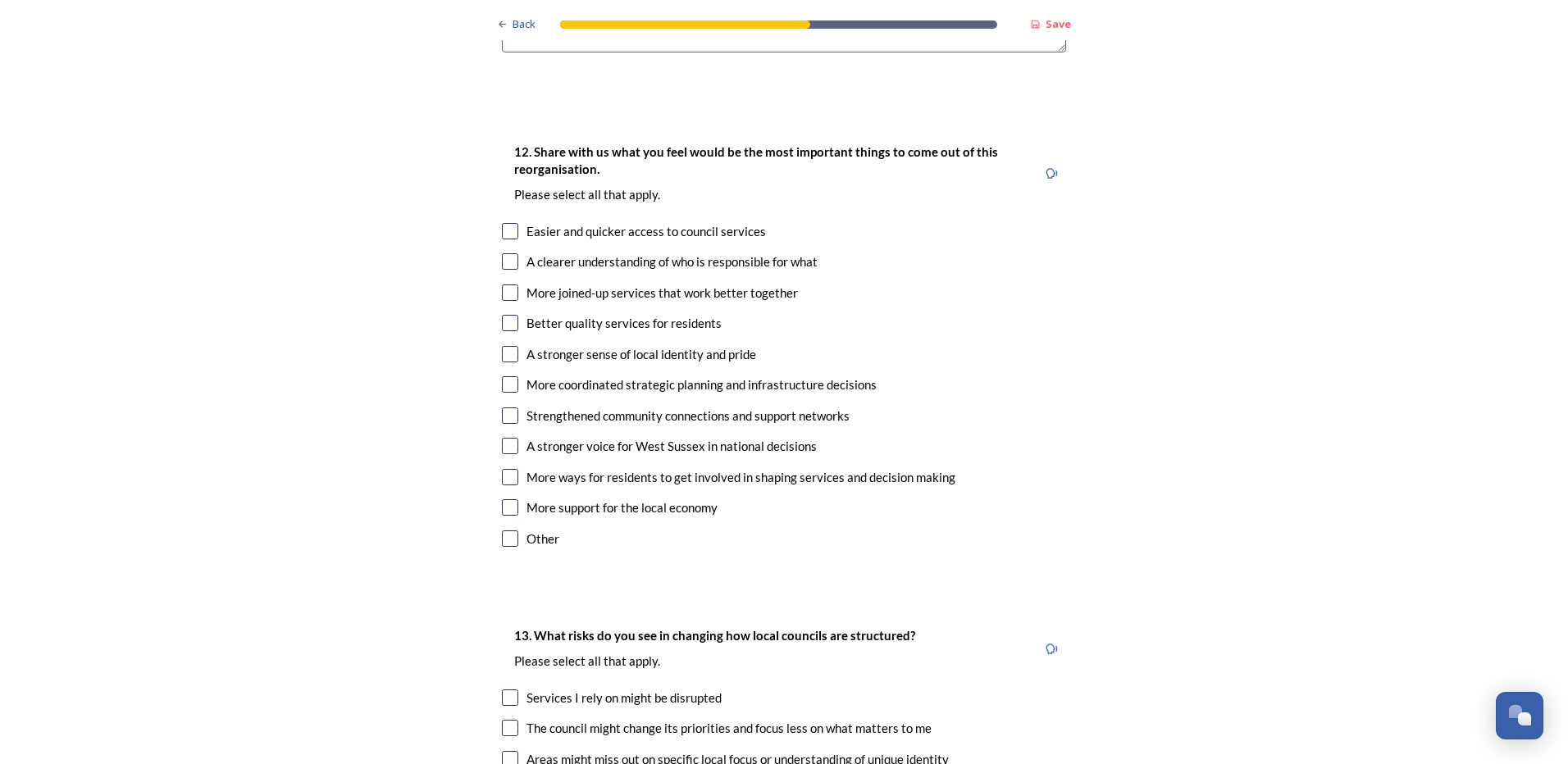
type textarea "If the whole point of the reorganisation is to streamline services, why add to …"
click at [509, 284] on input "checkbox" at bounding box center [510, 292] width 16 height 16
checkbox input "true"
click at [504, 223] on input "checkbox" at bounding box center [510, 231] width 16 height 16
checkbox input "true"
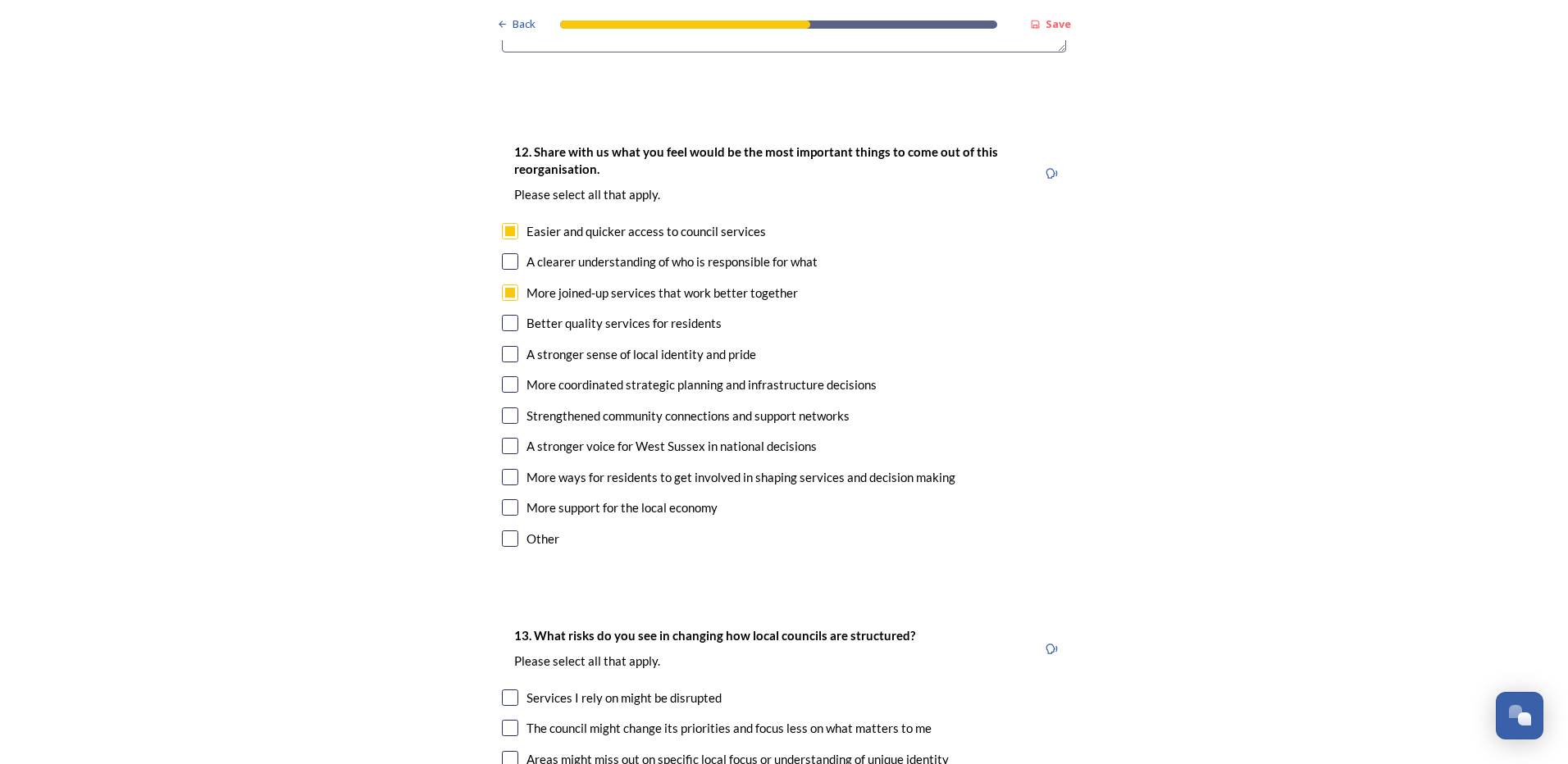
click at [506, 253] on input "checkbox" at bounding box center [510, 261] width 16 height 16
checkbox input "true"
click at [503, 376] on input "checkbox" at bounding box center [510, 384] width 16 height 16
checkbox input "true"
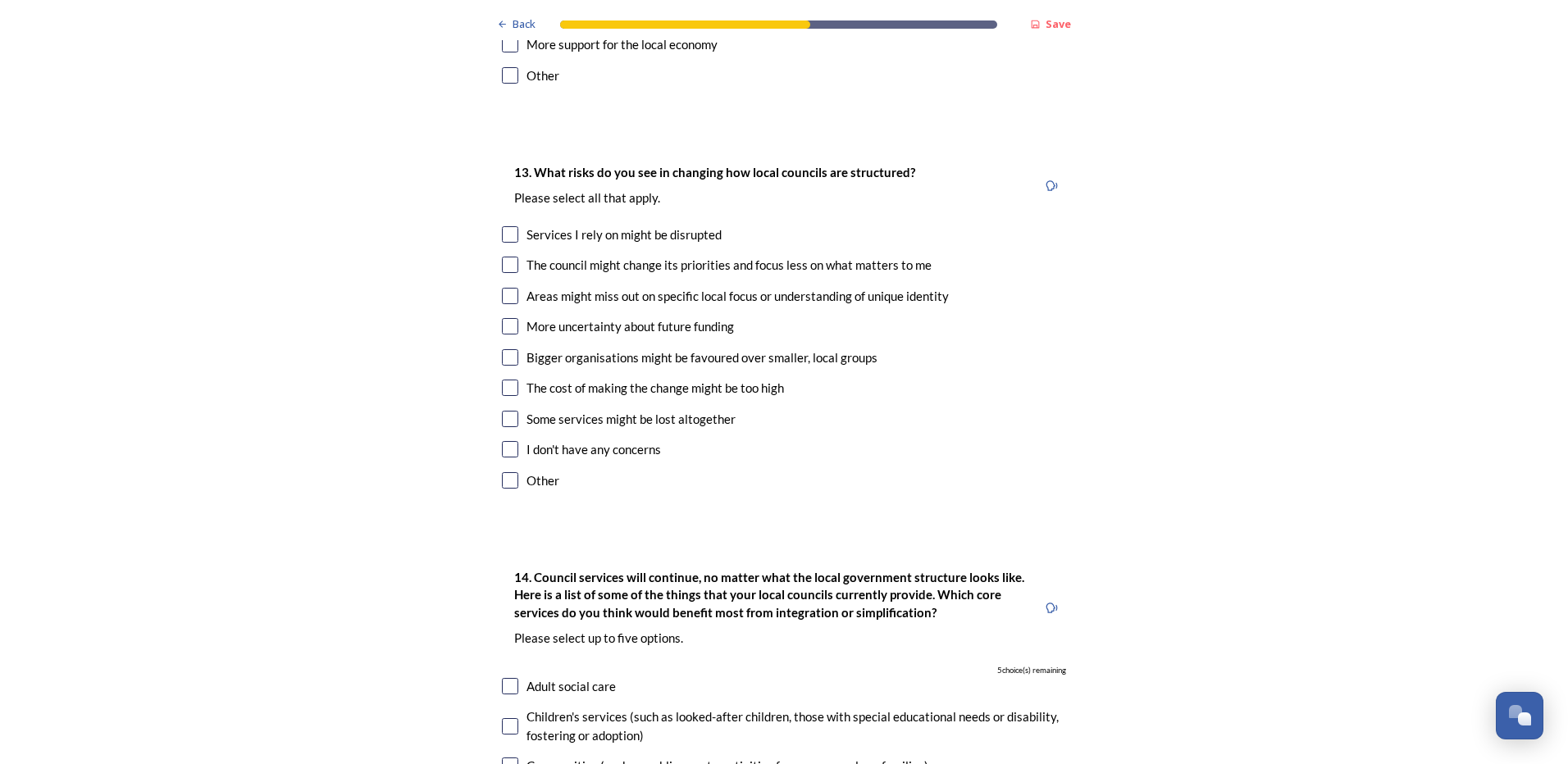
scroll to position [3196, 0]
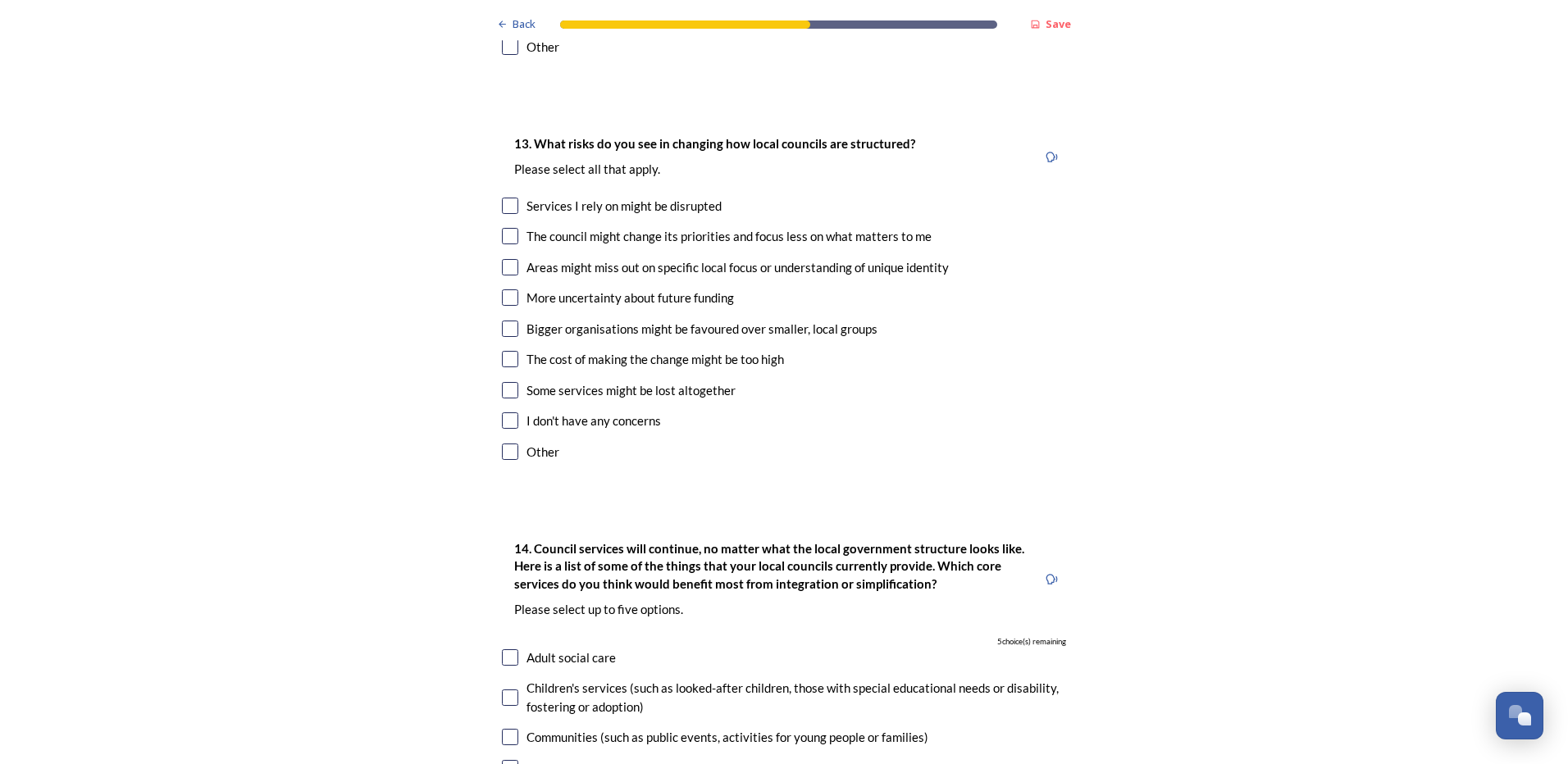
click at [507, 198] on input "checkbox" at bounding box center [510, 205] width 16 height 16
checkbox input "true"
click at [508, 227] on input "checkbox" at bounding box center [510, 235] width 16 height 16
checkbox input "true"
click at [502, 290] on input "checkbox" at bounding box center [510, 297] width 16 height 16
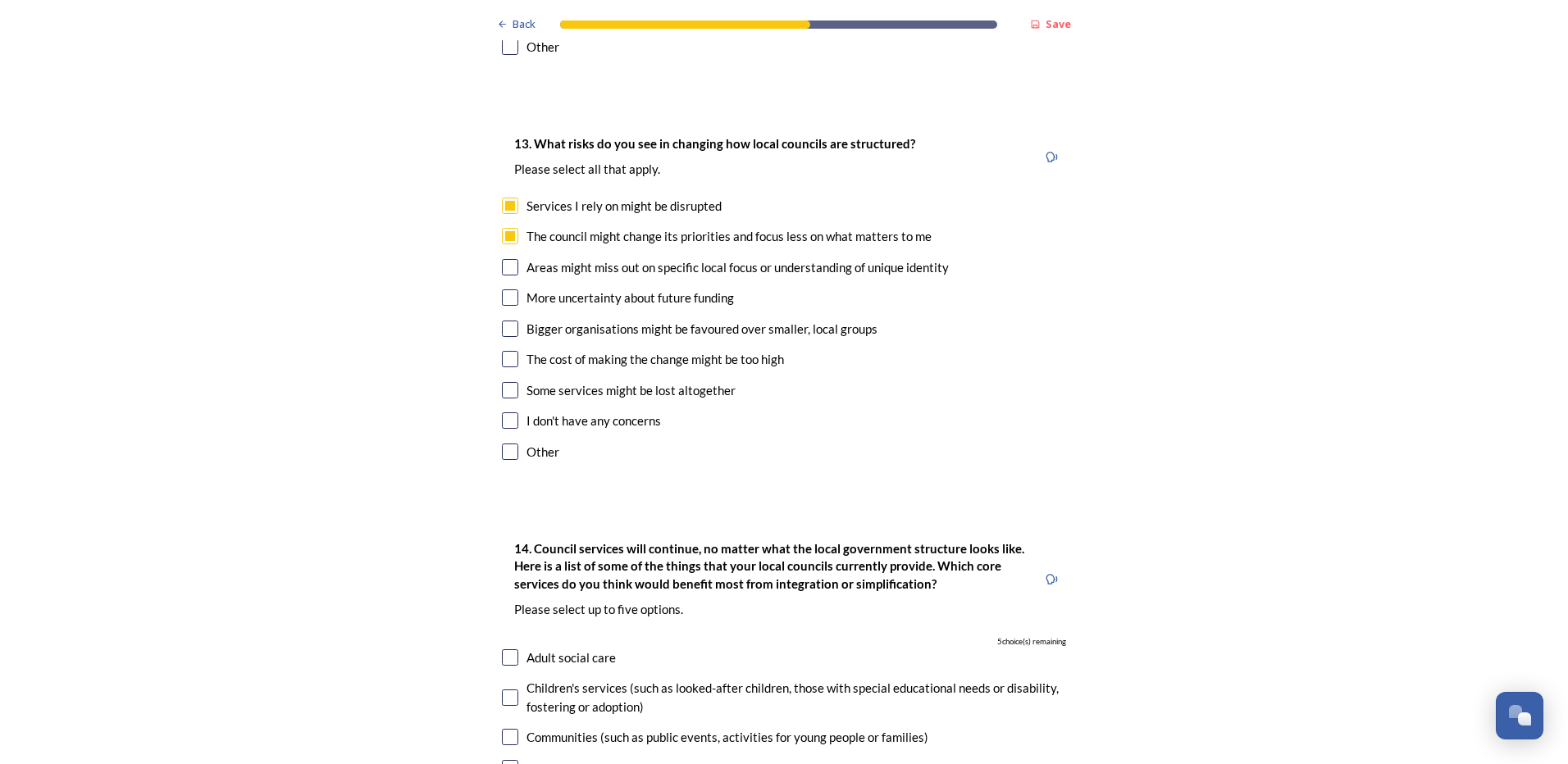
checkbox input "true"
click at [507, 444] on input "checkbox" at bounding box center [510, 451] width 16 height 16
checkbox input "true"
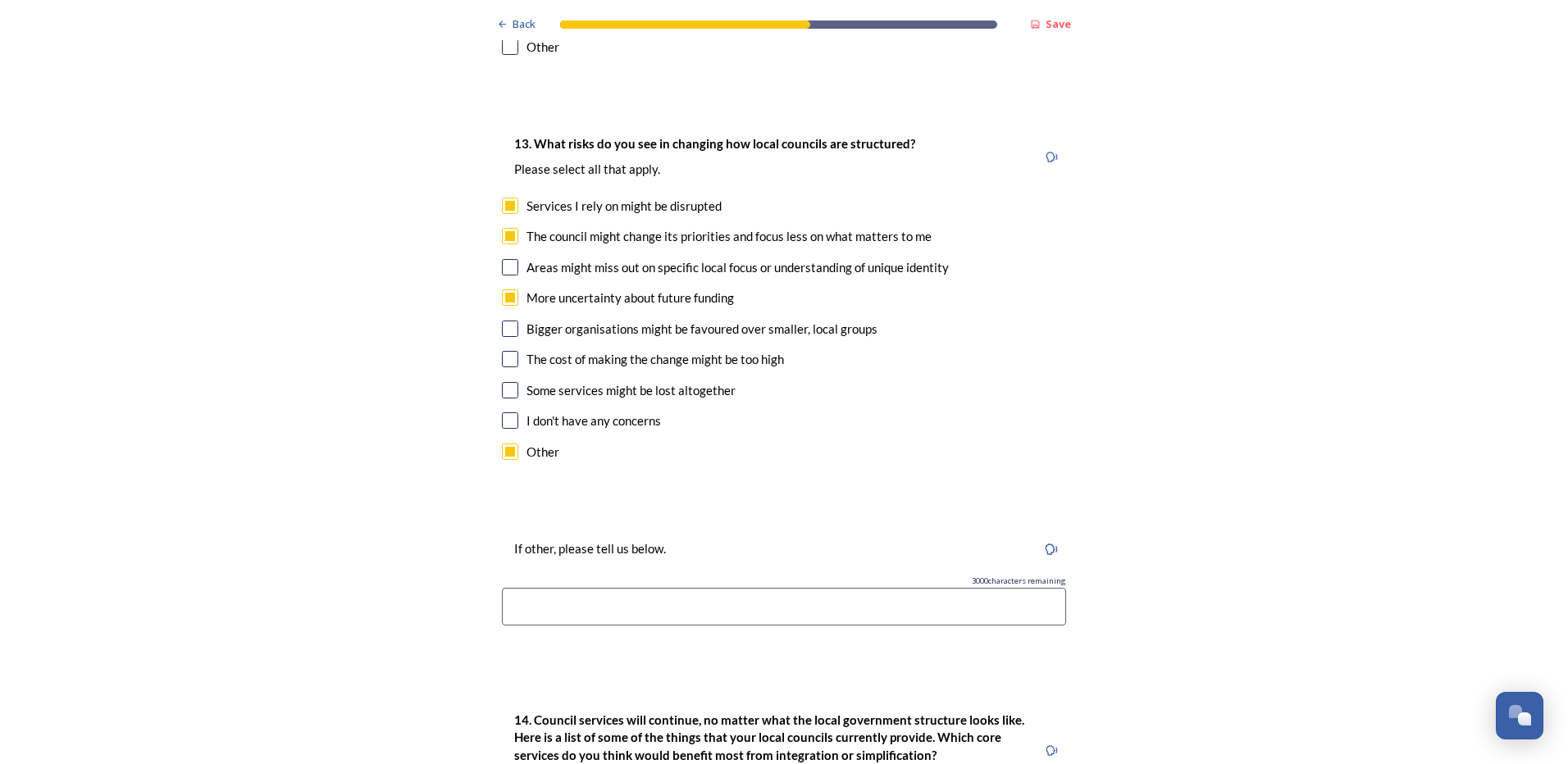
click at [547, 588] on input at bounding box center [784, 606] width 564 height 37
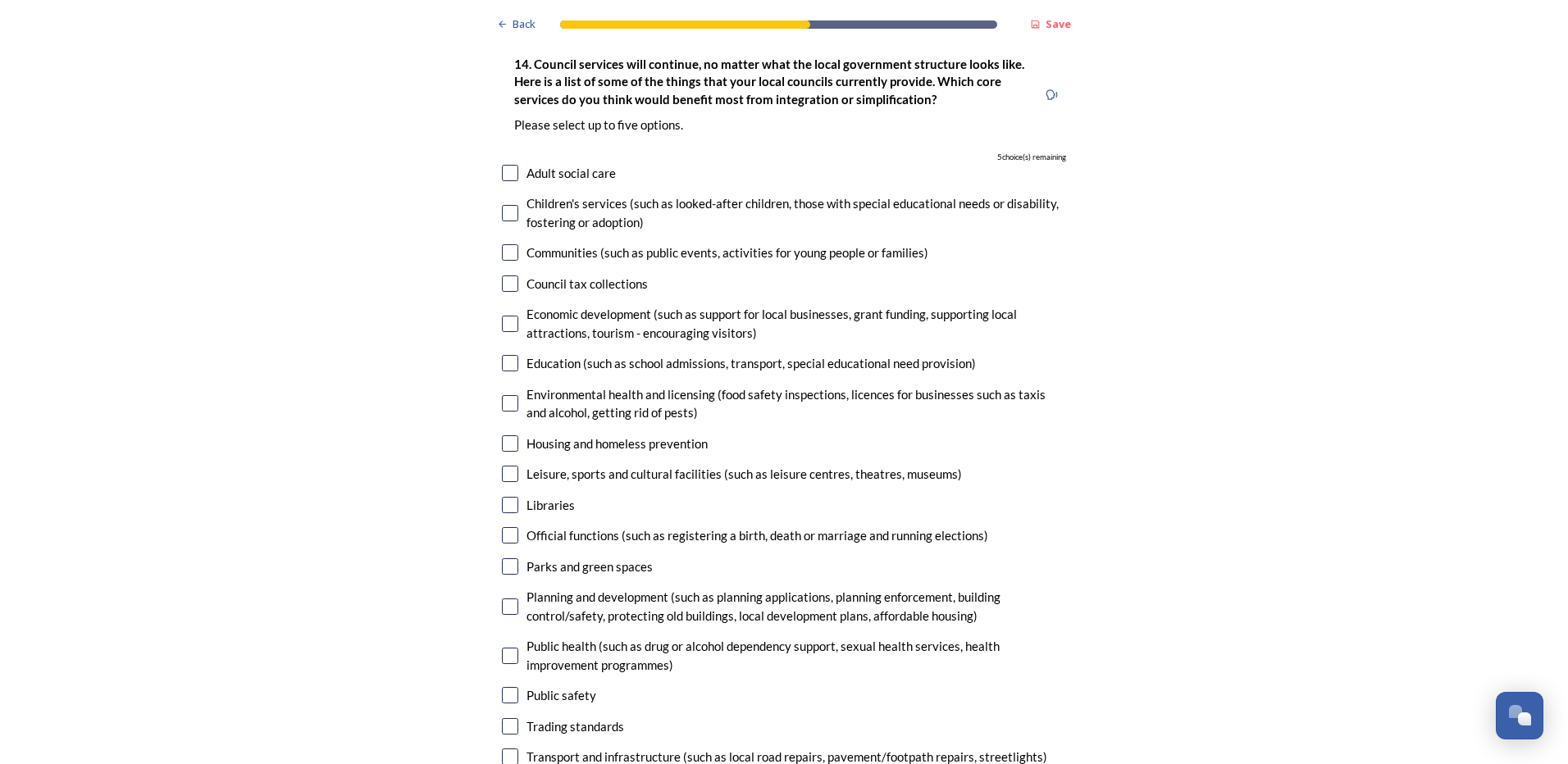
scroll to position [3933, 0]
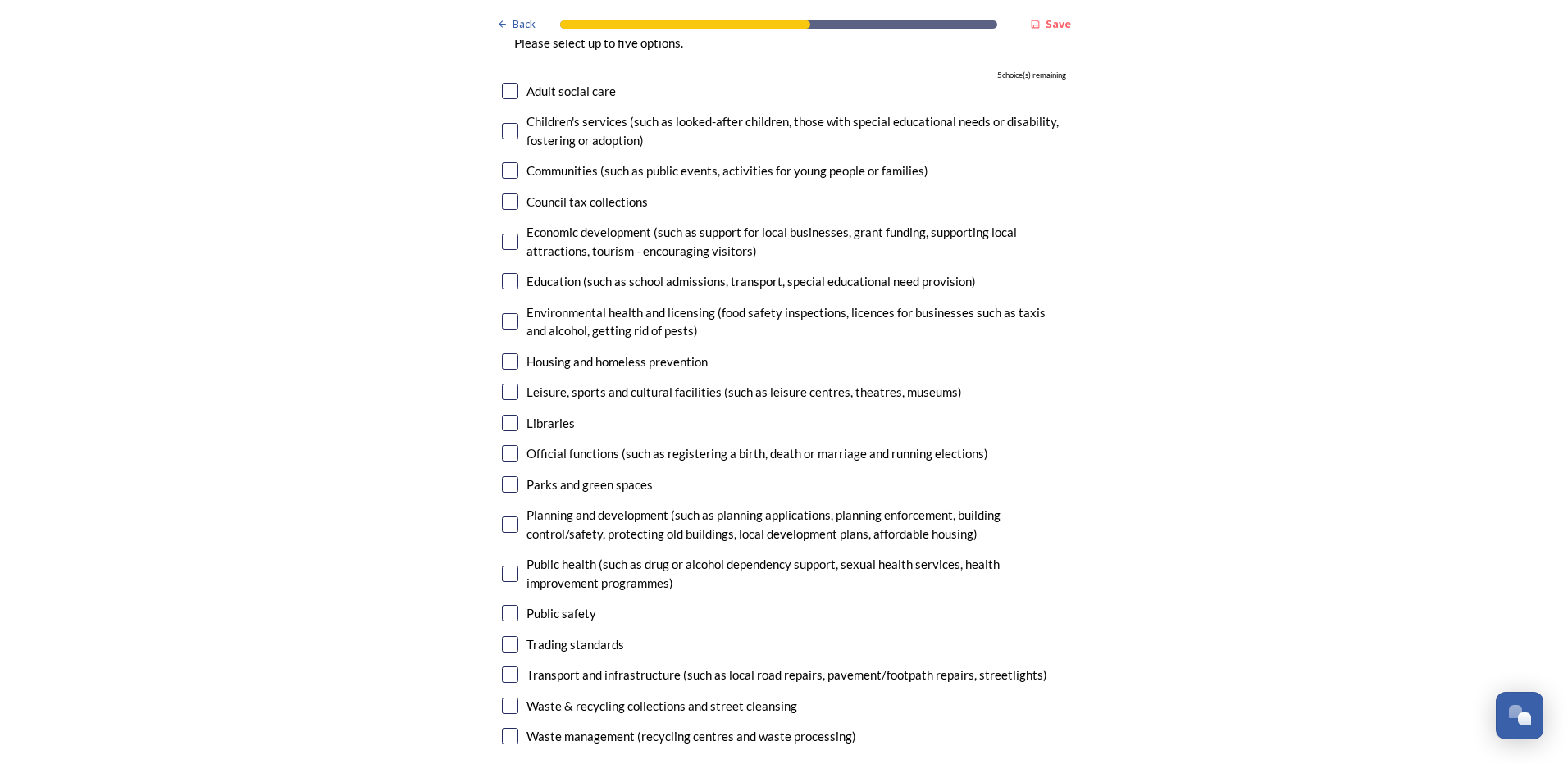
type input "It may be even harder for local communities to contact their local council repr…"
click at [507, 516] on input "checkbox" at bounding box center [510, 524] width 16 height 16
checkbox input "true"
click at [502, 666] on input "checkbox" at bounding box center [510, 674] width 16 height 16
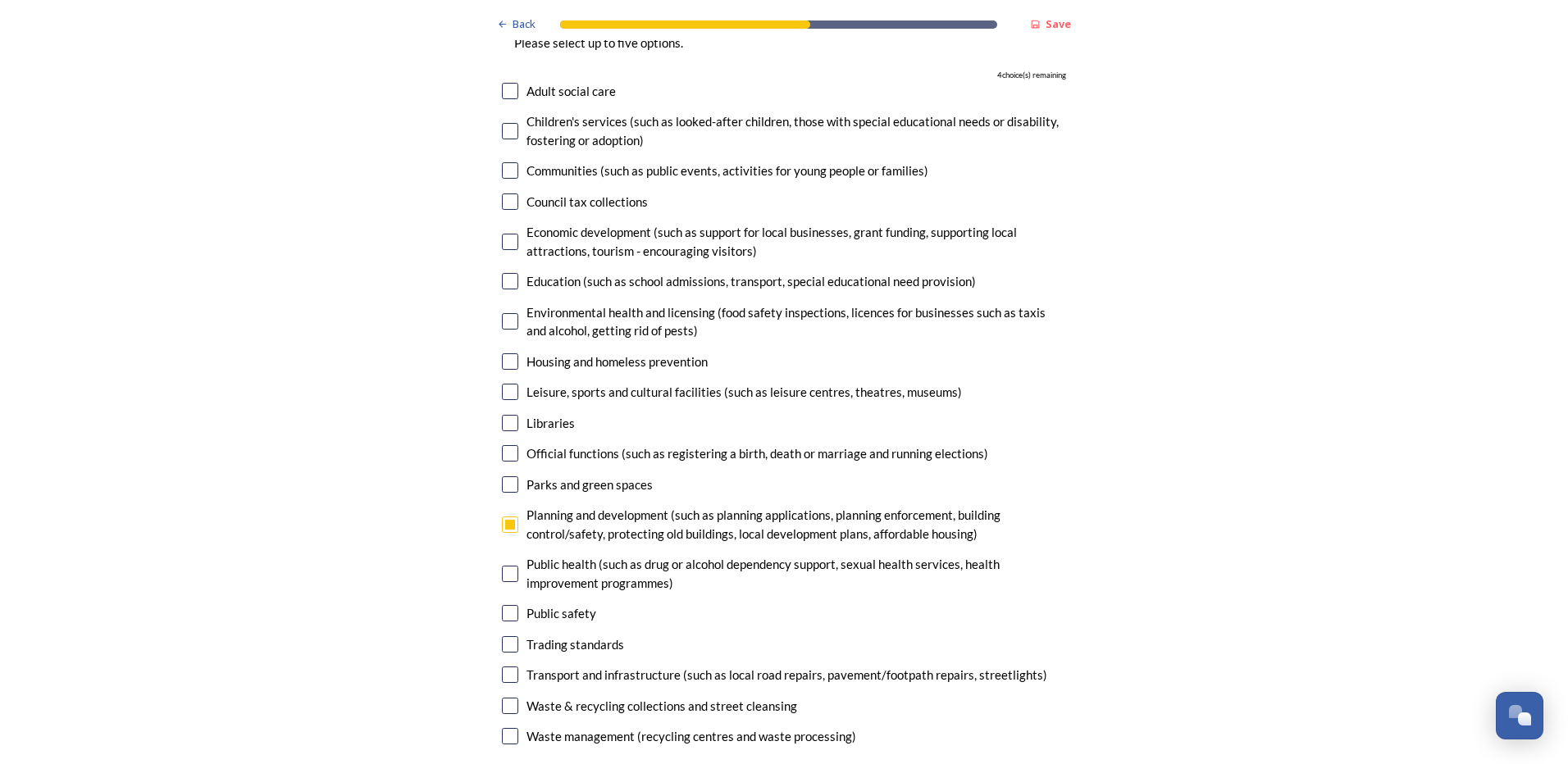
checkbox input "true"
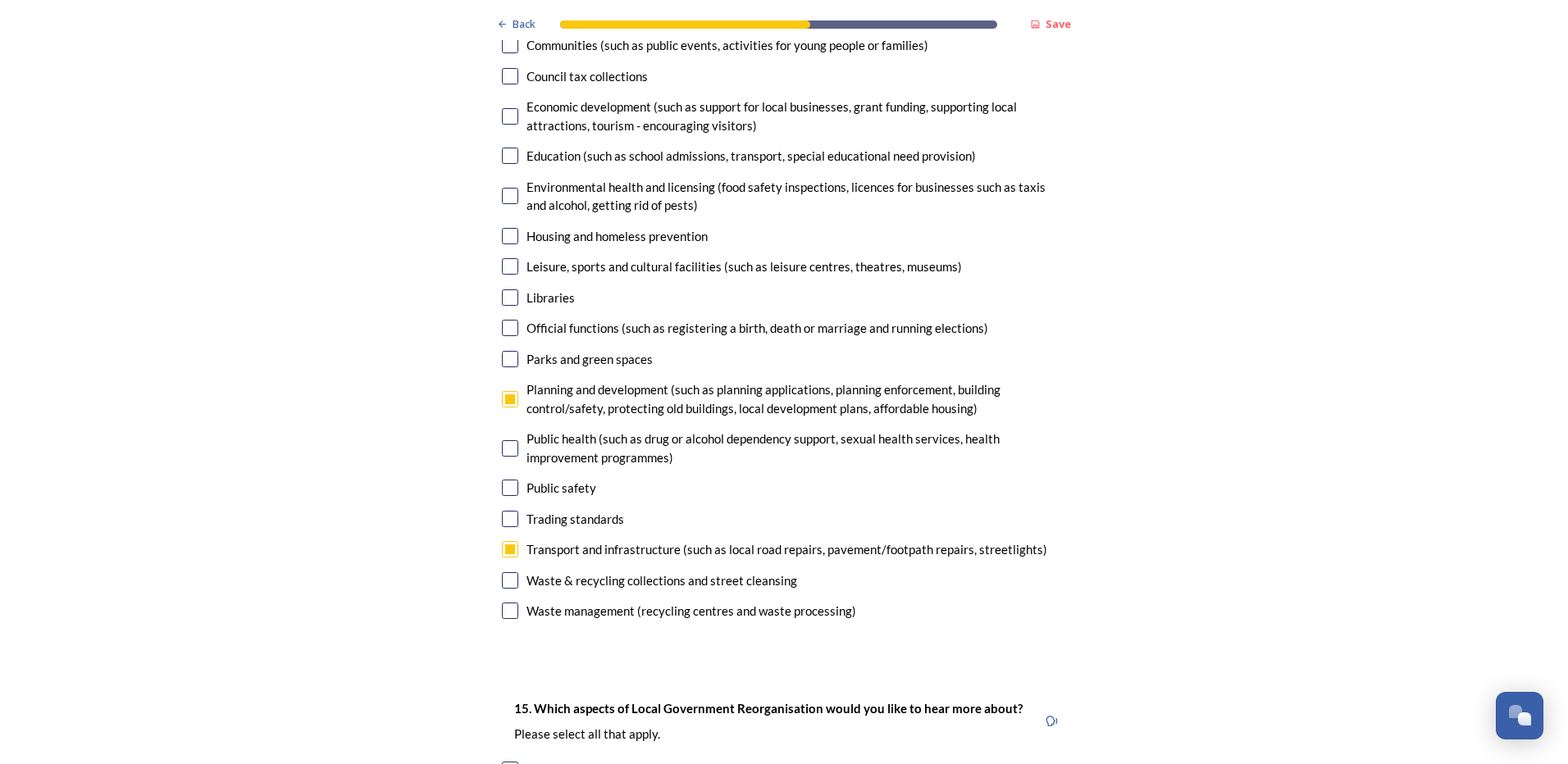
scroll to position [4098, 0]
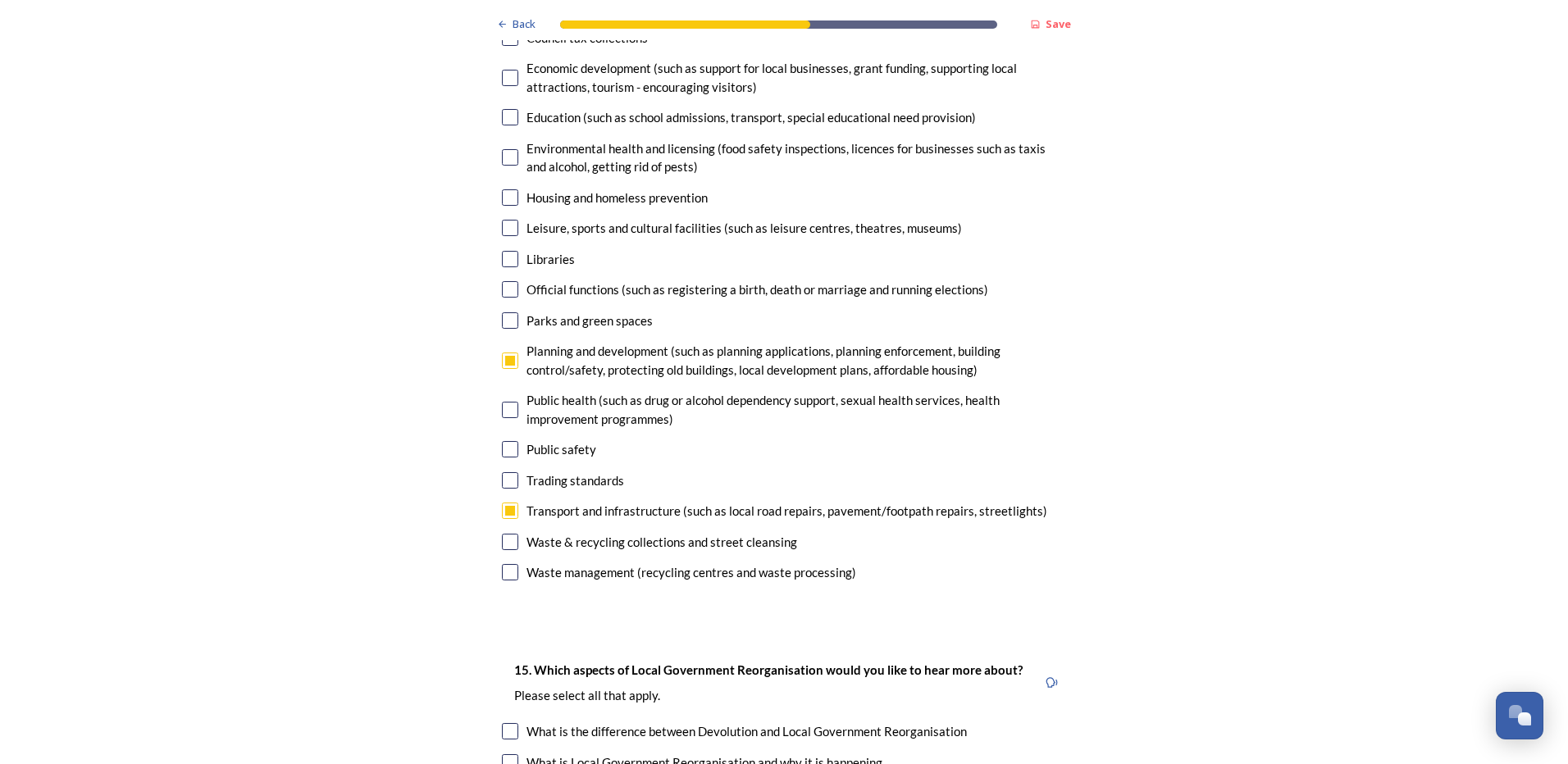
click at [502, 313] on input "checkbox" at bounding box center [510, 320] width 16 height 16
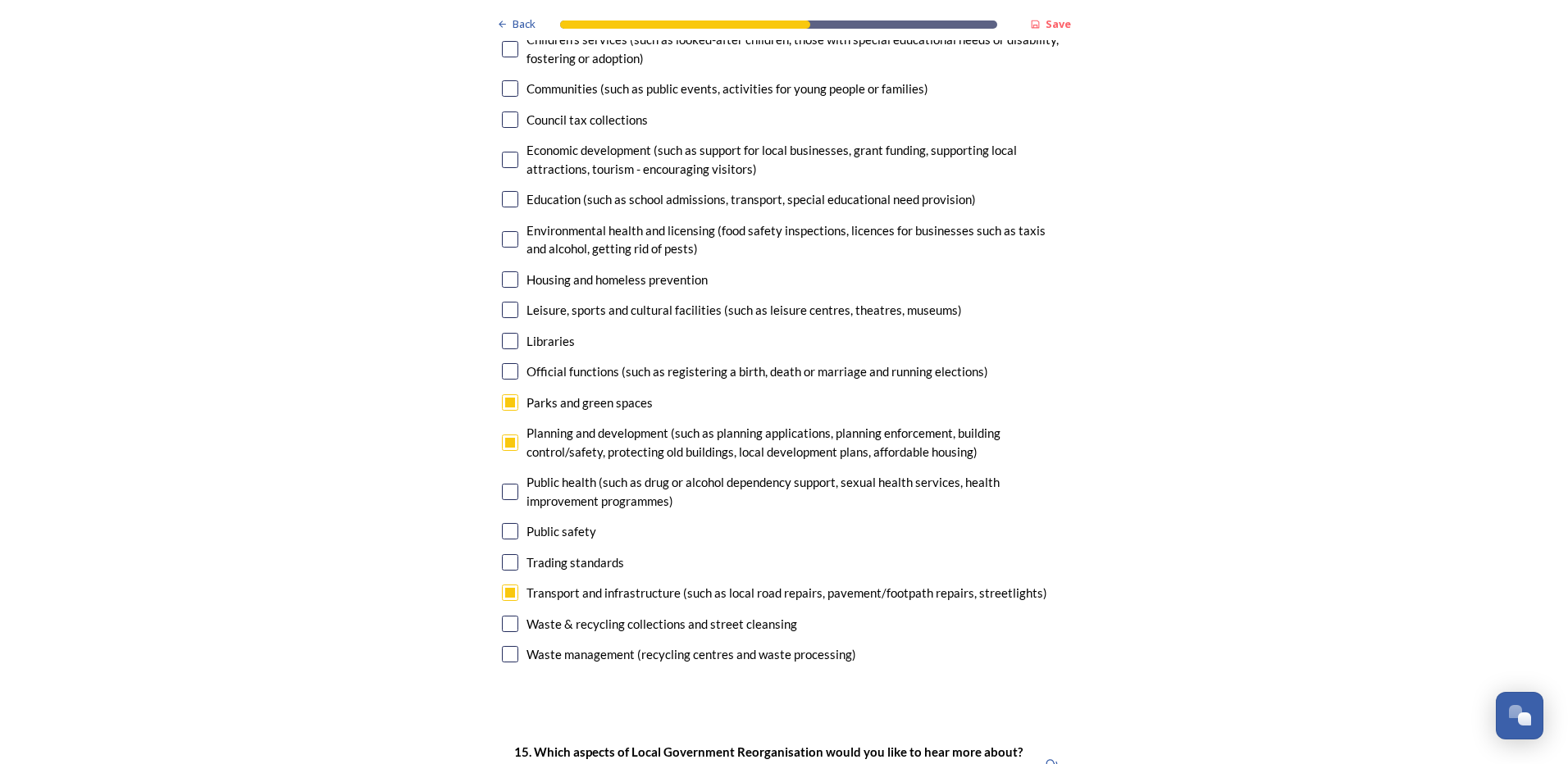
scroll to position [4179, 0]
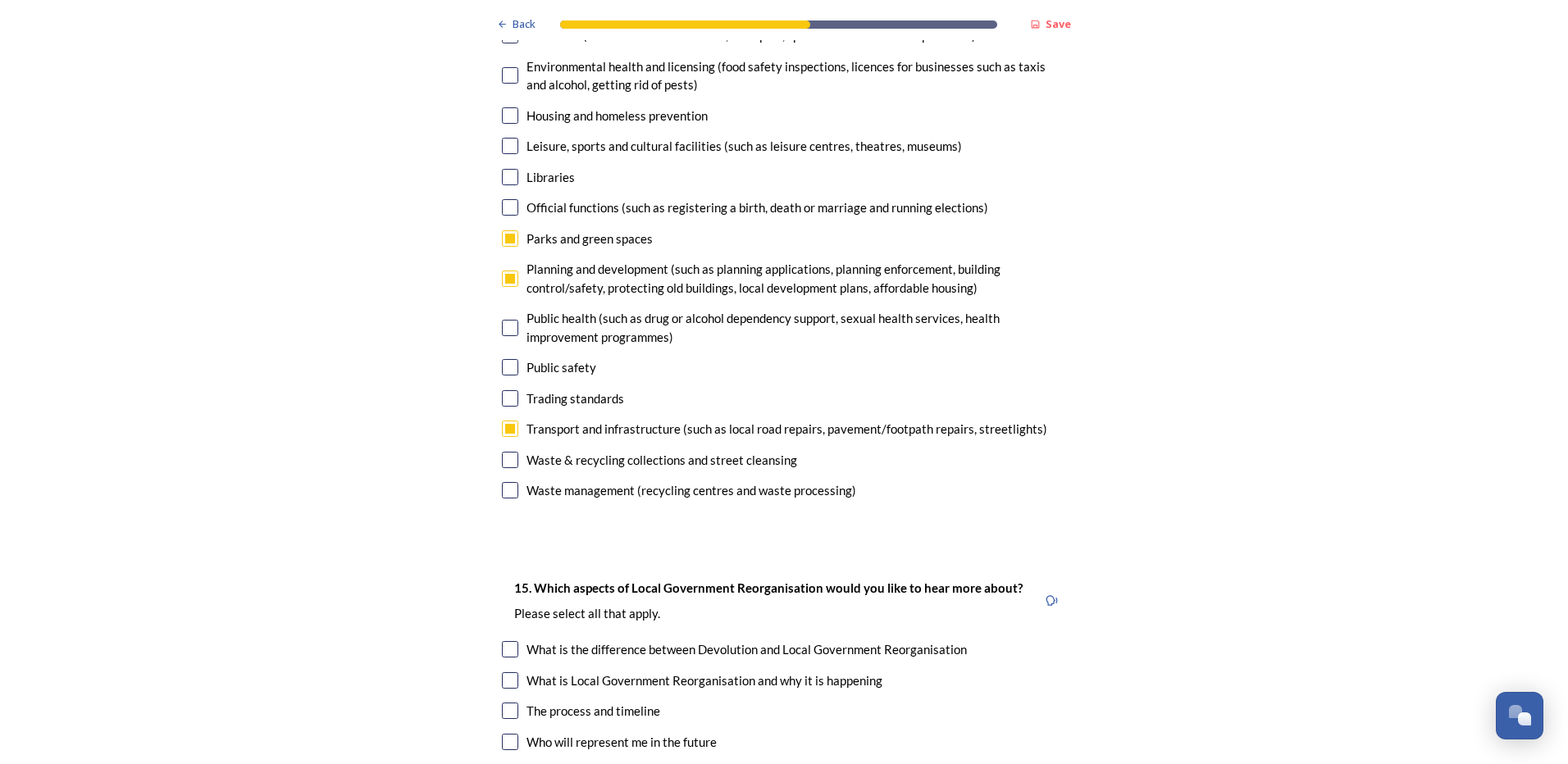
click at [504, 230] on input "checkbox" at bounding box center [510, 238] width 16 height 16
checkbox input "false"
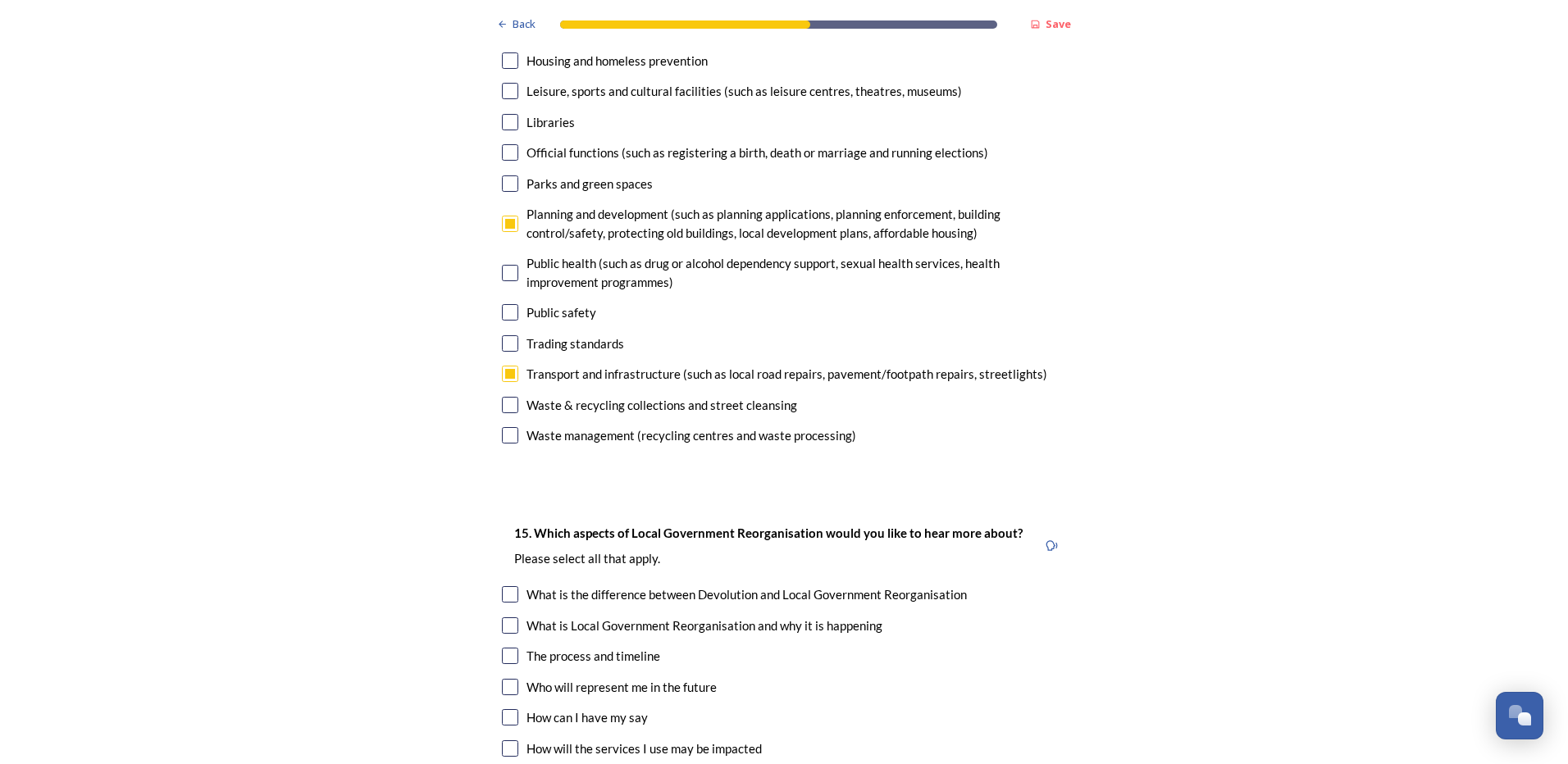
scroll to position [4261, 0]
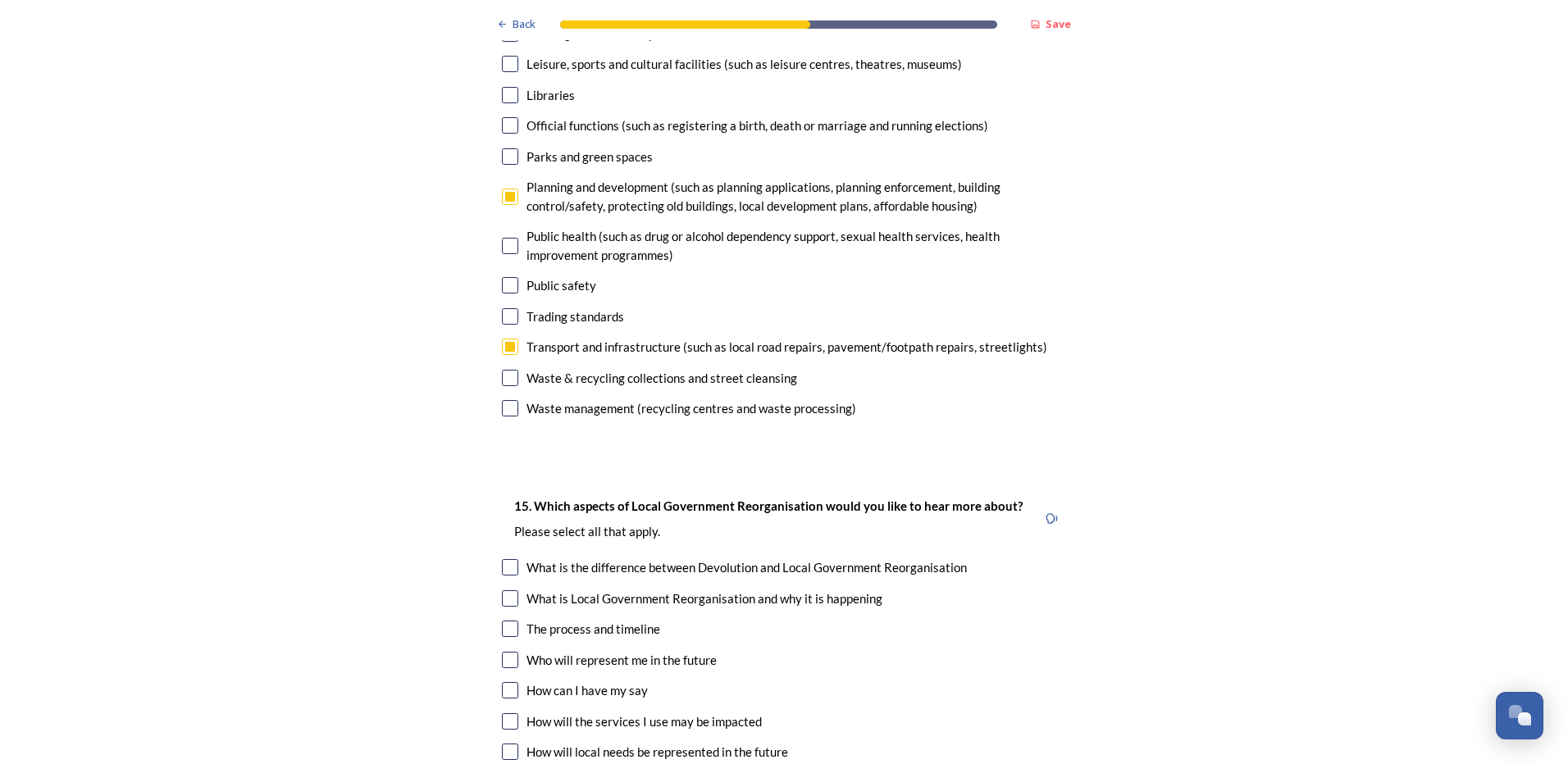
click at [502, 370] on input "checkbox" at bounding box center [510, 377] width 16 height 16
checkbox input "true"
click at [505, 400] on input "checkbox" at bounding box center [510, 408] width 16 height 16
checkbox input "true"
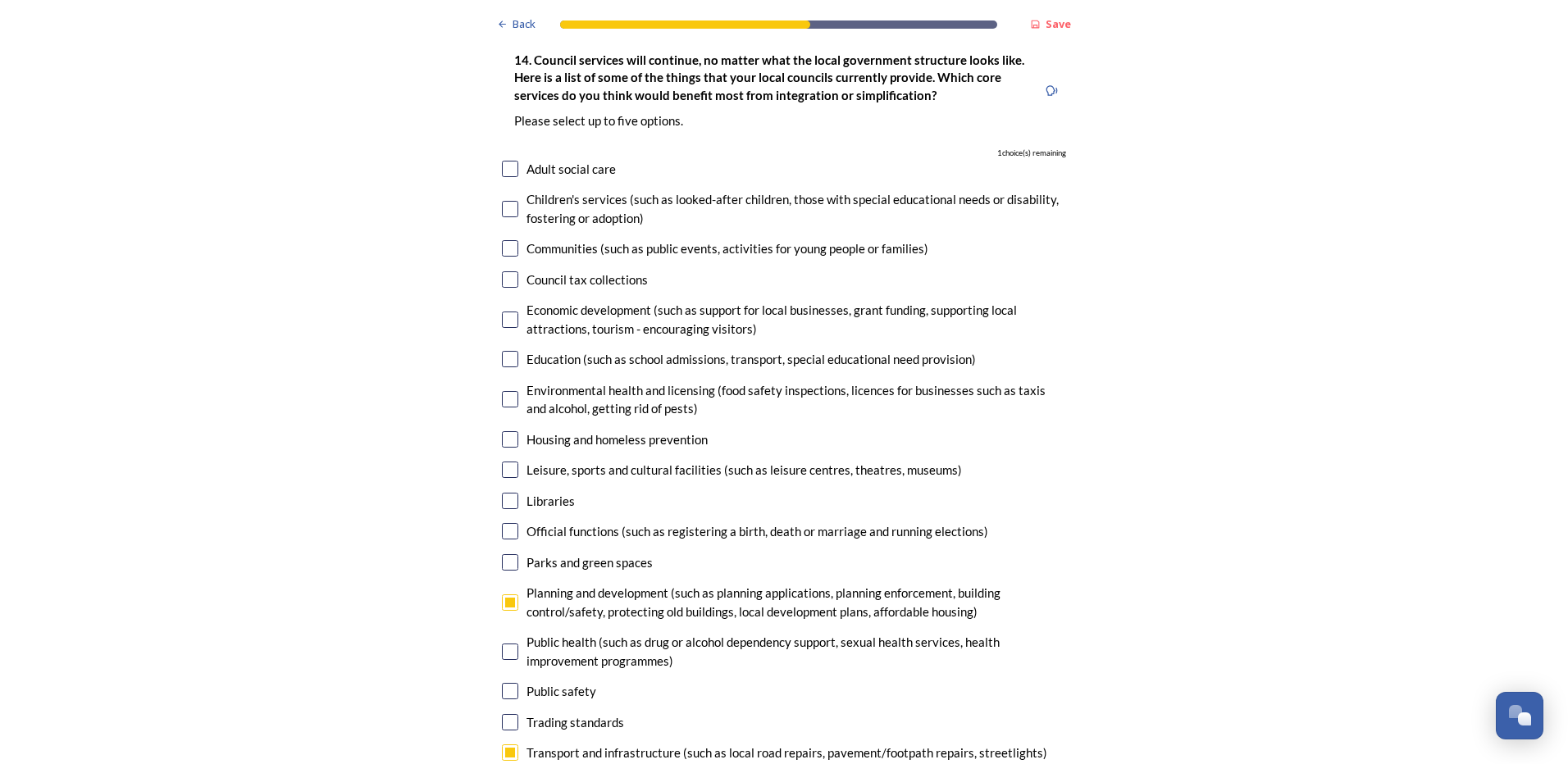
scroll to position [3852, 0]
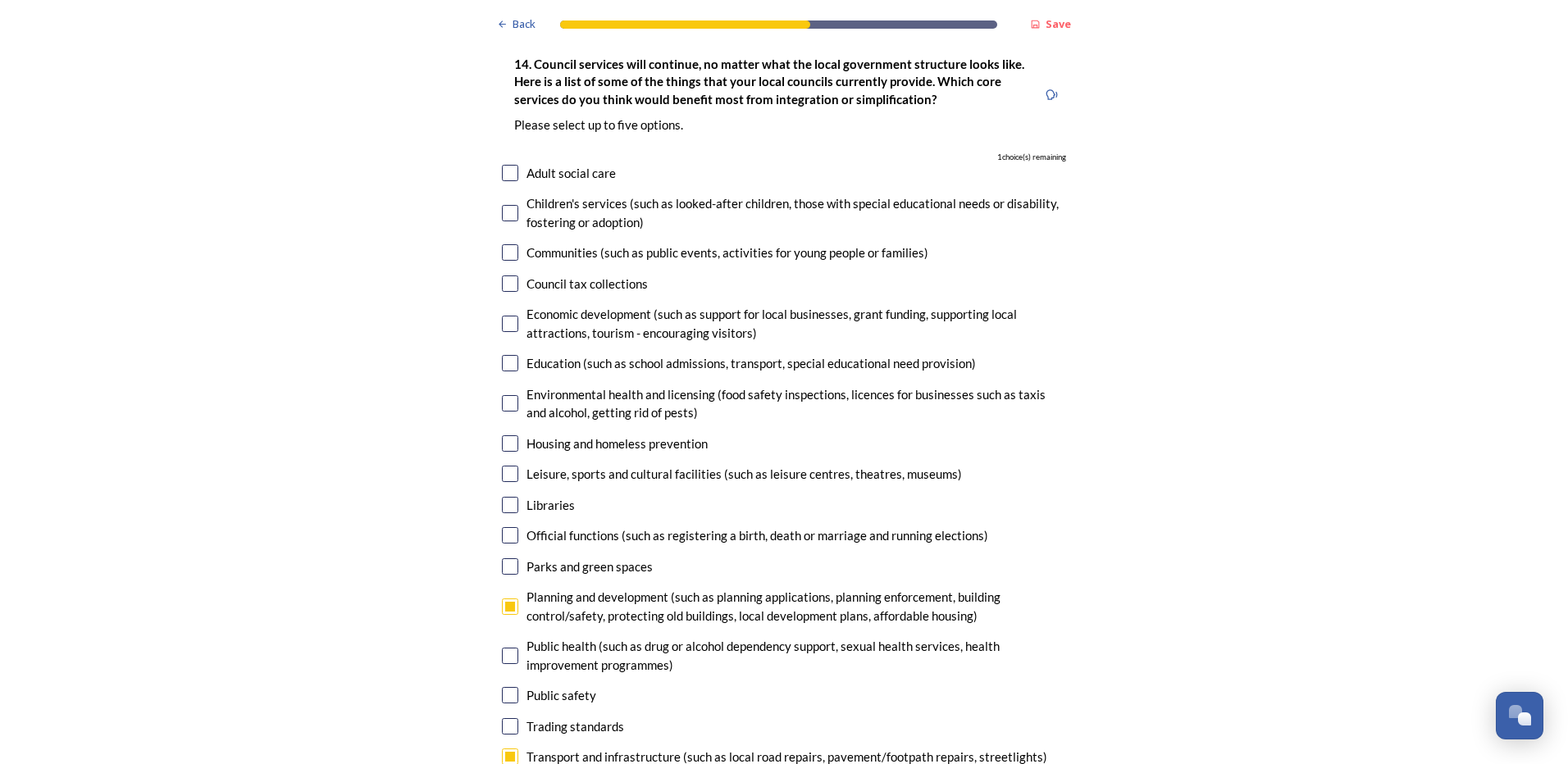
click at [502, 164] on input "checkbox" at bounding box center [510, 172] width 16 height 16
click at [504, 164] on input "checkbox" at bounding box center [510, 172] width 16 height 16
checkbox input "false"
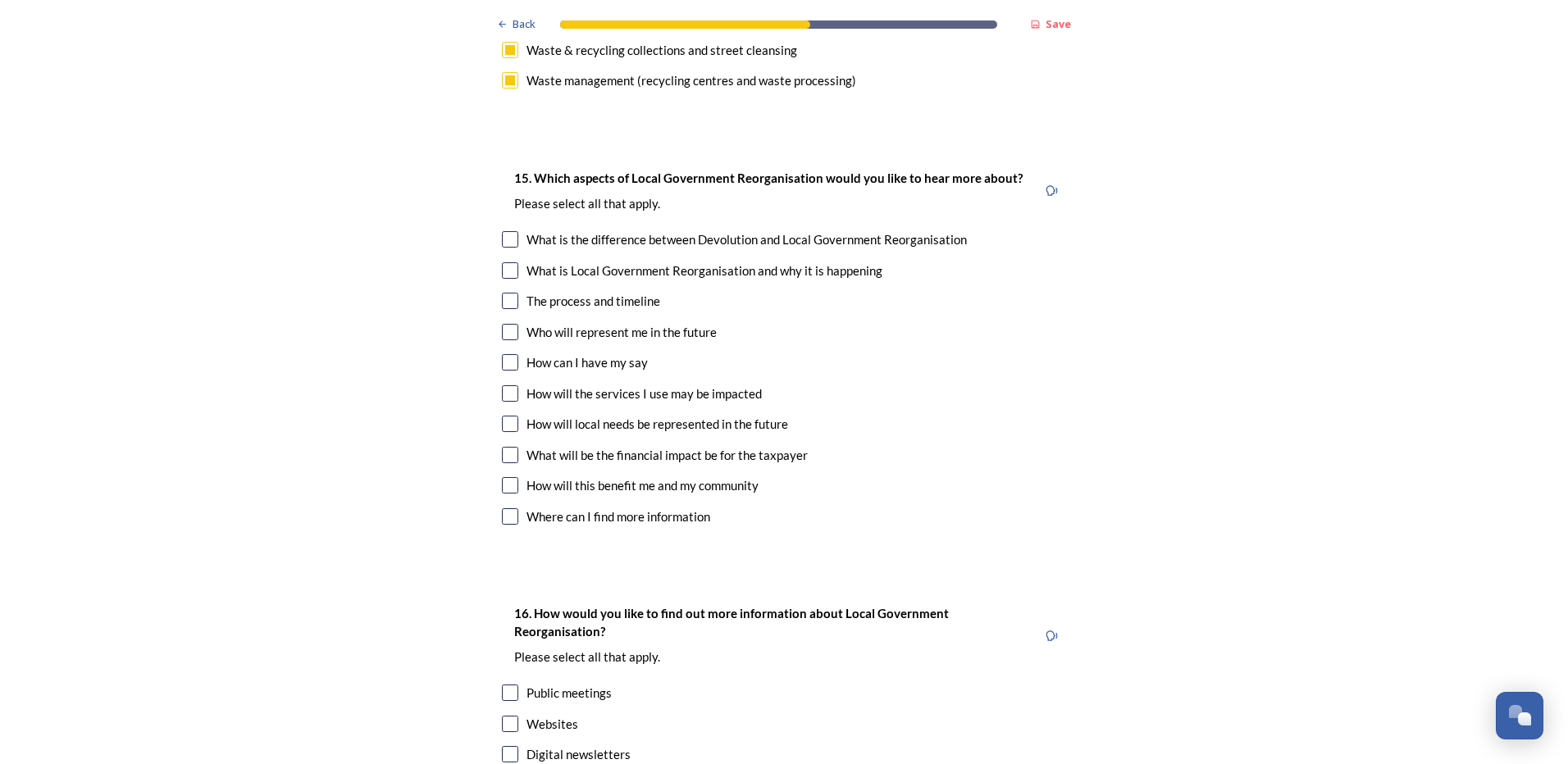
scroll to position [4671, 0]
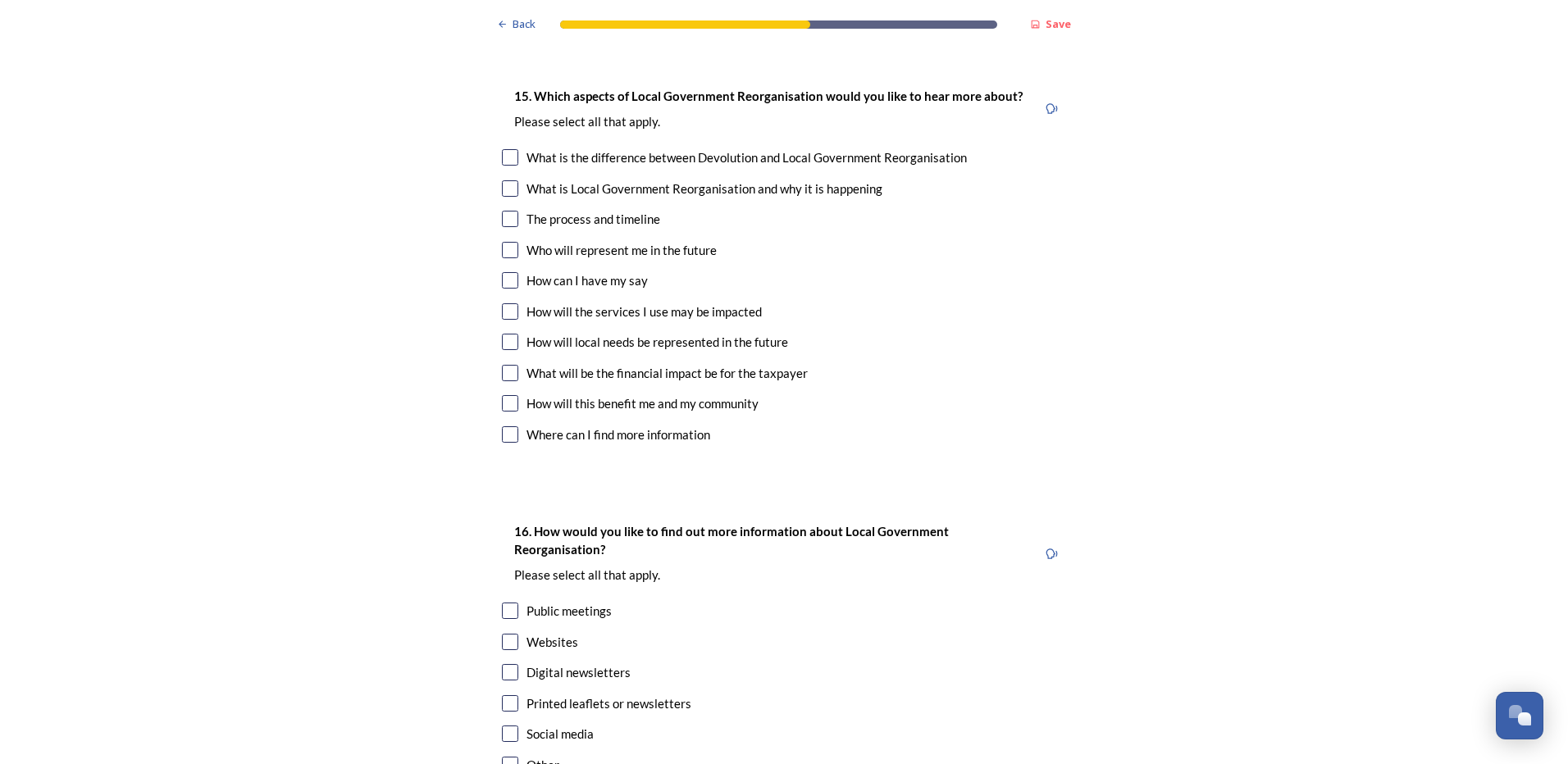
click at [506, 365] on input "checkbox" at bounding box center [510, 372] width 16 height 16
checkbox input "true"
click at [503, 334] on input "checkbox" at bounding box center [510, 342] width 16 height 16
checkbox input "true"
click at [503, 303] on input "checkbox" at bounding box center [510, 311] width 16 height 16
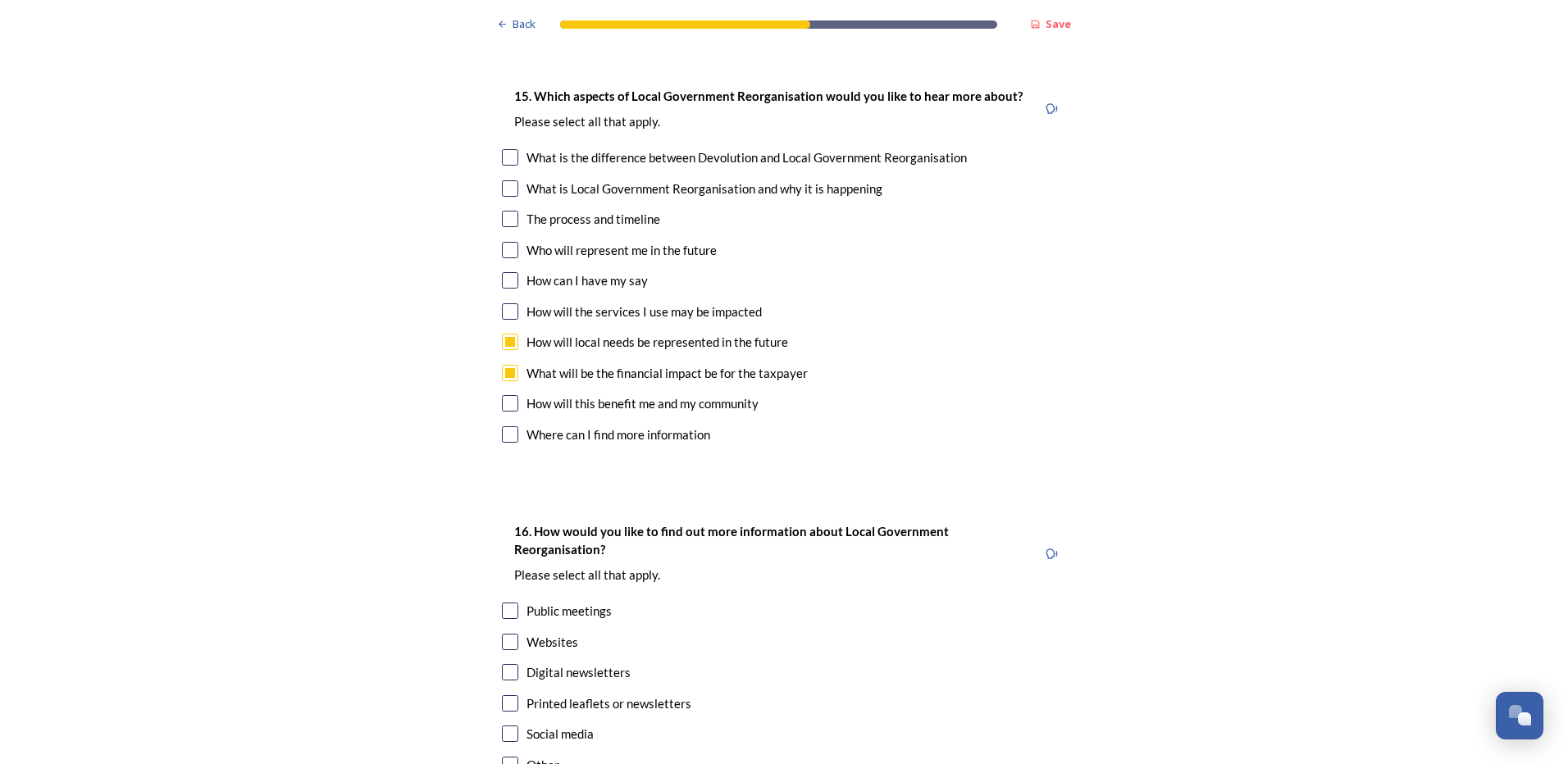
checkbox input "true"
click at [505, 272] on input "checkbox" at bounding box center [510, 279] width 16 height 16
checkbox input "true"
click at [503, 210] on input "checkbox" at bounding box center [510, 218] width 16 height 16
checkbox input "true"
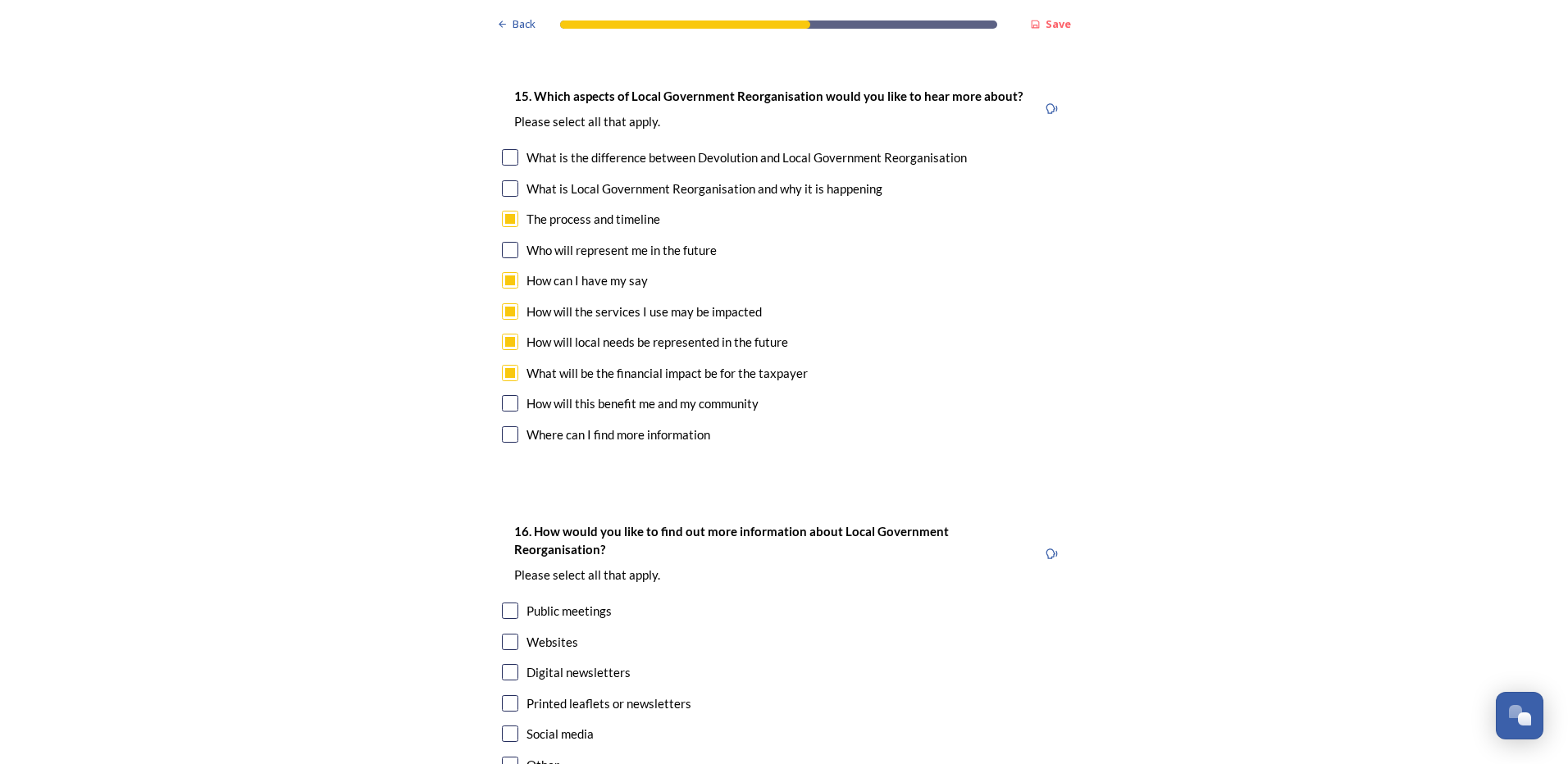
click at [505, 395] on input "checkbox" at bounding box center [510, 403] width 16 height 16
checkbox input "true"
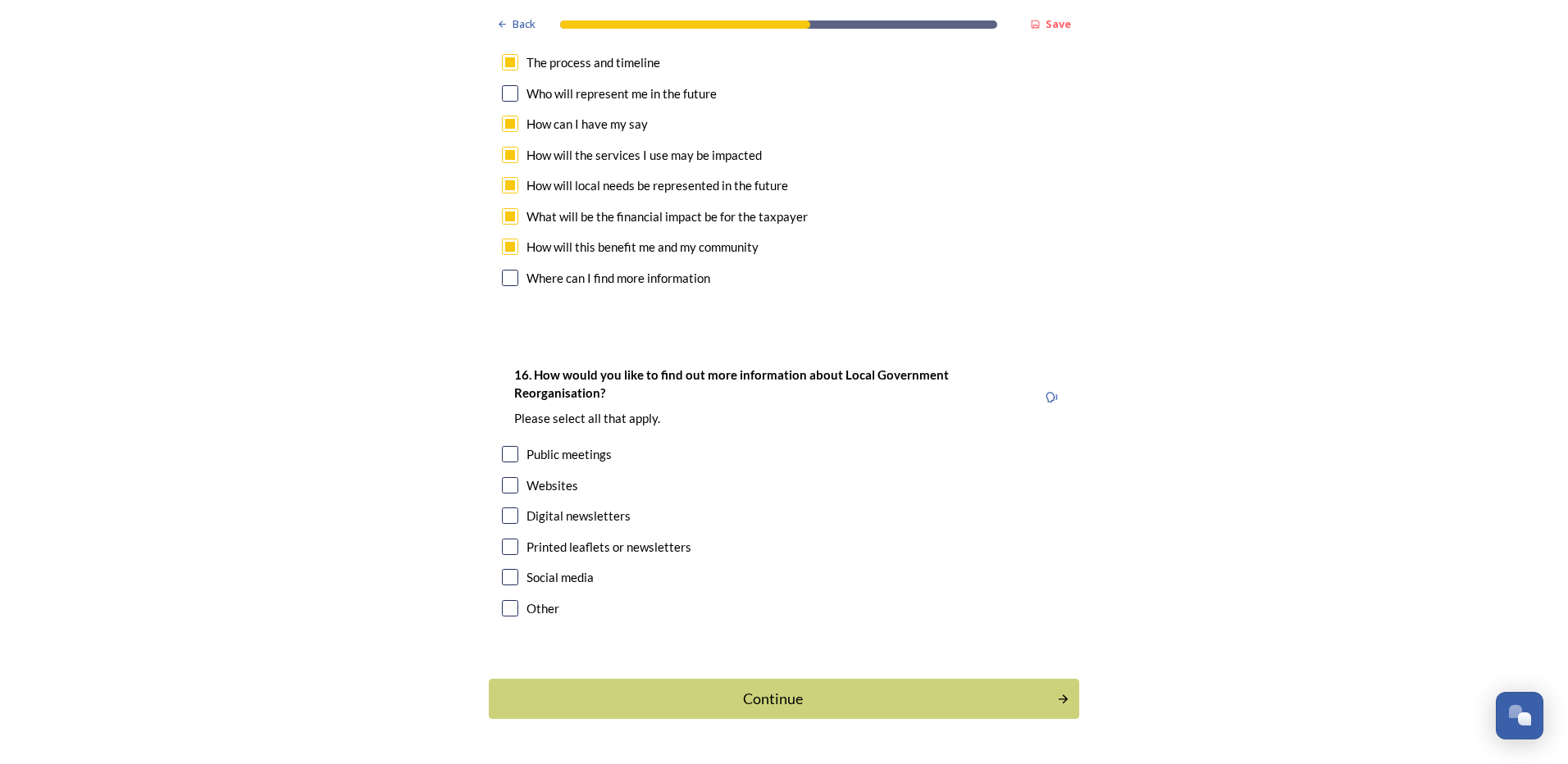
scroll to position [4829, 0]
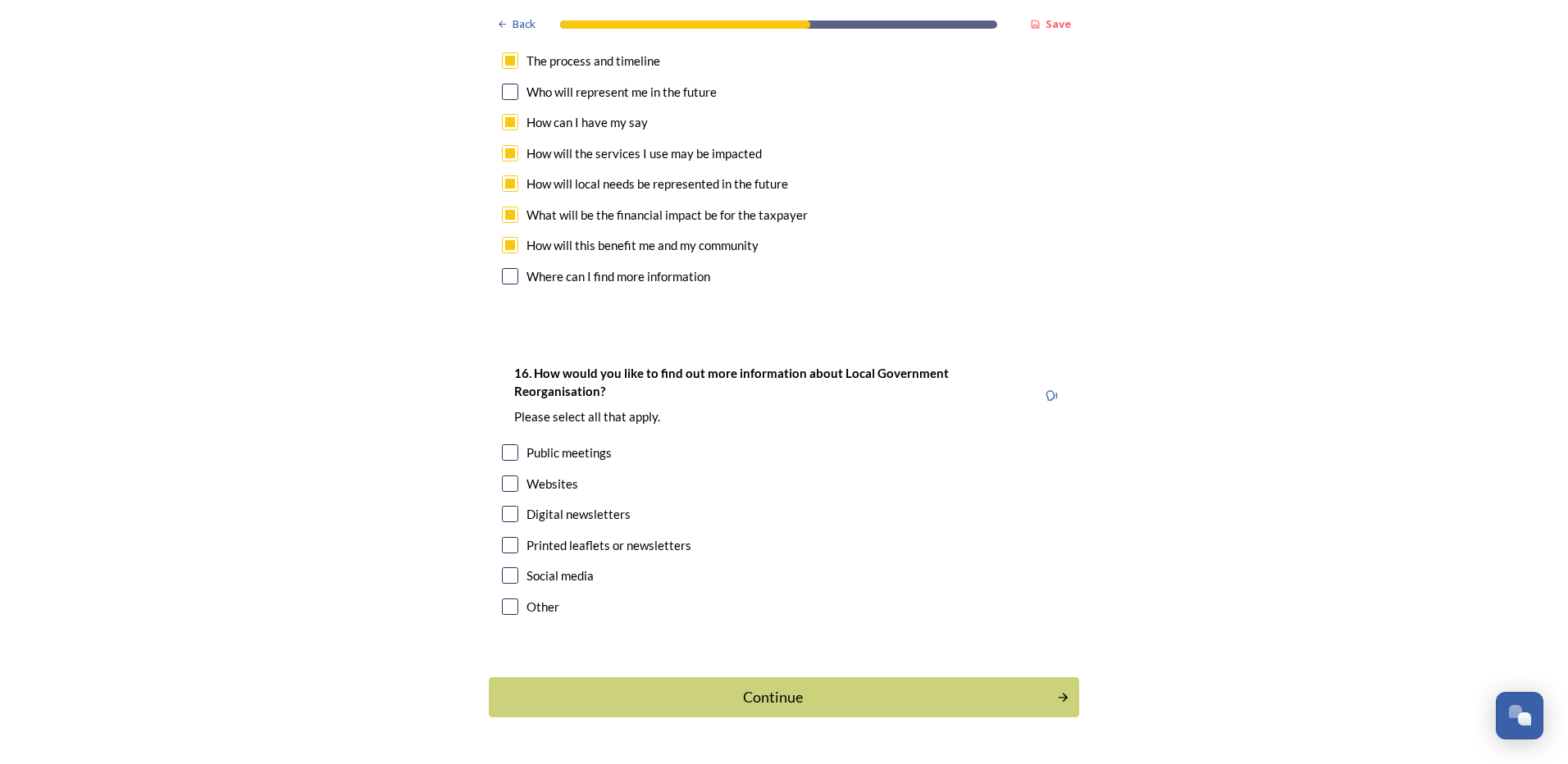
click at [504, 475] on input "checkbox" at bounding box center [510, 483] width 16 height 16
checkbox input "true"
click at [651, 686] on div "Continue" at bounding box center [772, 697] width 555 height 22
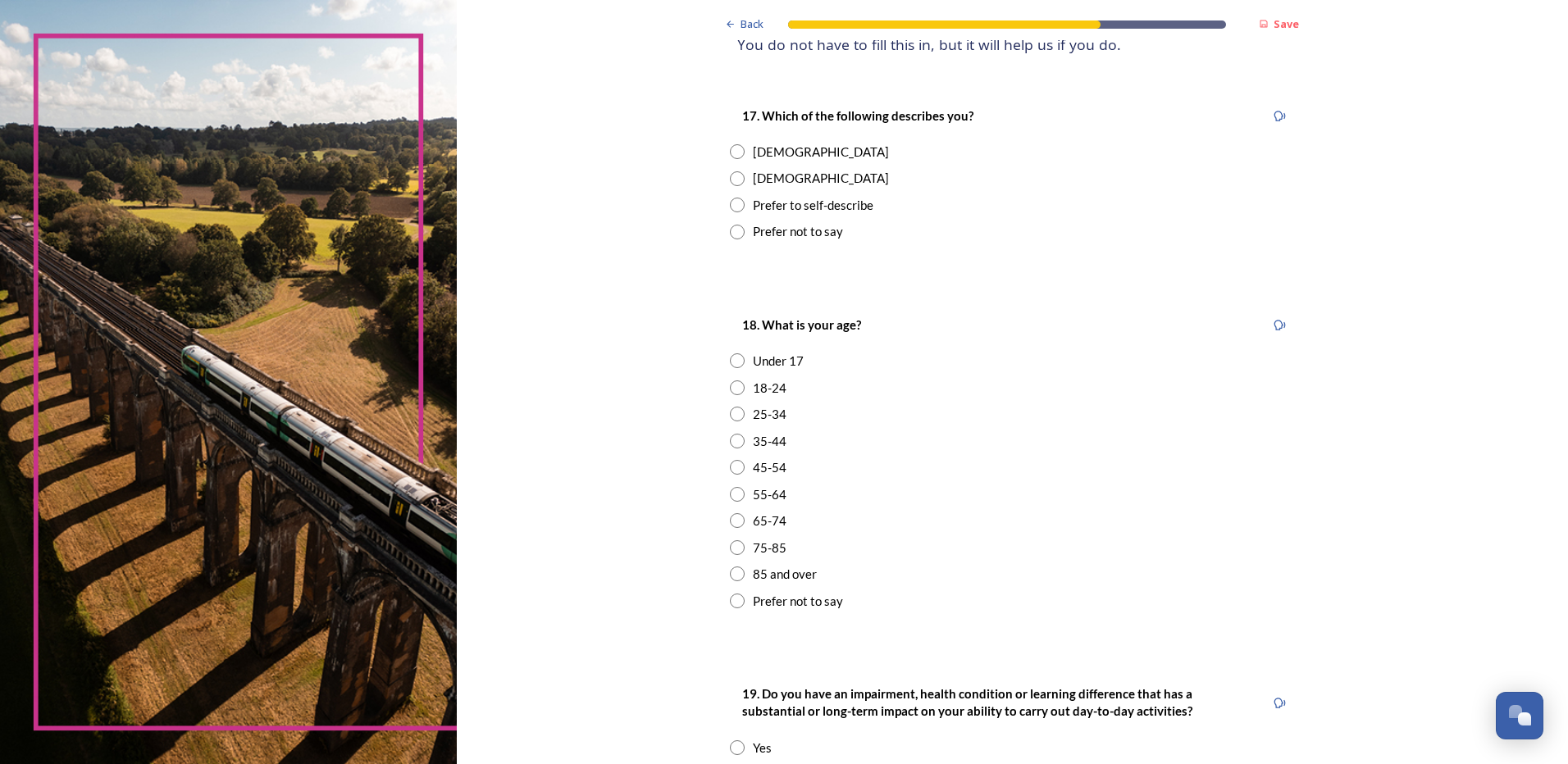
scroll to position [246, 0]
click at [735, 152] on input "radio" at bounding box center [736, 149] width 14 height 14
radio input "true"
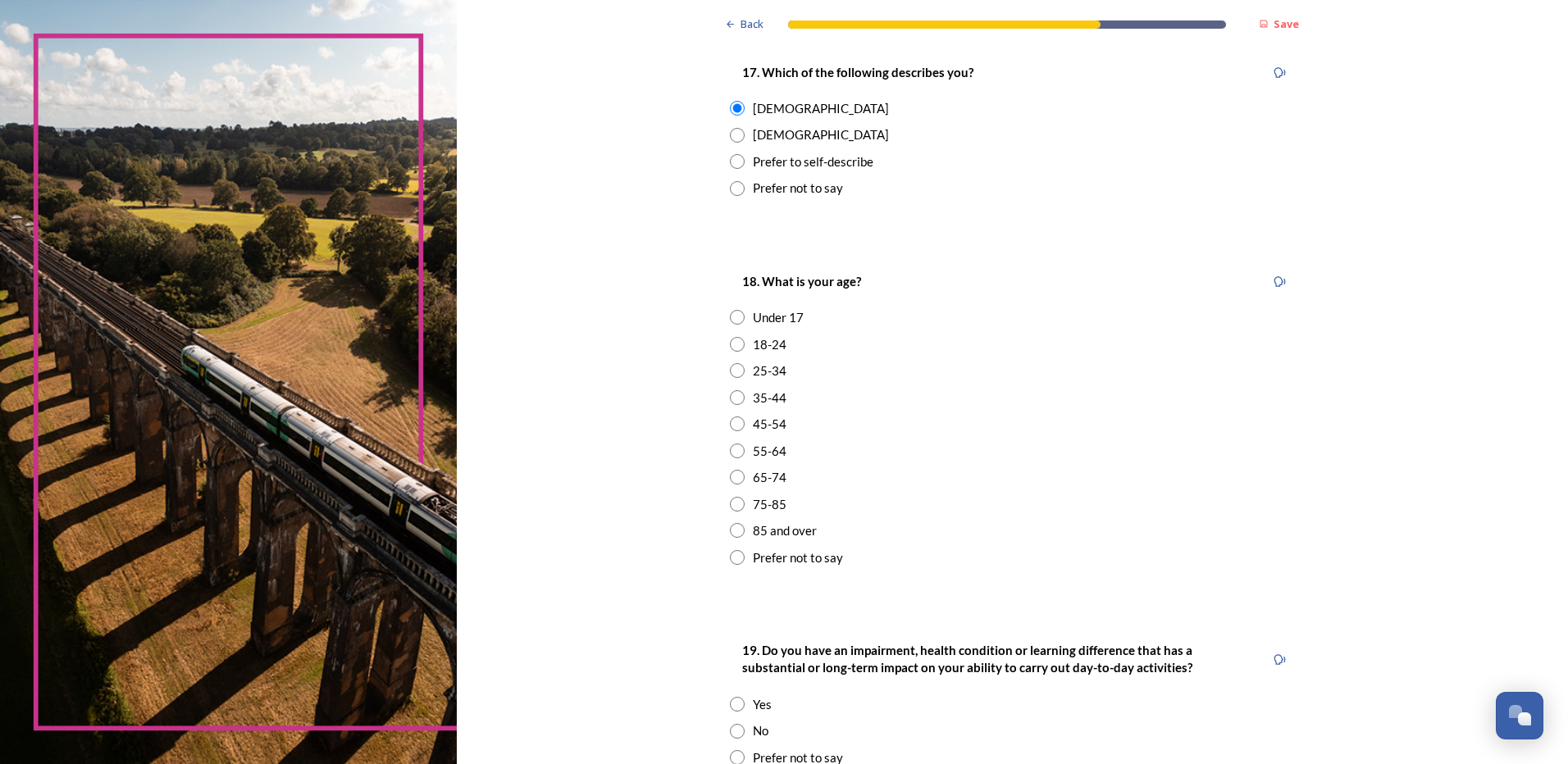
scroll to position [328, 0]
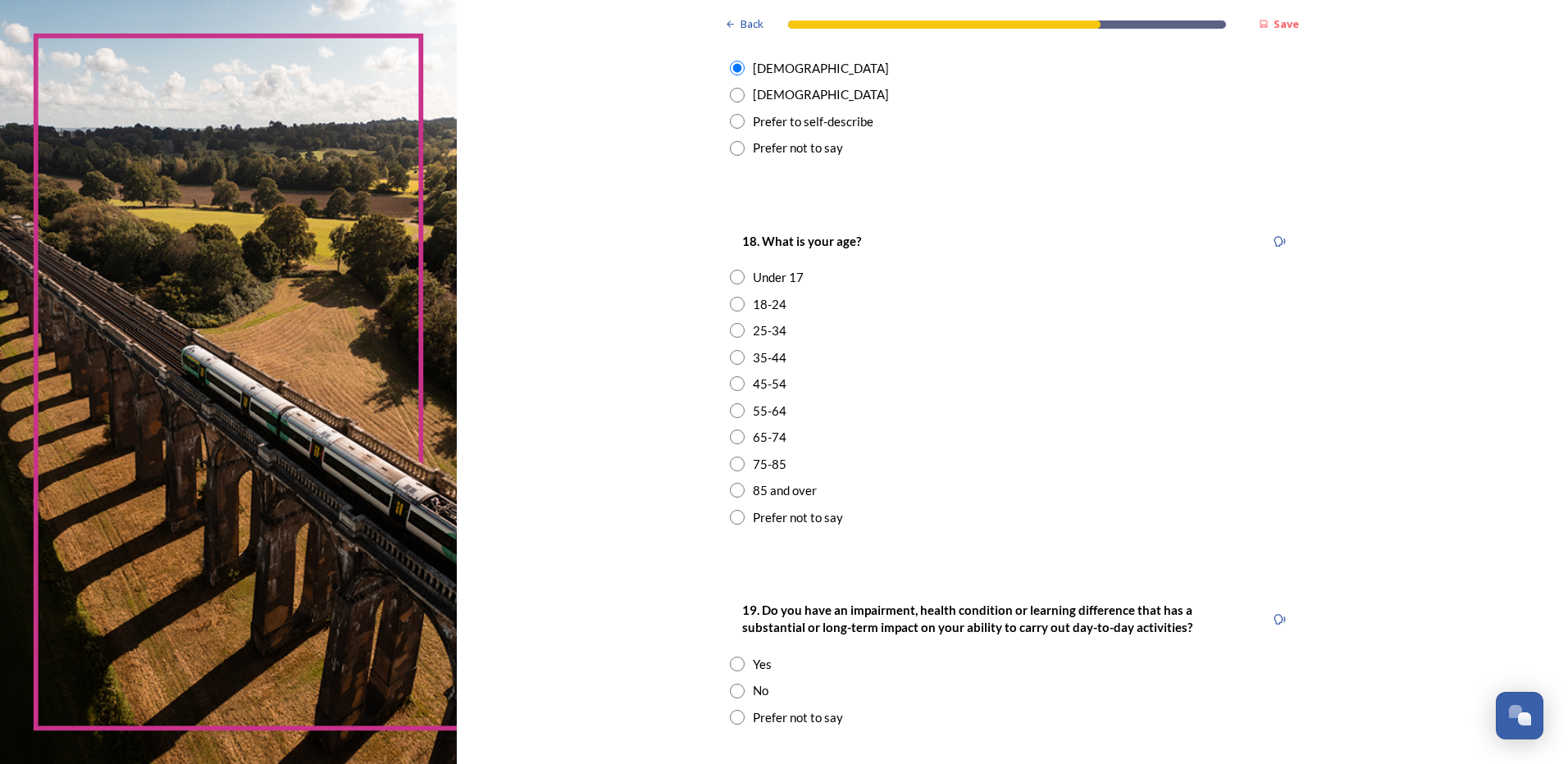
click at [729, 332] on input "radio" at bounding box center [736, 330] width 14 height 14
radio input "true"
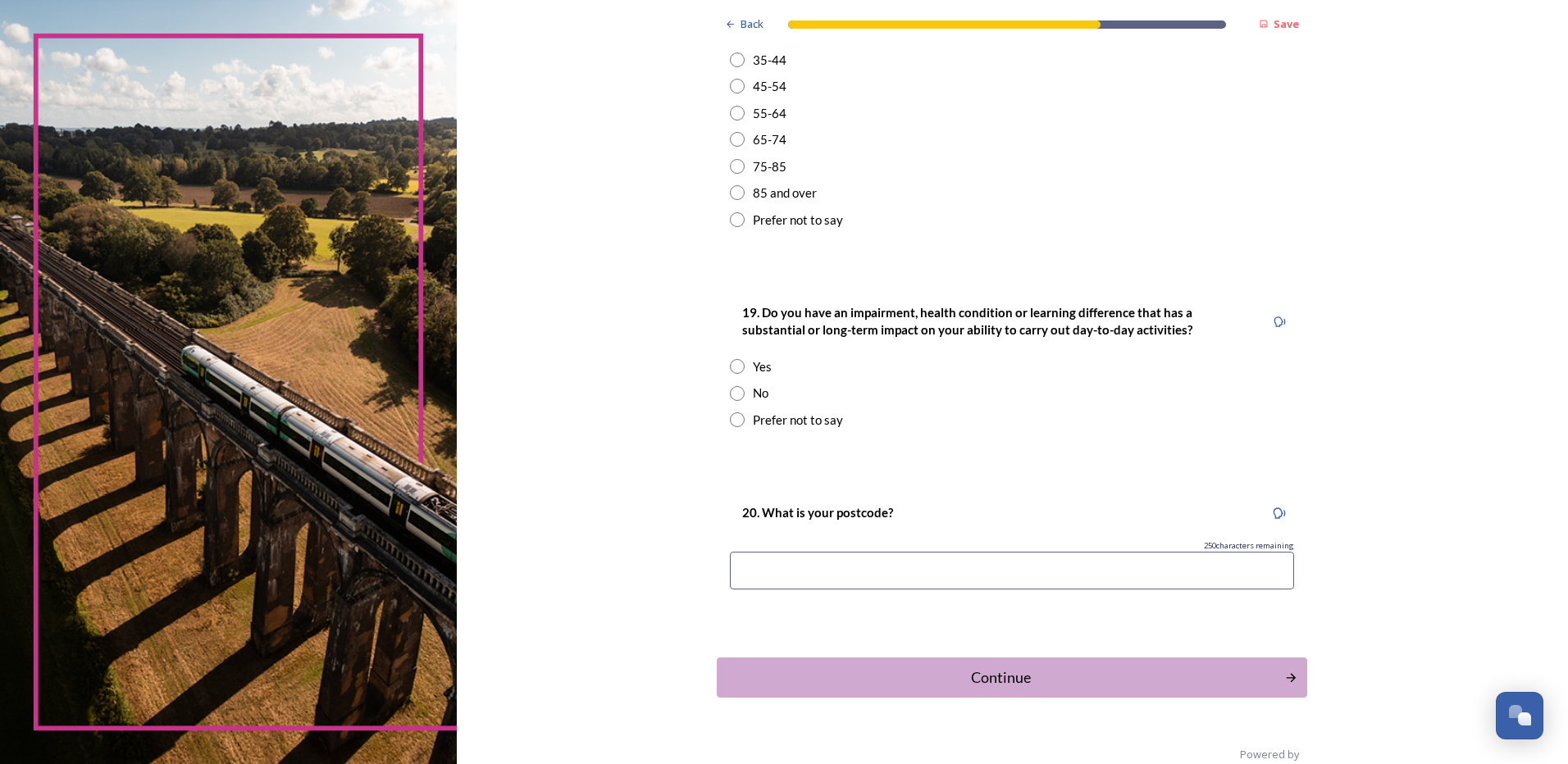
scroll to position [654, 0]
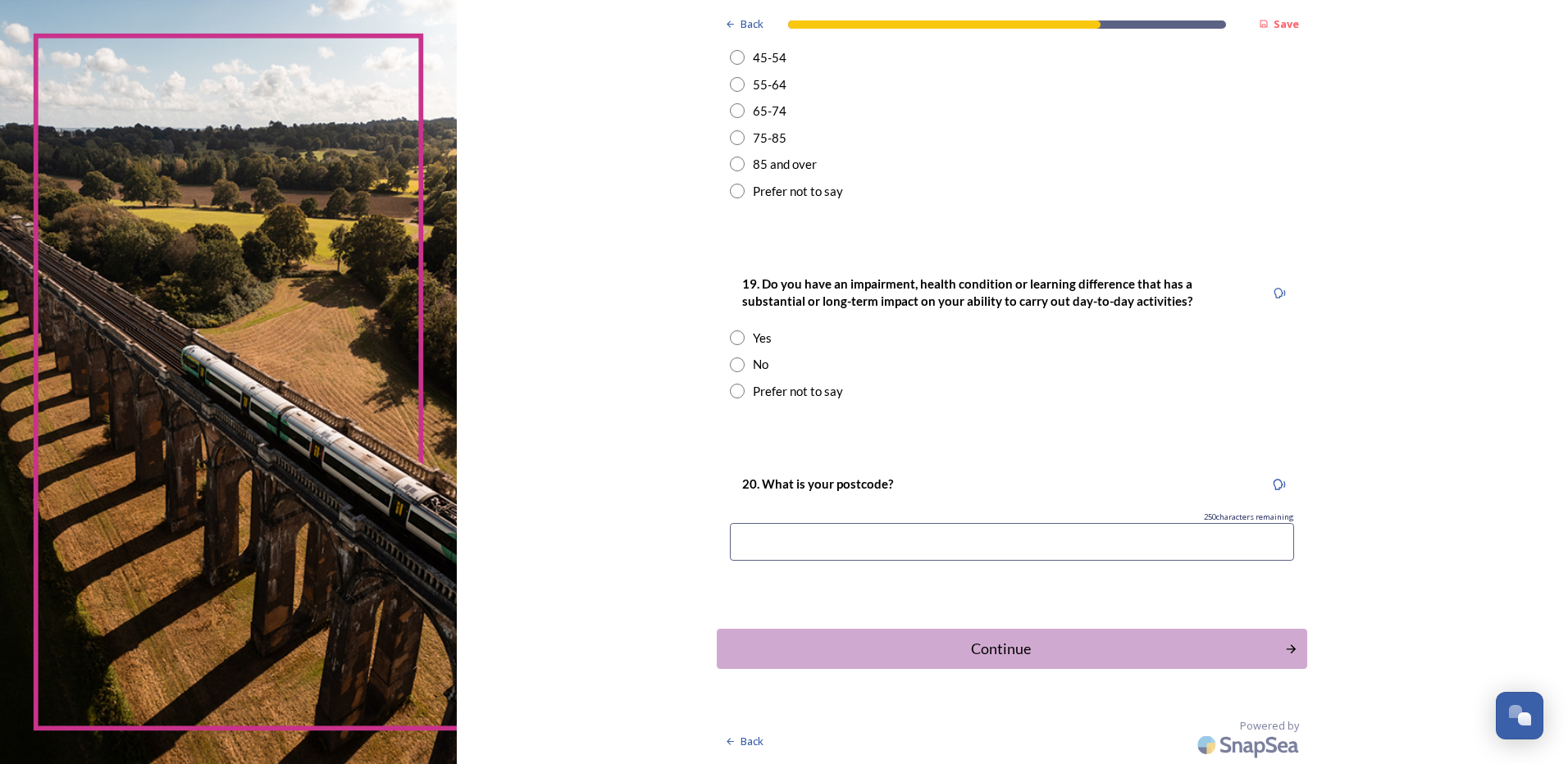
click at [729, 365] on input "radio" at bounding box center [736, 365] width 14 height 14
radio input "true"
click at [843, 545] on input at bounding box center [1012, 542] width 564 height 37
type input "PO19 3GU"
click at [956, 658] on div "Continue" at bounding box center [1000, 649] width 555 height 22
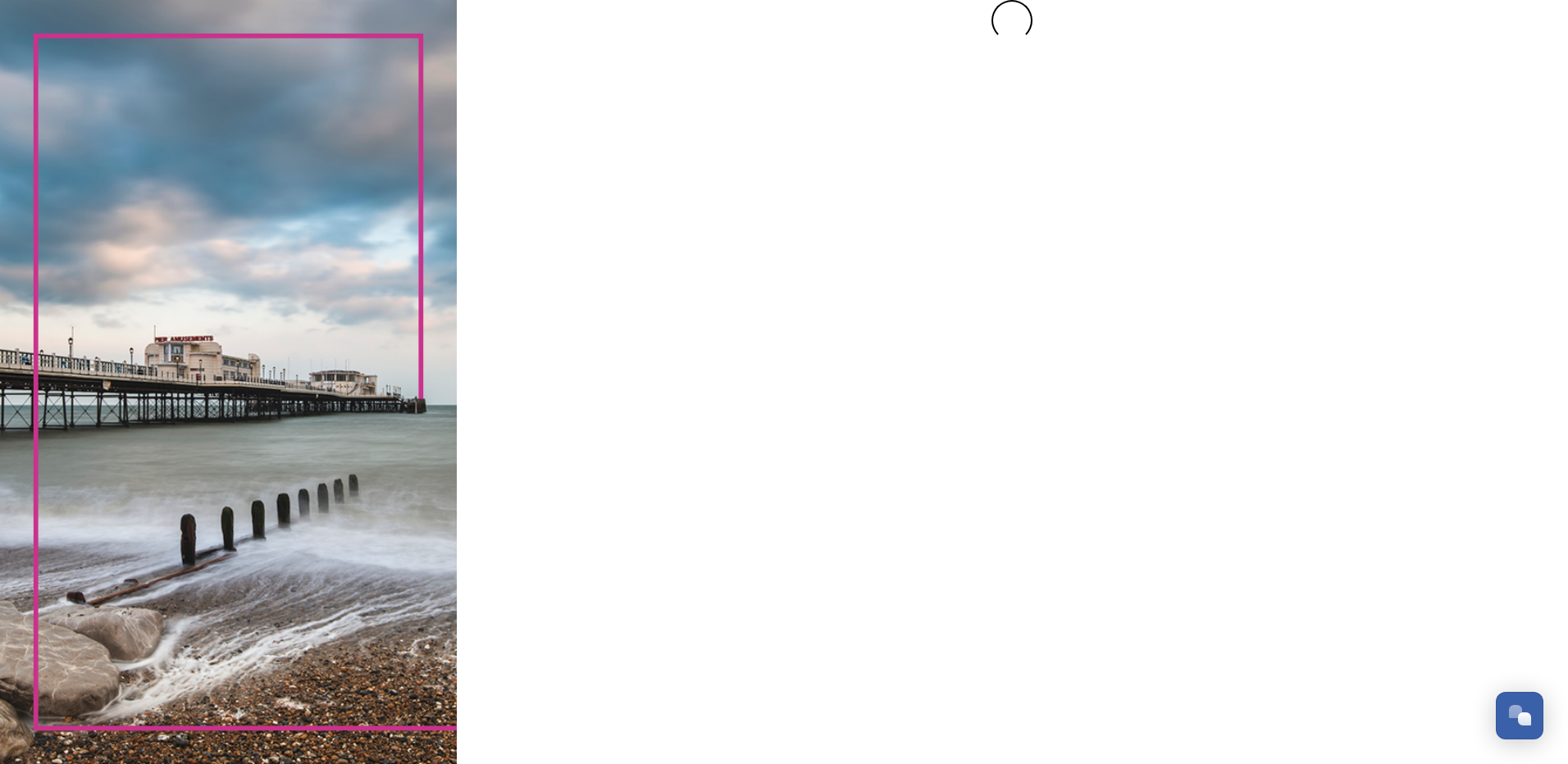
scroll to position [0, 0]
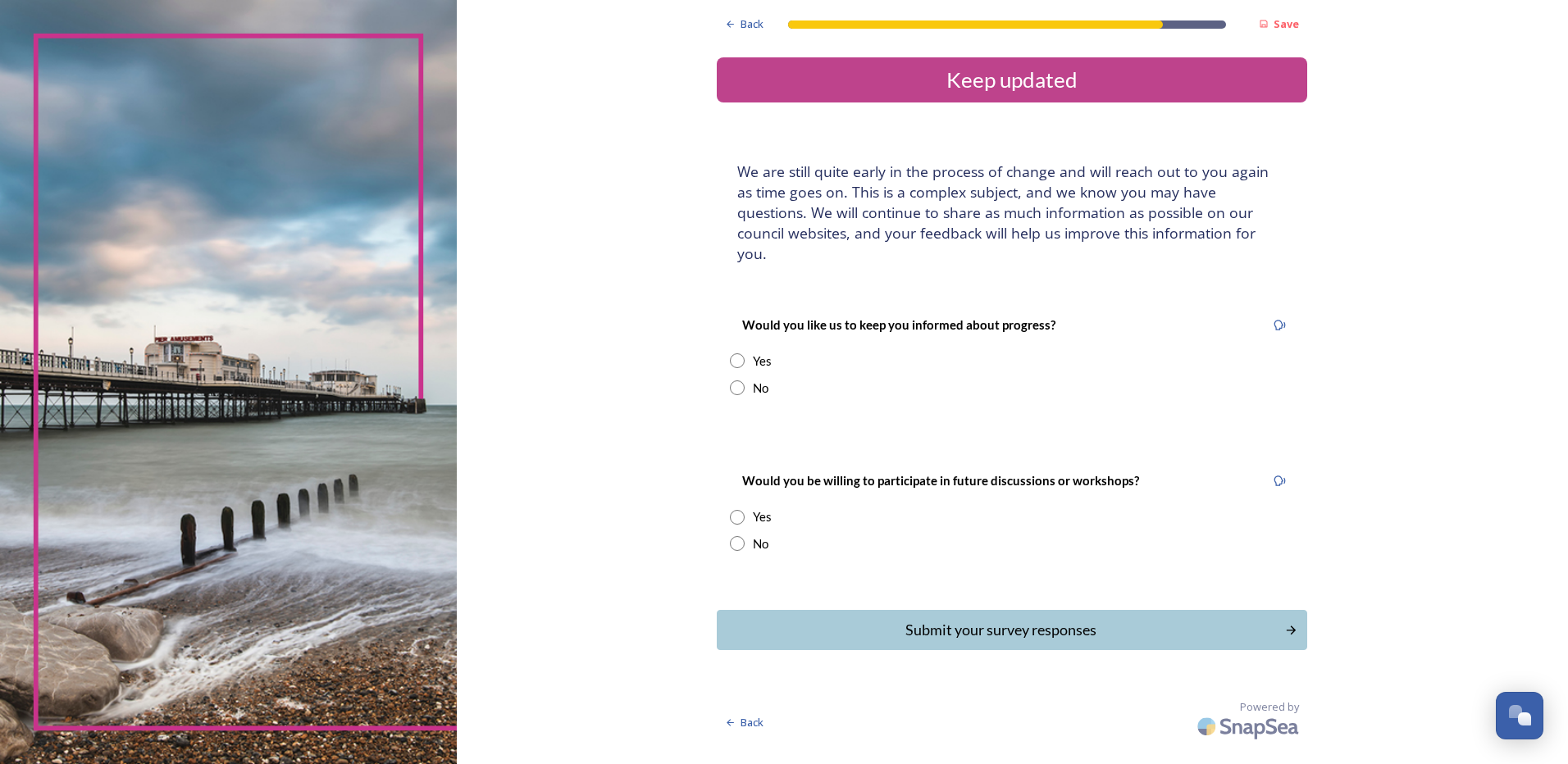
click at [739, 379] on div "No" at bounding box center [1012, 388] width 564 height 19
radio input "true"
click at [738, 536] on input "radio" at bounding box center [736, 543] width 14 height 14
radio input "true"
click at [957, 618] on div "Submit your survey responses" at bounding box center [1000, 629] width 555 height 22
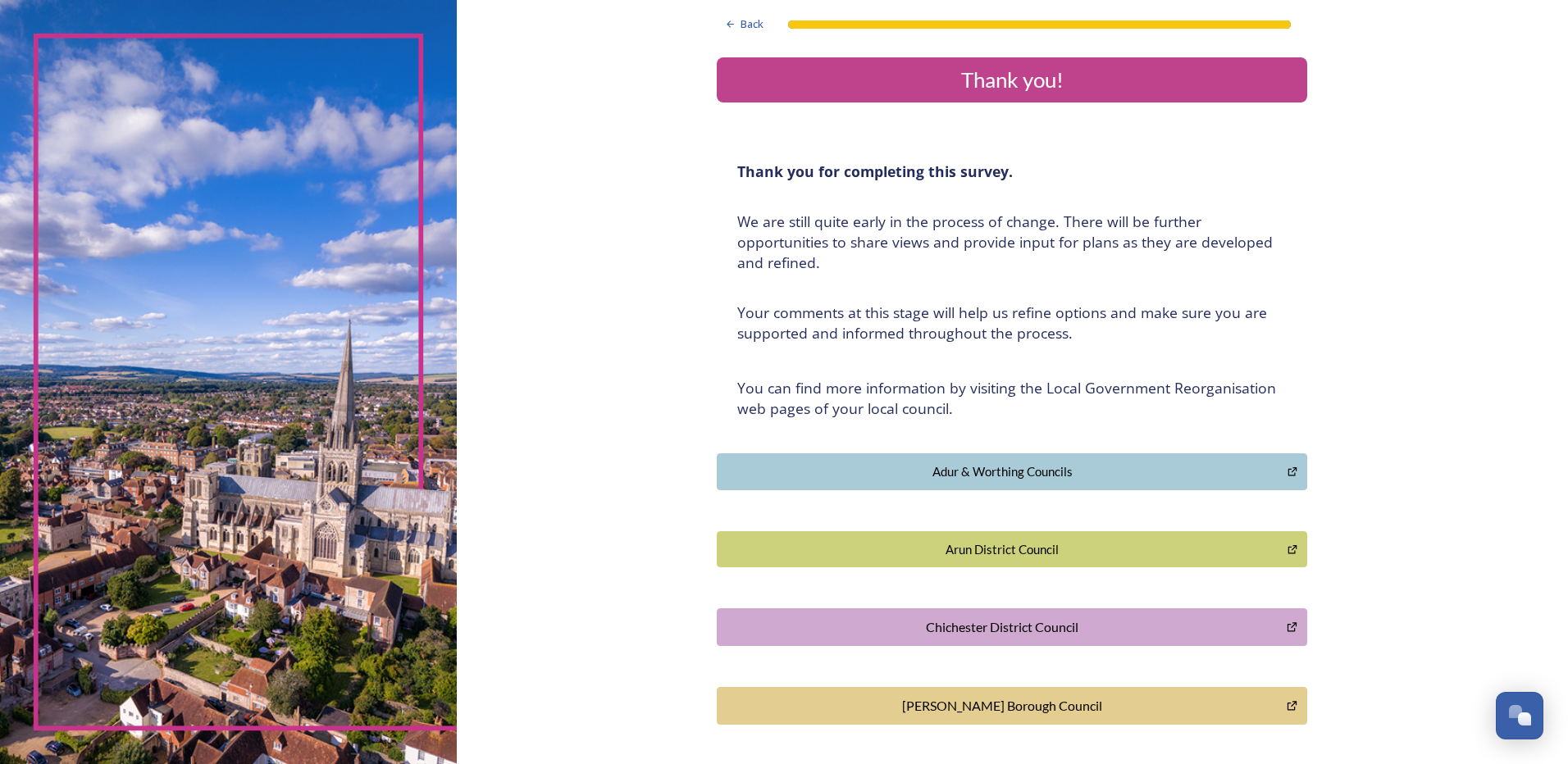
scroll to position [292, 0]
